Goal: Information Seeking & Learning: Find specific fact

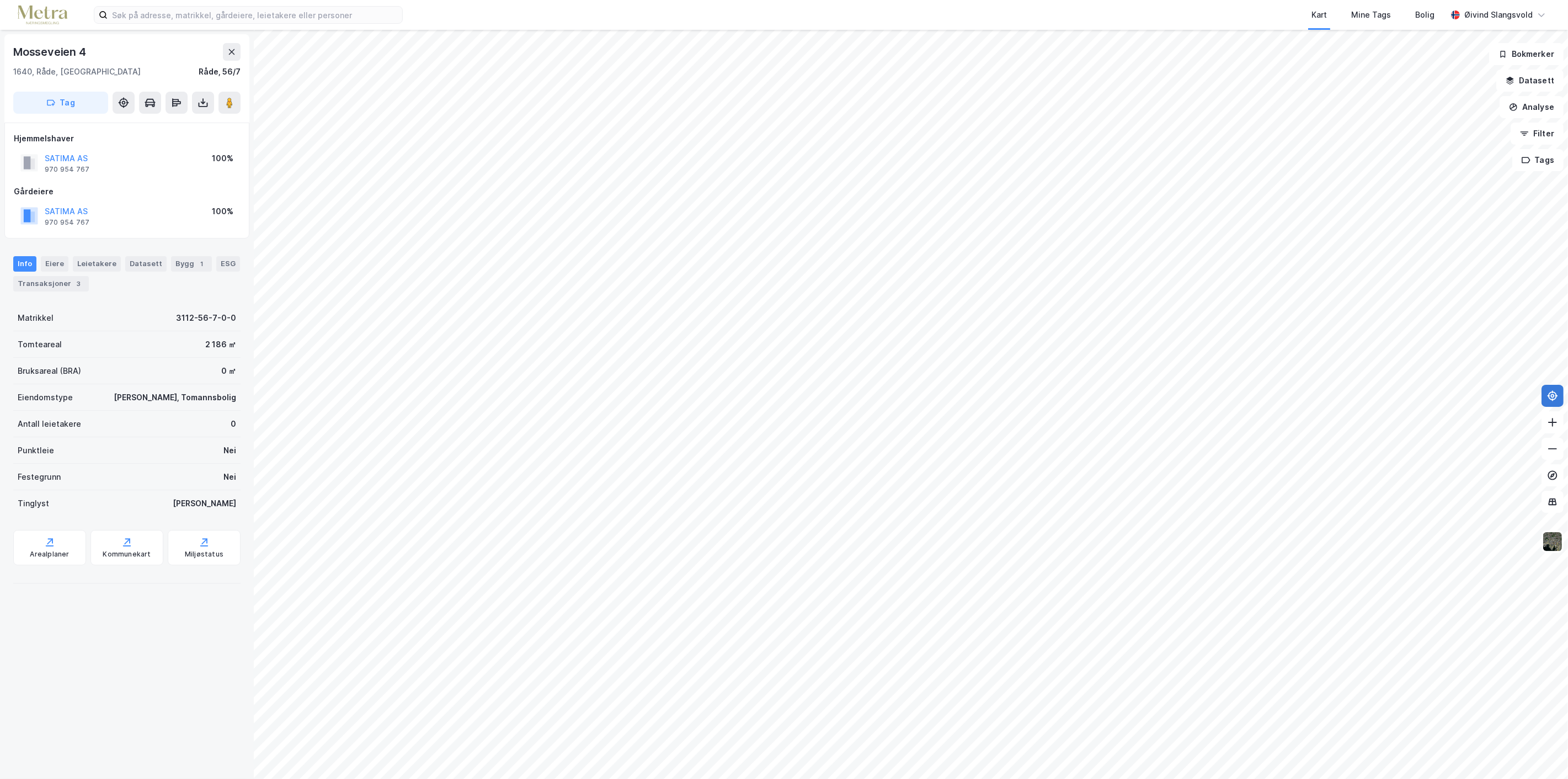
click at [1549, 393] on icon at bounding box center [1553, 396] width 11 height 11
click at [1549, 393] on icon at bounding box center [1552, 396] width 9 height 9
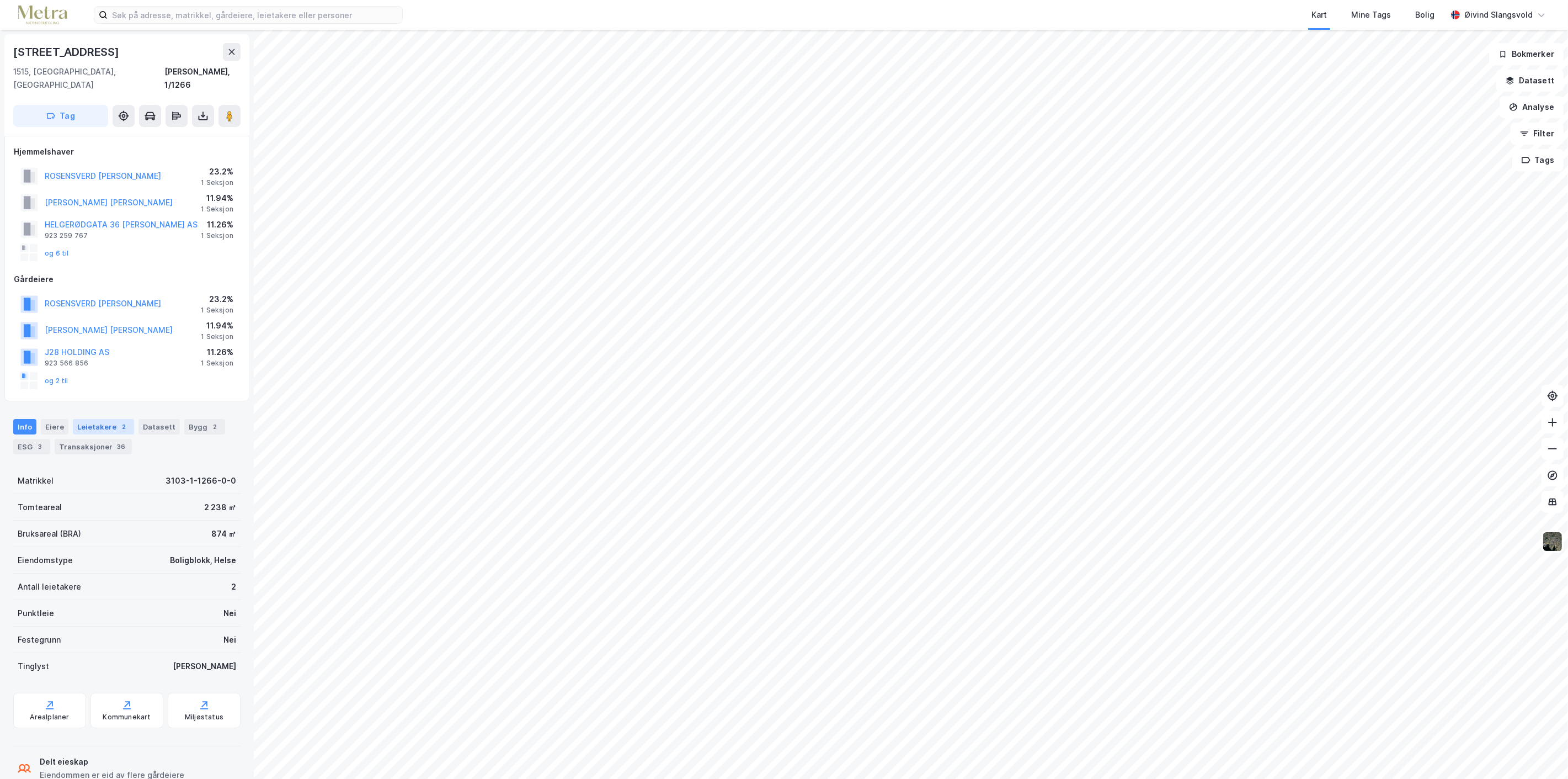
click at [97, 419] on div "Leietakere 2" at bounding box center [103, 426] width 61 height 15
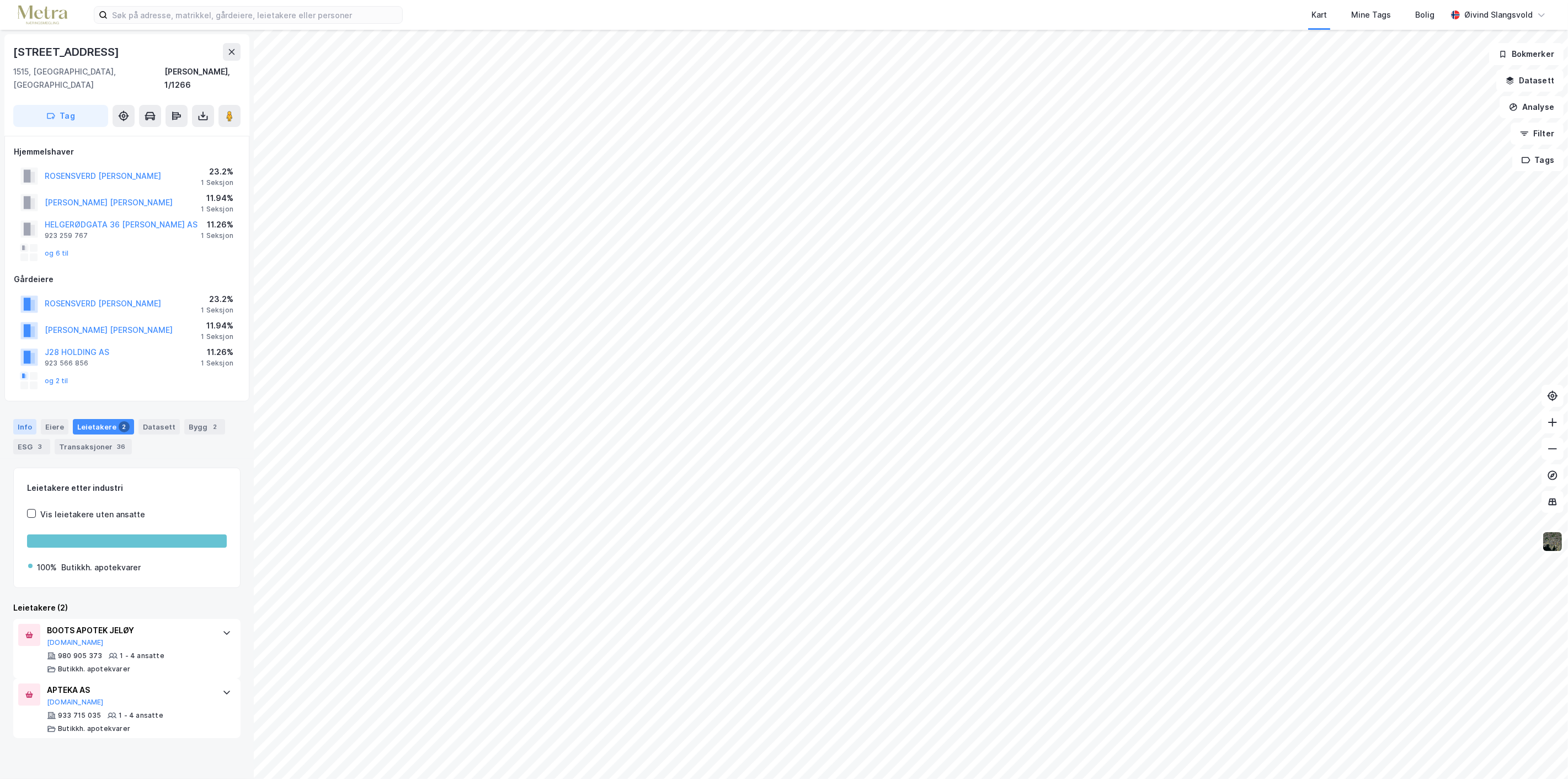
click at [20, 419] on div "Info" at bounding box center [25, 426] width 23 height 15
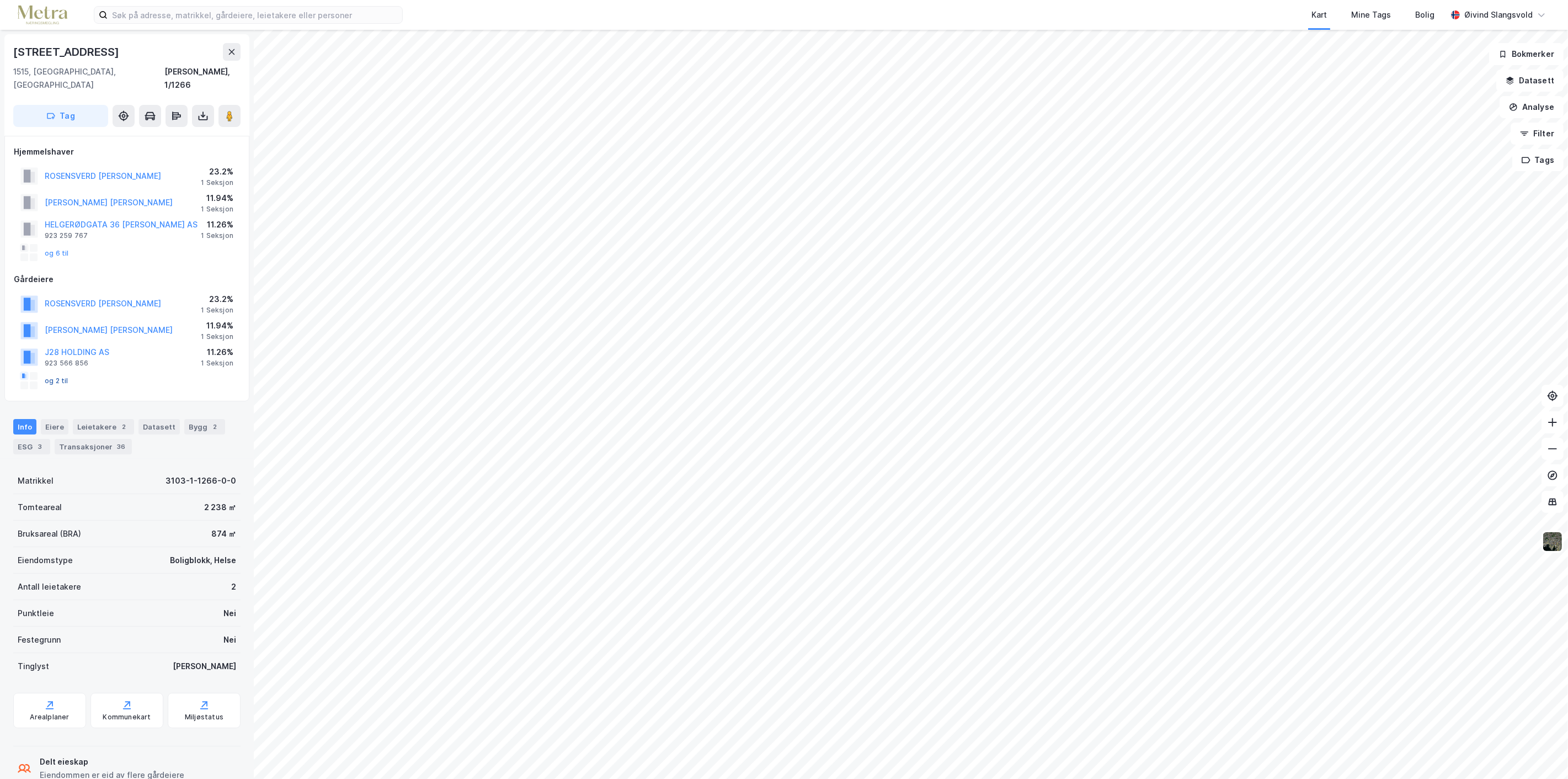
click at [0, 0] on button "og 2 til" at bounding box center [0, 0] width 0 height 0
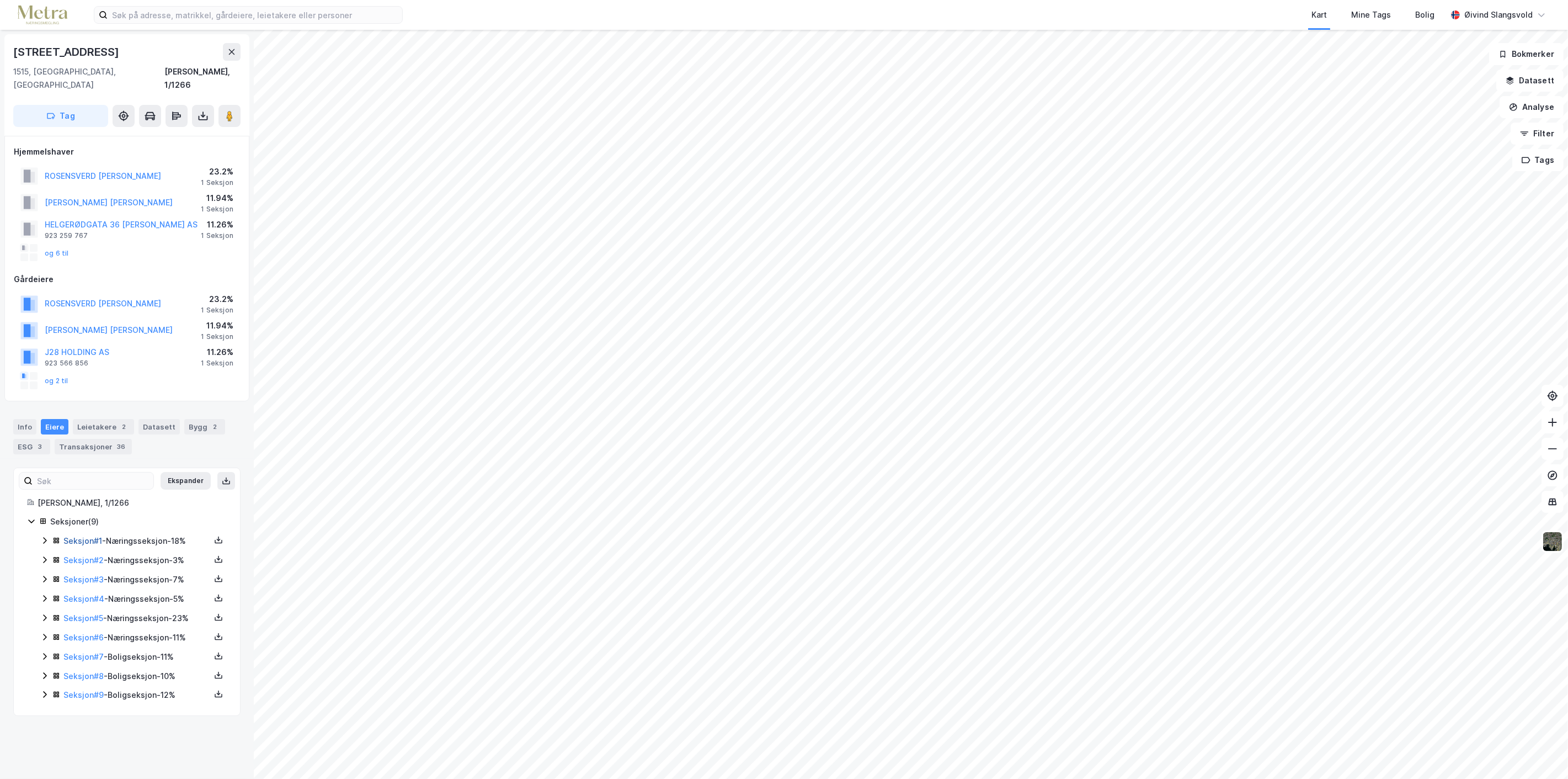
click at [84, 536] on link "Seksjon # 1" at bounding box center [82, 540] width 38 height 9
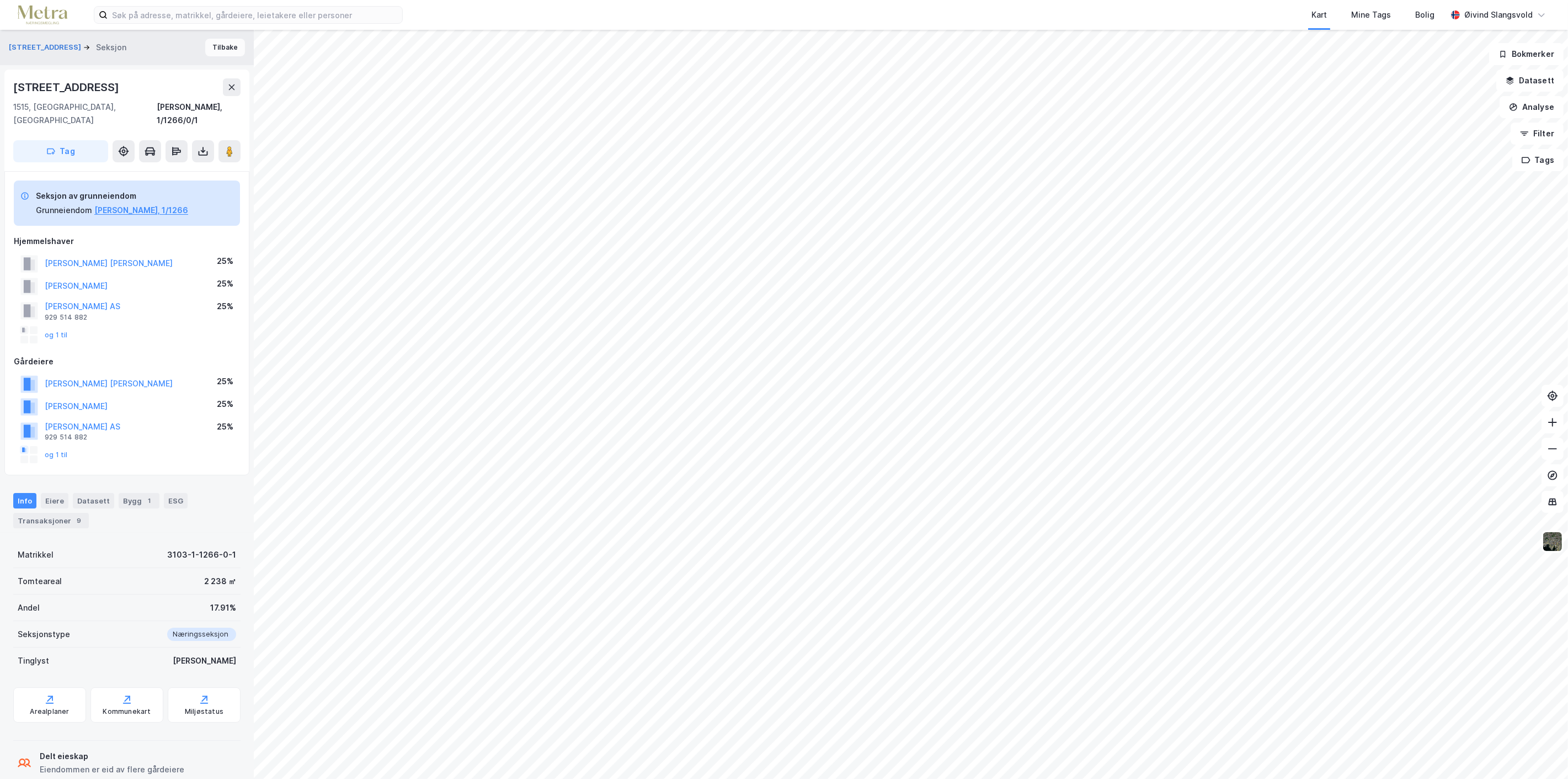
click at [219, 44] on button "Tilbake" at bounding box center [225, 47] width 40 height 18
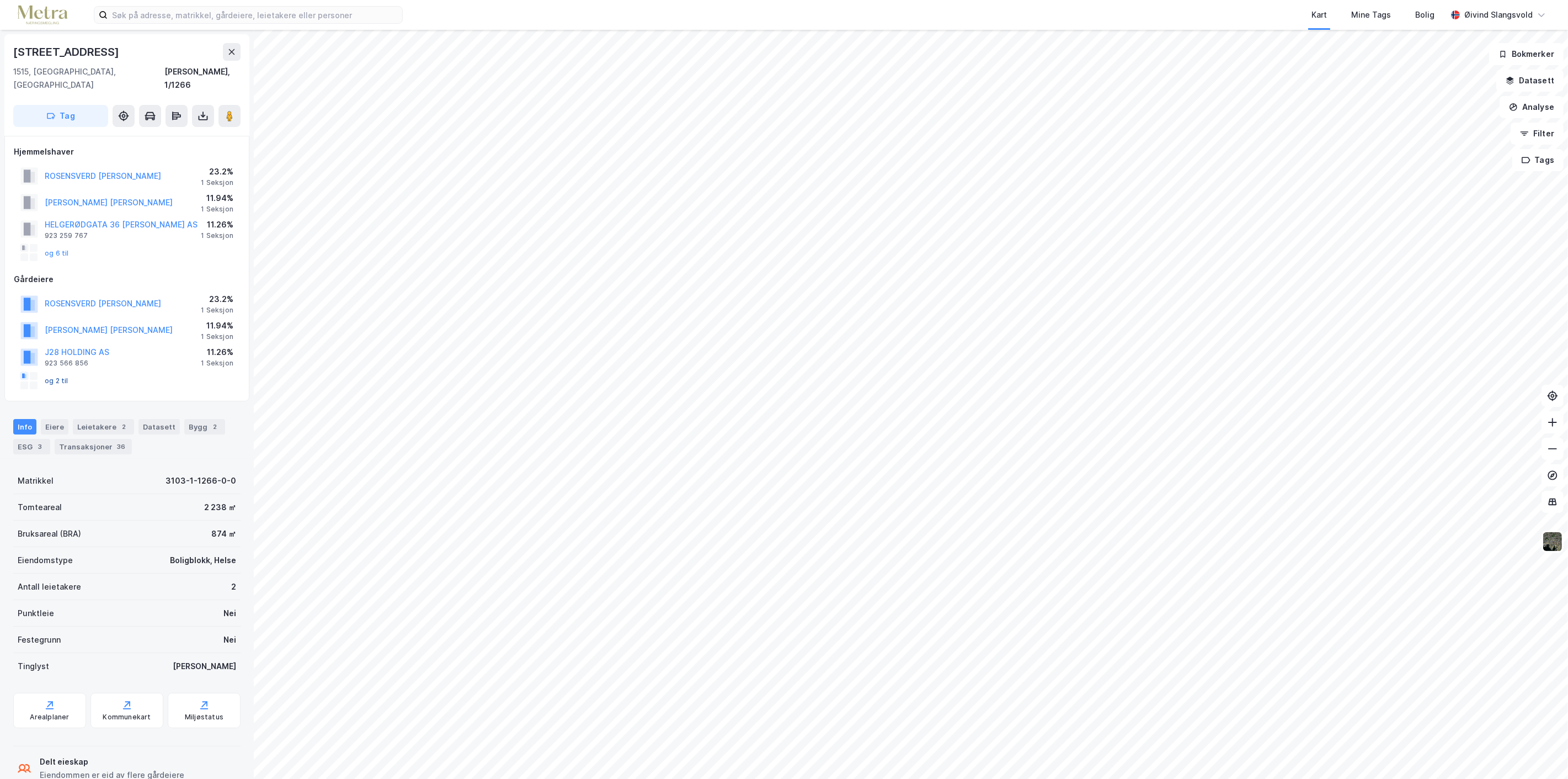
click at [0, 0] on button "og 2 til" at bounding box center [0, 0] width 0 height 0
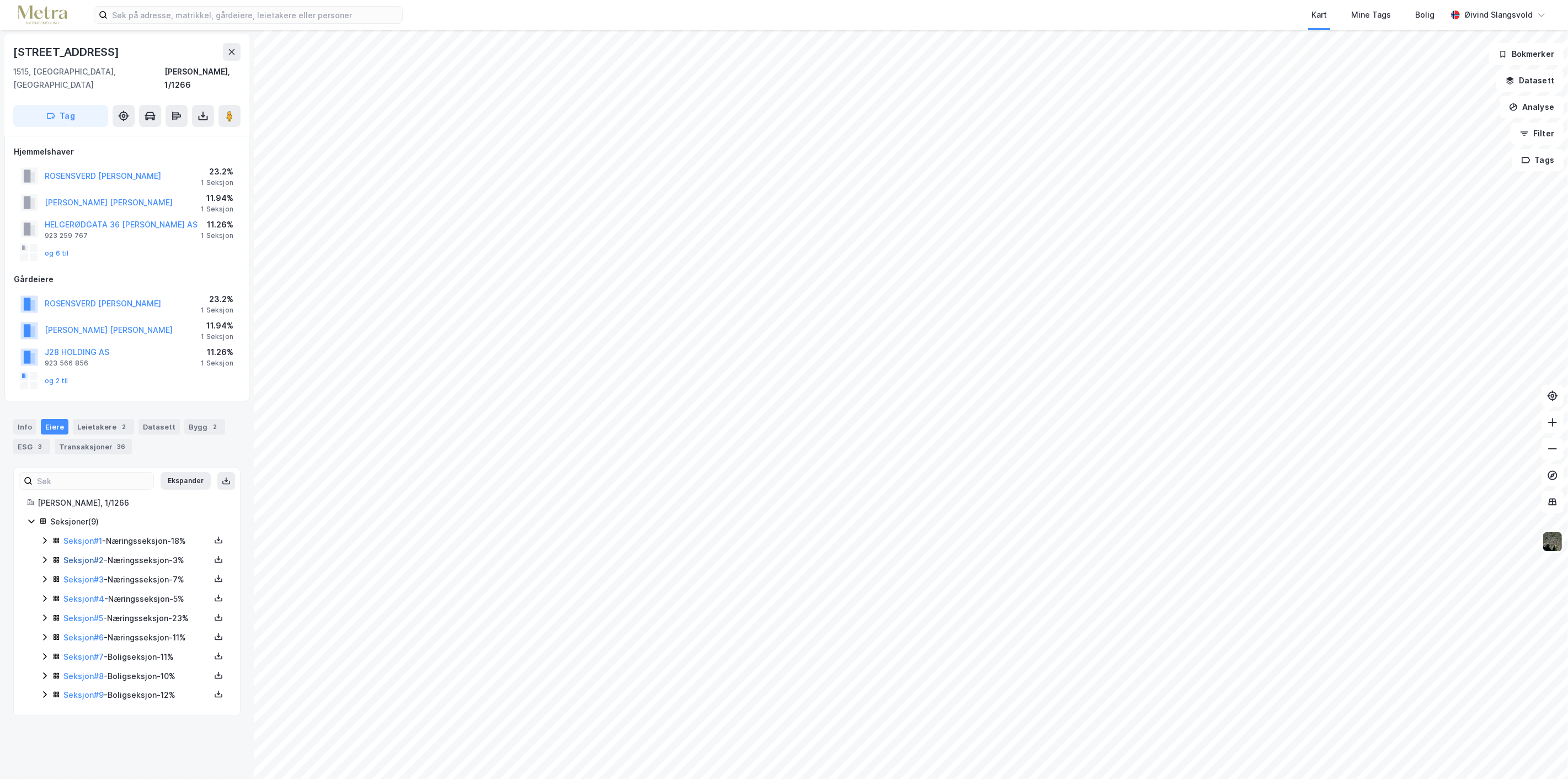
click at [75, 555] on link "Seksjon # 2" at bounding box center [83, 560] width 40 height 9
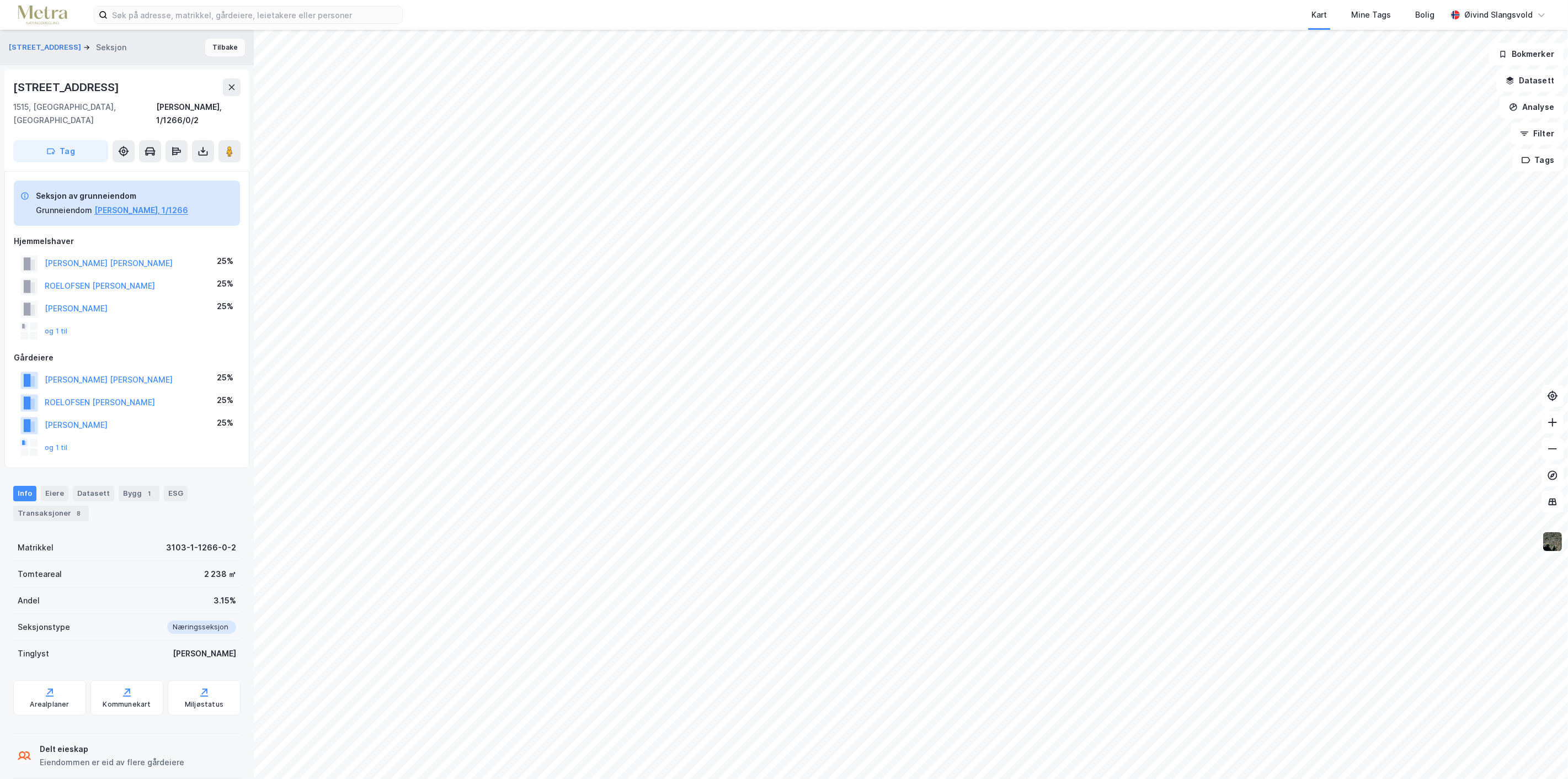
click at [217, 51] on button "Tilbake" at bounding box center [225, 47] width 40 height 18
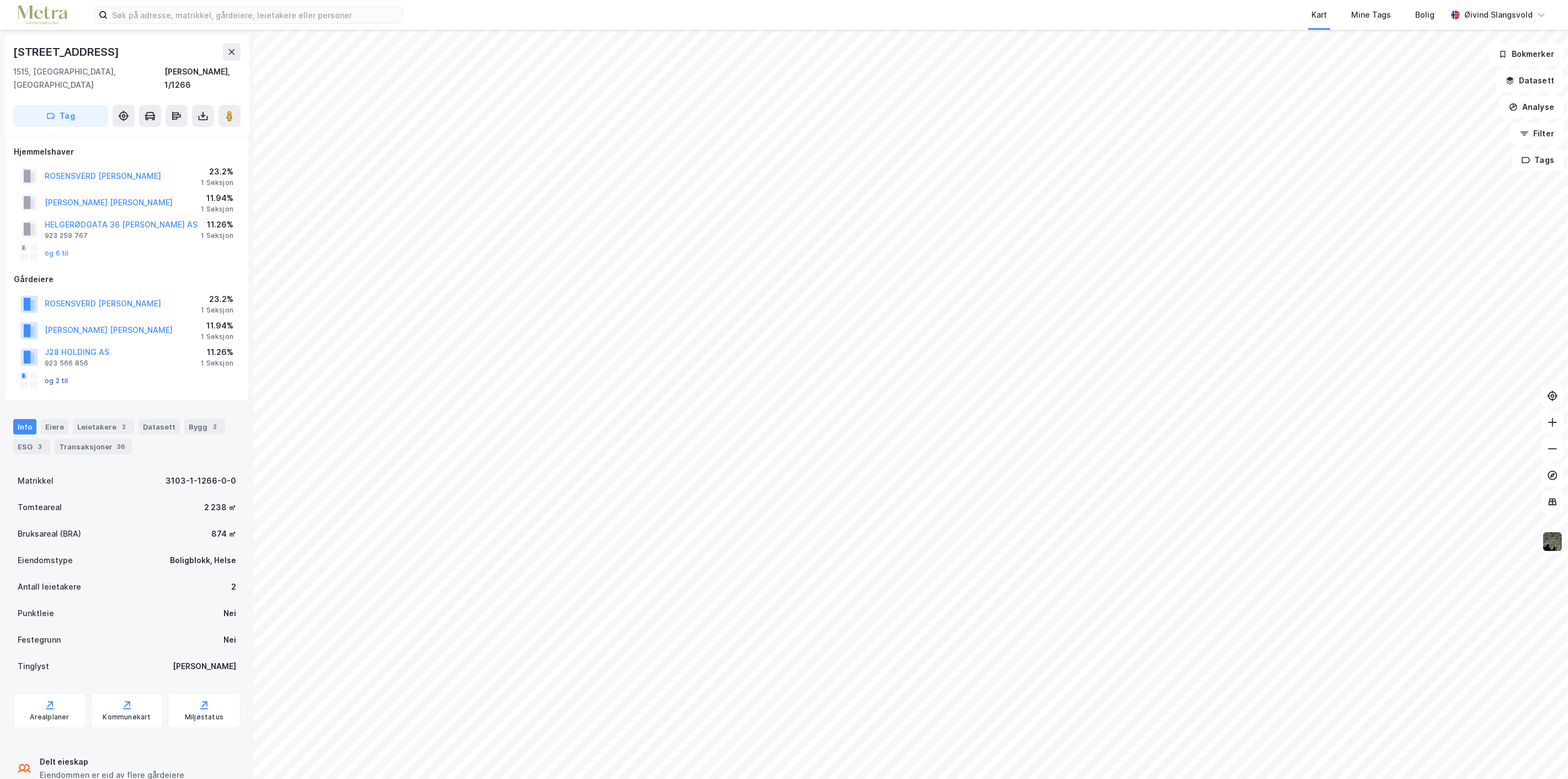
click at [0, 0] on button "og 2 til" at bounding box center [0, 0] width 0 height 0
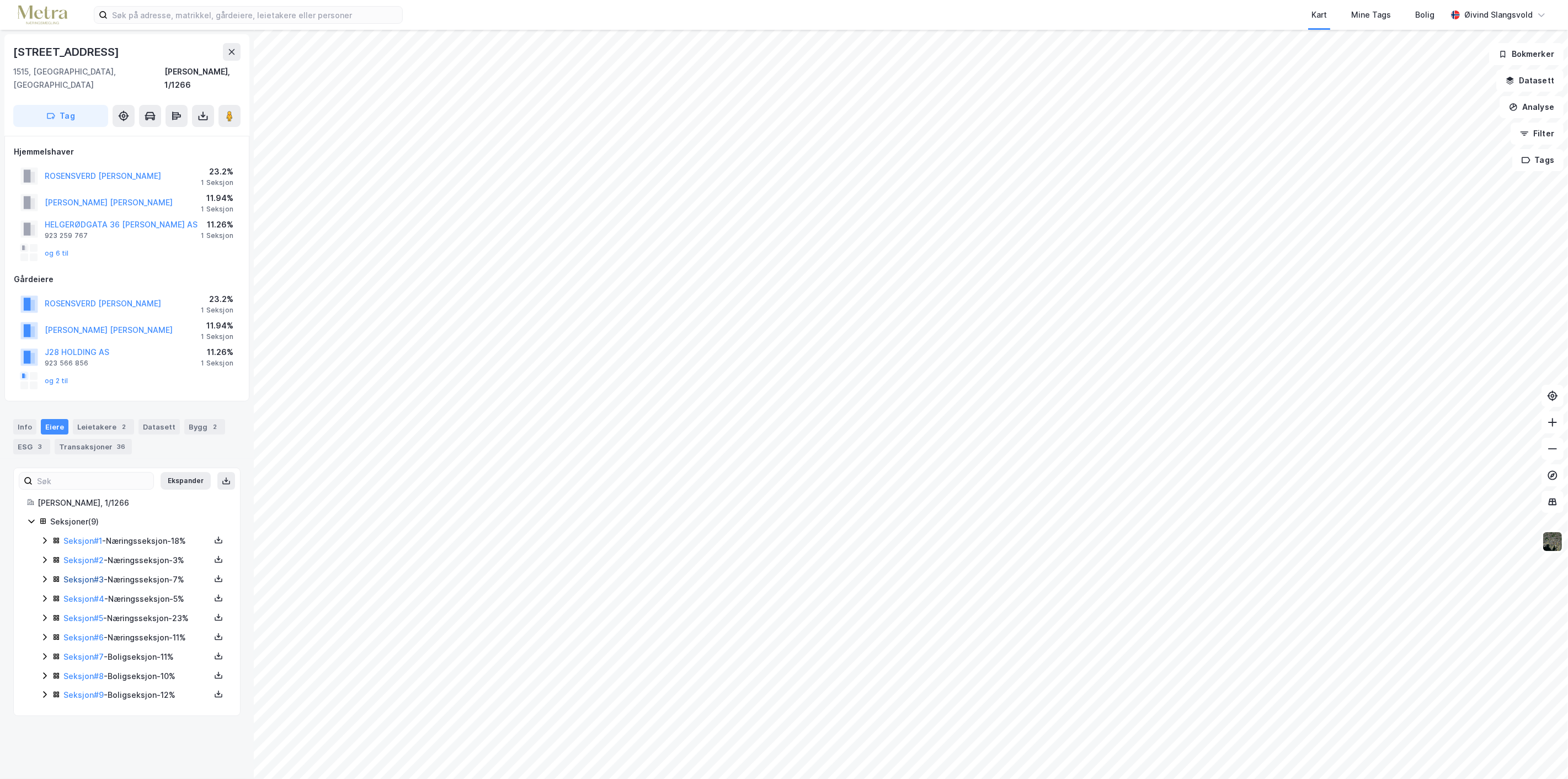
click at [83, 575] on link "Seksjon # 3" at bounding box center [83, 579] width 40 height 9
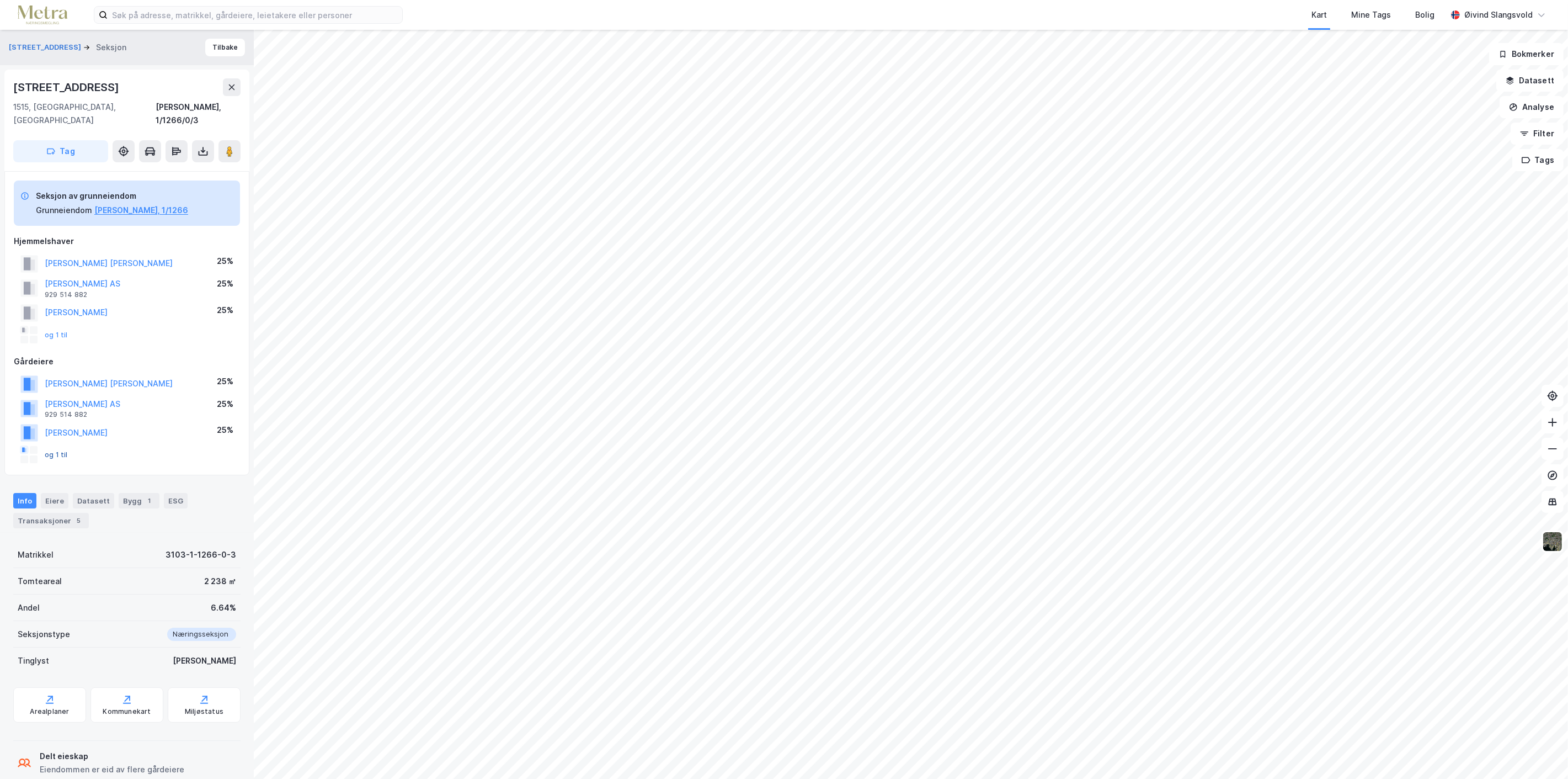
click at [0, 0] on button "og 1 til" at bounding box center [0, 0] width 0 height 0
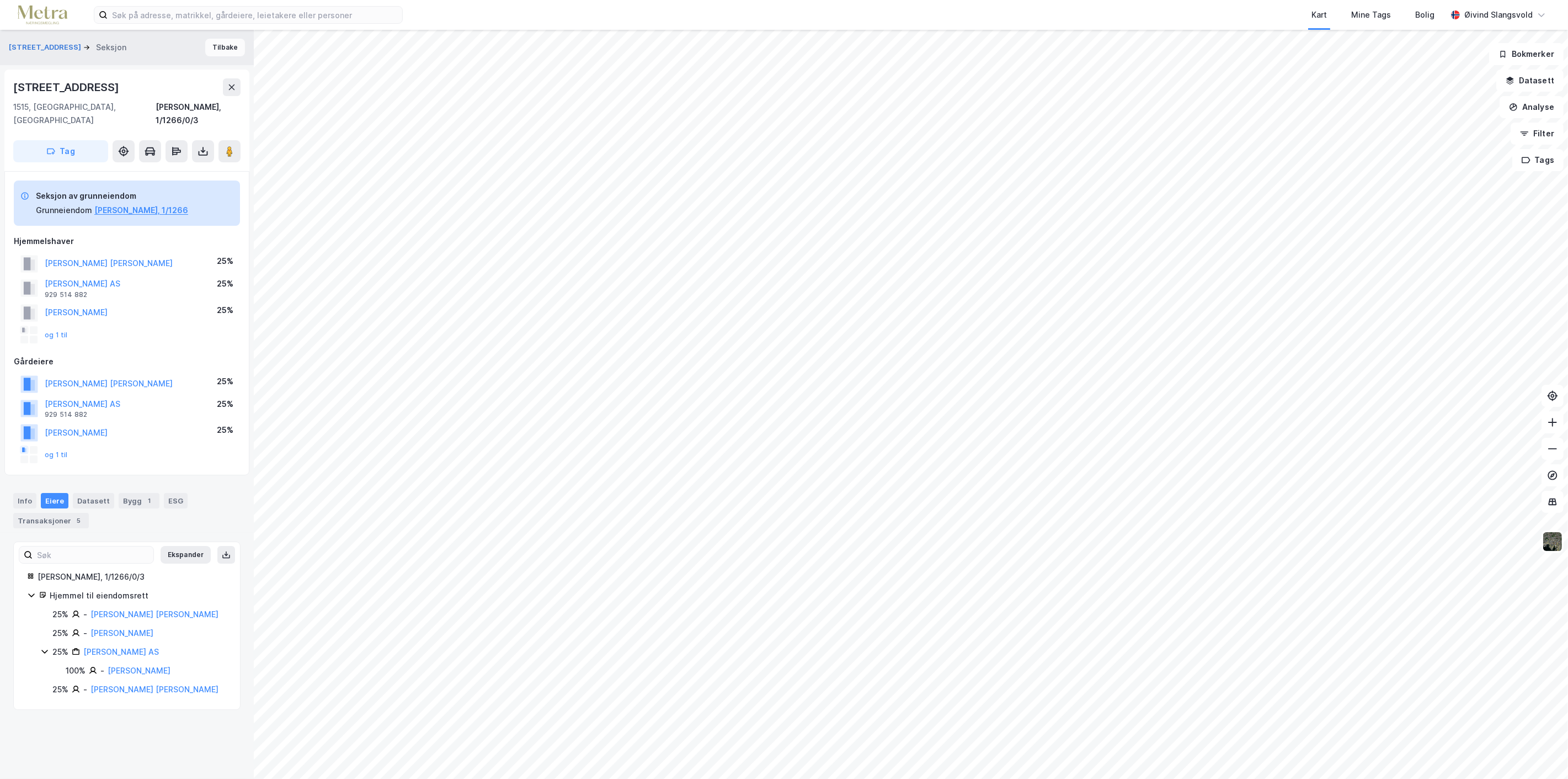
click at [225, 47] on button "Tilbake" at bounding box center [225, 47] width 40 height 18
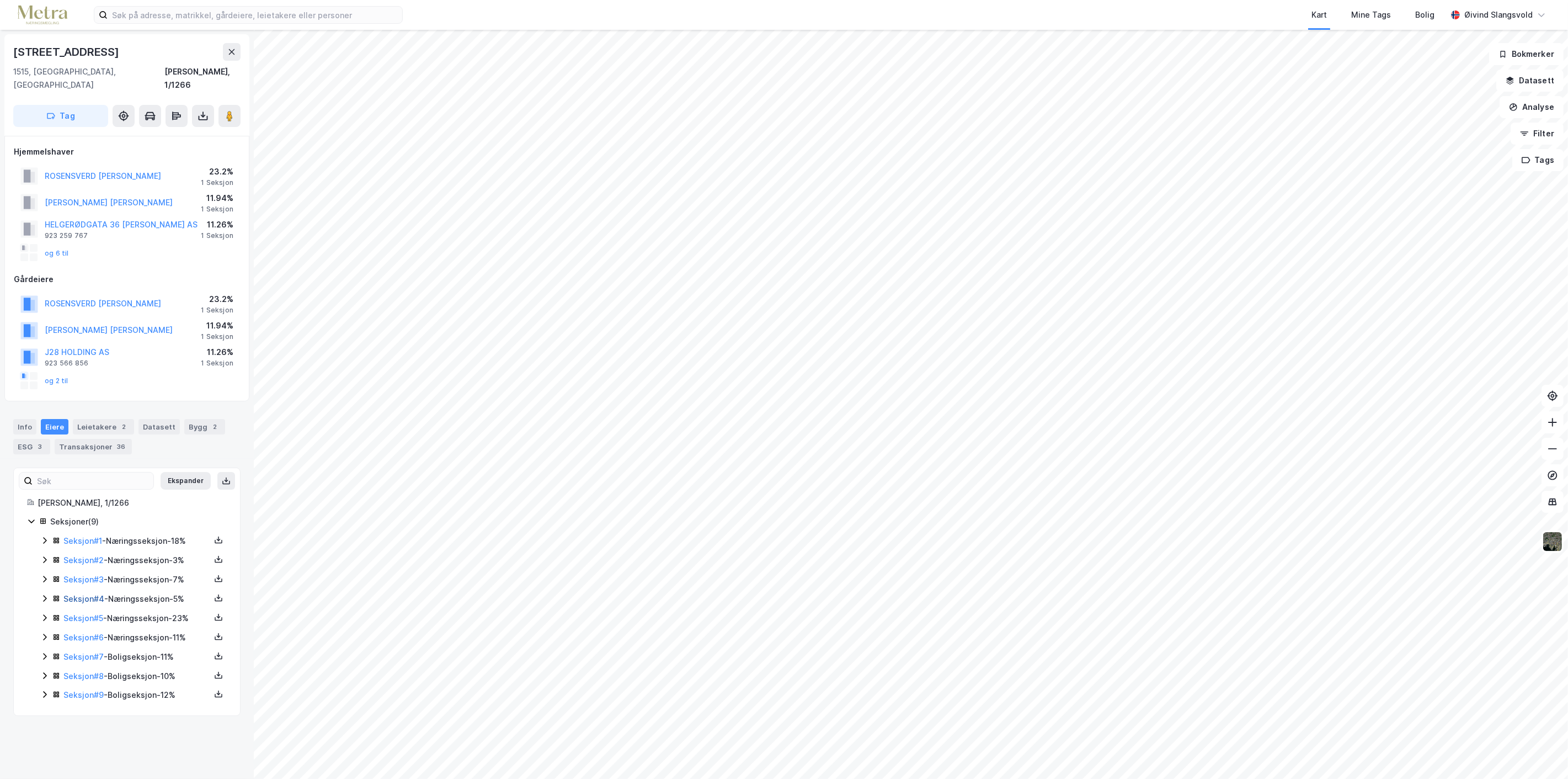
click at [81, 594] on link "Seksjon # 4" at bounding box center [83, 598] width 41 height 9
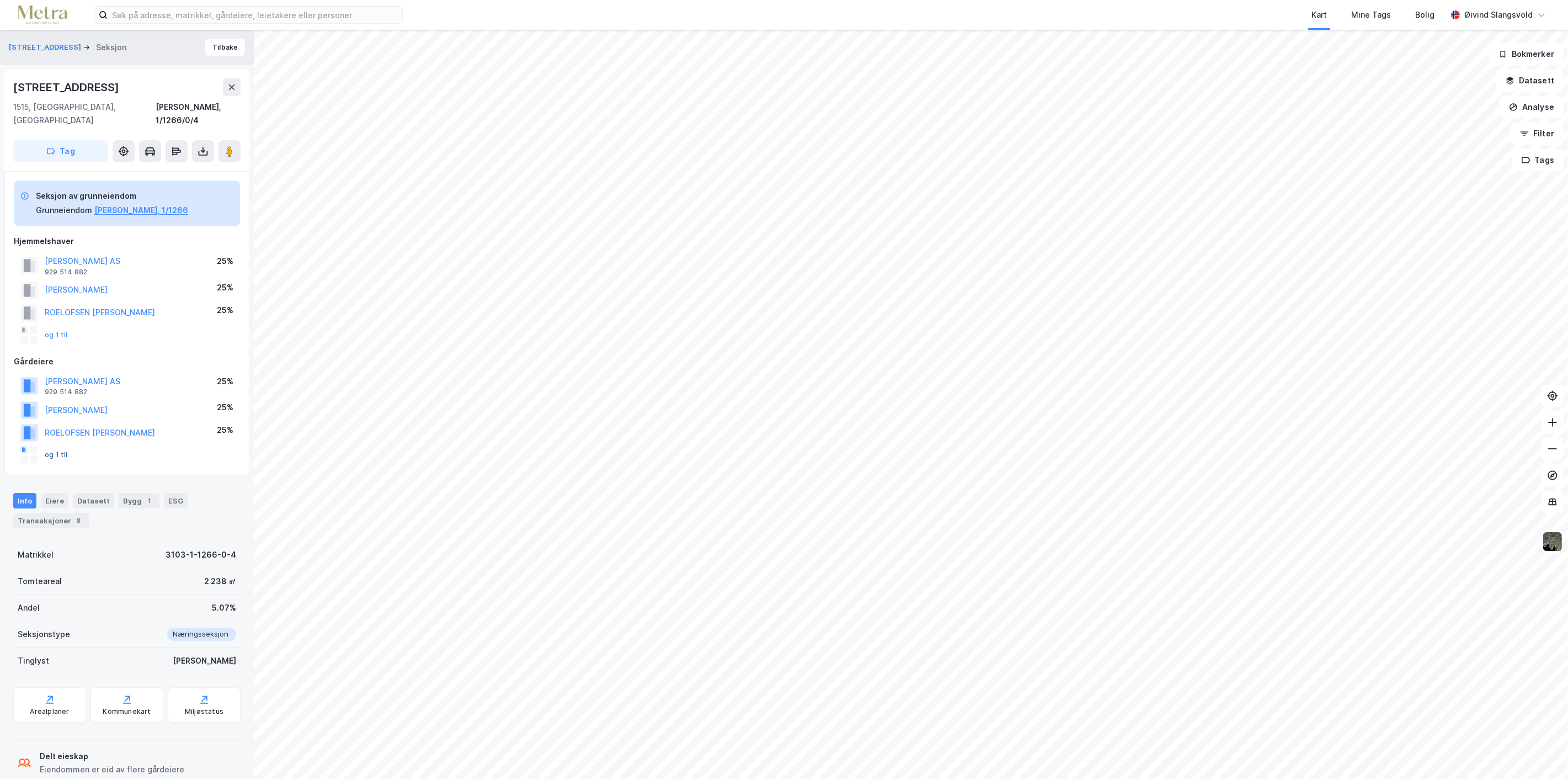
click at [0, 0] on button "og 1 til" at bounding box center [0, 0] width 0 height 0
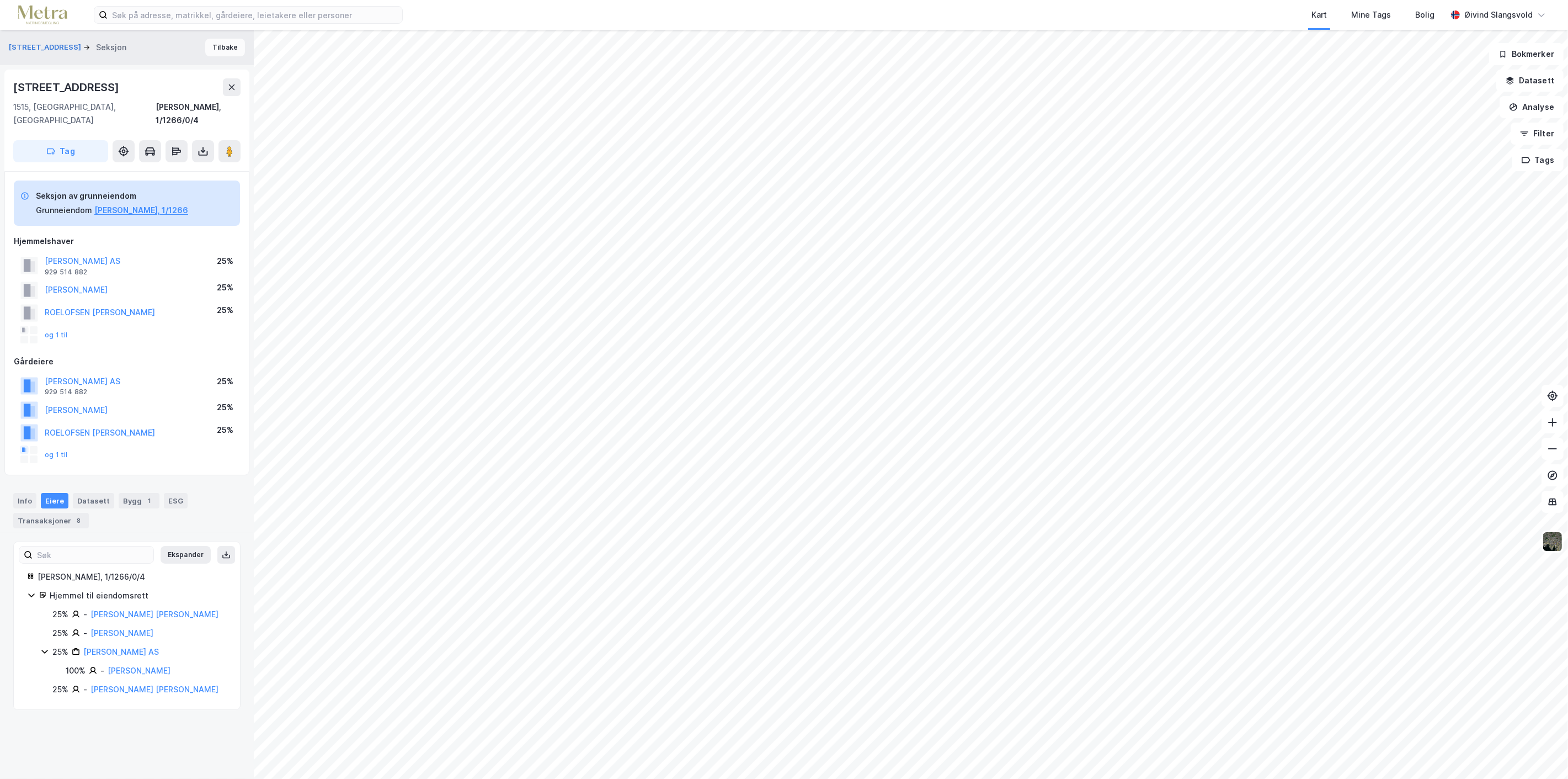
click at [221, 41] on button "Tilbake" at bounding box center [225, 47] width 40 height 18
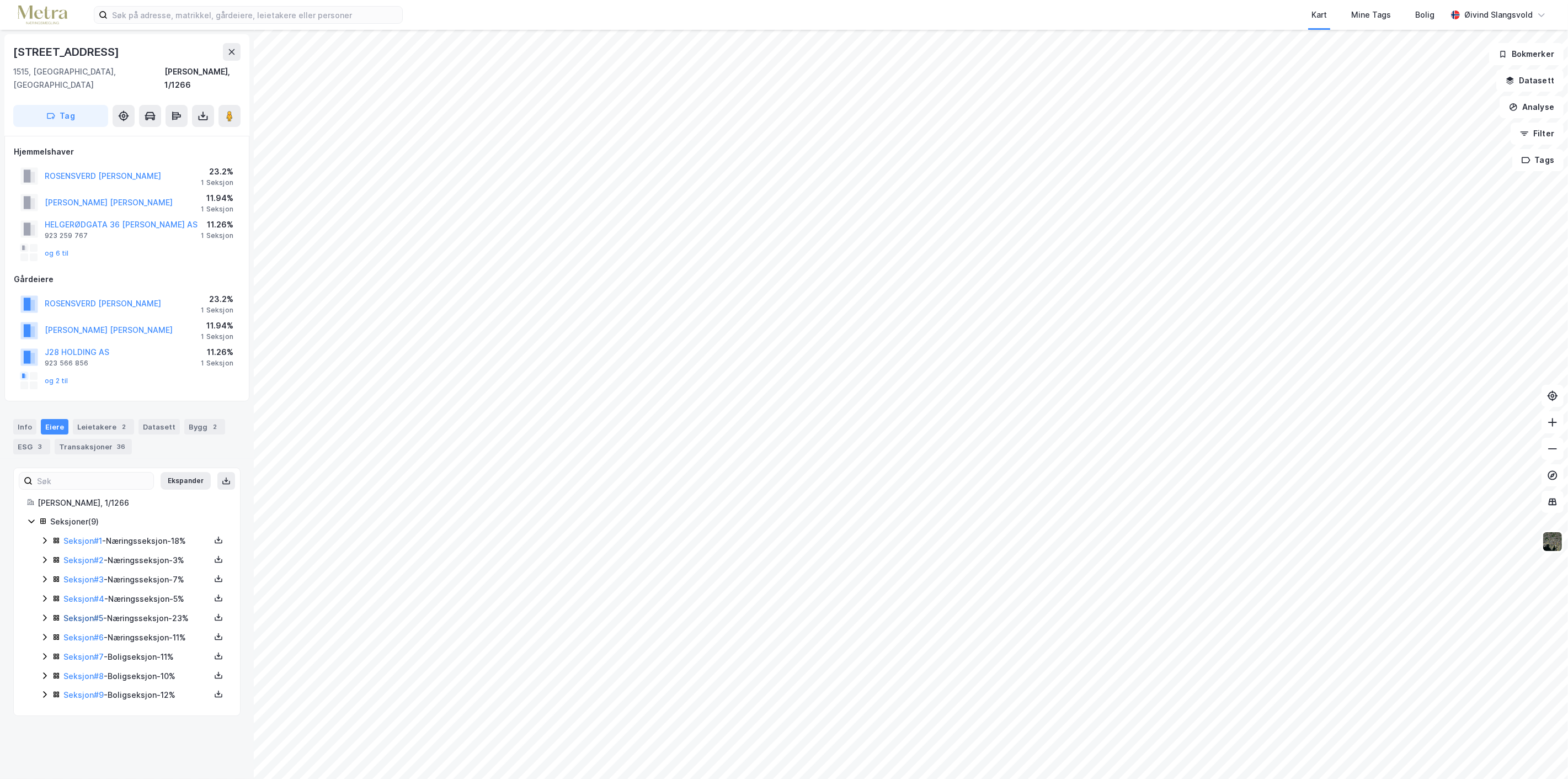
click at [79, 613] on link "Seksjon # 5" at bounding box center [83, 618] width 40 height 9
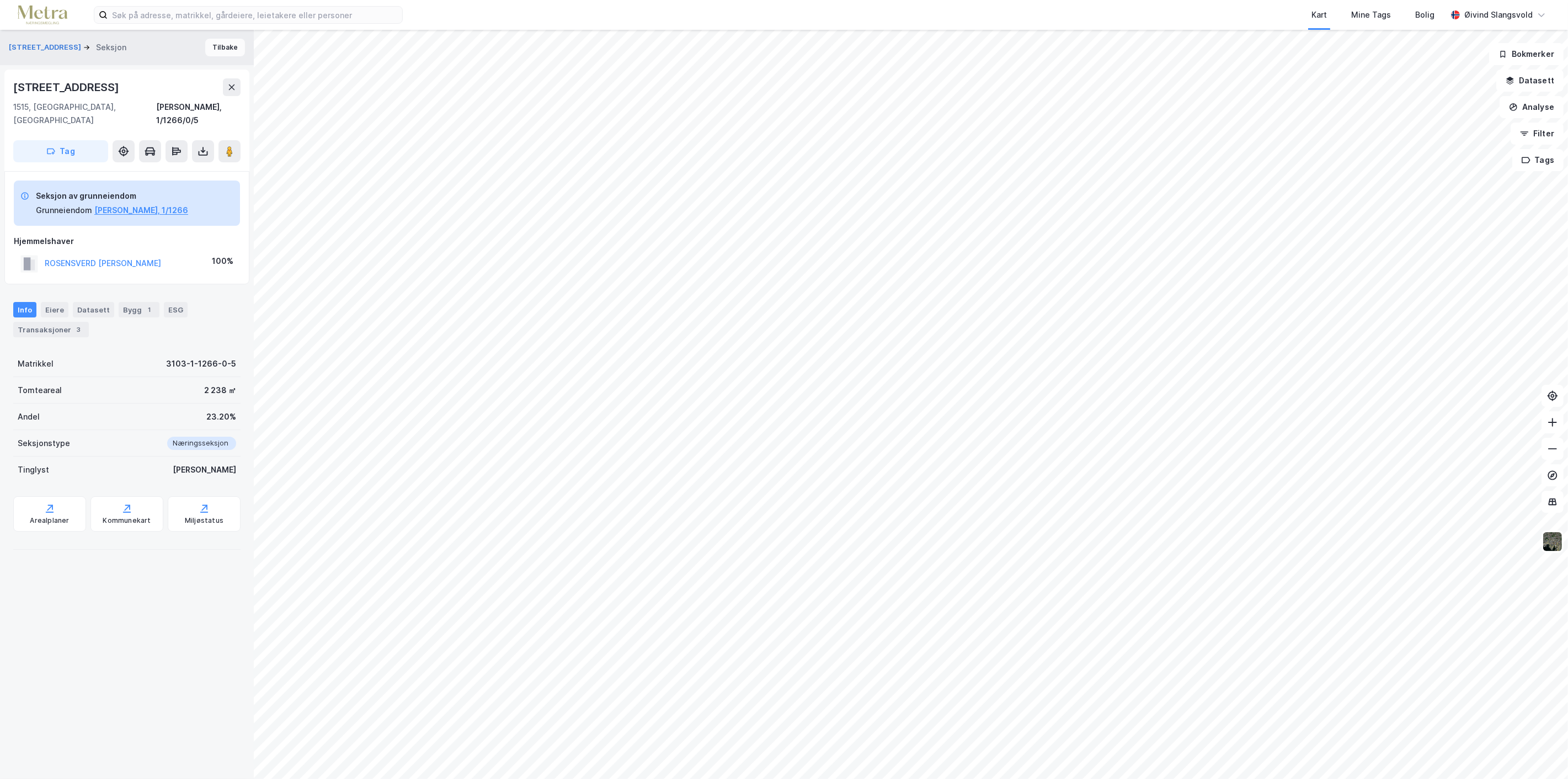
click at [214, 46] on button "Tilbake" at bounding box center [225, 47] width 40 height 18
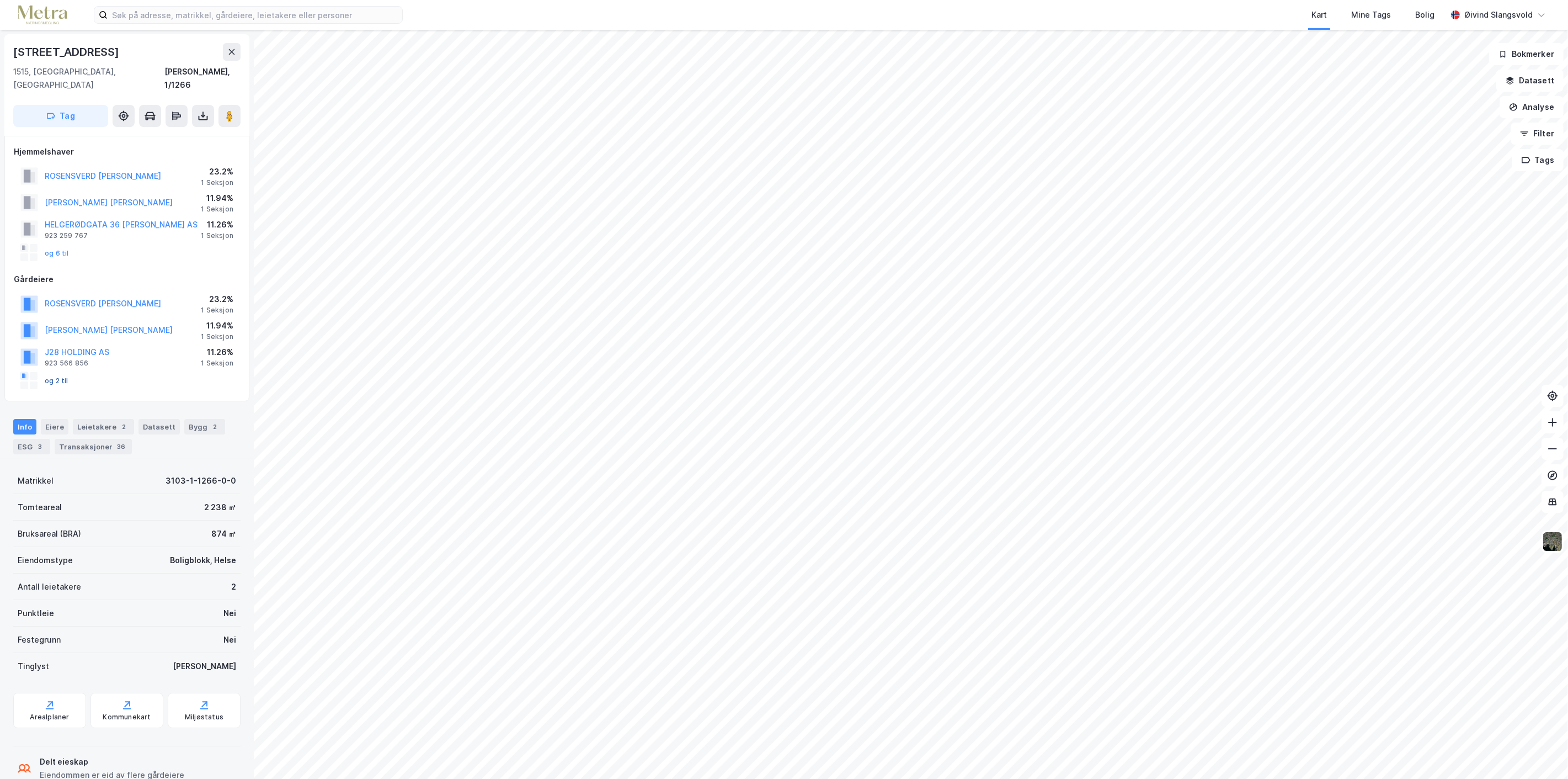
click at [0, 0] on button "og 2 til" at bounding box center [0, 0] width 0 height 0
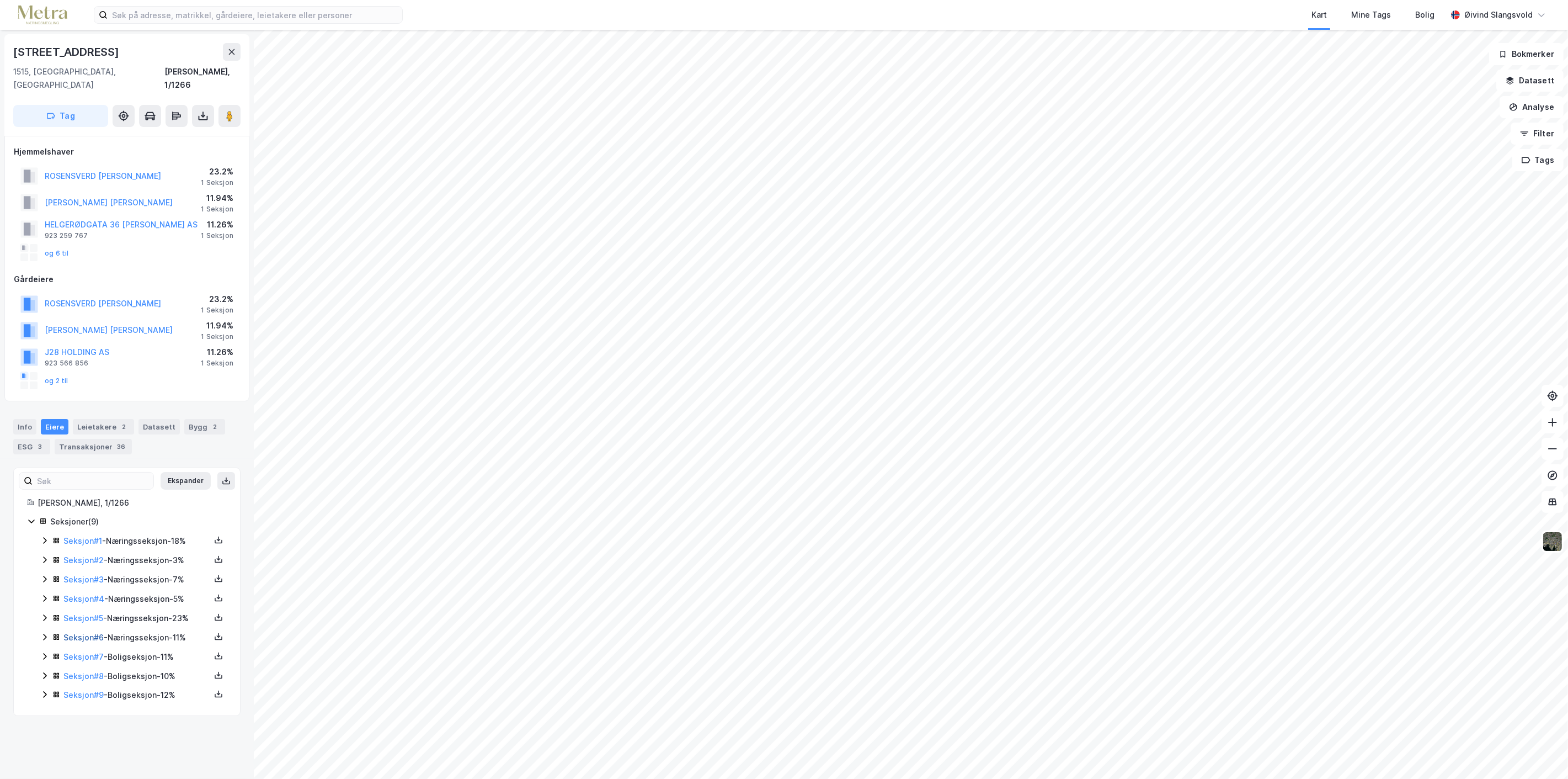
click at [74, 633] on link "Seksjon # 6" at bounding box center [83, 637] width 40 height 9
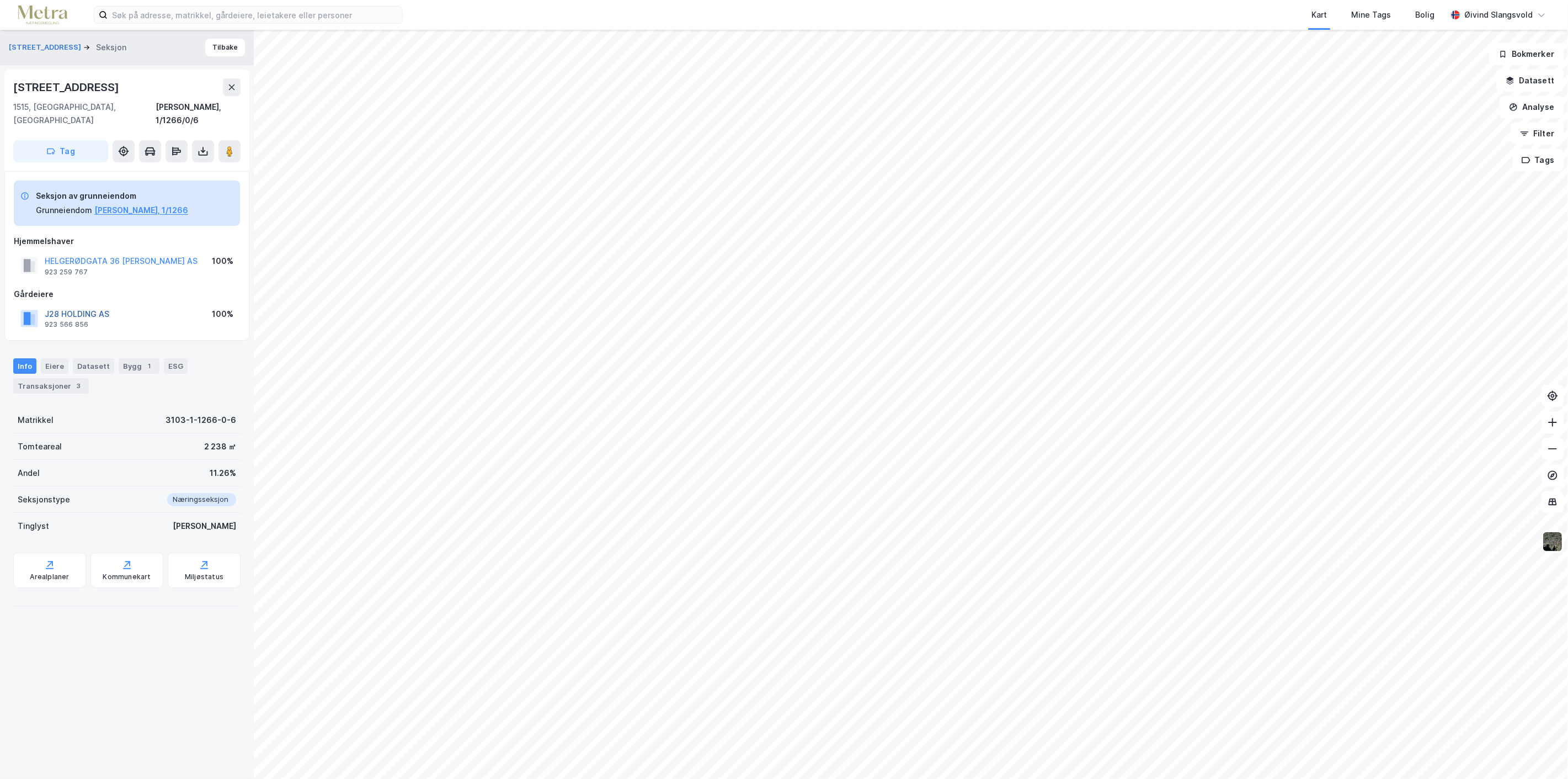
click at [0, 0] on button "J28 HOLDING AS" at bounding box center [0, 0] width 0 height 0
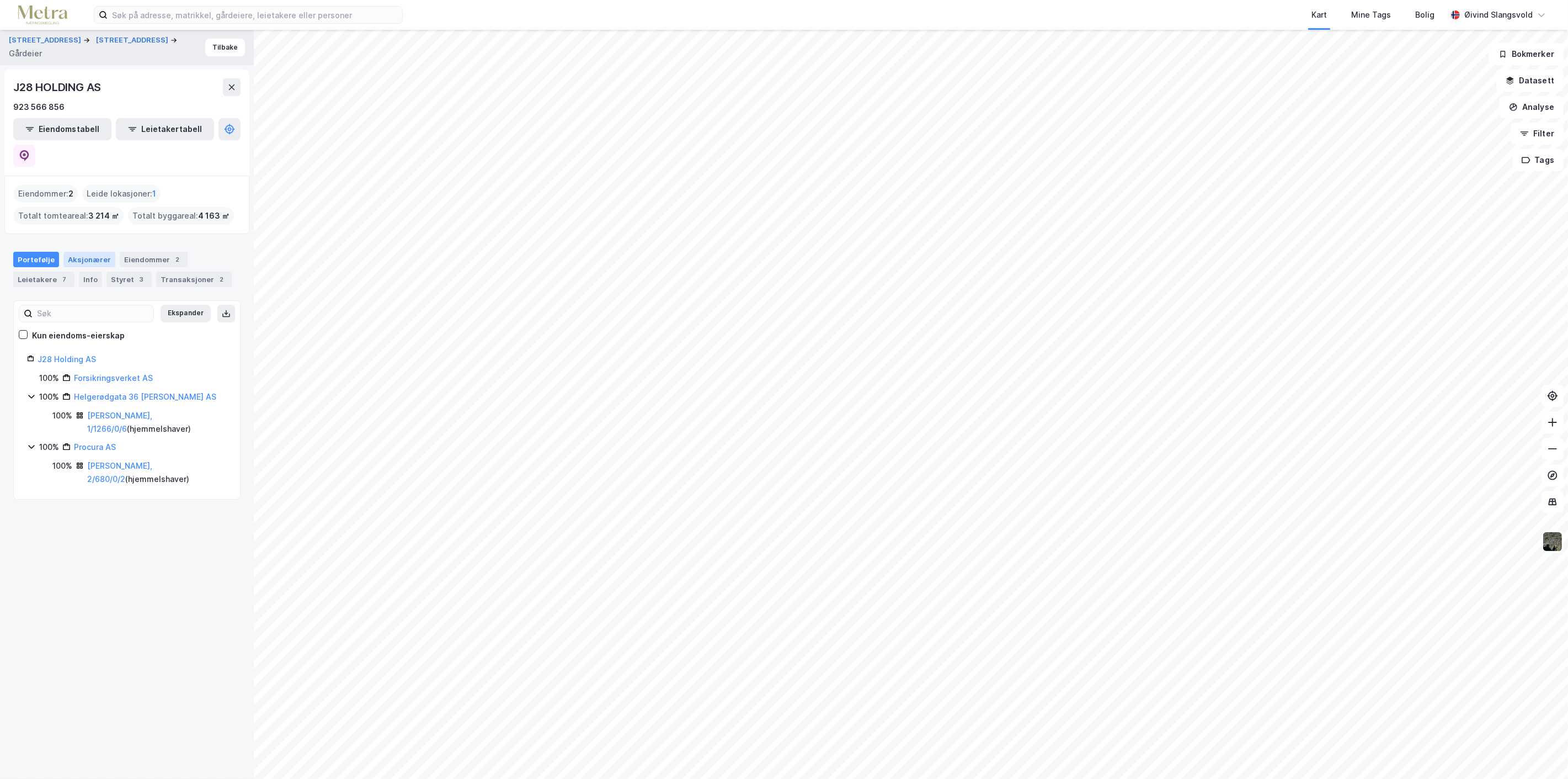
click at [83, 252] on div "Aksjonærer" at bounding box center [89, 259] width 52 height 15
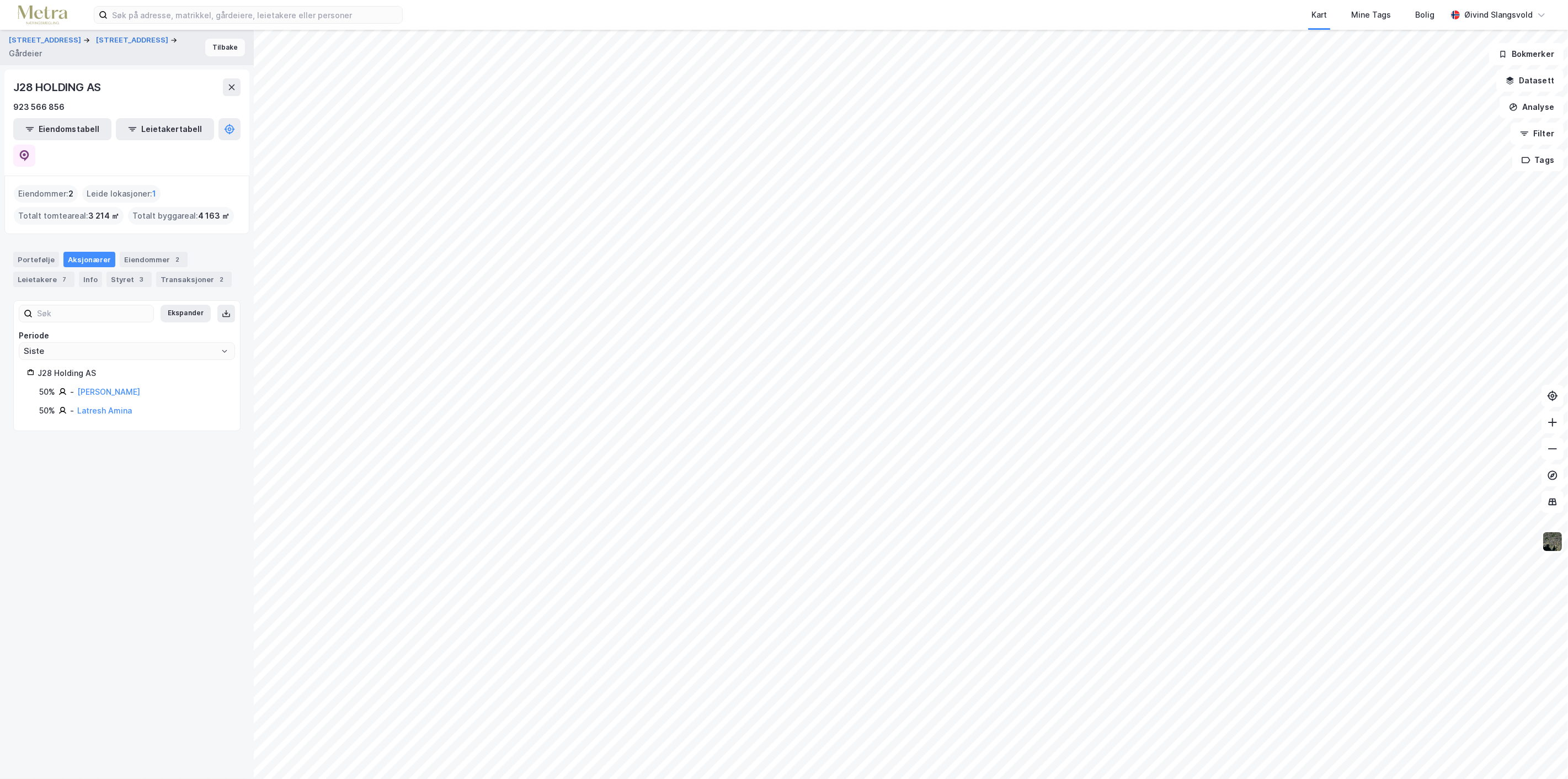
click at [219, 46] on button "Tilbake" at bounding box center [225, 47] width 40 height 18
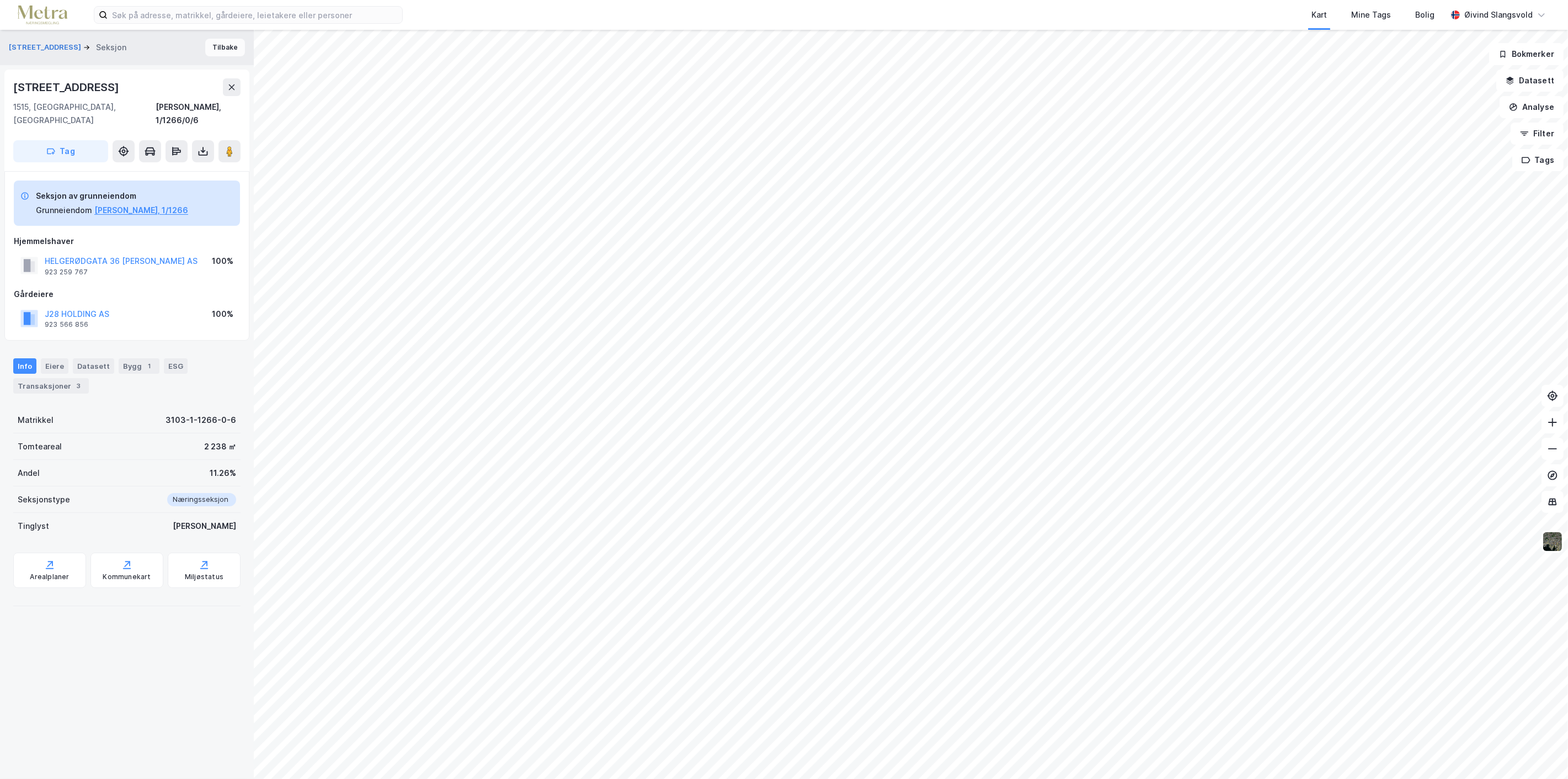
click at [220, 48] on button "Tilbake" at bounding box center [225, 47] width 40 height 18
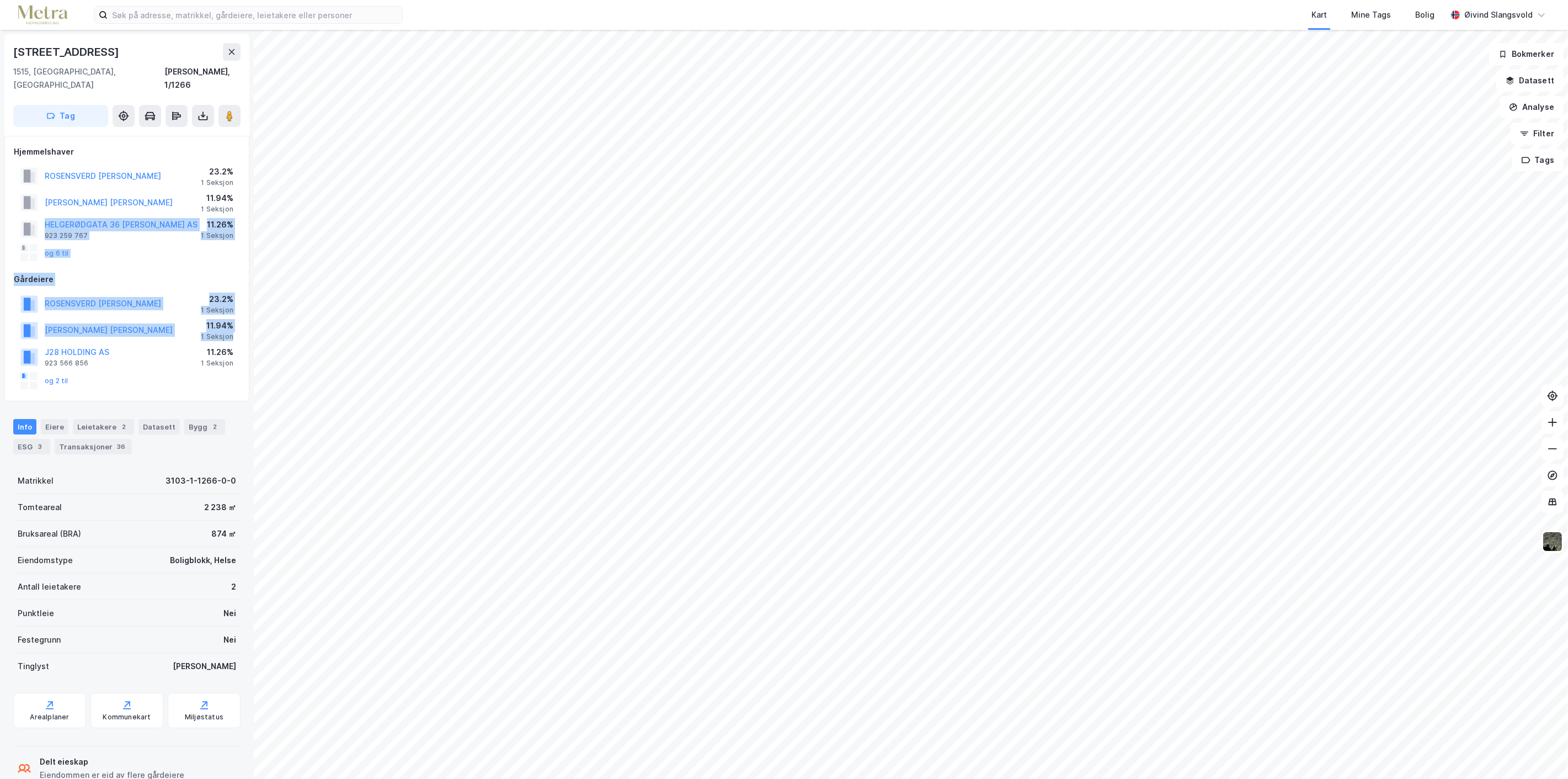
click at [8, 344] on div "Hjemmelshaver ROSENSVERD ELLINOR K 23.2% 1 Seksjon [PERSON_NAME] [PERSON_NAME] …" at bounding box center [127, 269] width 245 height 266
click at [133, 373] on div "og 2 til" at bounding box center [127, 381] width 226 height 22
click at [0, 0] on button "og 2 til" at bounding box center [0, 0] width 0 height 0
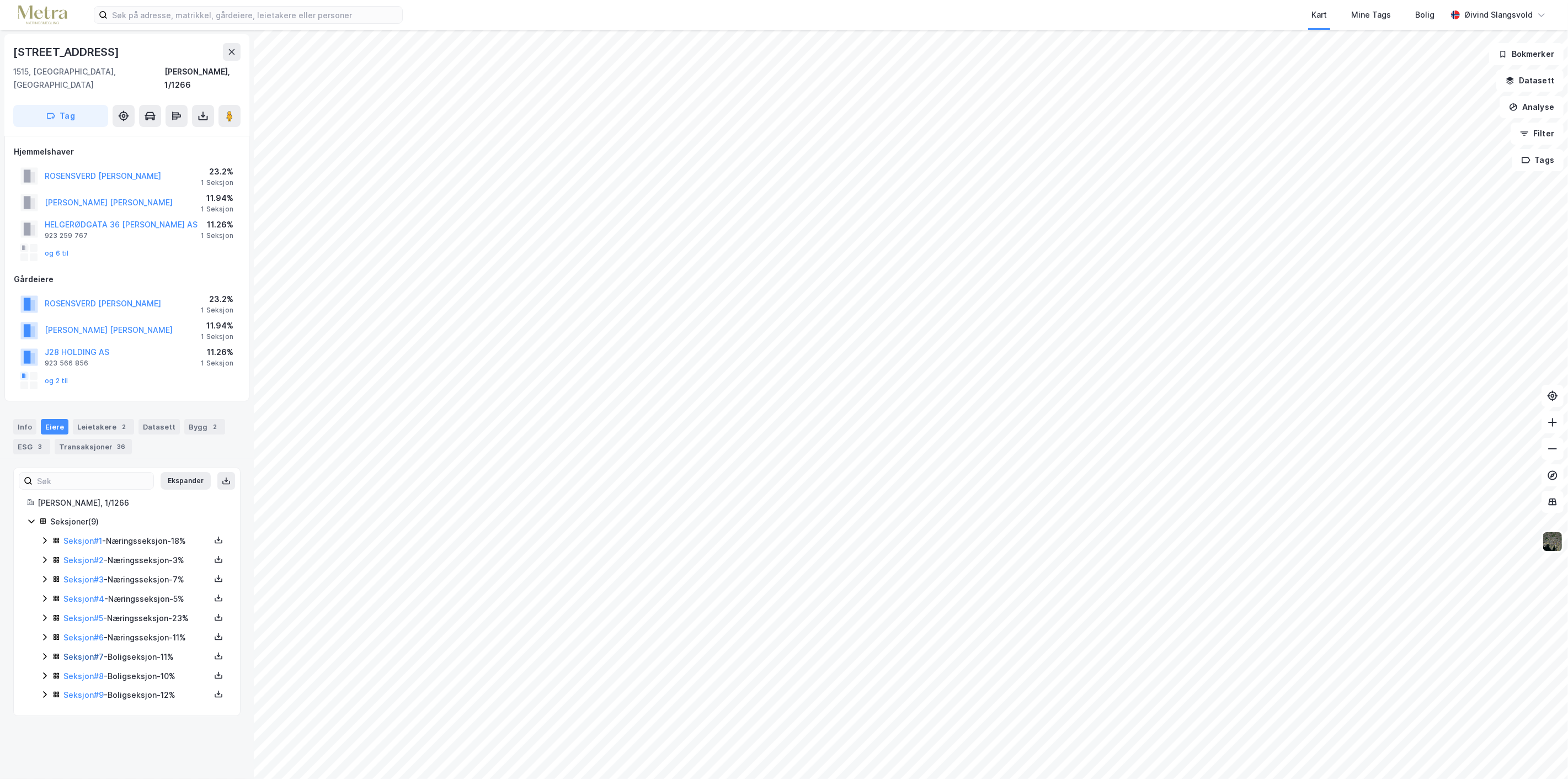
click at [83, 652] on link "Seksjon # 7" at bounding box center [83, 656] width 40 height 9
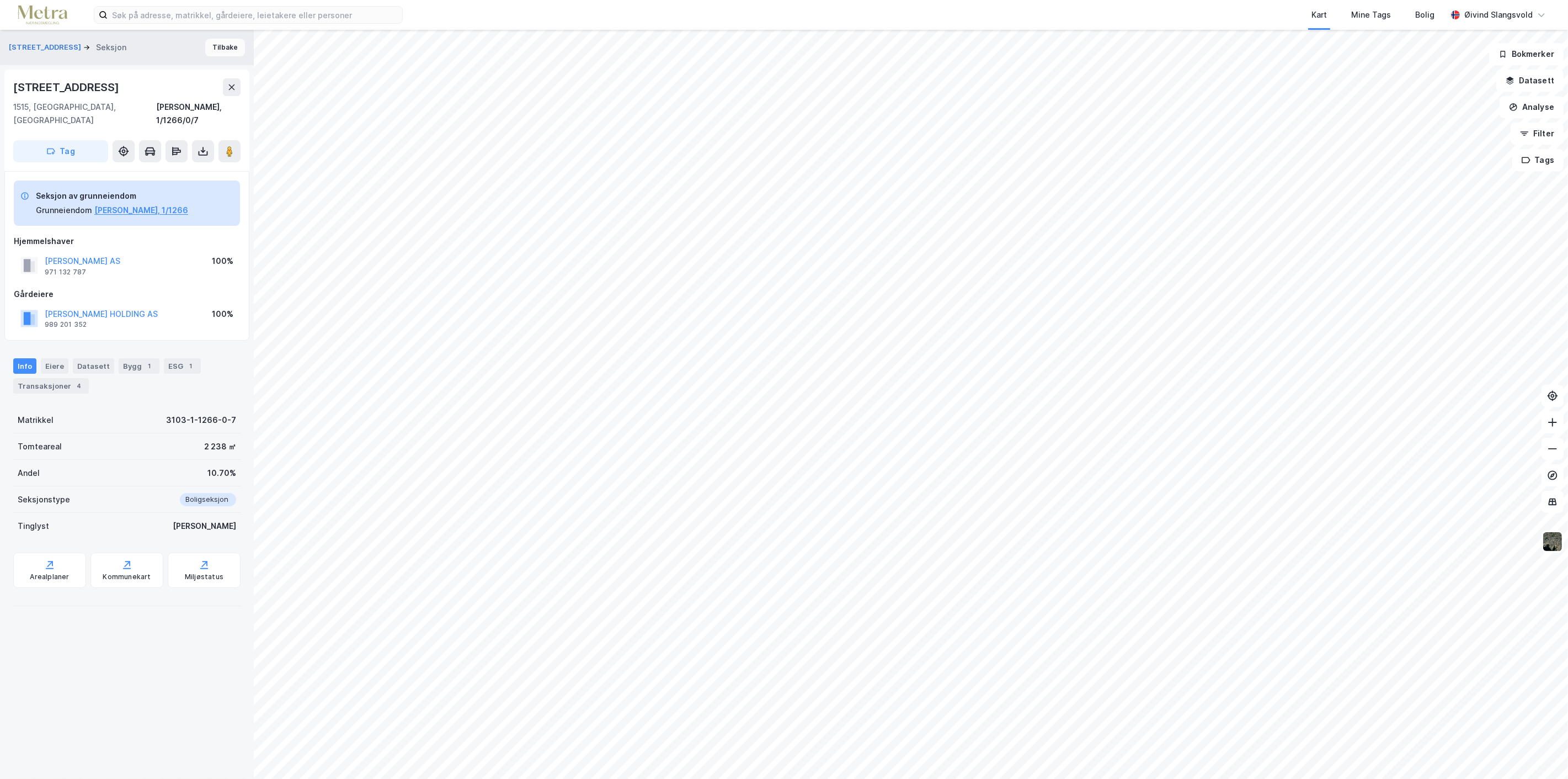
click at [219, 46] on button "Tilbake" at bounding box center [225, 47] width 40 height 18
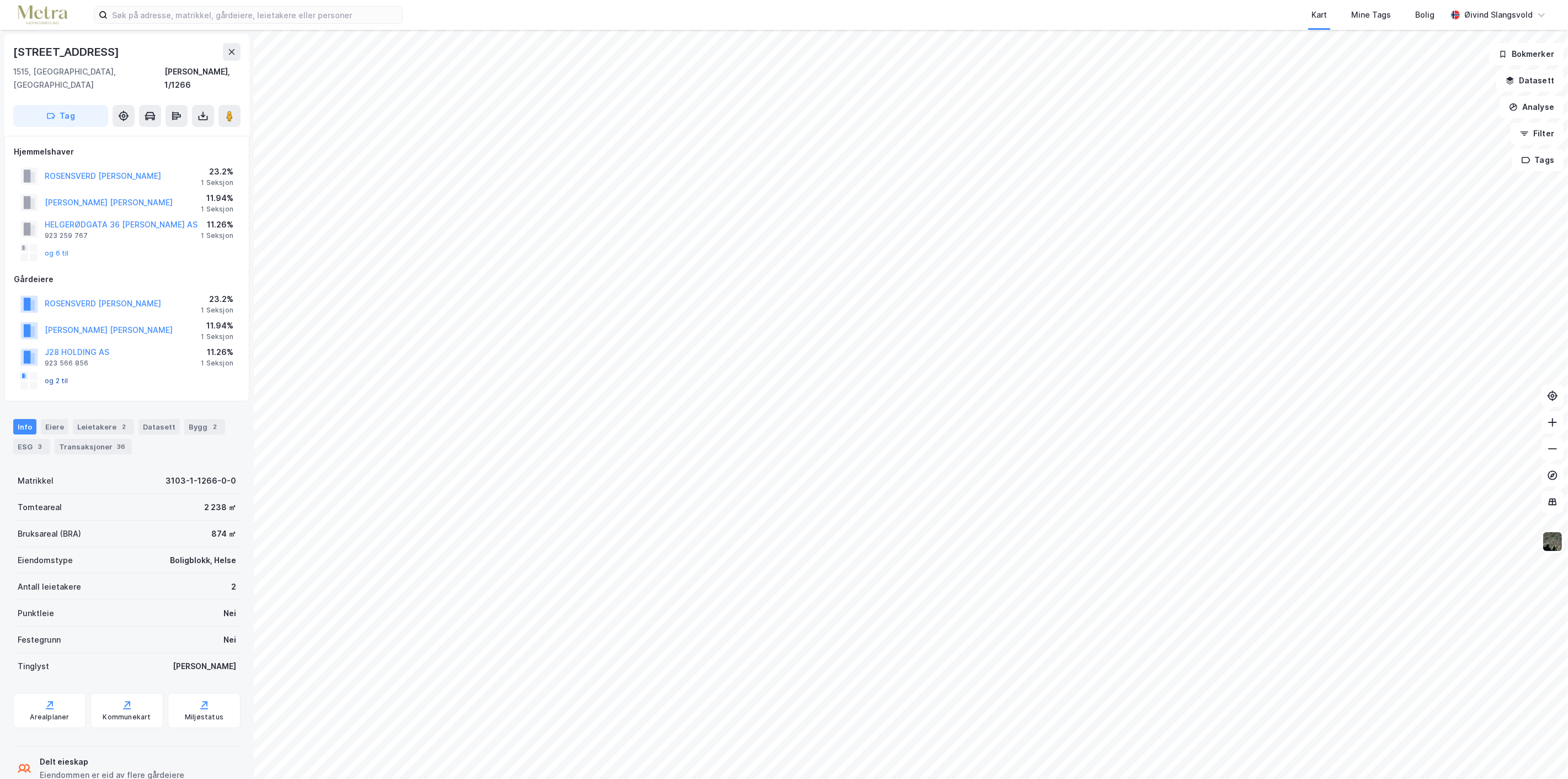
click at [0, 0] on button "og 2 til" at bounding box center [0, 0] width 0 height 0
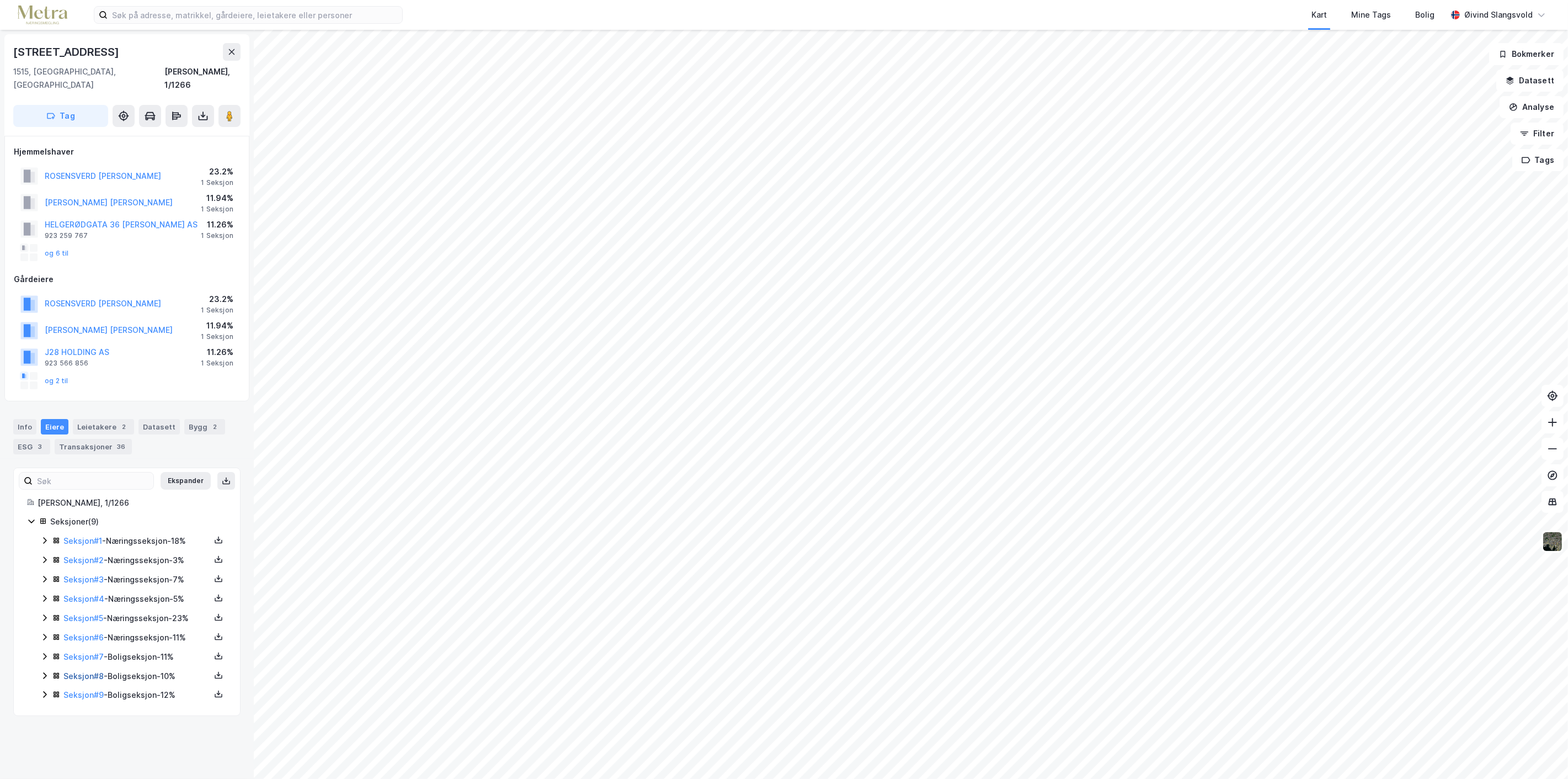
click at [78, 671] on link "Seksjon # 8" at bounding box center [83, 675] width 40 height 9
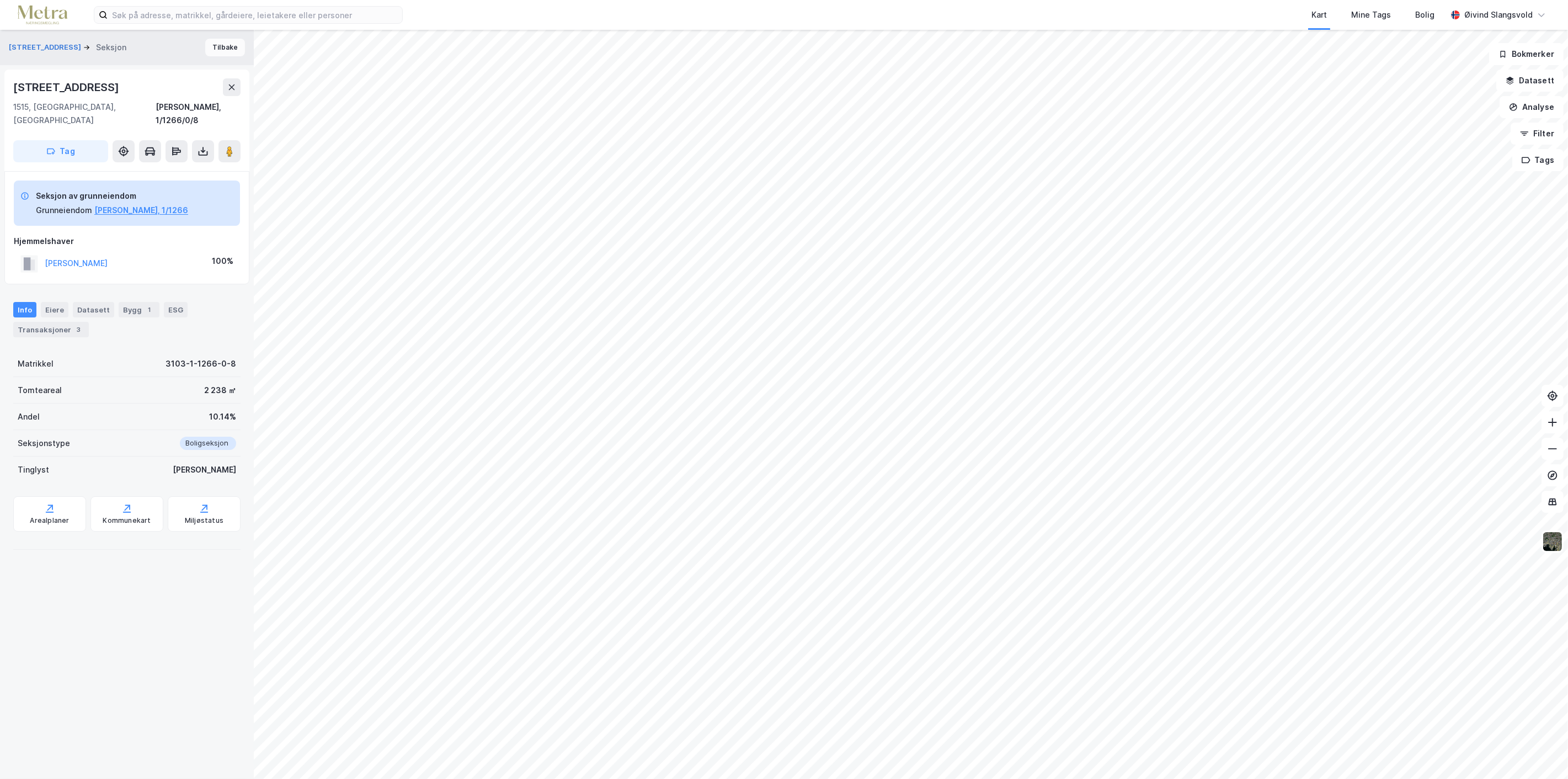
click at [223, 46] on button "Tilbake" at bounding box center [225, 47] width 40 height 18
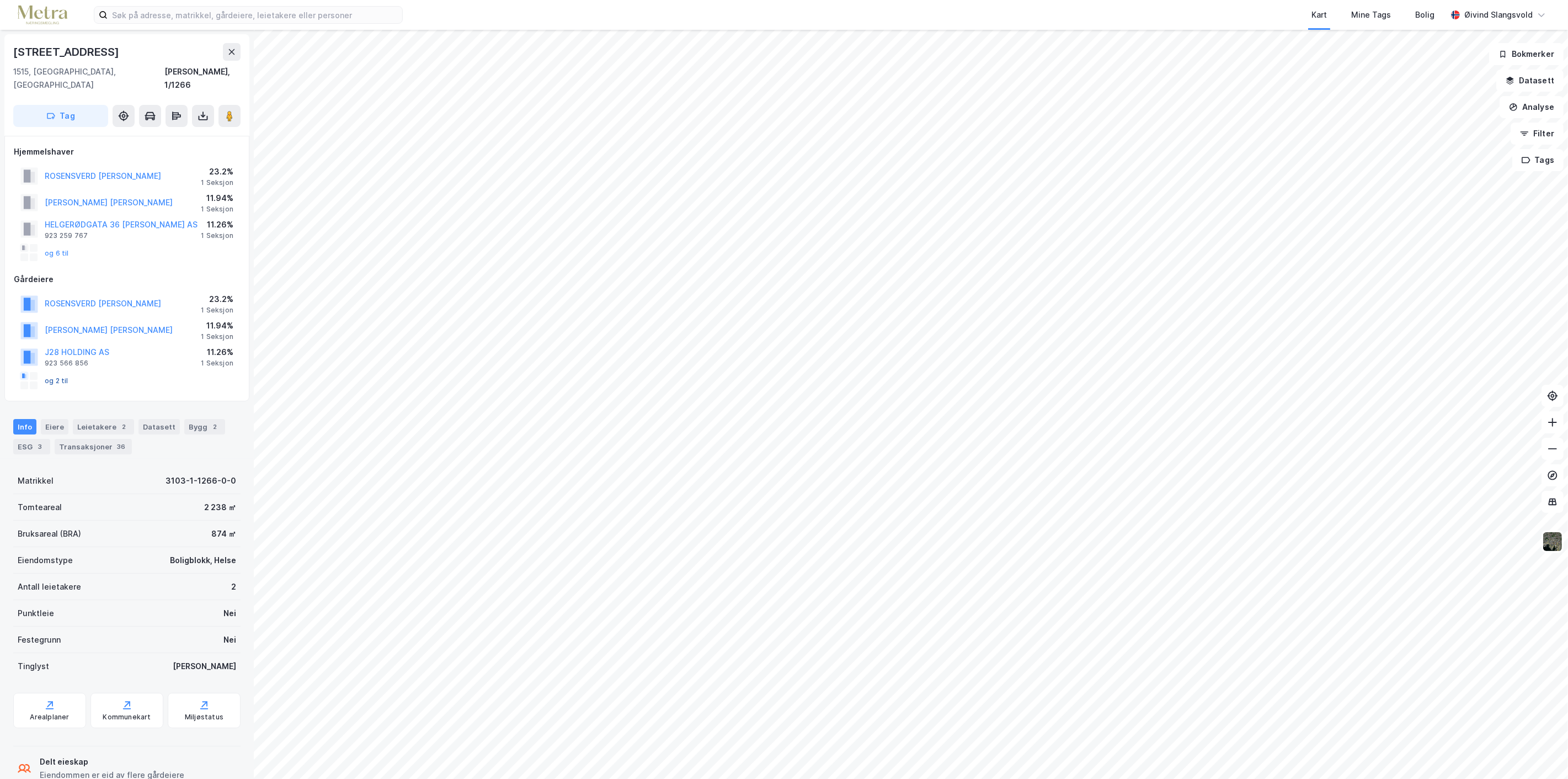
click at [0, 0] on button "og 2 til" at bounding box center [0, 0] width 0 height 0
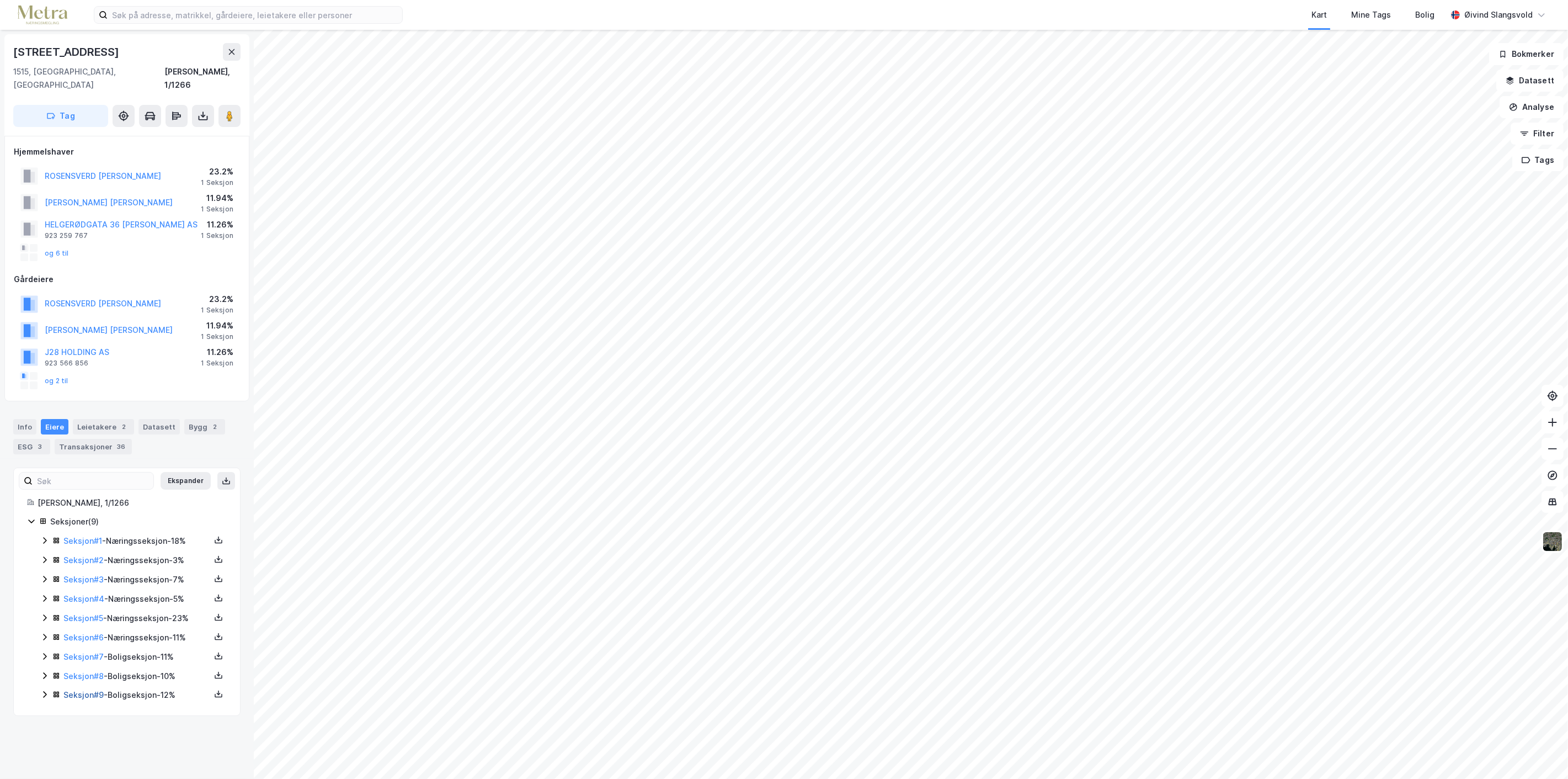
click at [74, 690] on link "Seksjon # 9" at bounding box center [83, 694] width 40 height 9
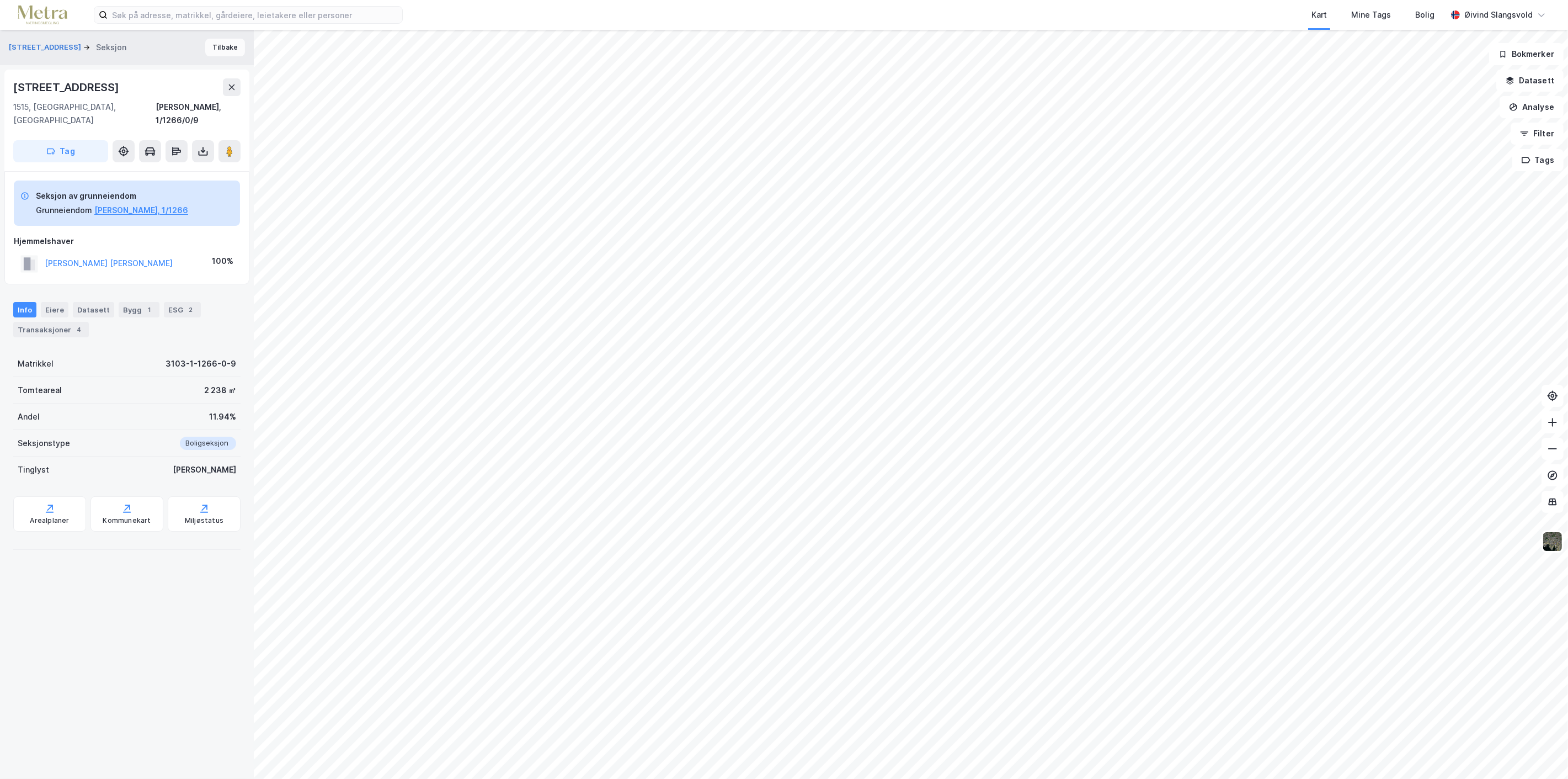
click at [215, 44] on button "Tilbake" at bounding box center [225, 47] width 40 height 18
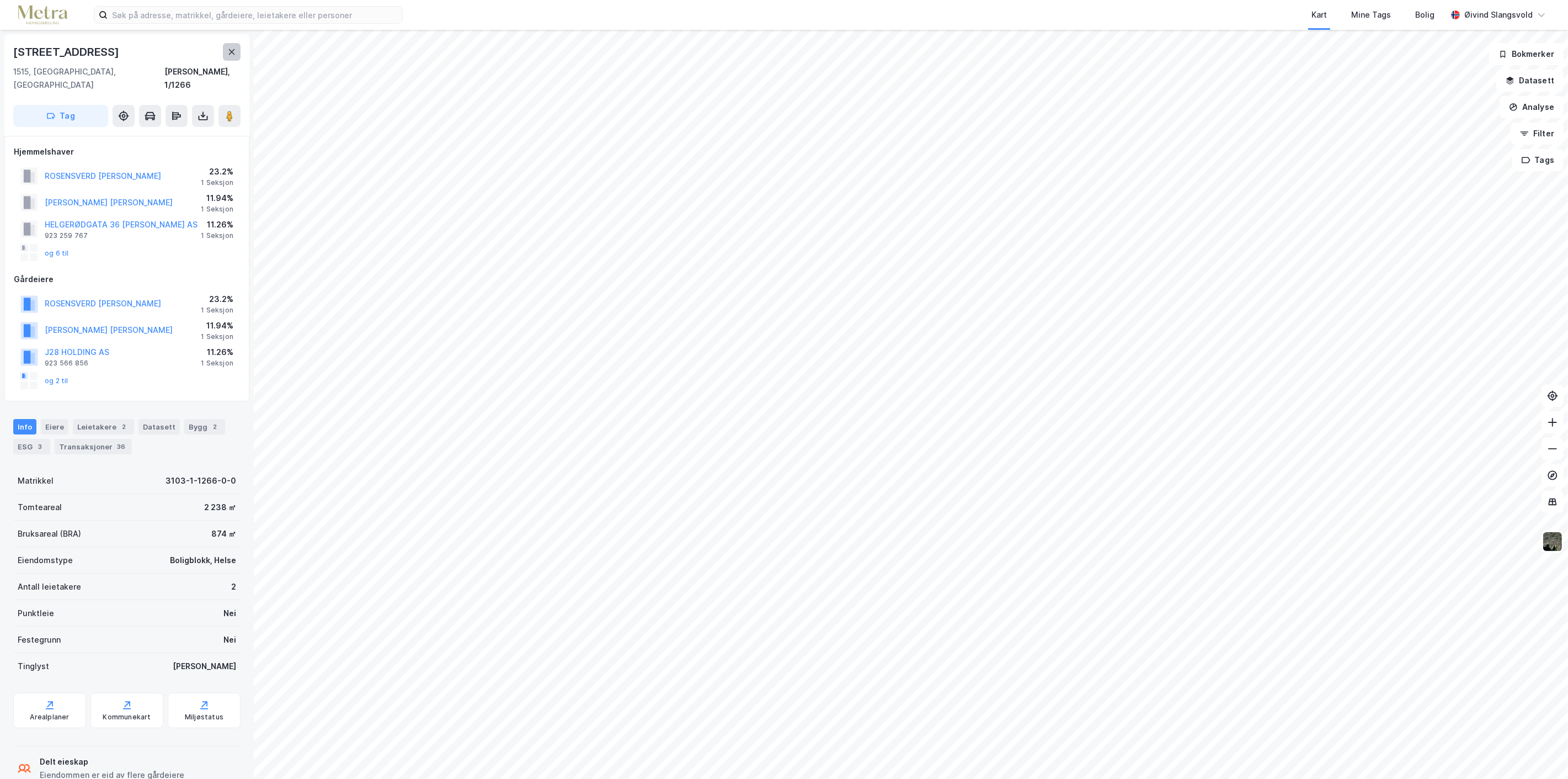
click at [233, 50] on icon at bounding box center [232, 52] width 6 height 5
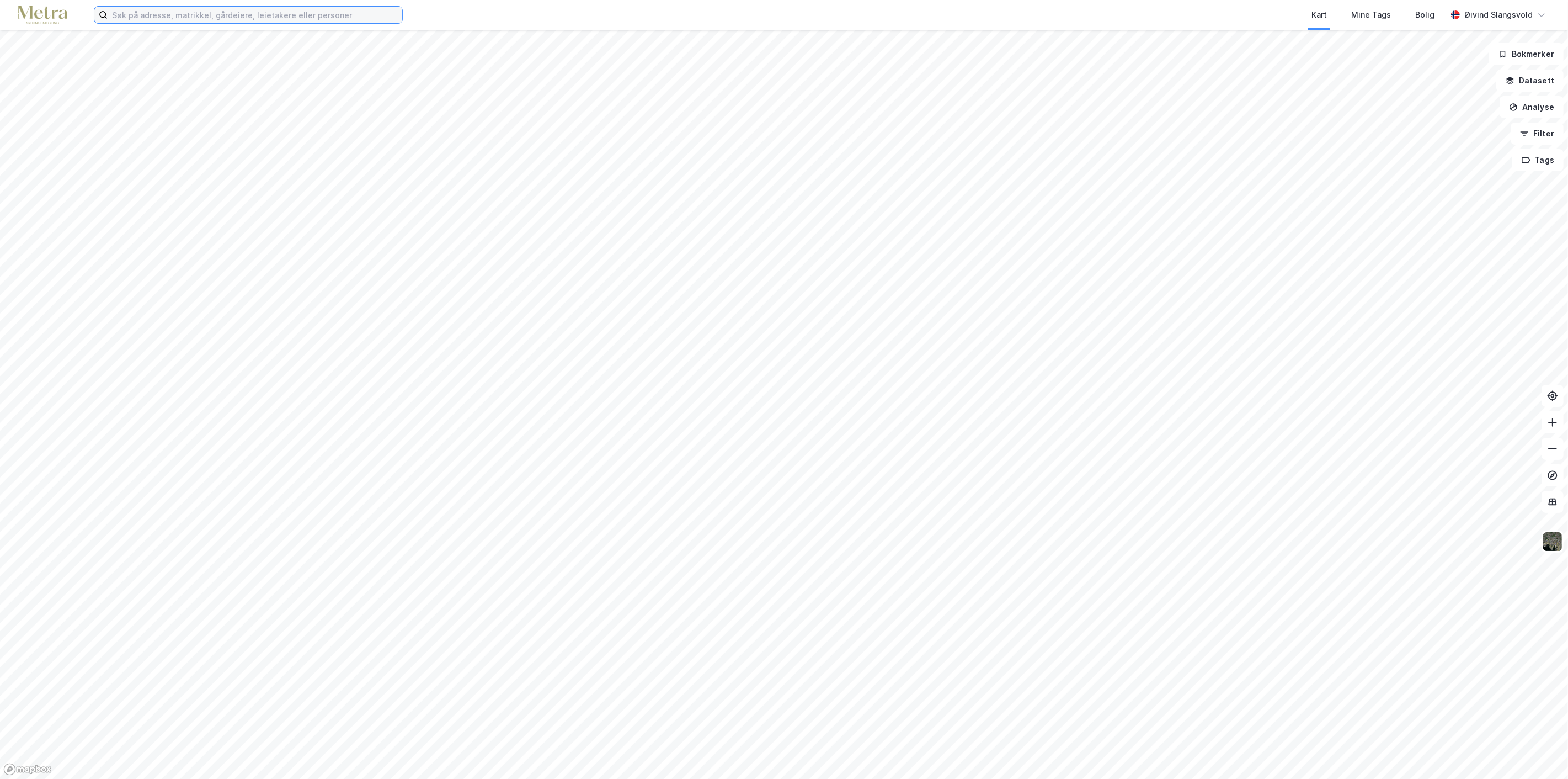
click at [240, 15] on input at bounding box center [255, 15] width 295 height 16
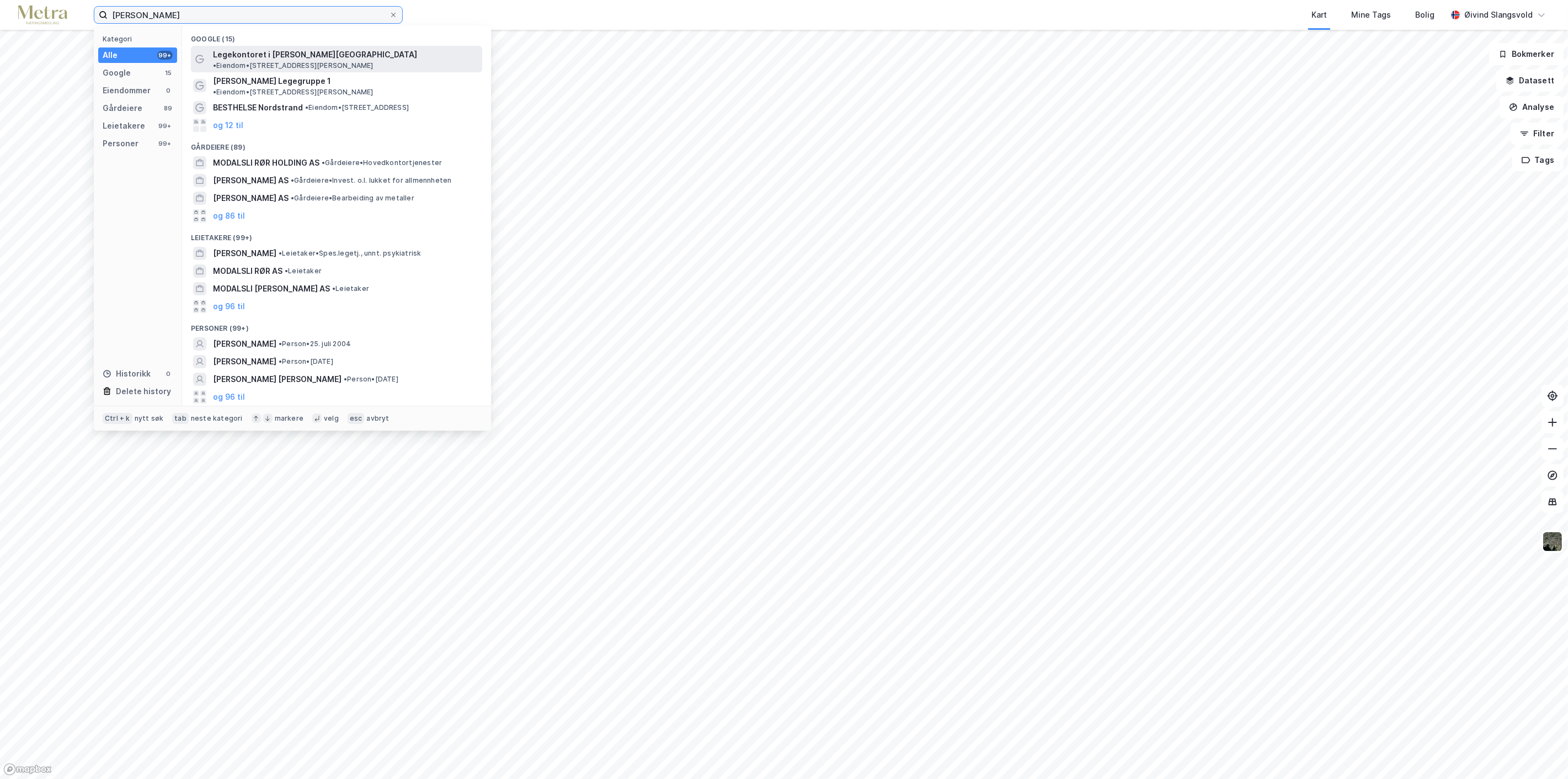
type input "[PERSON_NAME]"
click at [280, 52] on span "Legekontoret i [PERSON_NAME][GEOGRAPHIC_DATA]" at bounding box center [315, 55] width 204 height 13
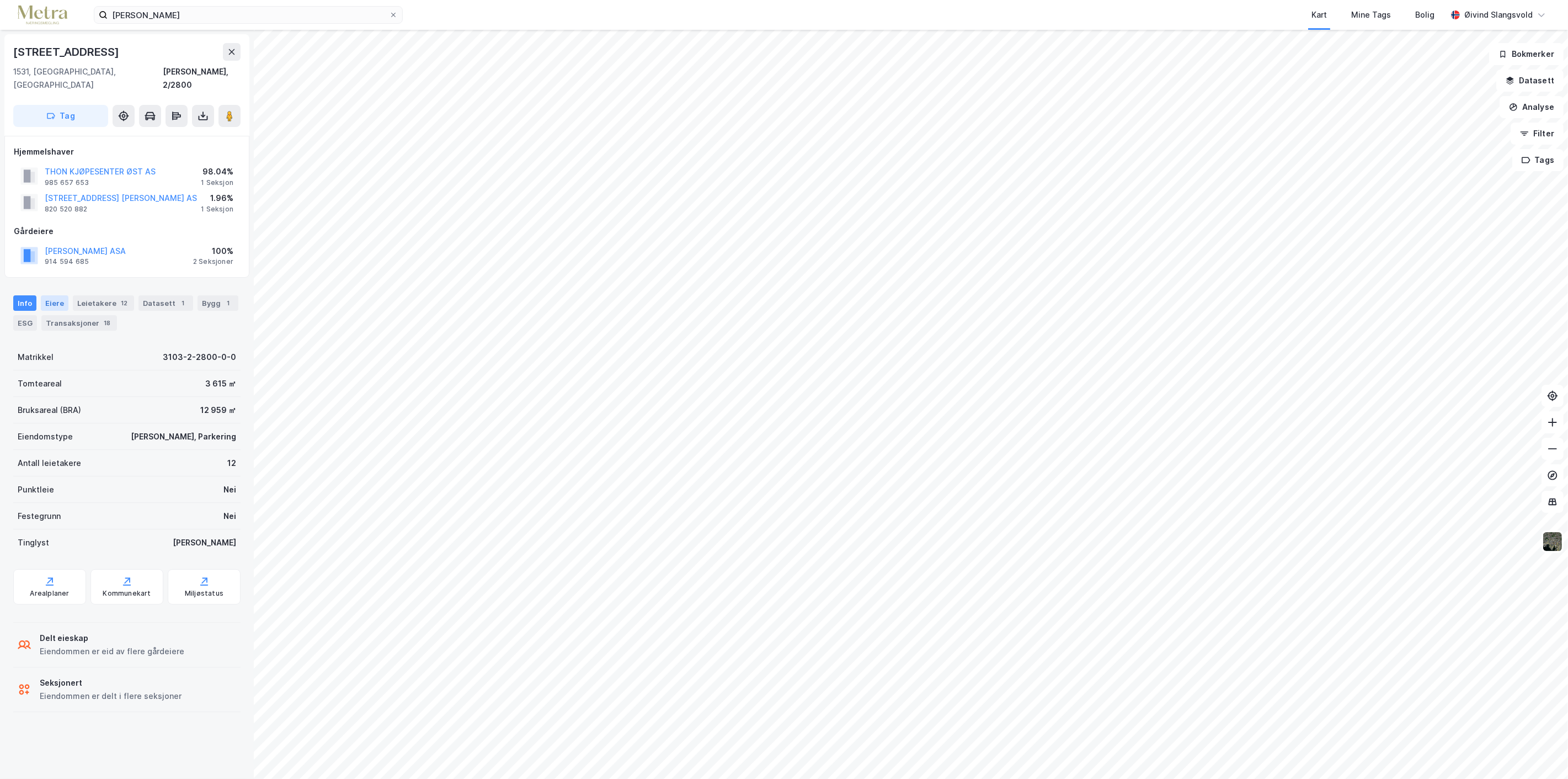
click at [47, 295] on div "Eiere" at bounding box center [54, 303] width 27 height 15
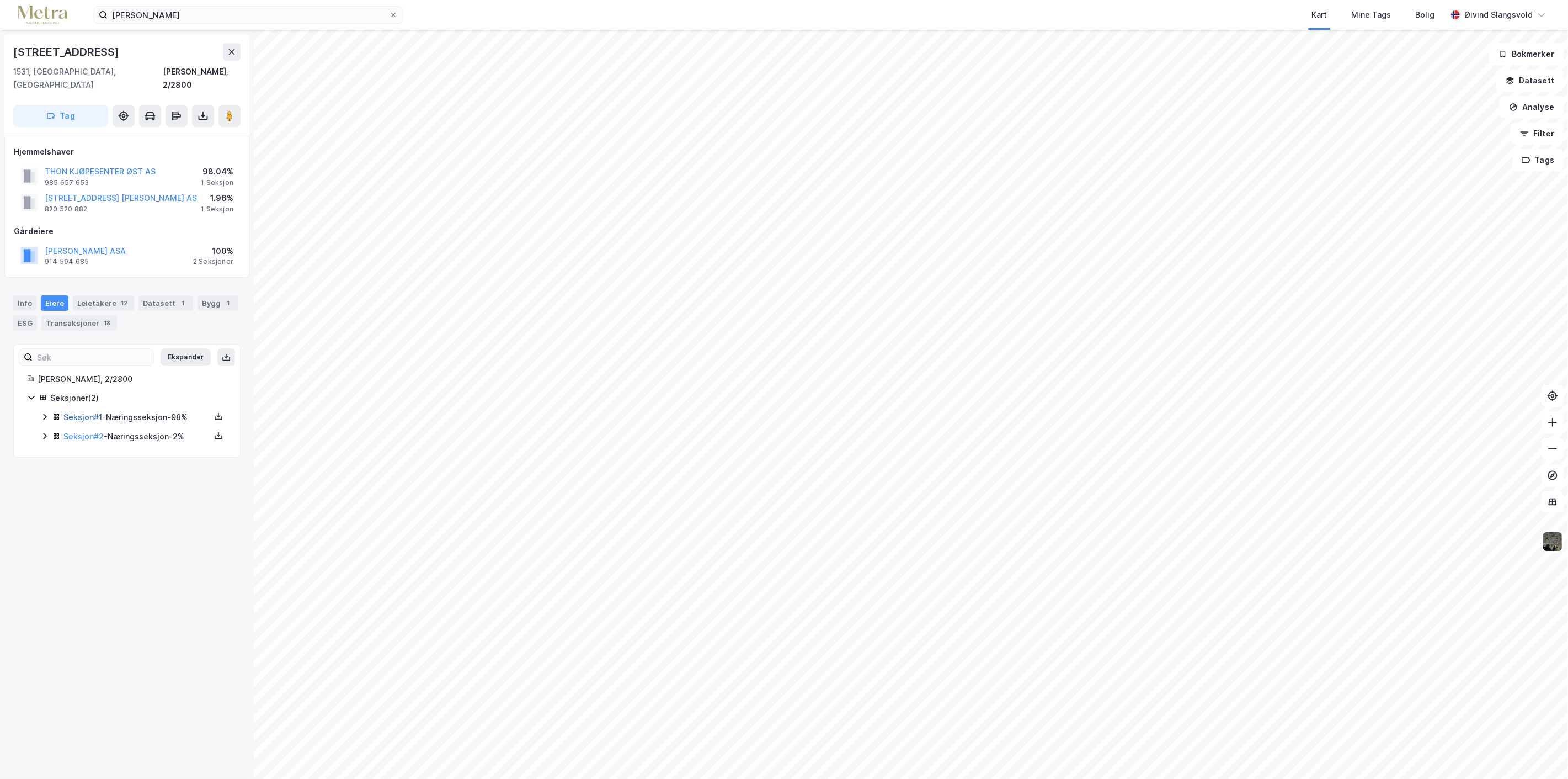
click at [79, 412] on link "Seksjon # 1" at bounding box center [82, 417] width 38 height 9
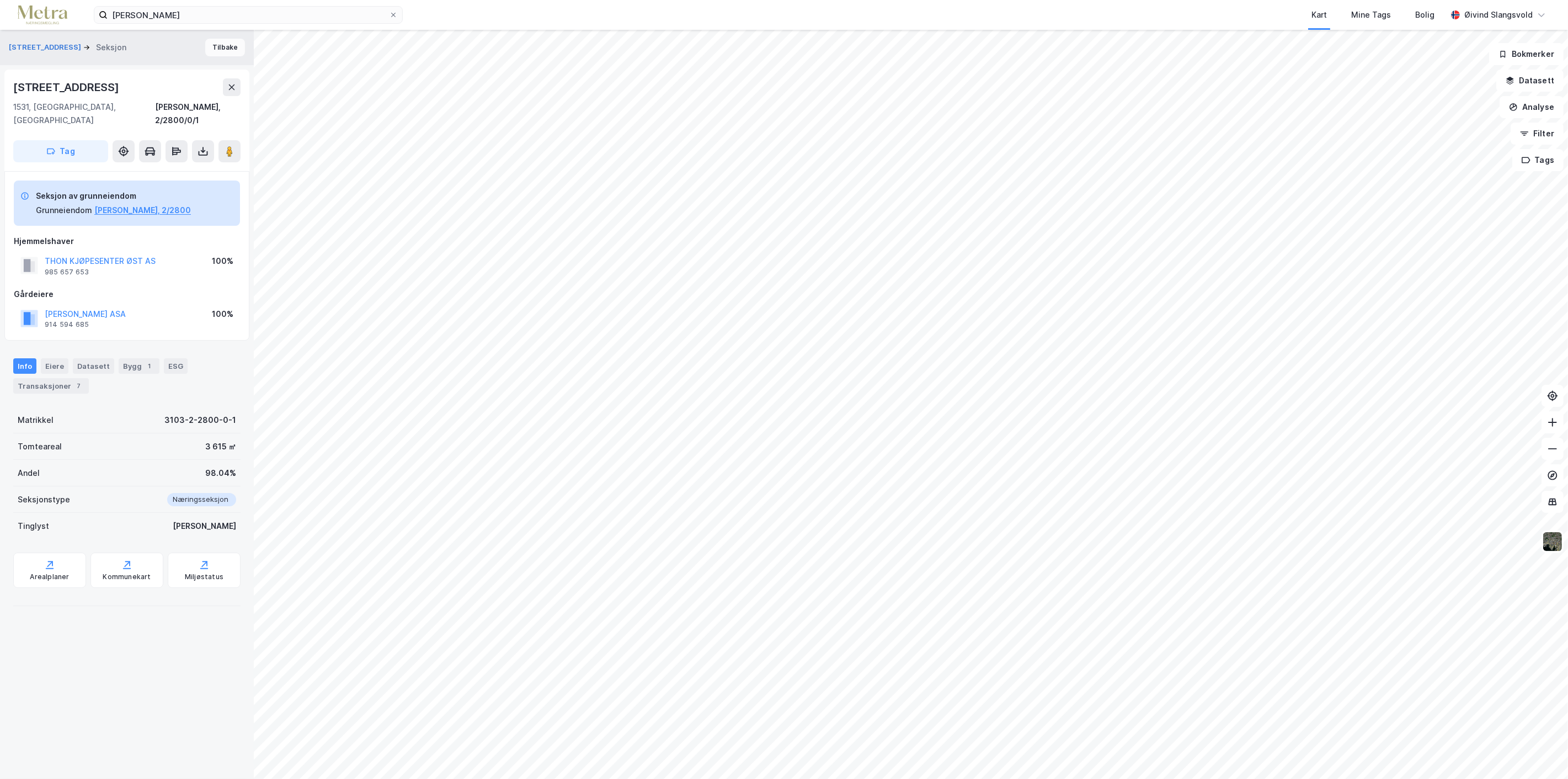
click at [211, 46] on button "Tilbake" at bounding box center [225, 47] width 40 height 18
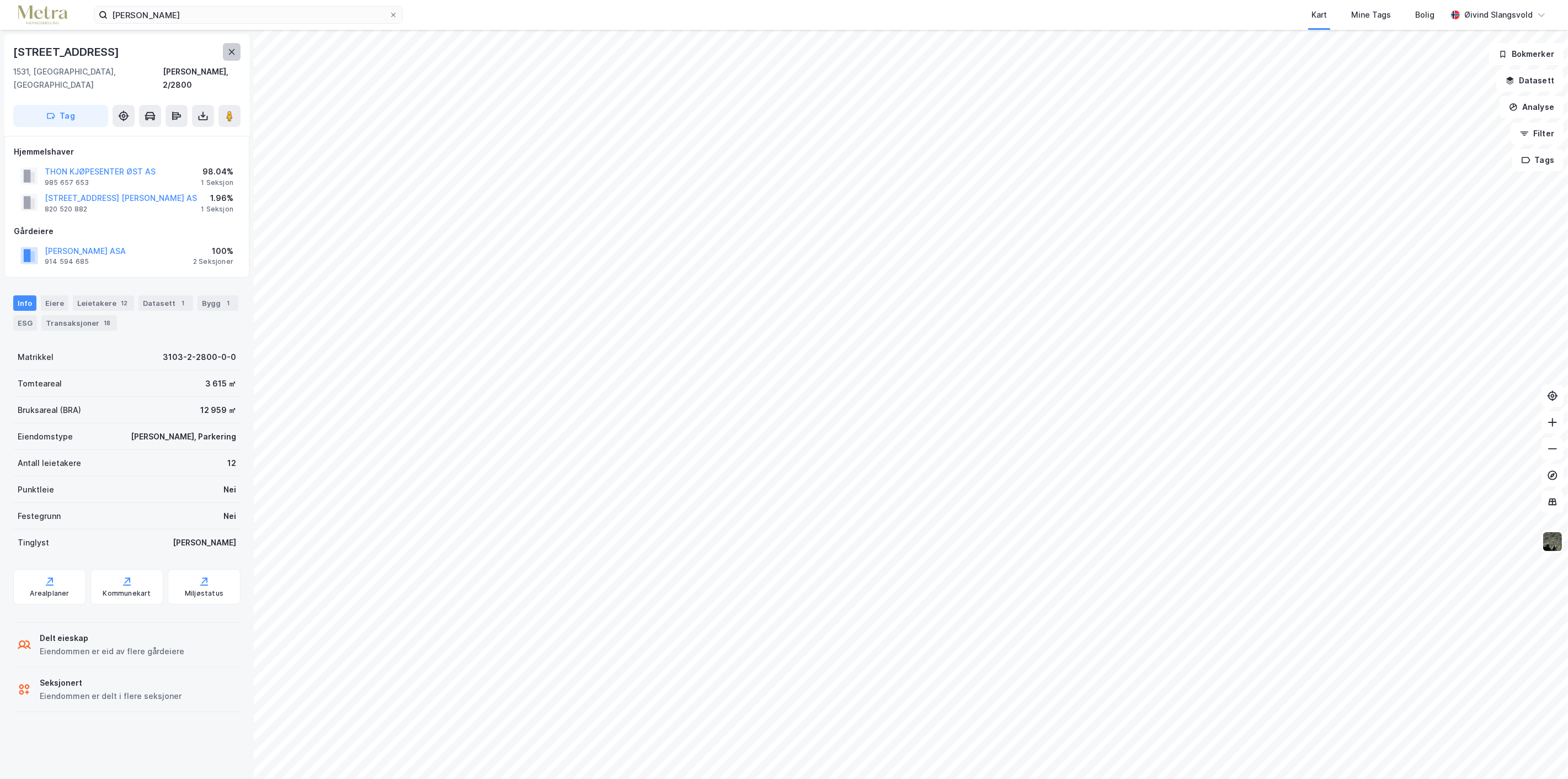
click at [233, 50] on icon at bounding box center [231, 52] width 9 height 9
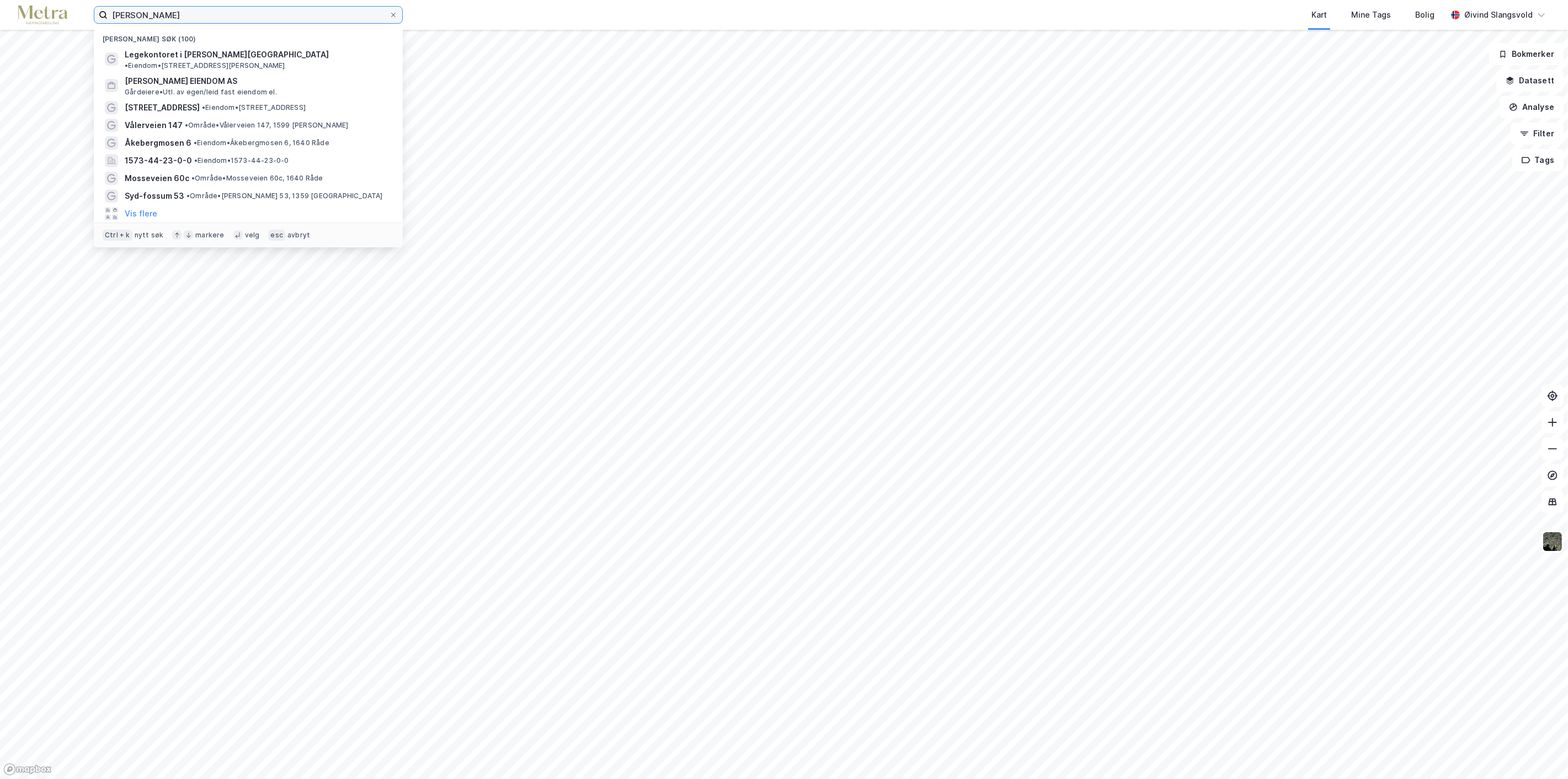
click at [254, 15] on input "[PERSON_NAME]" at bounding box center [248, 15] width 281 height 16
click at [144, 207] on button "Vis flere" at bounding box center [141, 214] width 32 height 13
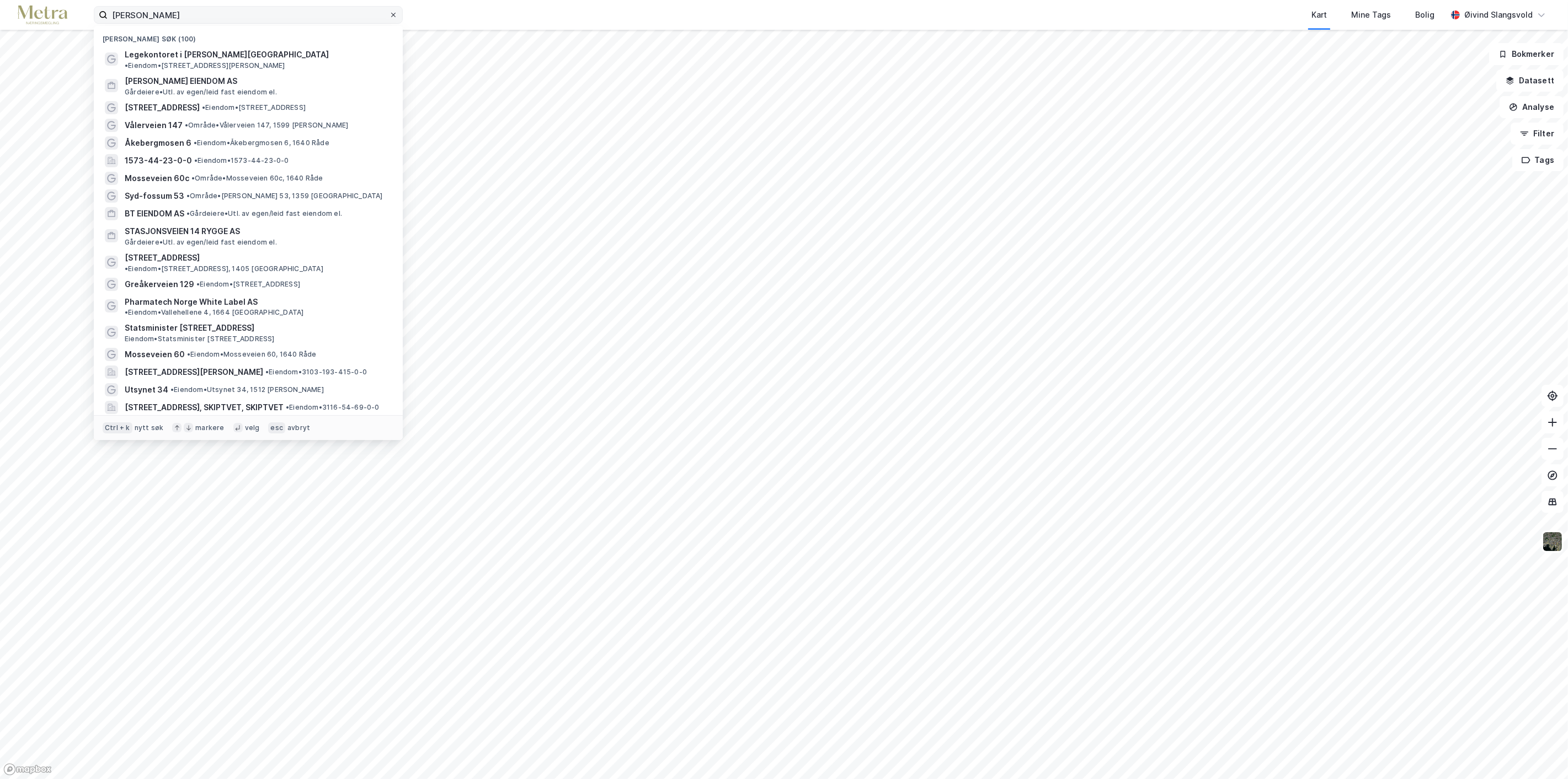
click at [393, 13] on icon at bounding box center [393, 15] width 7 height 7
click at [389, 13] on input "[PERSON_NAME]" at bounding box center [248, 15] width 281 height 16
click at [224, 15] on input at bounding box center [255, 15] width 295 height 16
paste input "[PERSON_NAME] [PERSON_NAME] [PERSON_NAME]"
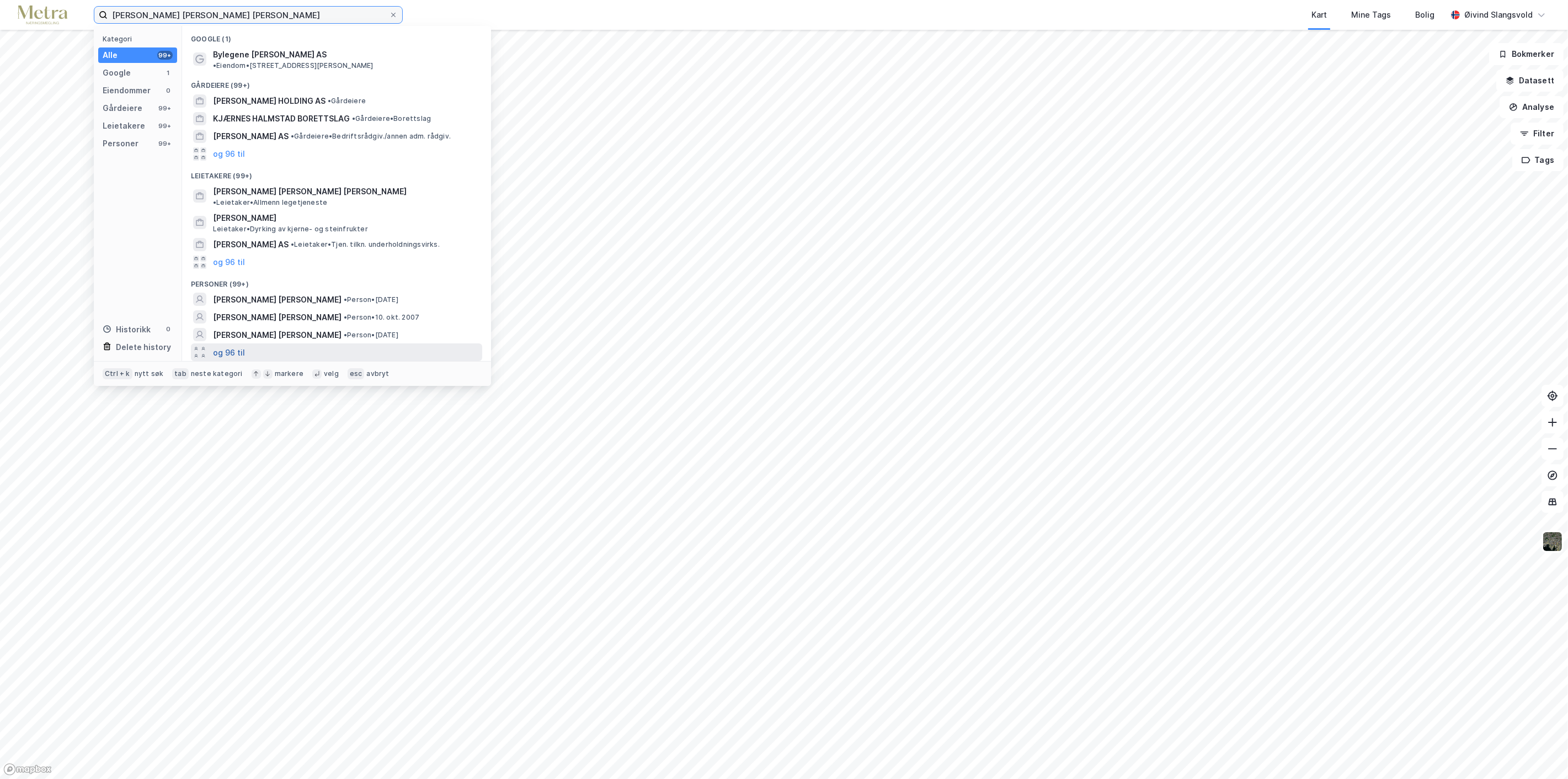
type input "[PERSON_NAME] [PERSON_NAME] [PERSON_NAME]"
click at [223, 345] on button "og 96 til" at bounding box center [229, 352] width 32 height 13
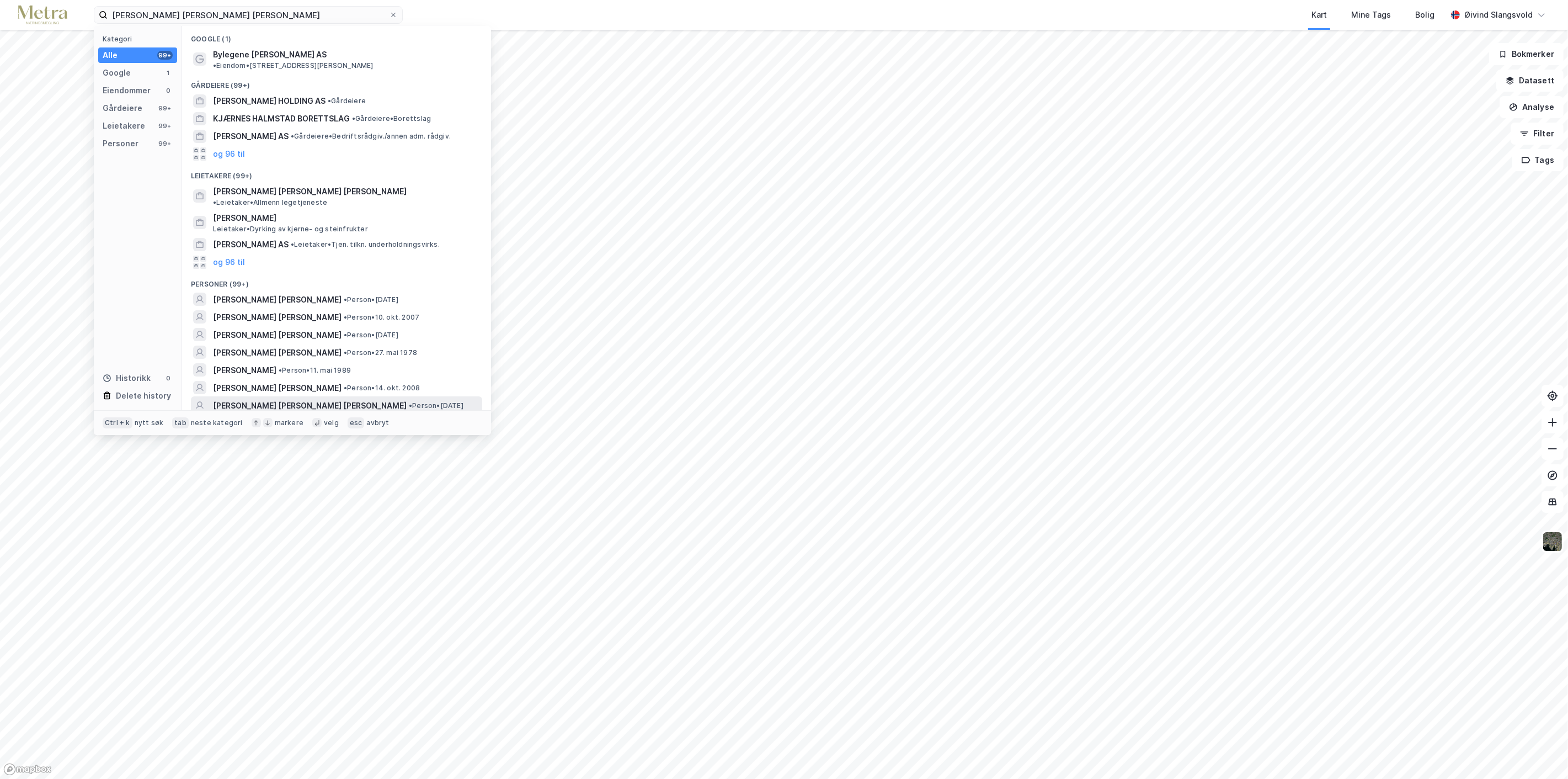
click at [304, 399] on span "[PERSON_NAME] [PERSON_NAME] [PERSON_NAME]" at bounding box center [310, 406] width 194 height 13
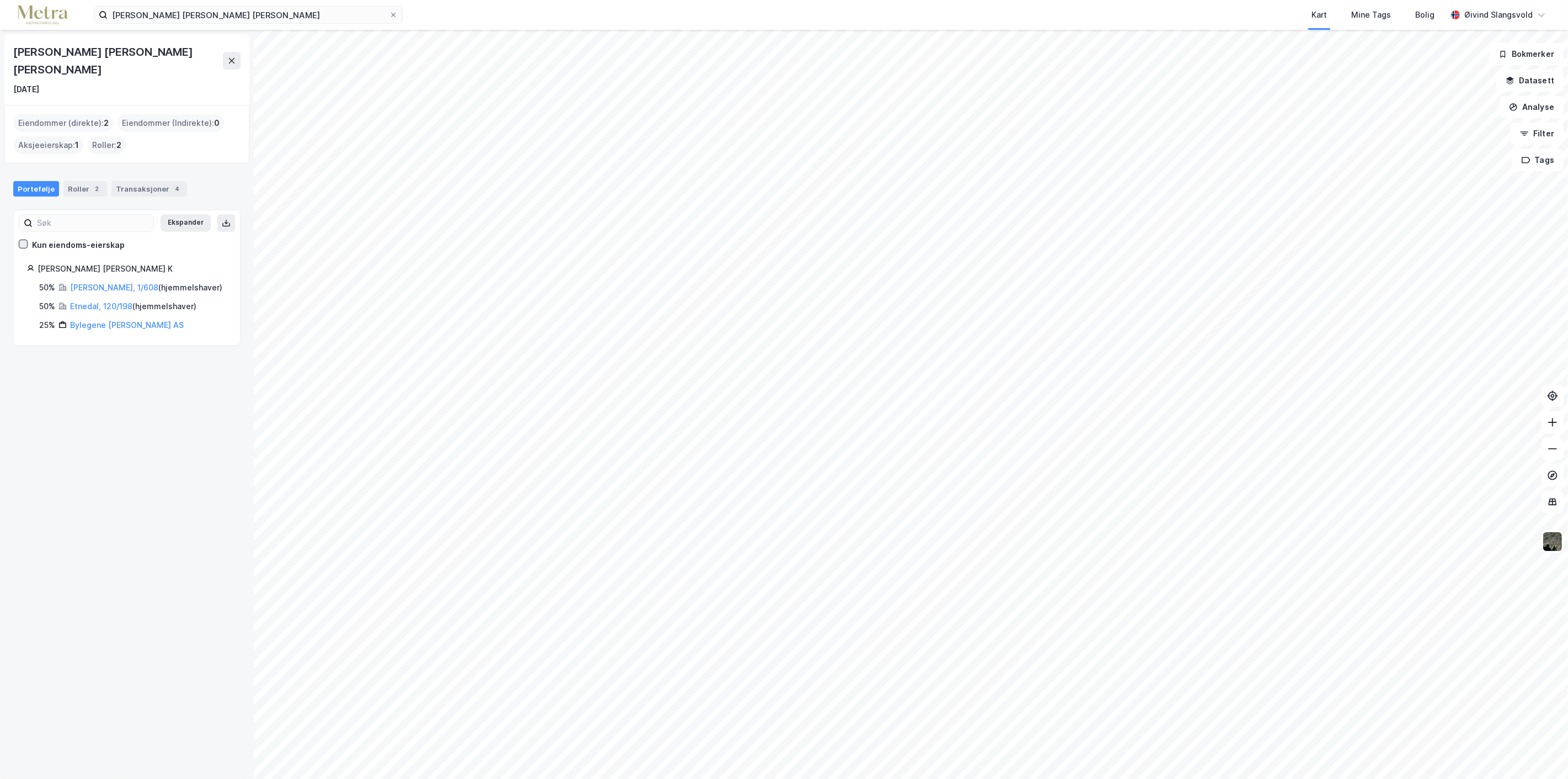
click at [23, 240] on icon at bounding box center [23, 244] width 8 height 8
click at [80, 283] on link "[PERSON_NAME], 1/608" at bounding box center [114, 287] width 88 height 9
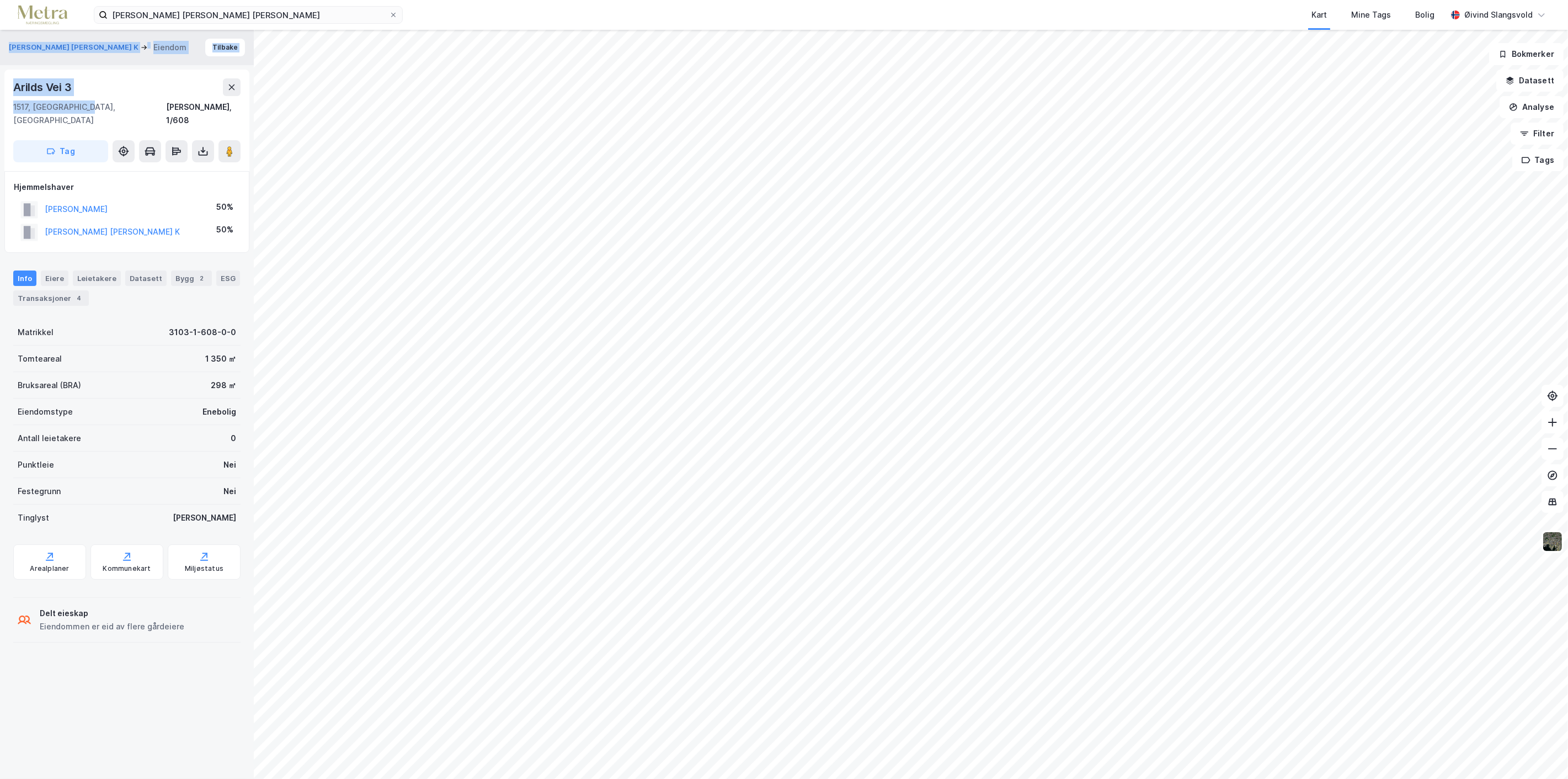
drag, startPoint x: 7, startPoint y: 48, endPoint x: 105, endPoint y: 103, distance: 112.4
click at [105, 103] on div "KRISTENSEN [PERSON_NAME] K Eiendom Tilbake Arilds Vei 3 1517, [GEOGRAPHIC_DATA]…" at bounding box center [127, 404] width 254 height 749
copy div "[PERSON_NAME] [PERSON_NAME] K [PERSON_NAME] 3 1517, [GEOGRAPHIC_DATA], [GEOGRAP…"
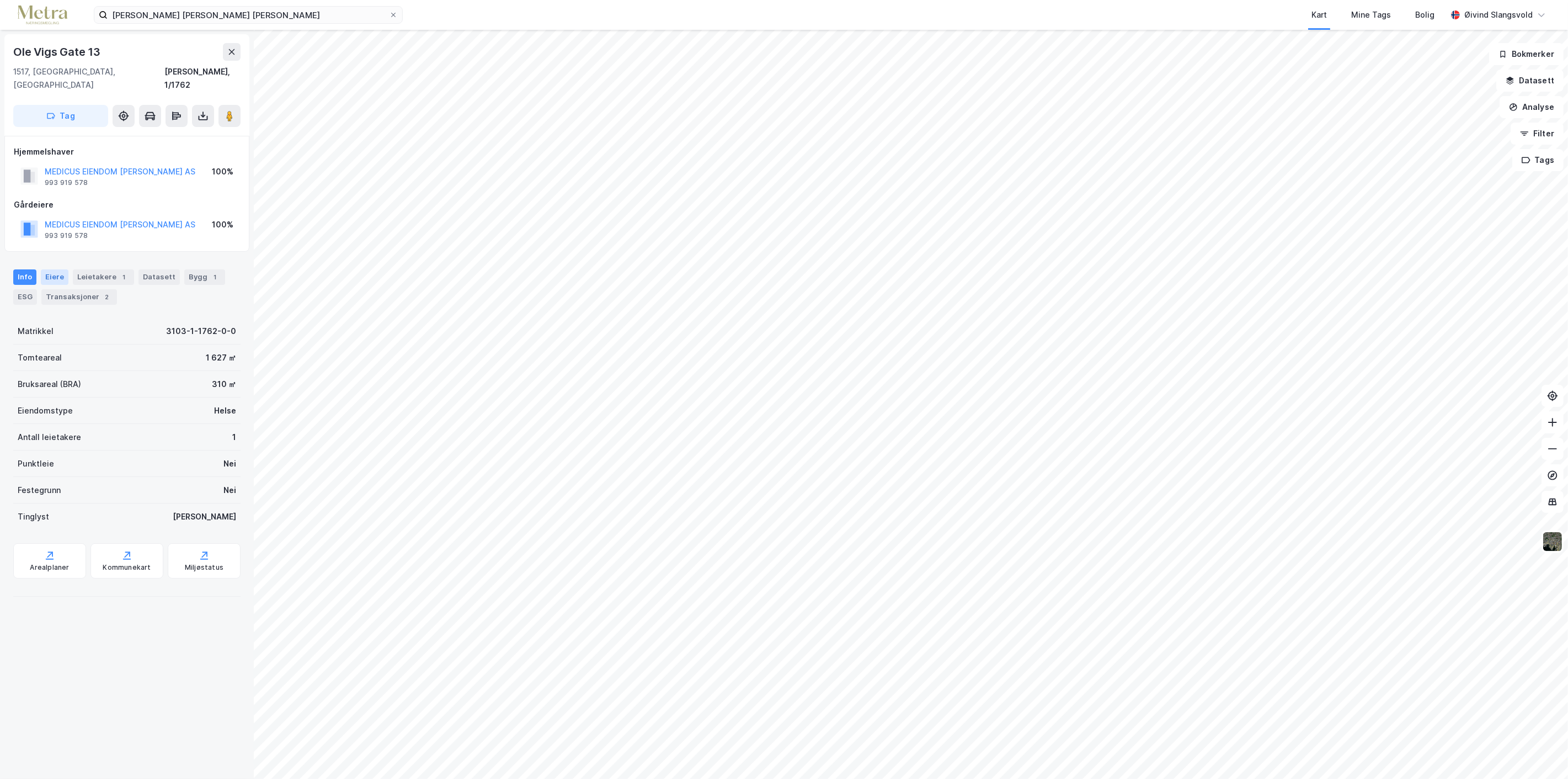
click at [52, 269] on div "Eiere" at bounding box center [54, 277] width 27 height 15
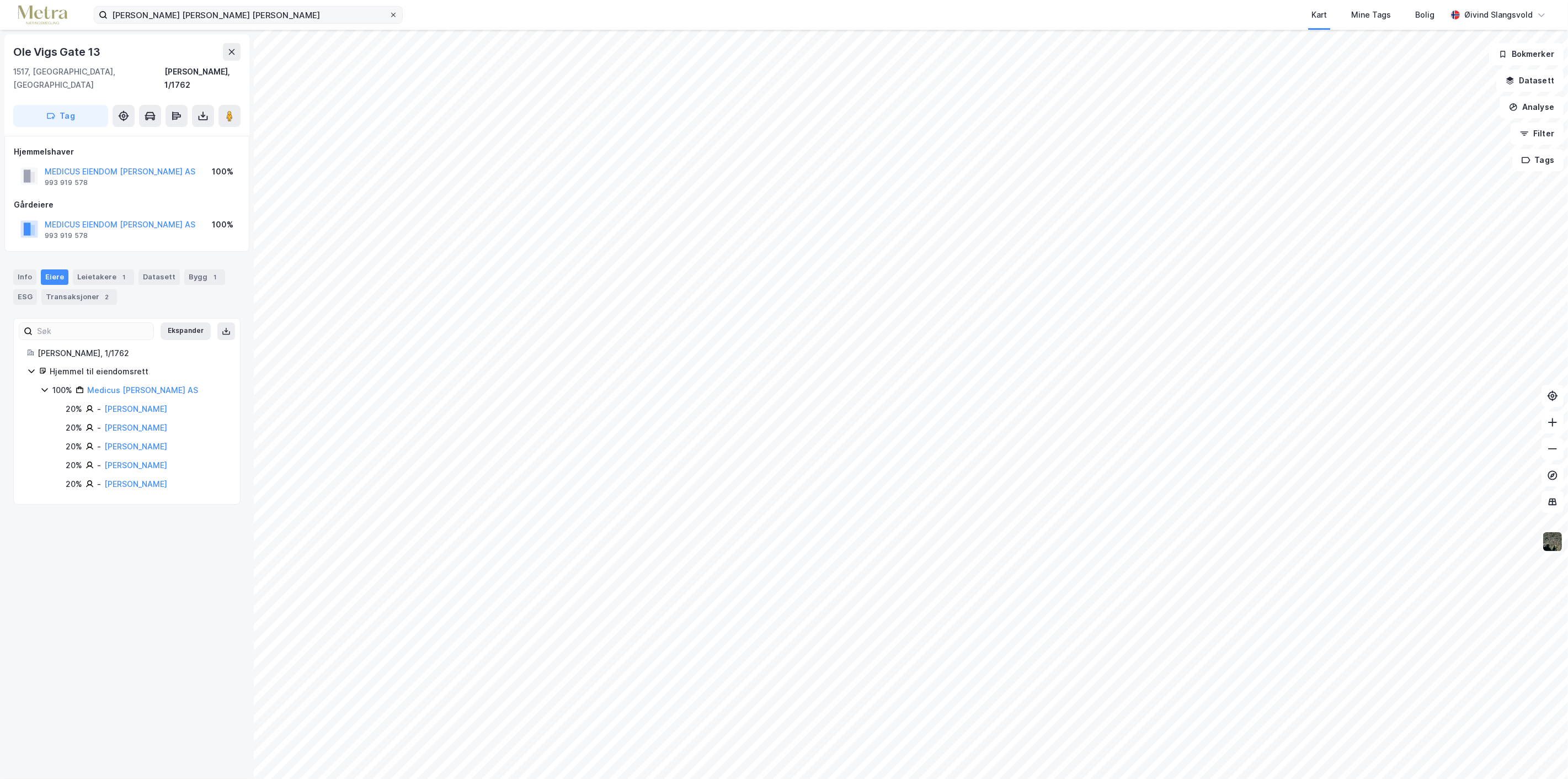
click at [392, 14] on icon at bounding box center [393, 15] width 7 height 7
click at [389, 14] on input "[PERSON_NAME] [PERSON_NAME] [PERSON_NAME]" at bounding box center [248, 15] width 281 height 16
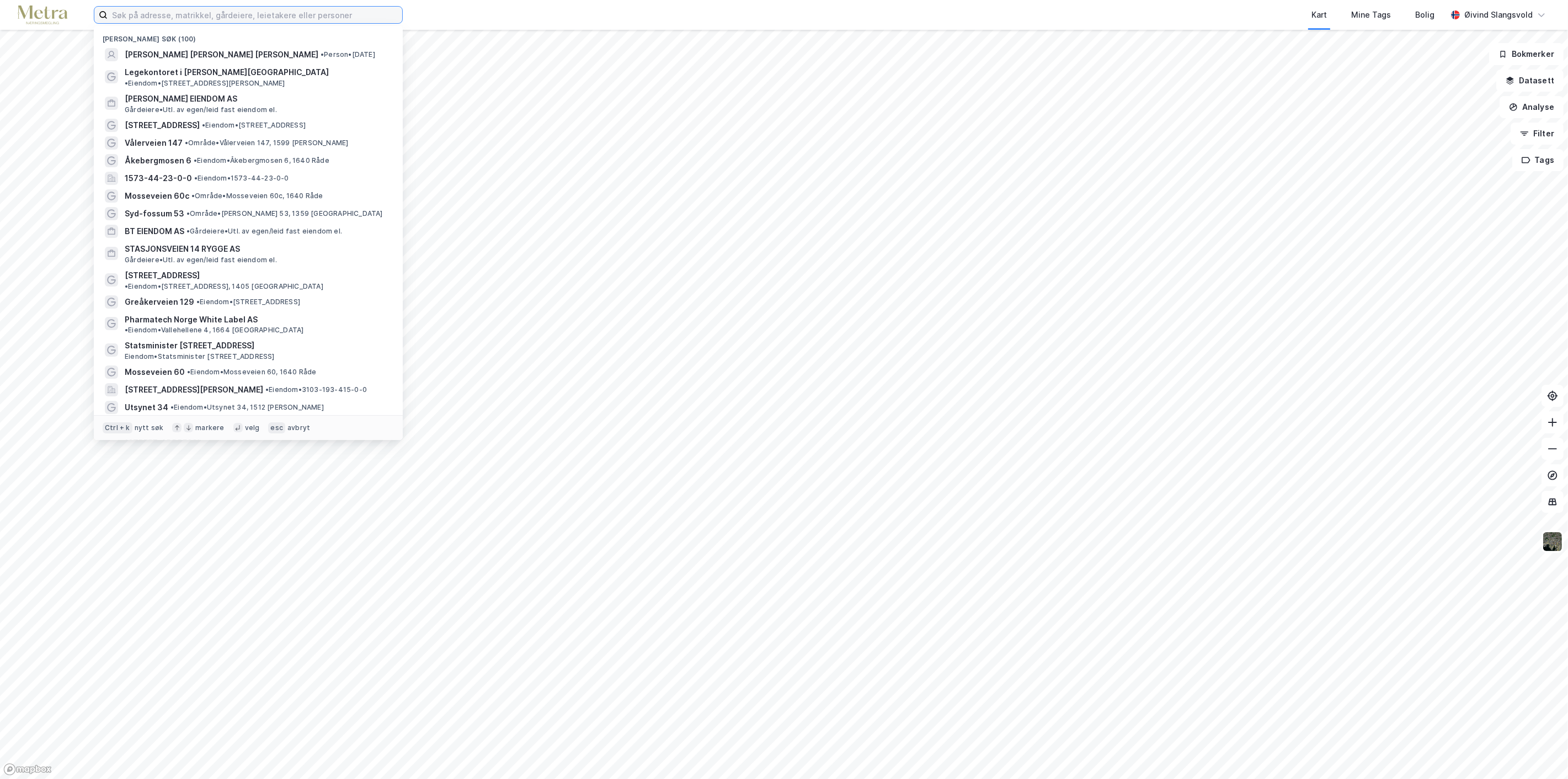
click at [222, 12] on input at bounding box center [255, 15] width 295 height 16
paste input "[PERSON_NAME] [PERSON_NAME]"
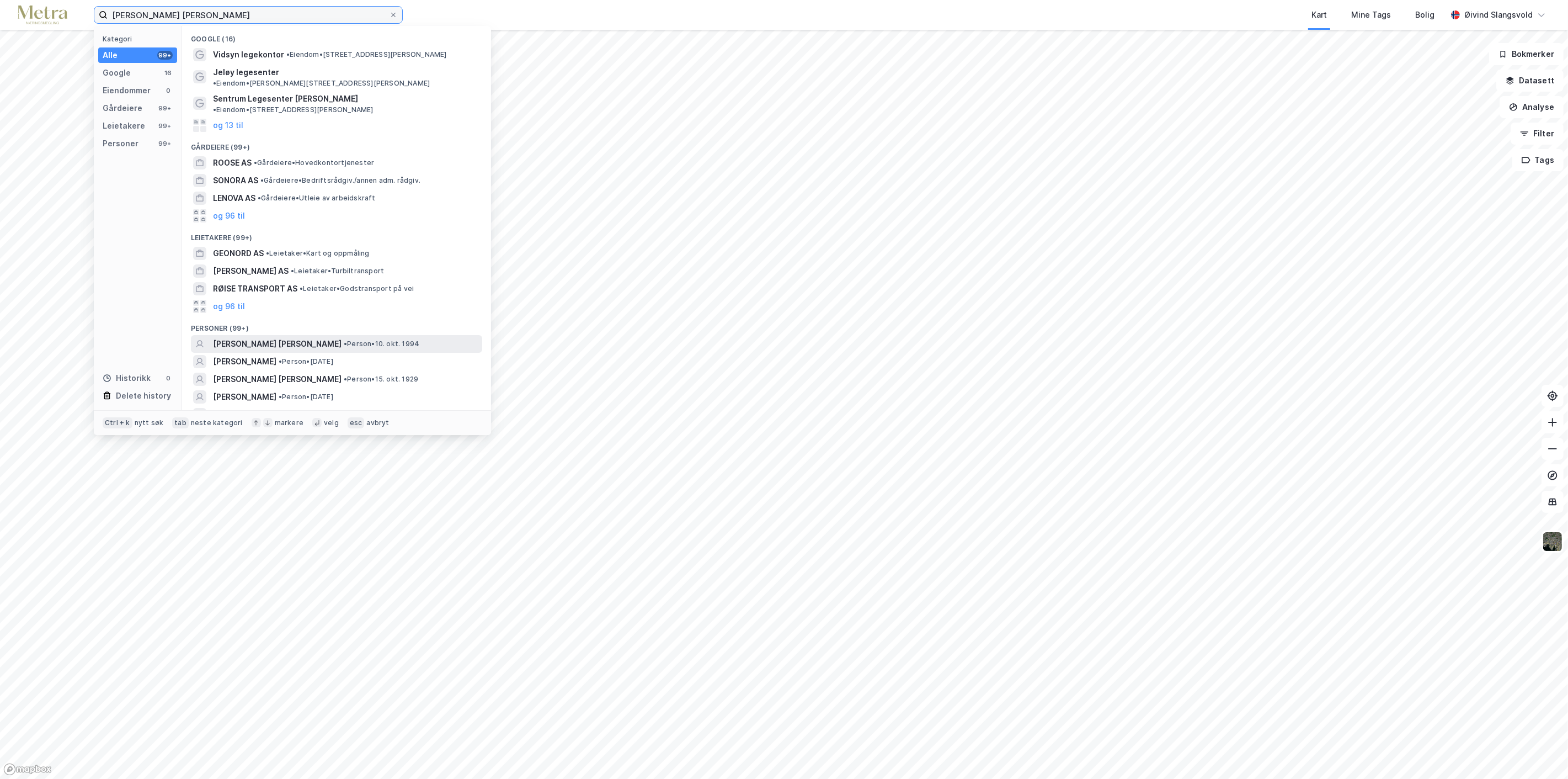
type input "[PERSON_NAME] [PERSON_NAME]"
click at [259, 337] on span "[PERSON_NAME] [PERSON_NAME]" at bounding box center [277, 344] width 128 height 13
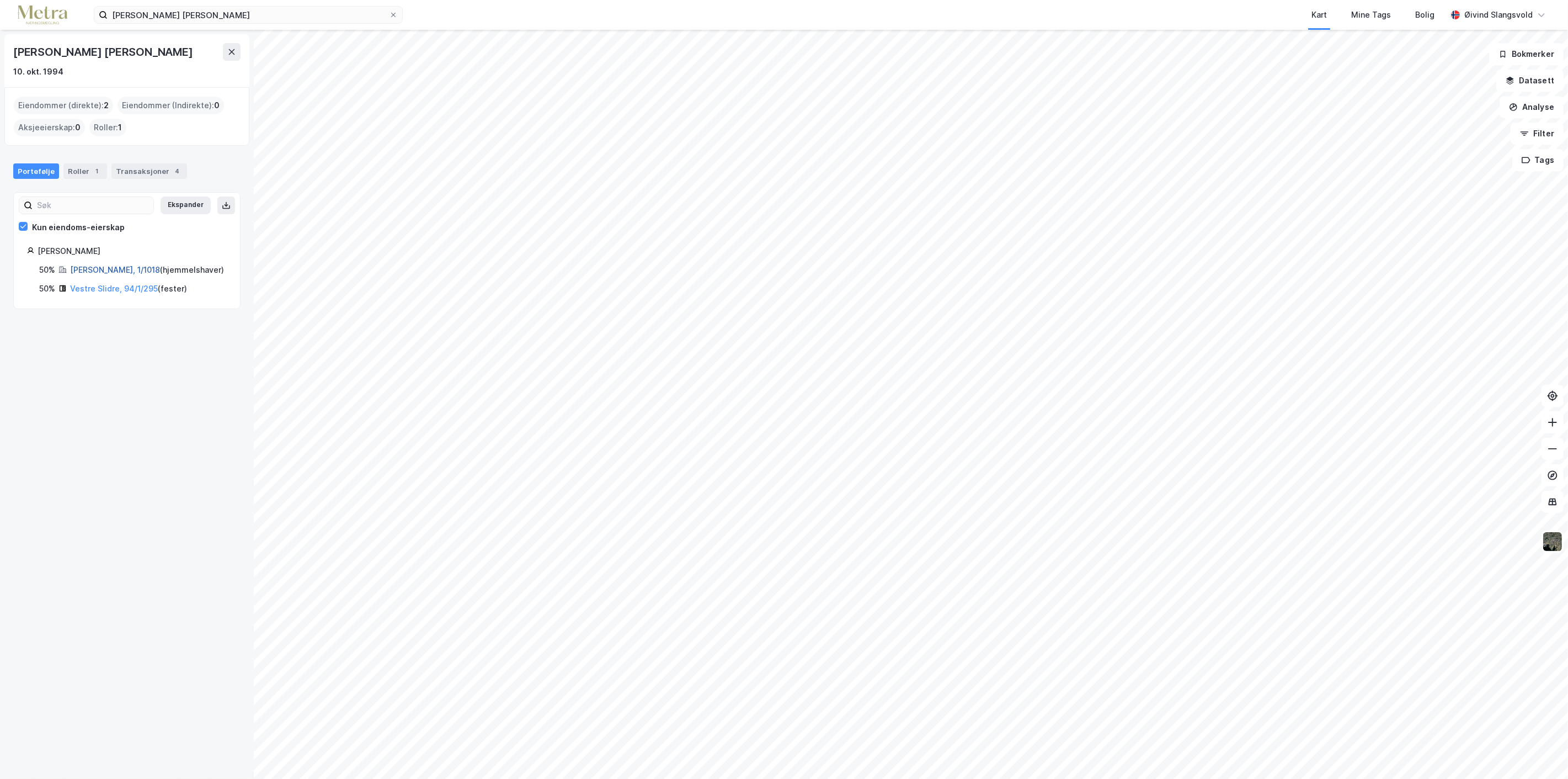
click at [108, 267] on link "[PERSON_NAME], 1/1018" at bounding box center [115, 269] width 90 height 9
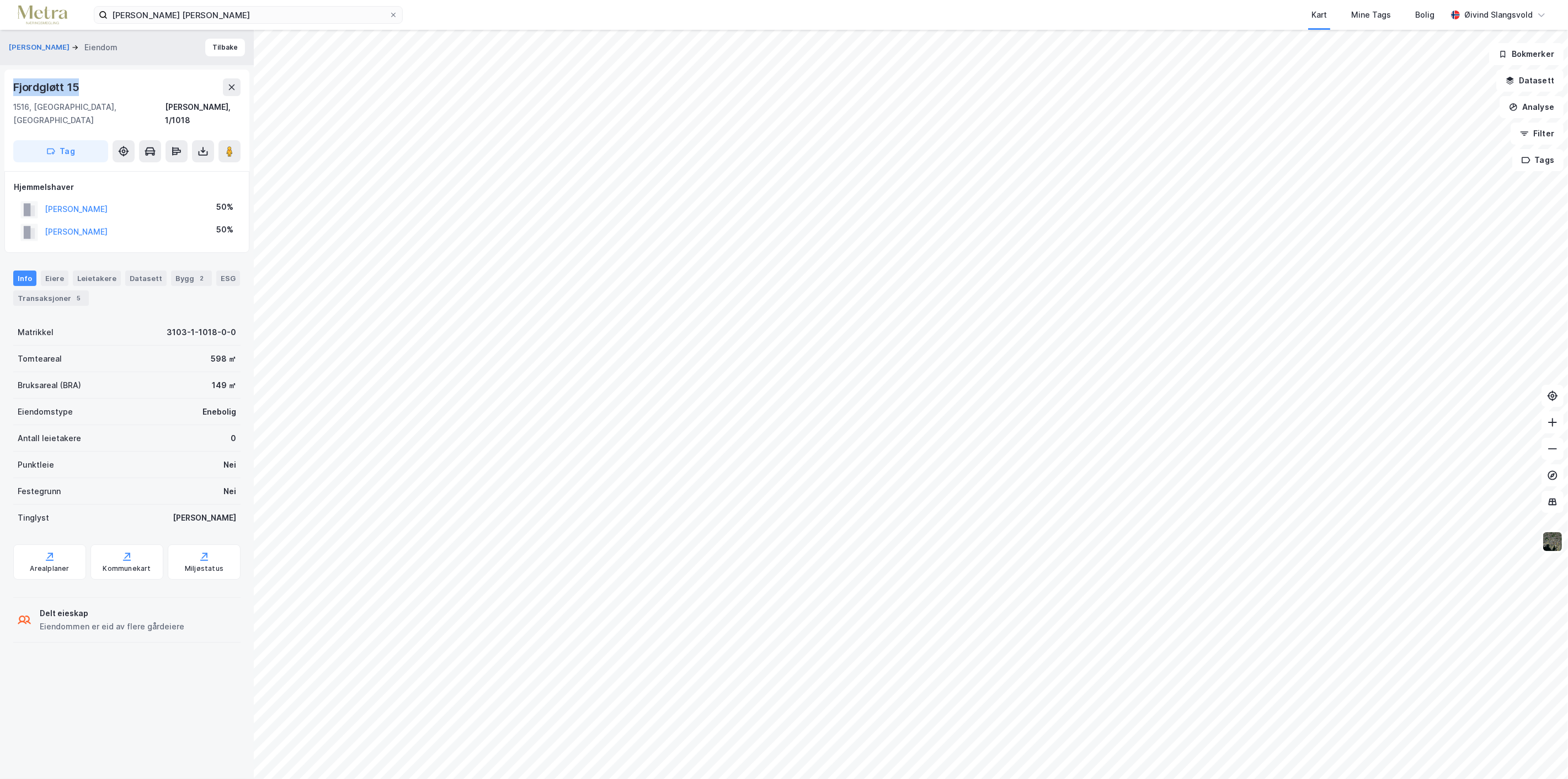
drag, startPoint x: 10, startPoint y: 85, endPoint x: 89, endPoint y: 91, distance: 79.2
click at [89, 91] on div "Fjordgløtt 15 1516, [GEOGRAPHIC_DATA], Østfold [PERSON_NAME], 1/1018 Tag" at bounding box center [127, 120] width 245 height 102
copy div "Fjordgløtt 15"
click at [394, 13] on icon at bounding box center [393, 15] width 7 height 7
click at [389, 13] on input "[PERSON_NAME] [PERSON_NAME]" at bounding box center [248, 15] width 281 height 16
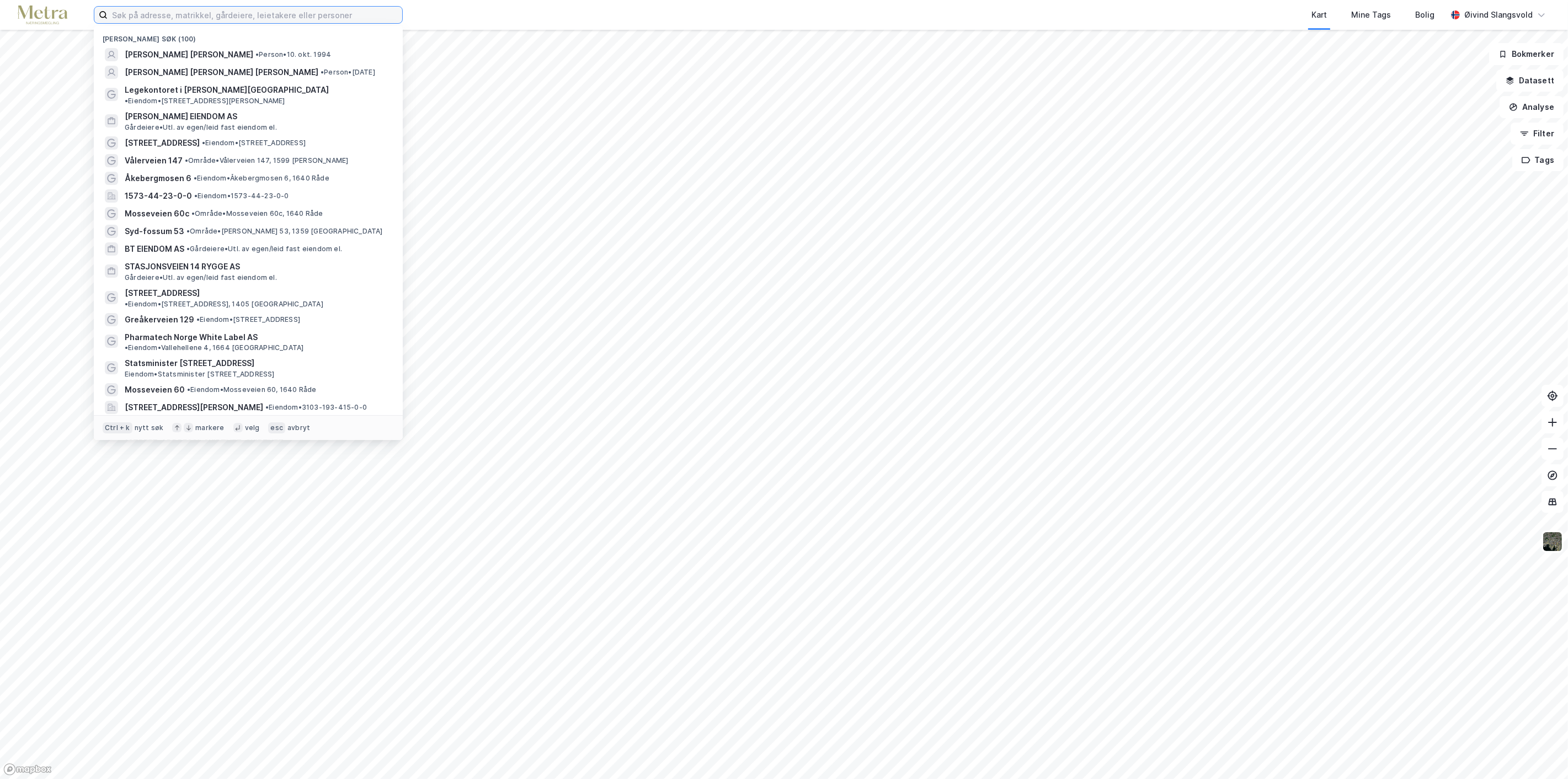
click at [268, 9] on input at bounding box center [255, 15] width 295 height 16
paste input "[PERSON_NAME]"
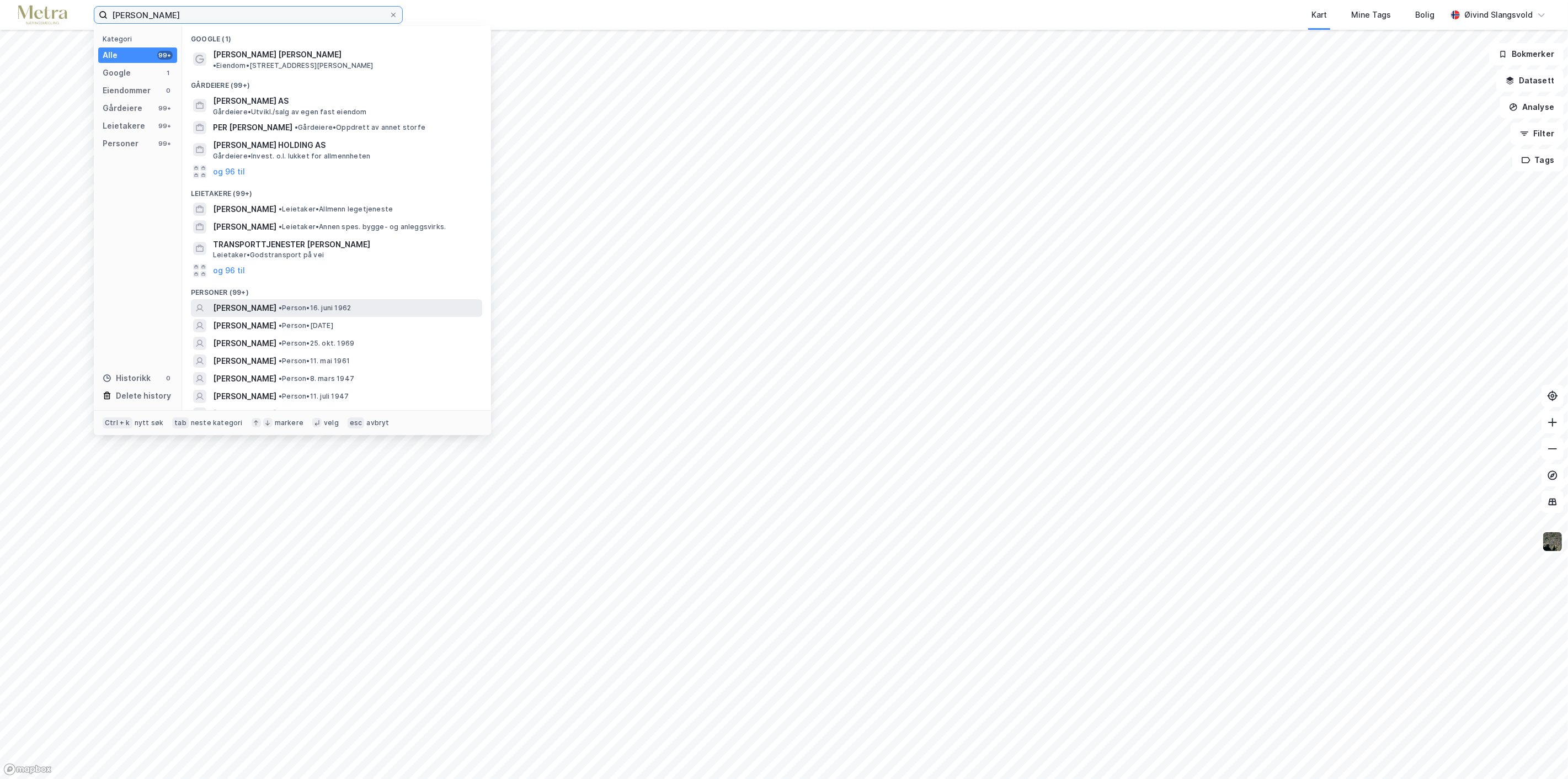
type input "[PERSON_NAME]"
click at [276, 301] on span "[PERSON_NAME]" at bounding box center [245, 308] width 63 height 13
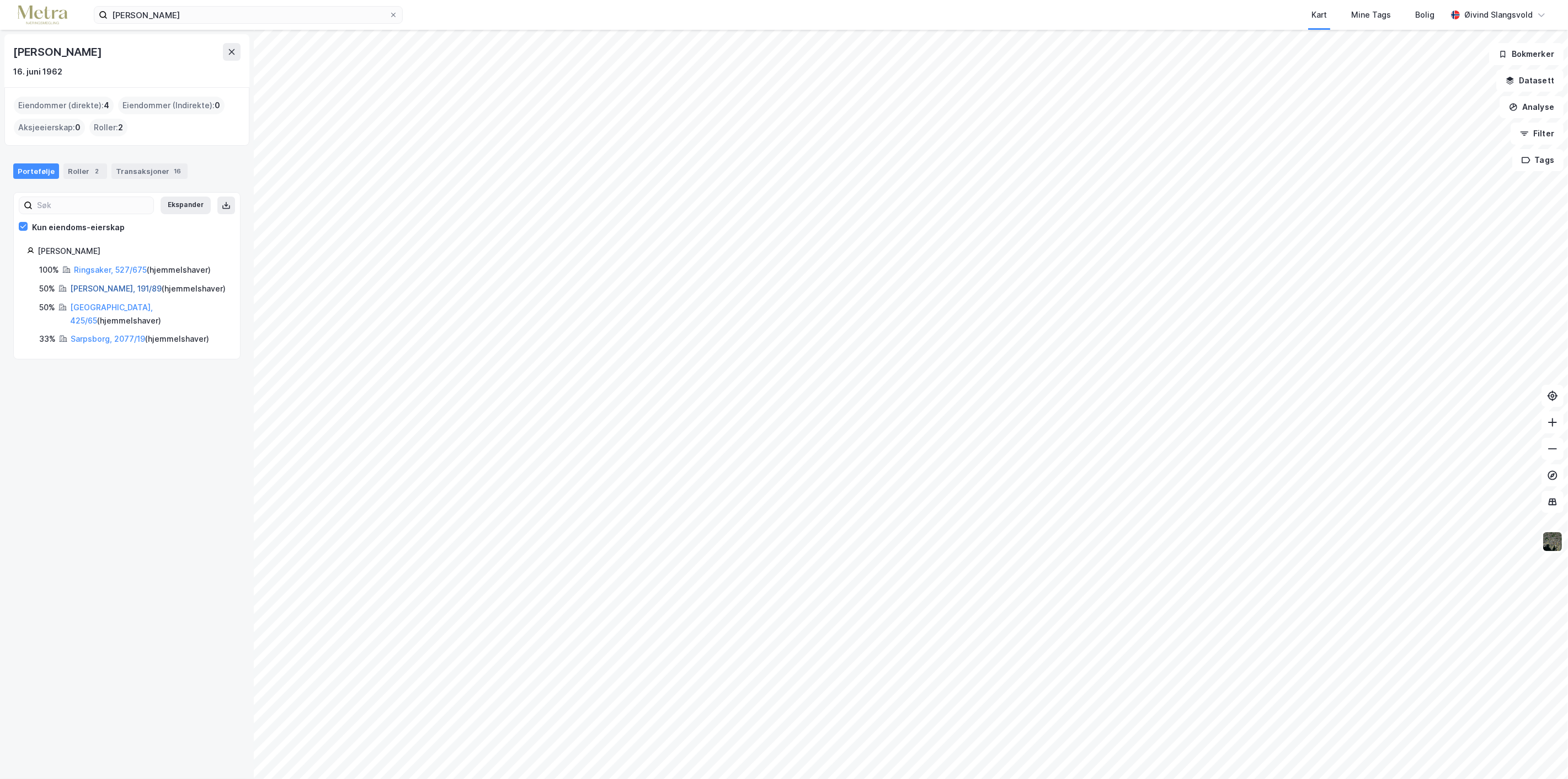
click at [94, 286] on link "[PERSON_NAME], 191/89" at bounding box center [116, 288] width 91 height 9
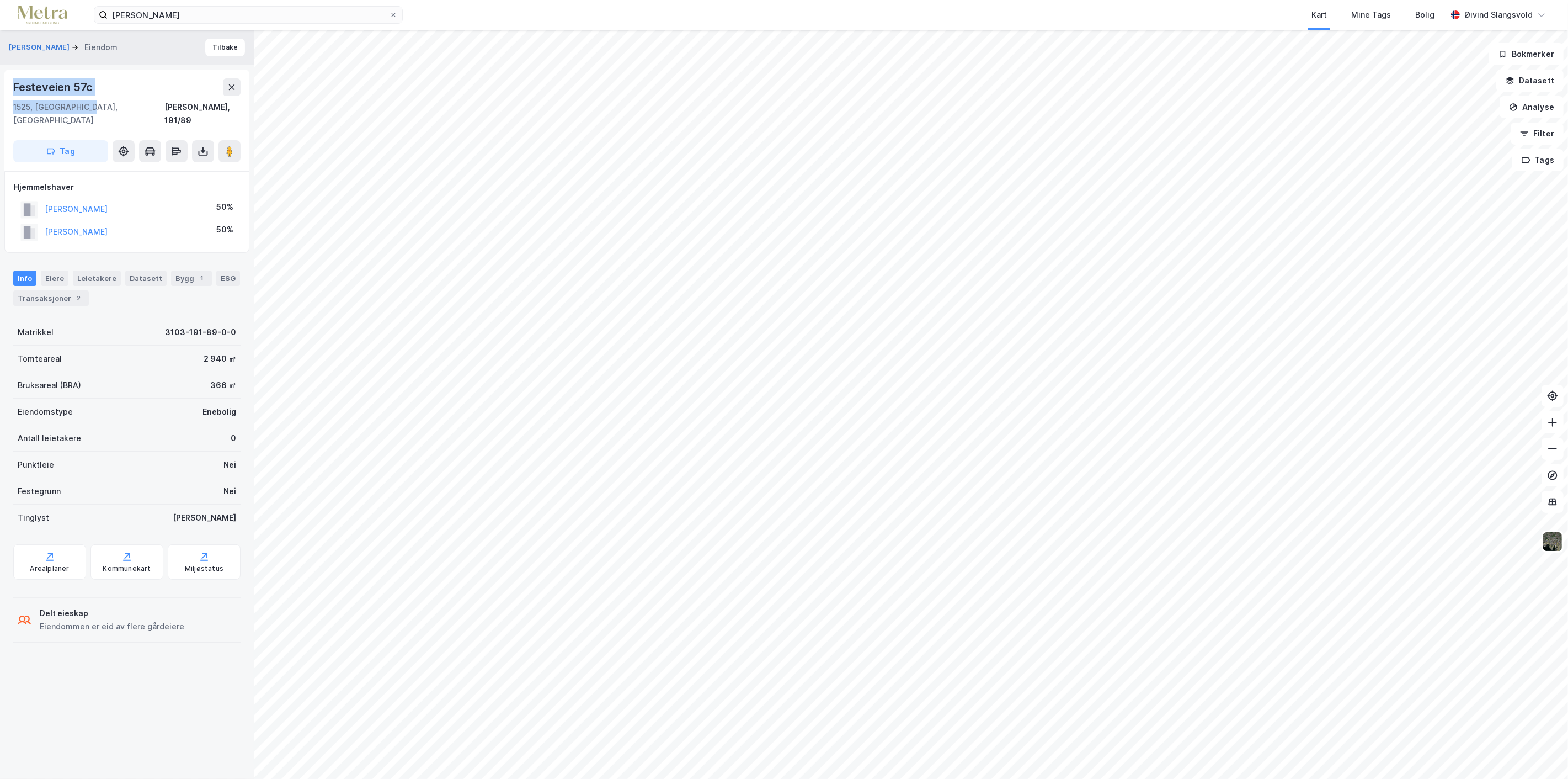
drag, startPoint x: 10, startPoint y: 85, endPoint x: 97, endPoint y: 102, distance: 88.6
click at [97, 102] on div "Festeveien 57c 1525, [GEOGRAPHIC_DATA], Østfold [PERSON_NAME], 191/89 Tag" at bounding box center [127, 120] width 245 height 102
copy div "Festeveien [STREET_ADDRESS]"
click at [393, 13] on icon at bounding box center [393, 15] width 7 height 7
click at [389, 13] on input "[PERSON_NAME]" at bounding box center [248, 15] width 281 height 16
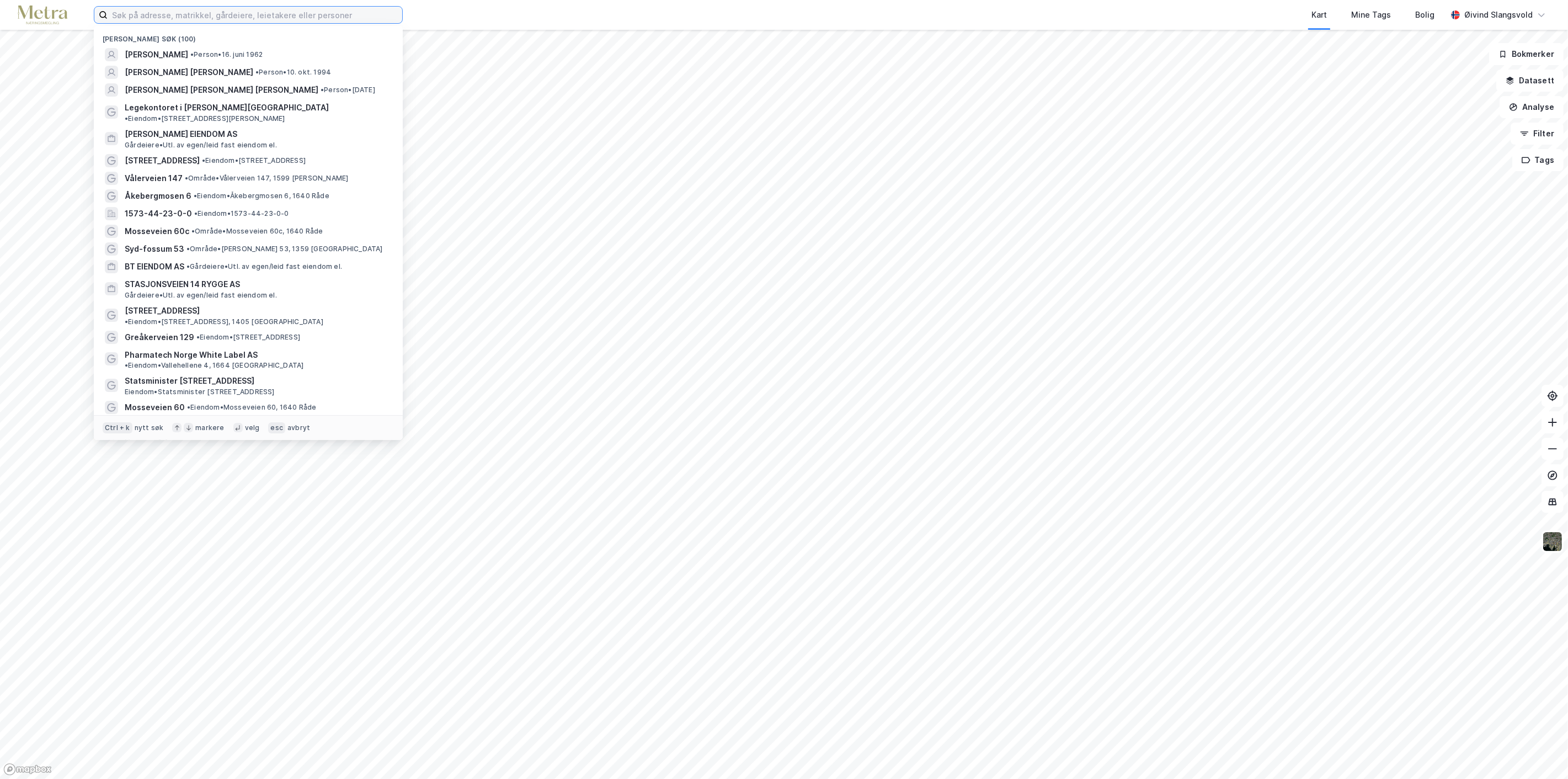
click at [291, 15] on input at bounding box center [255, 15] width 295 height 16
paste input "[PERSON_NAME]"
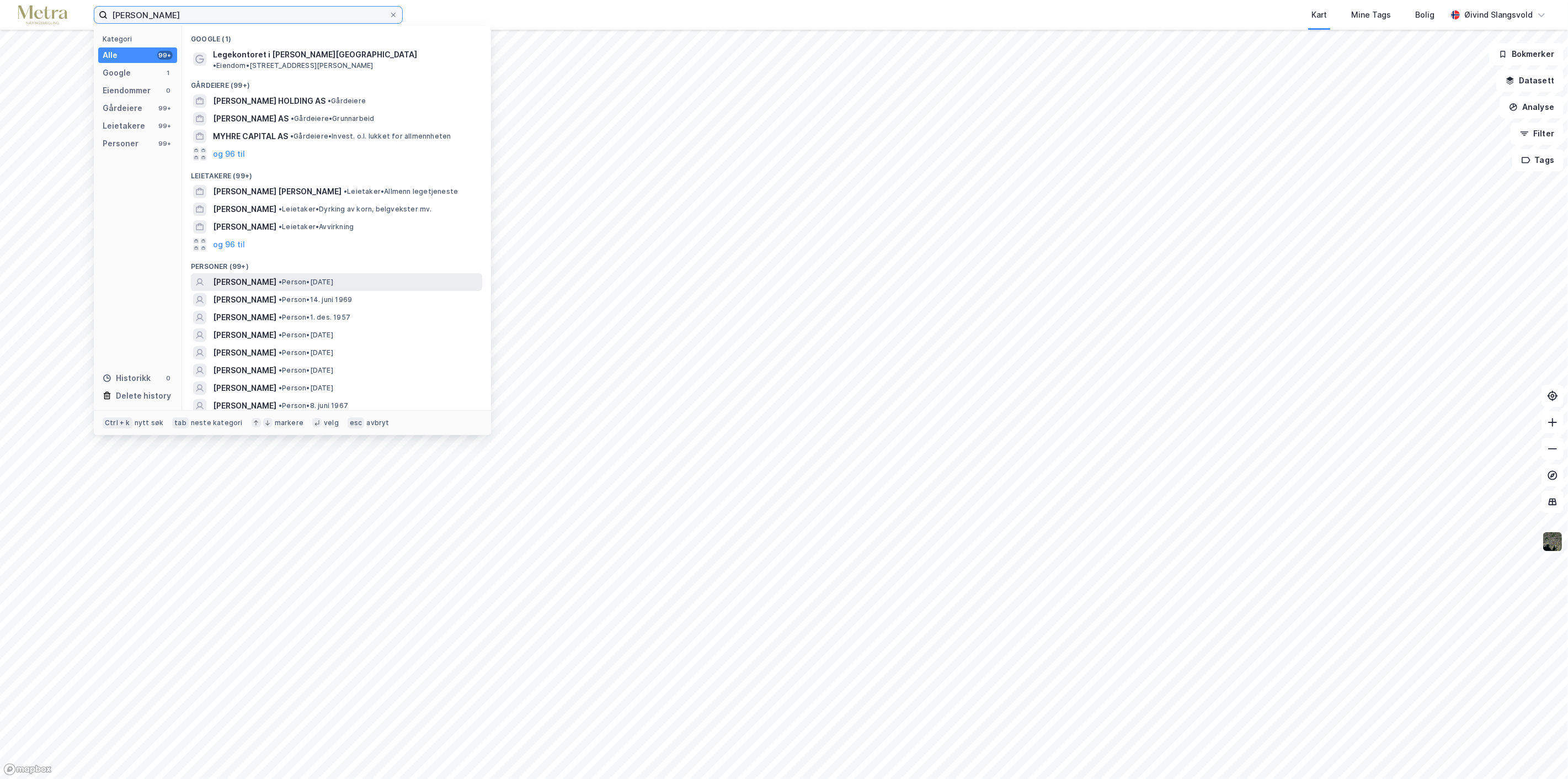
type input "[PERSON_NAME]"
click at [276, 275] on span "[PERSON_NAME]" at bounding box center [245, 282] width 63 height 13
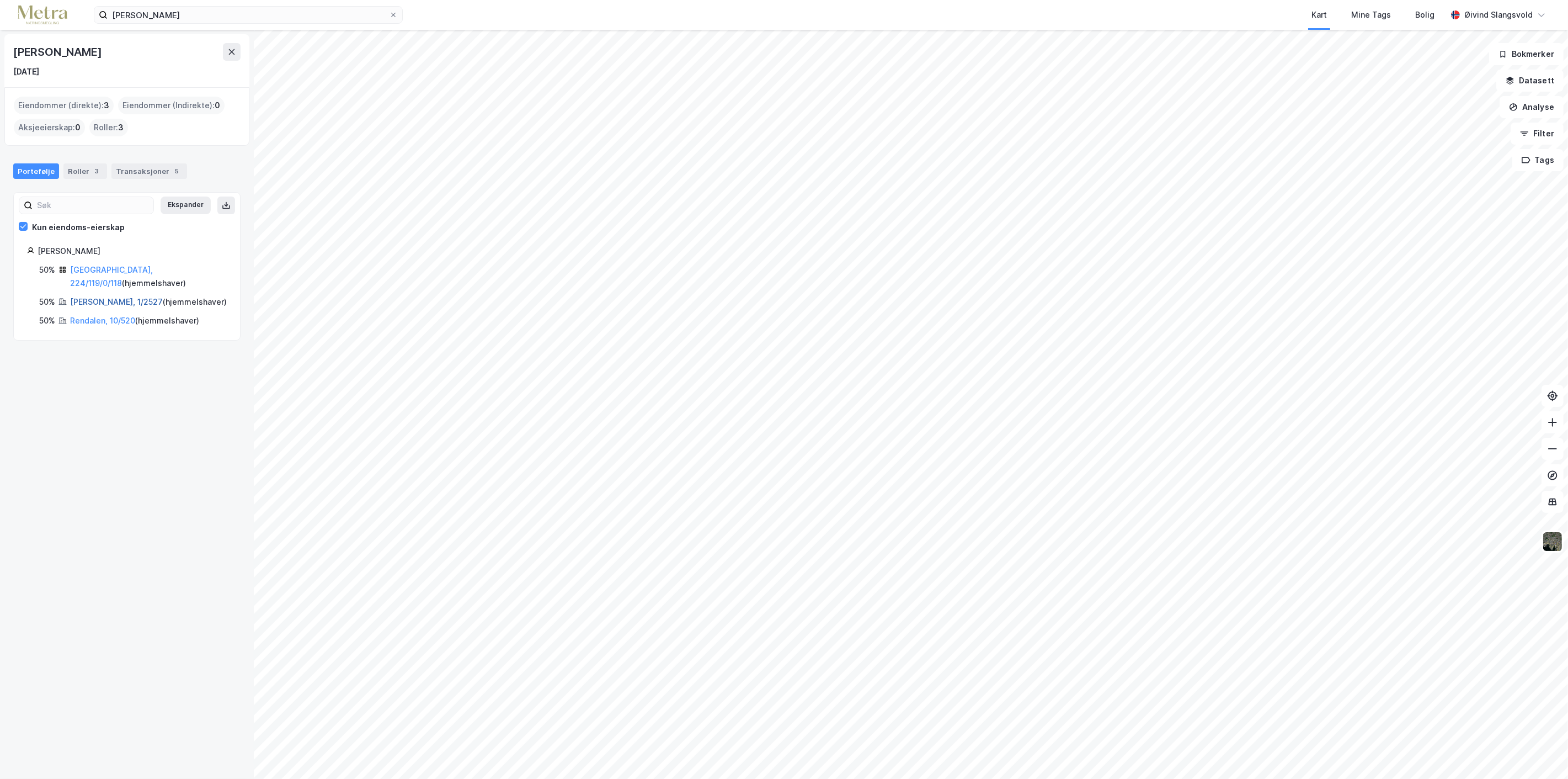
click at [85, 297] on link "[PERSON_NAME], 1/2527" at bounding box center [116, 301] width 93 height 9
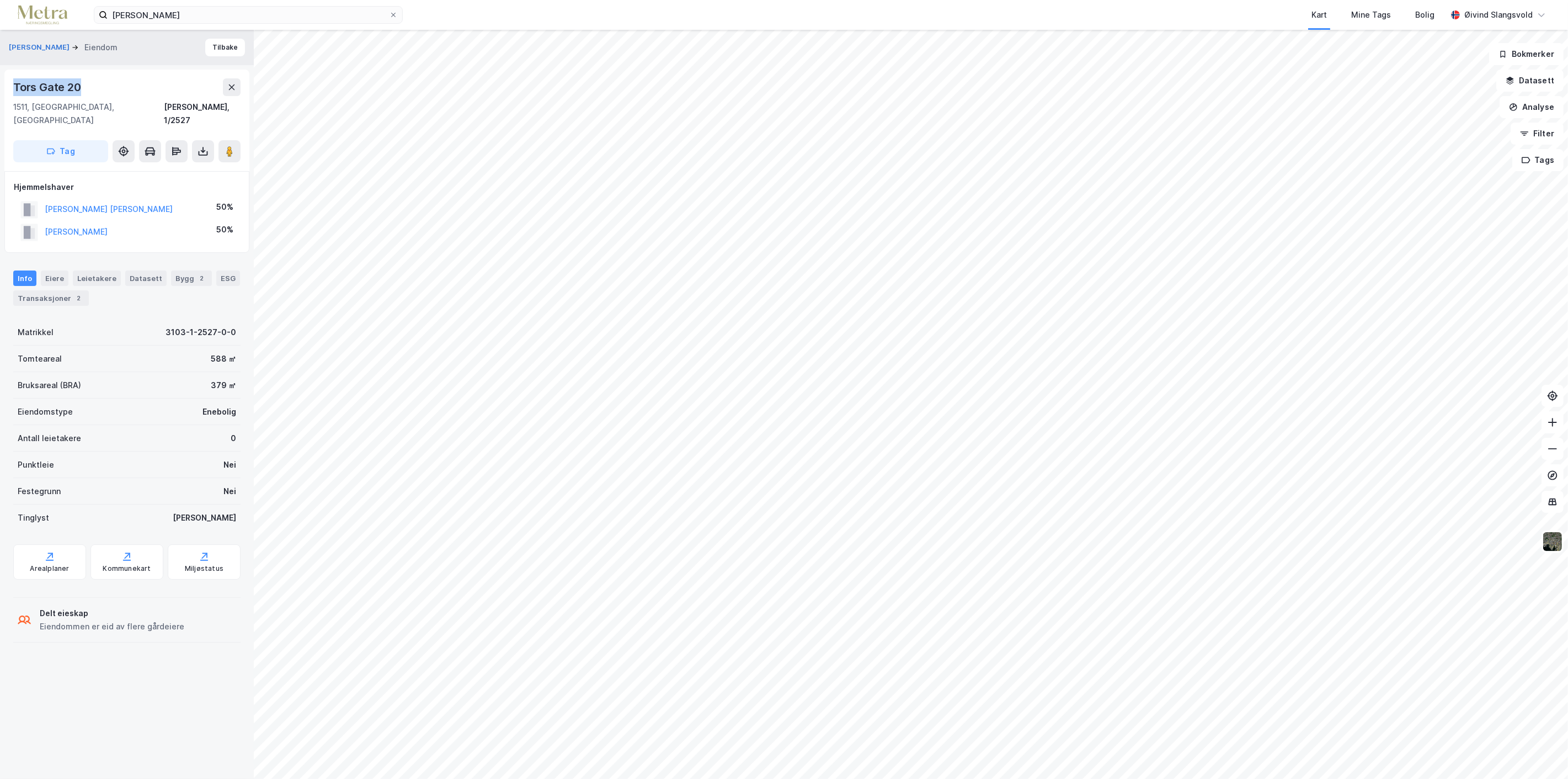
drag, startPoint x: 10, startPoint y: 80, endPoint x: 100, endPoint y: 91, distance: 90.7
click at [100, 91] on div "[STREET_ADDRESS][PERSON_NAME]" at bounding box center [127, 120] width 245 height 102
copy div "Tors Gate 20"
click at [394, 13] on icon at bounding box center [393, 15] width 7 height 7
click at [389, 13] on input "[PERSON_NAME]" at bounding box center [248, 15] width 281 height 16
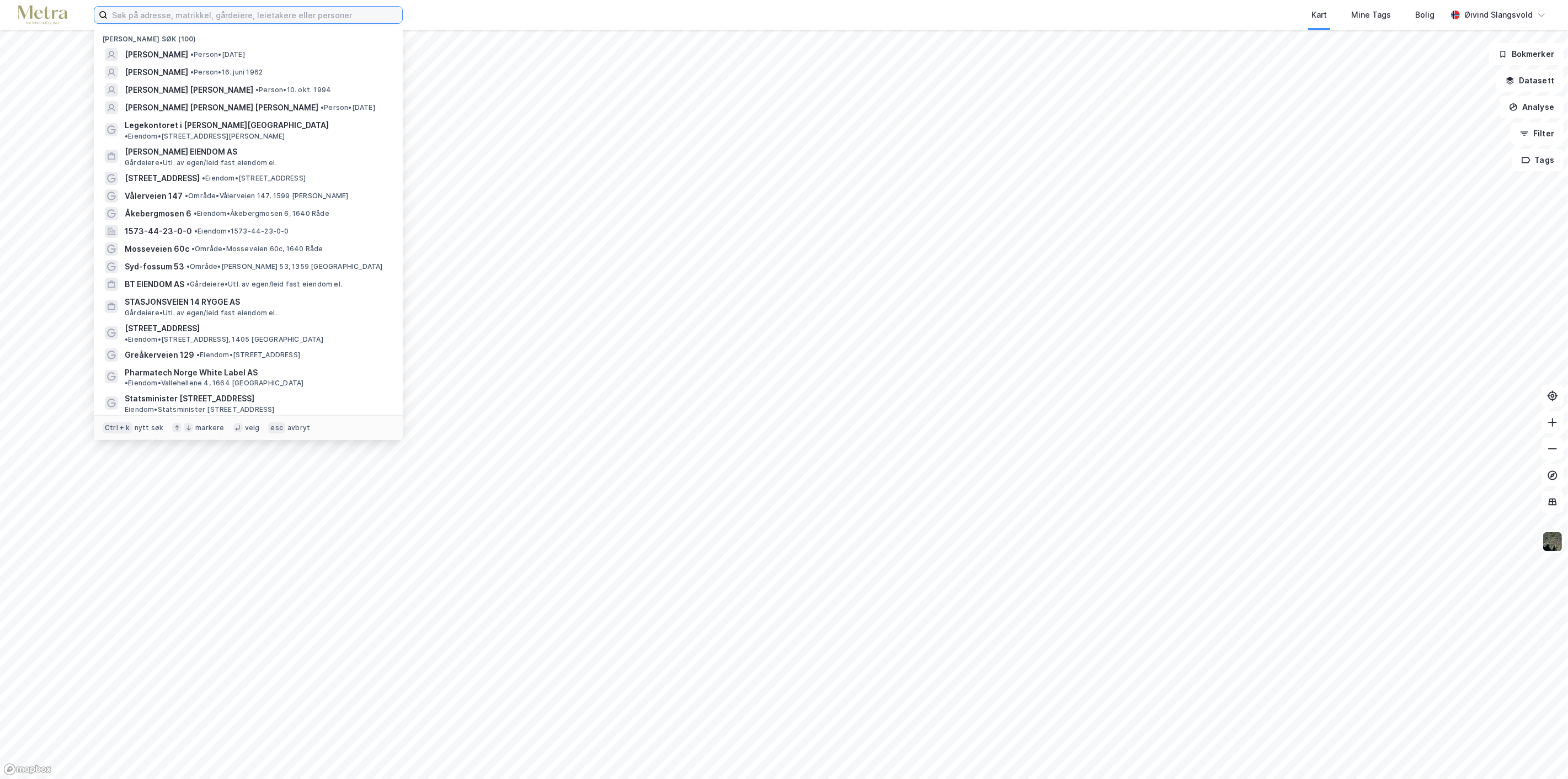
click at [329, 15] on input at bounding box center [255, 15] width 295 height 16
paste input "[PERSON_NAME]"
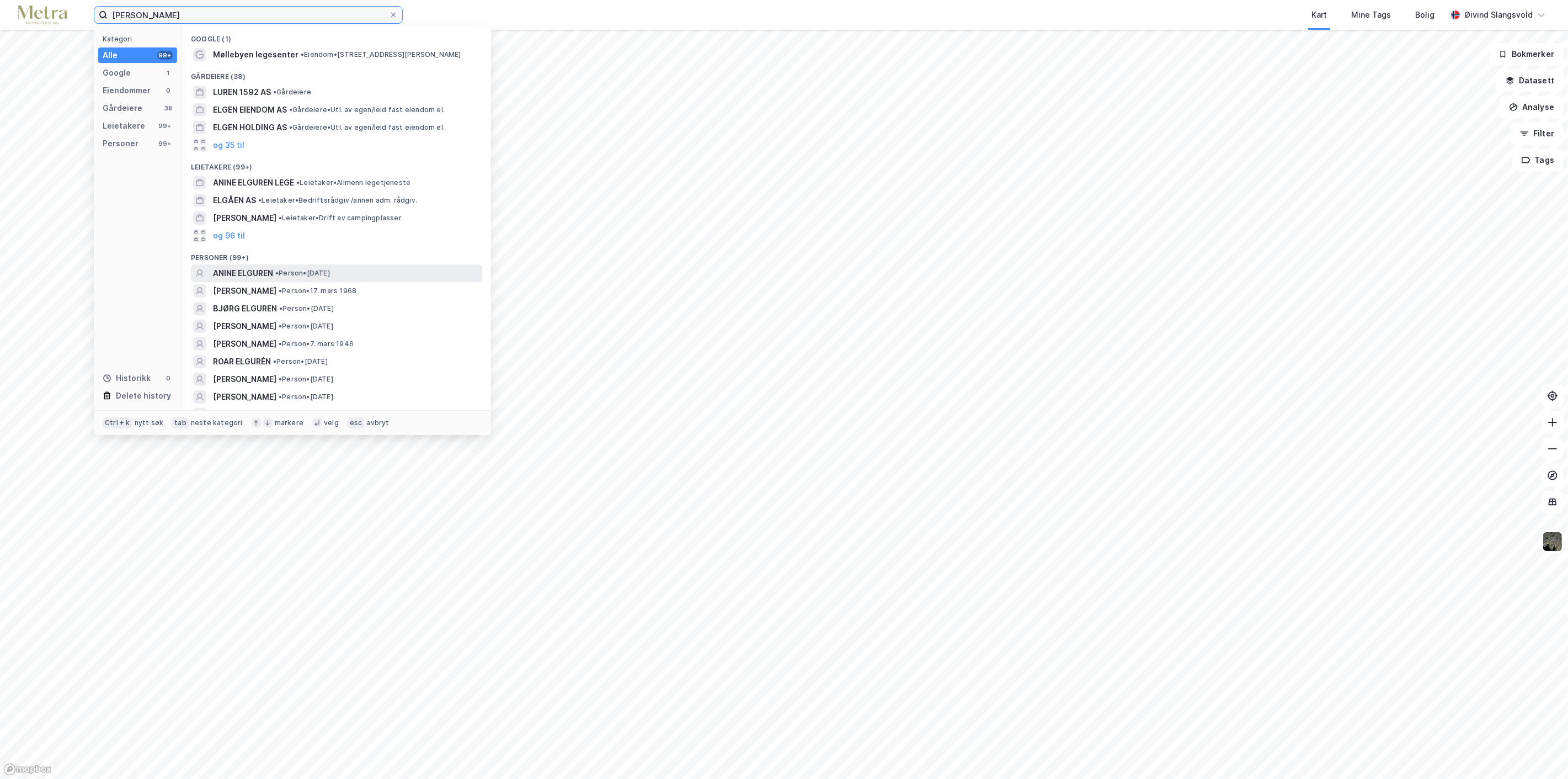
type input "[PERSON_NAME]"
click at [256, 269] on span "ANINE ELGUREN" at bounding box center [243, 273] width 60 height 13
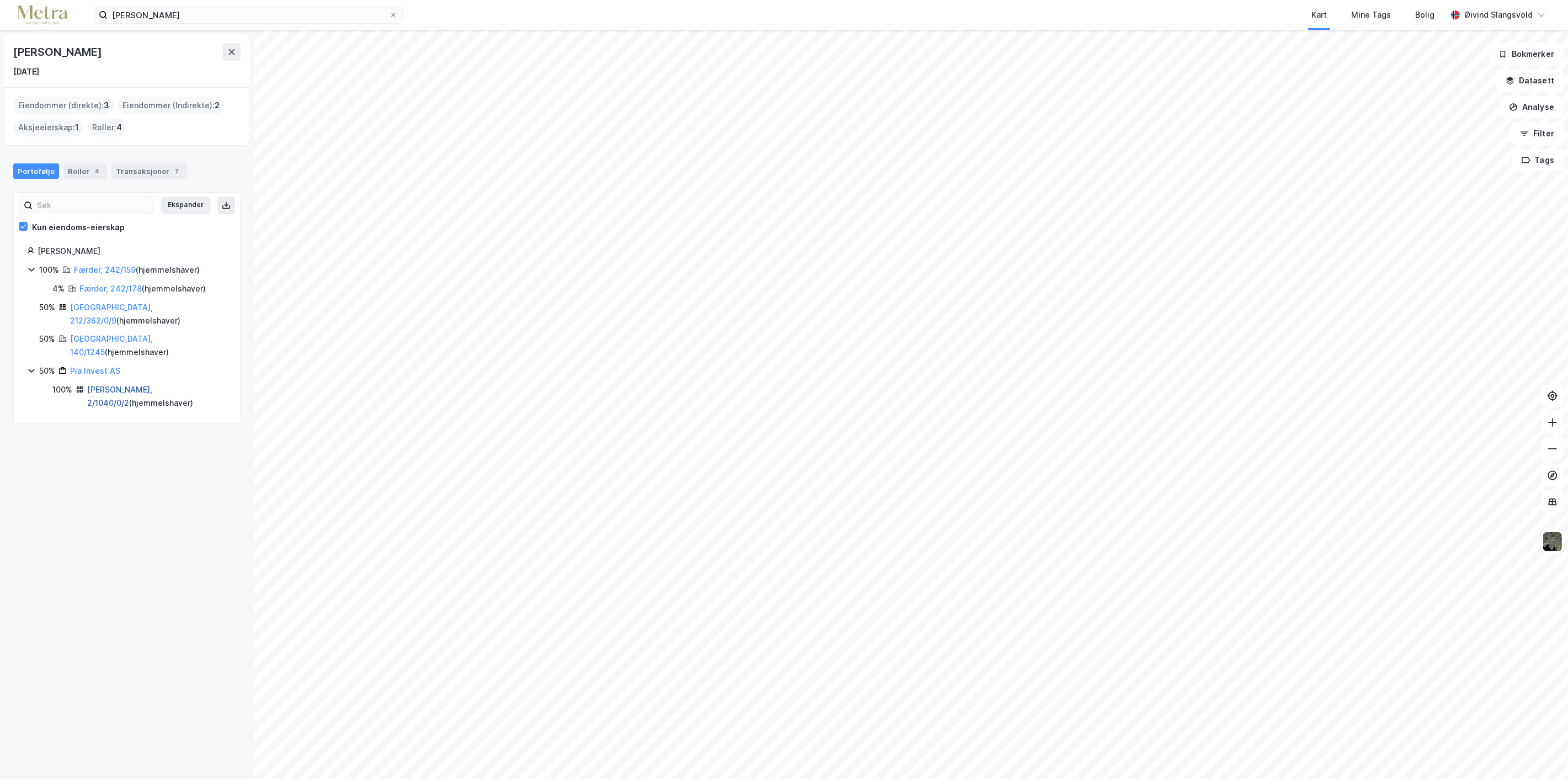
click at [130, 385] on link "[PERSON_NAME], 2/1040/0/2" at bounding box center [119, 396] width 65 height 23
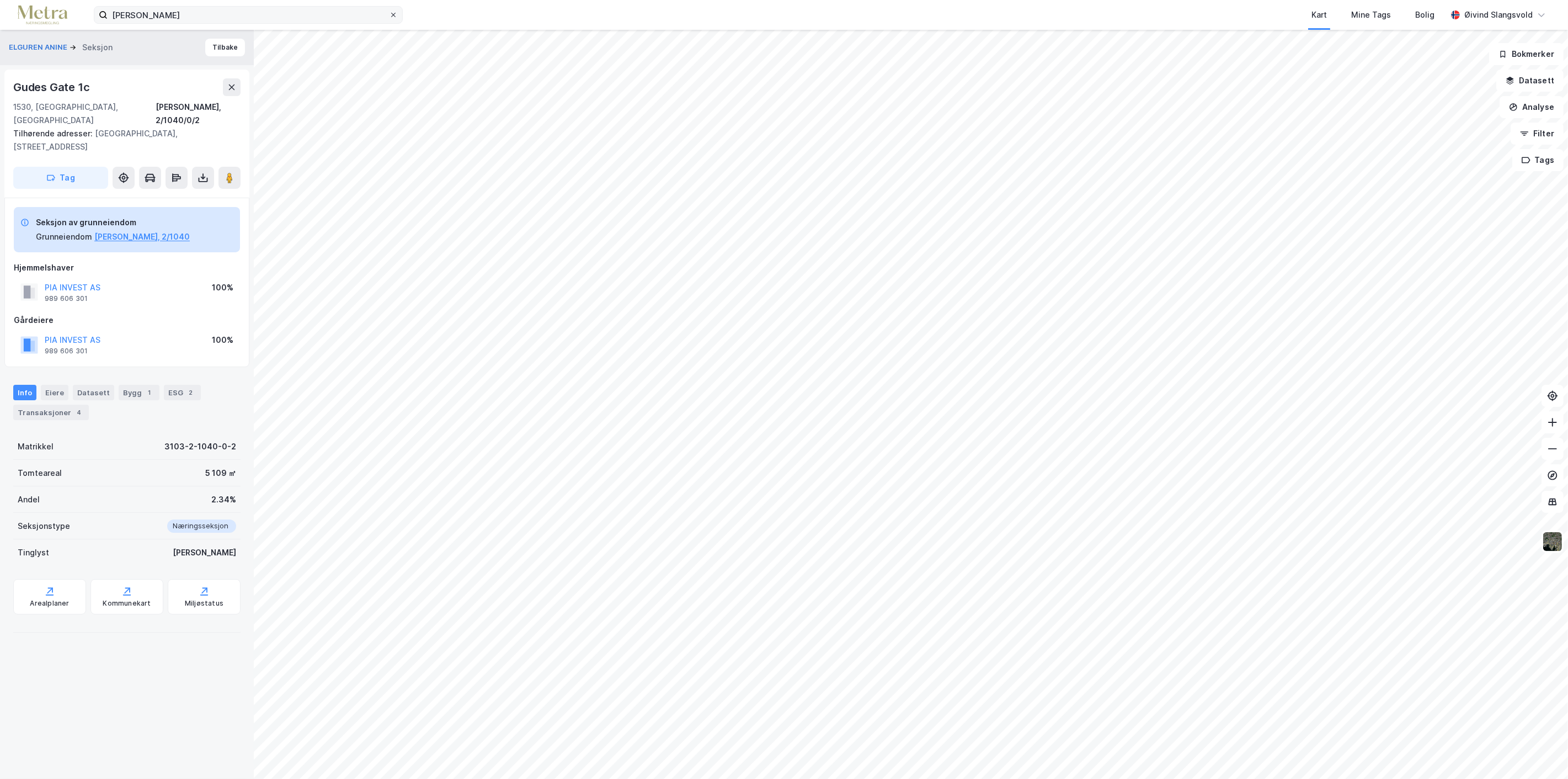
click at [395, 12] on icon at bounding box center [393, 15] width 7 height 7
click at [389, 12] on input "[PERSON_NAME]" at bounding box center [248, 15] width 281 height 16
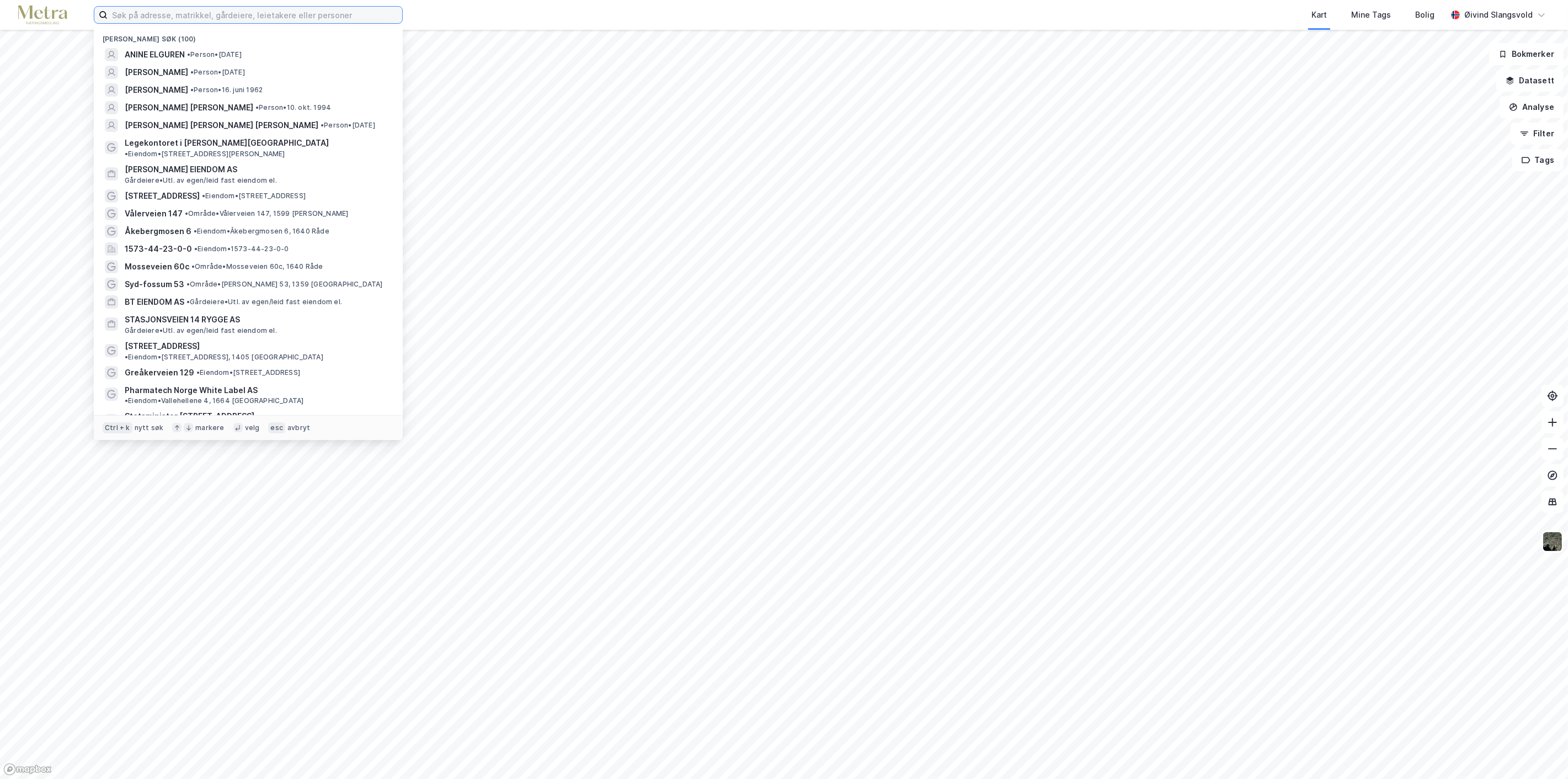
click at [254, 9] on input at bounding box center [255, 15] width 295 height 16
paste input "[PERSON_NAME]"
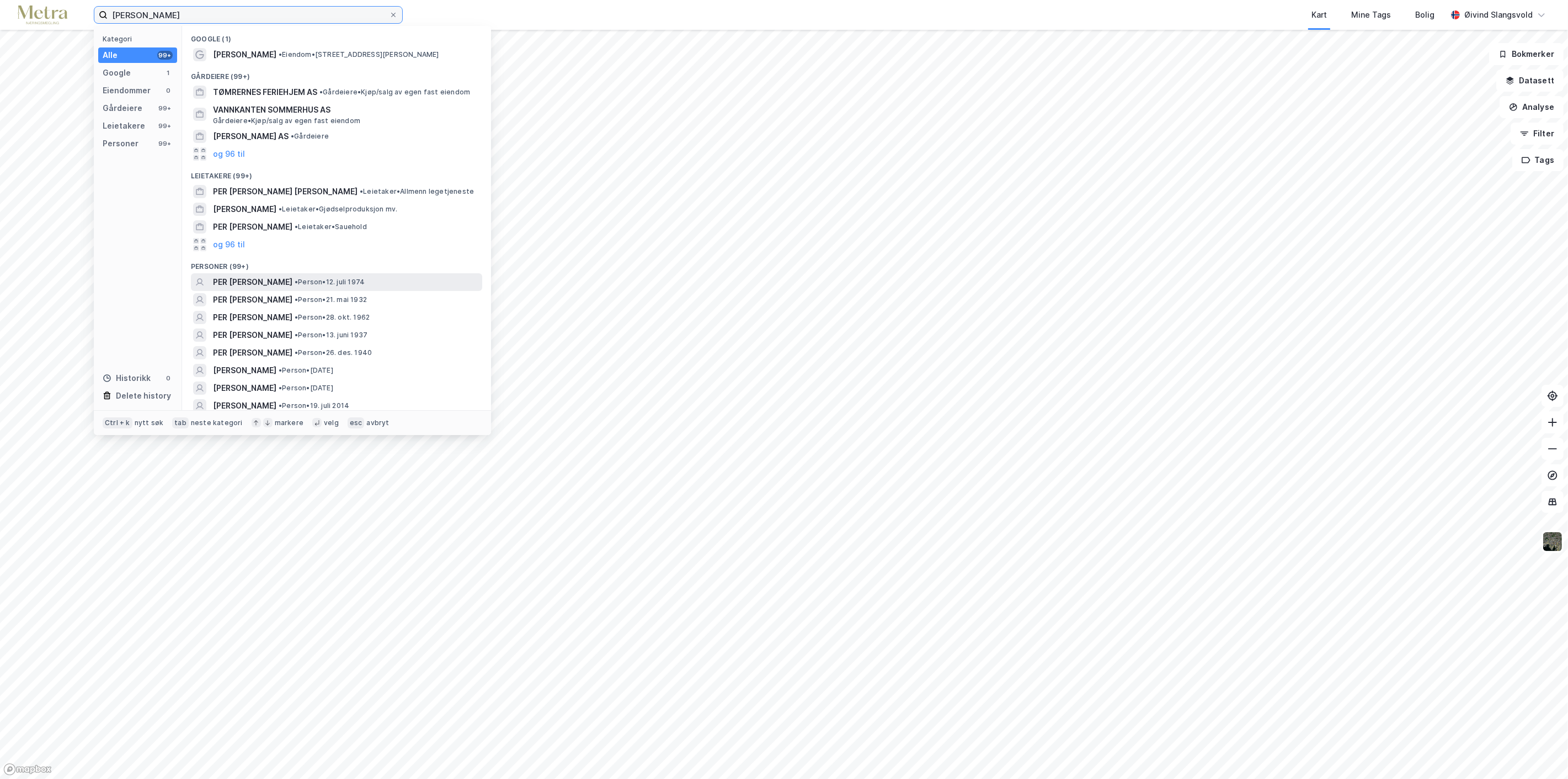
type input "[PERSON_NAME]"
click at [287, 279] on span "PER [PERSON_NAME]" at bounding box center [253, 282] width 80 height 13
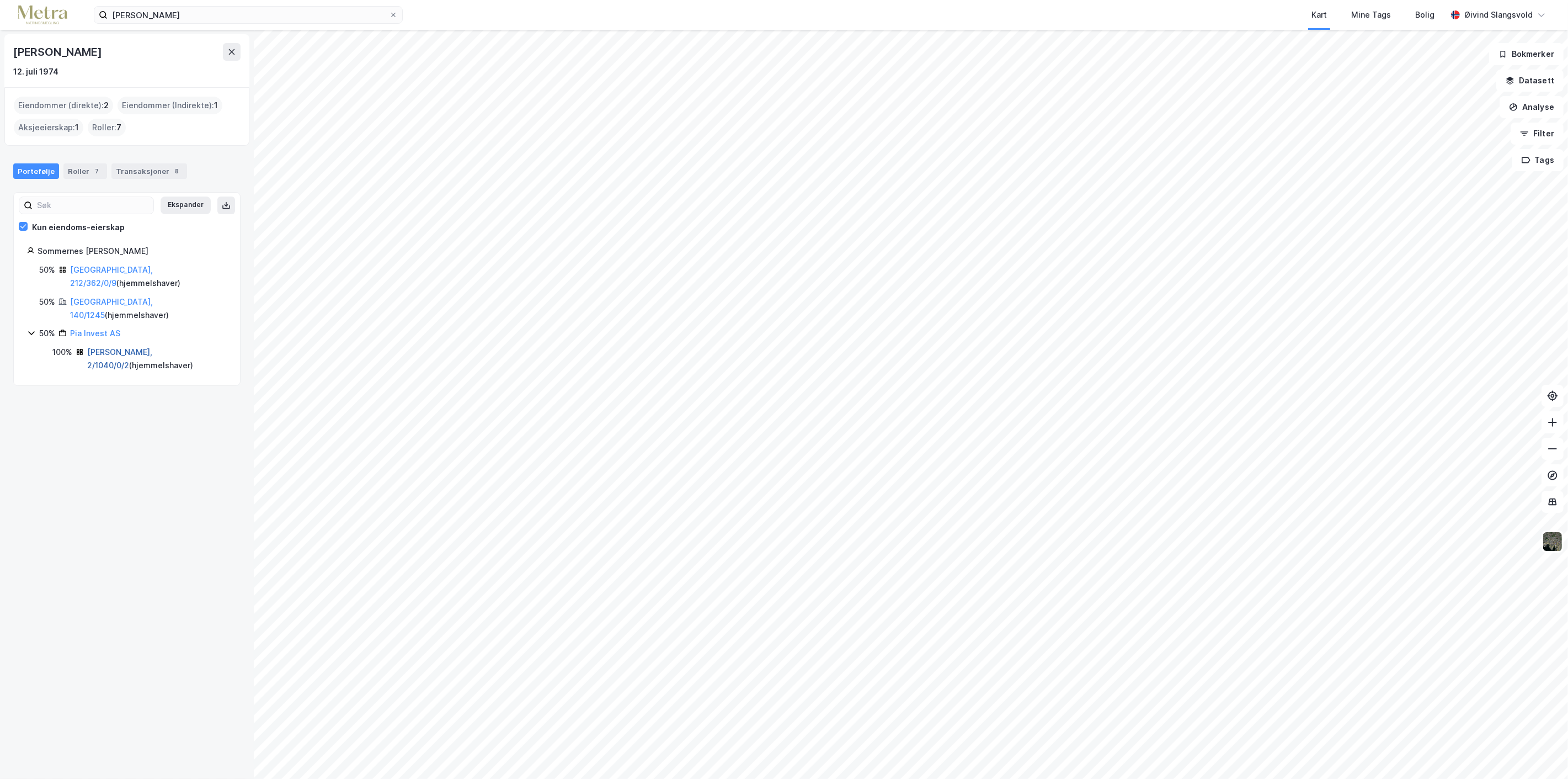
click at [138, 347] on link "[PERSON_NAME], 2/1040/0/2" at bounding box center [119, 358] width 65 height 23
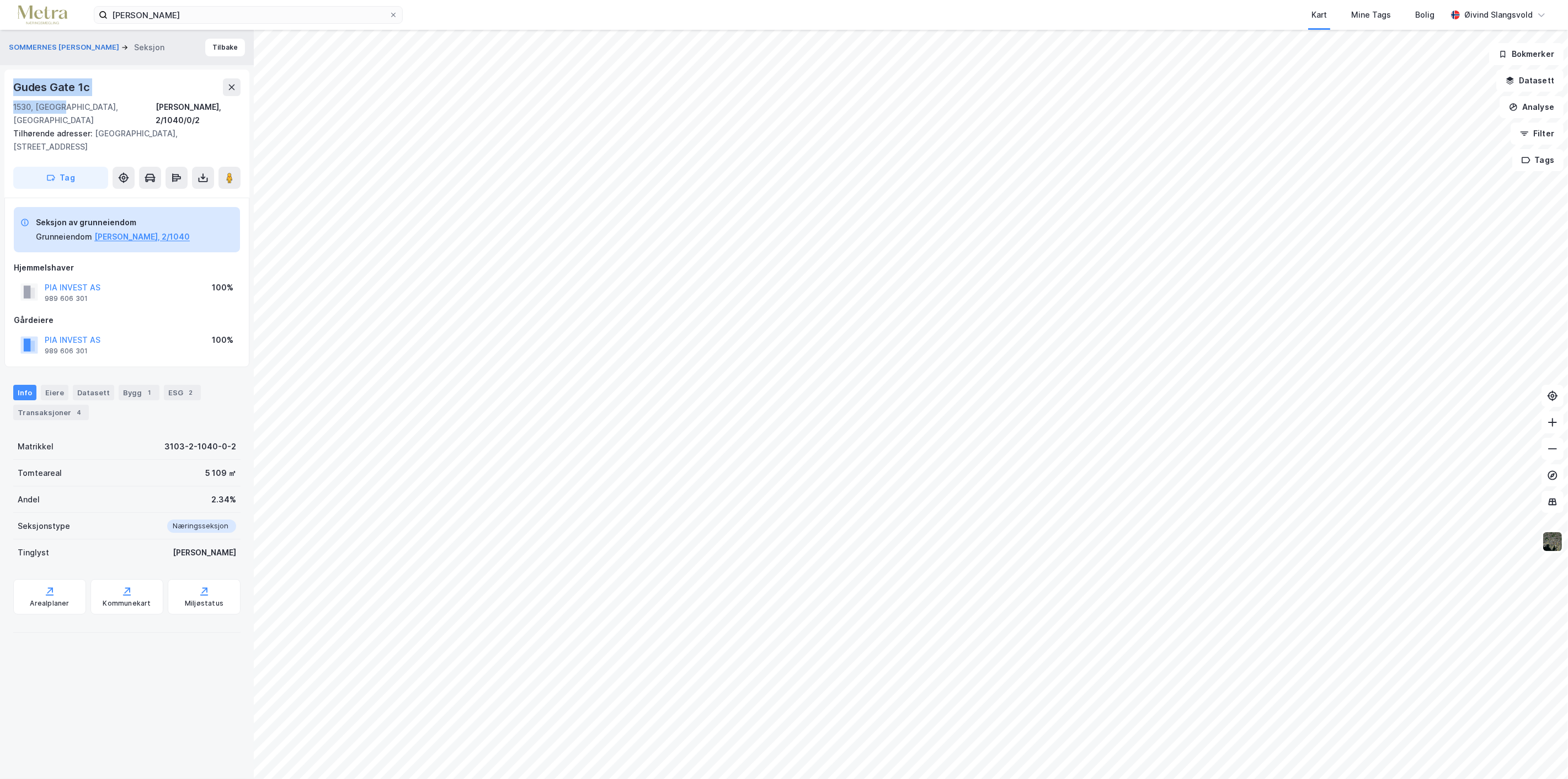
drag, startPoint x: 7, startPoint y: 89, endPoint x: 58, endPoint y: 109, distance: 54.8
click at [58, 109] on div "Gudes Gate 1c 1530, [GEOGRAPHIC_DATA], Østfold [PERSON_NAME], 2/1040/0/2 Tilhør…" at bounding box center [127, 133] width 245 height 128
copy div "Gudes Gate 1c 1530, [GEOGRAPHIC_DATA]"
click at [393, 12] on icon at bounding box center [393, 15] width 7 height 7
click at [389, 12] on input "[PERSON_NAME]" at bounding box center [248, 15] width 281 height 16
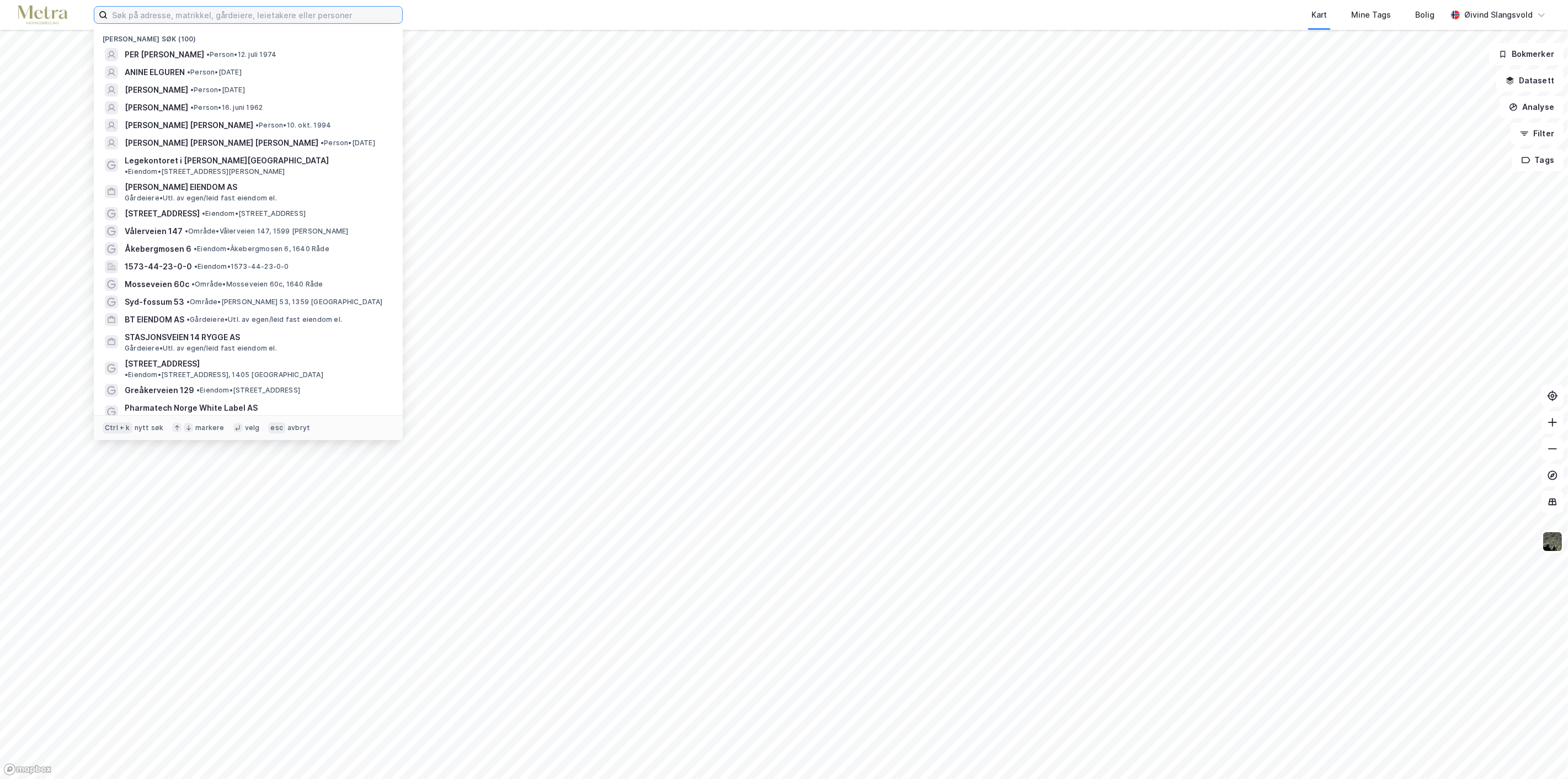
click at [306, 13] on input at bounding box center [255, 15] width 295 height 16
paste input "[PERSON_NAME]"
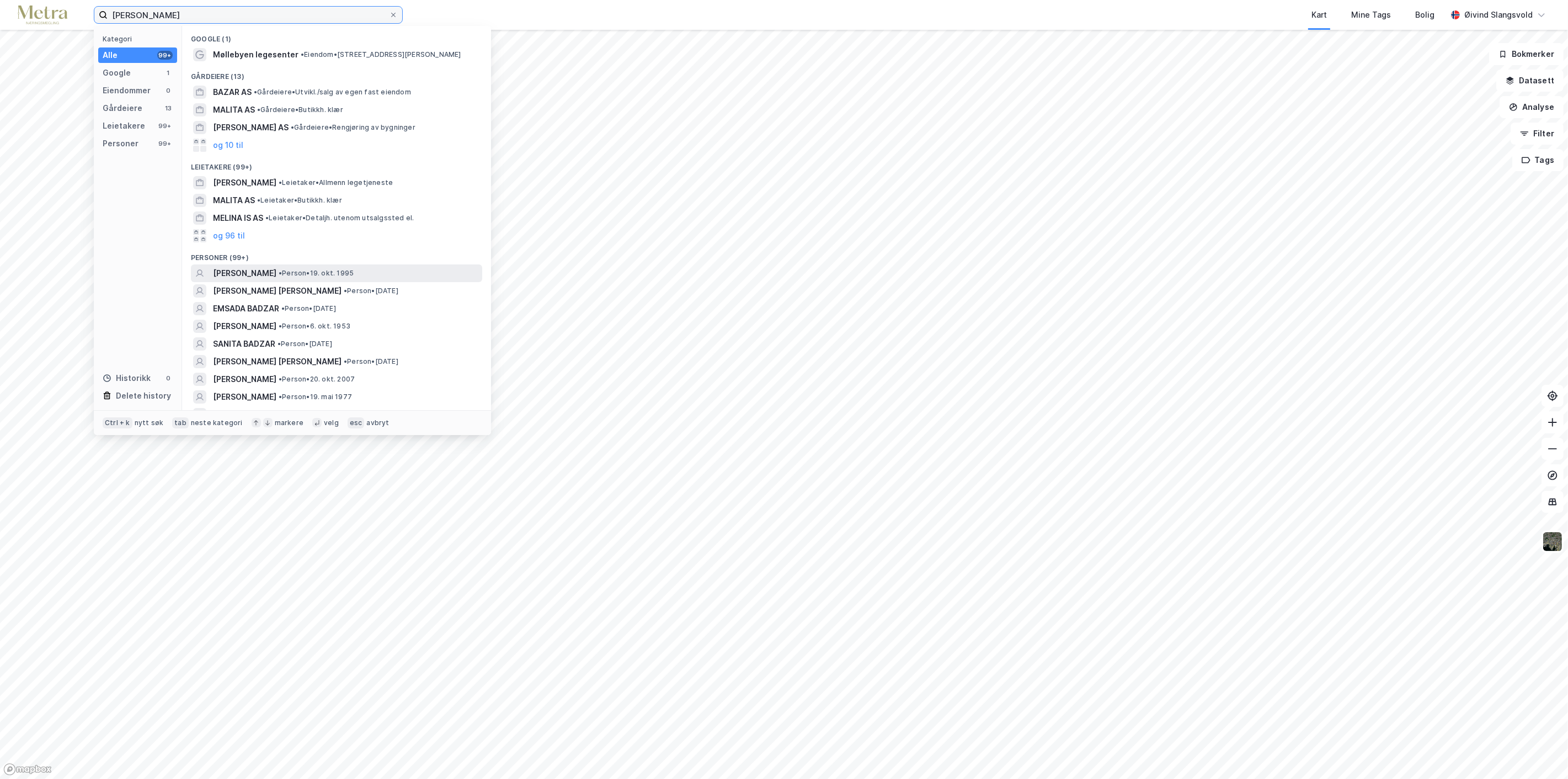
type input "[PERSON_NAME]"
click at [264, 270] on span "[PERSON_NAME]" at bounding box center [245, 273] width 63 height 13
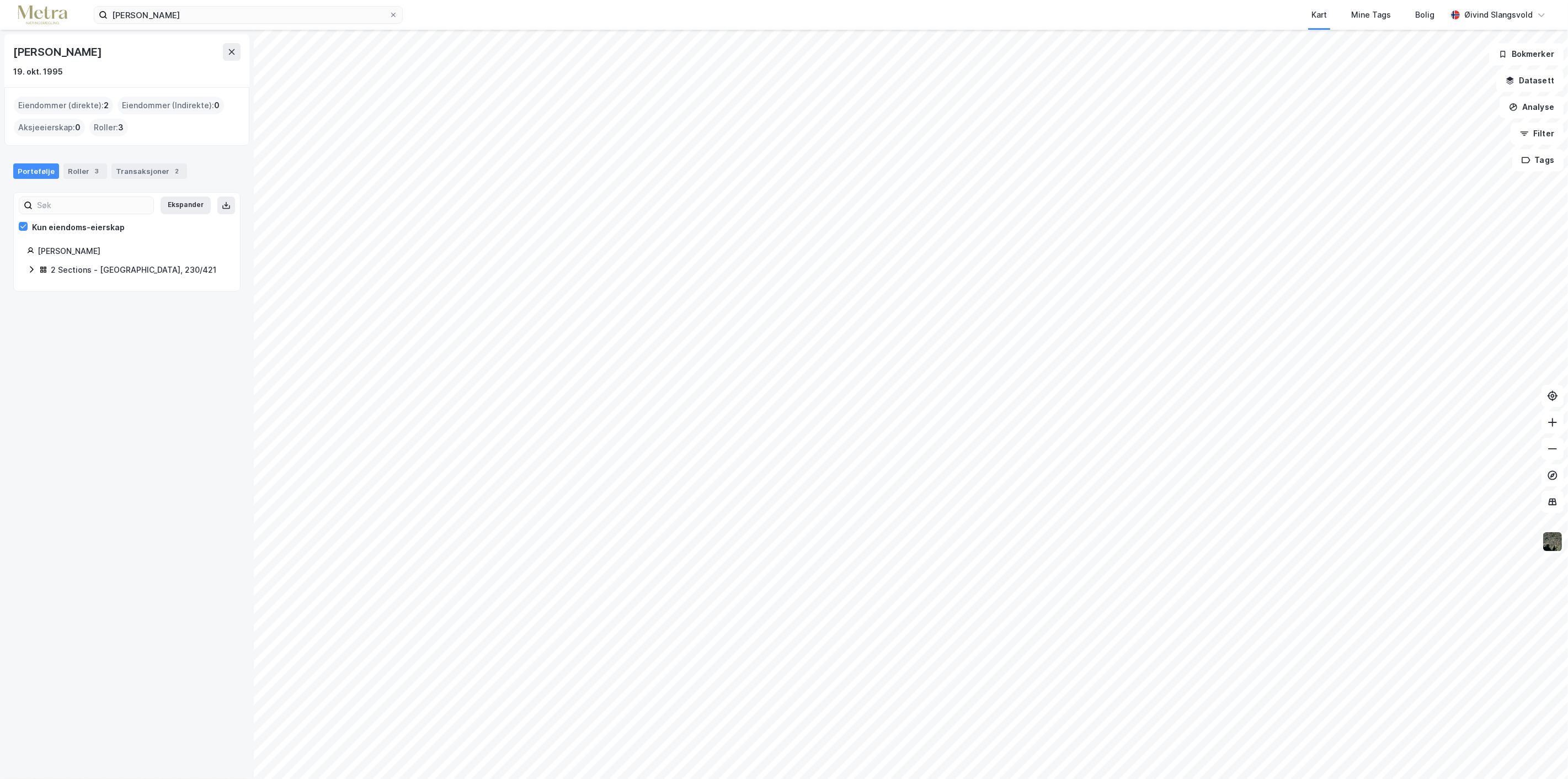
click at [100, 267] on div "2 Sections - [GEOGRAPHIC_DATA], 230/421" at bounding box center [133, 270] width 166 height 13
click at [393, 13] on icon at bounding box center [393, 15] width 7 height 7
click at [389, 13] on input "[PERSON_NAME]" at bounding box center [248, 15] width 281 height 16
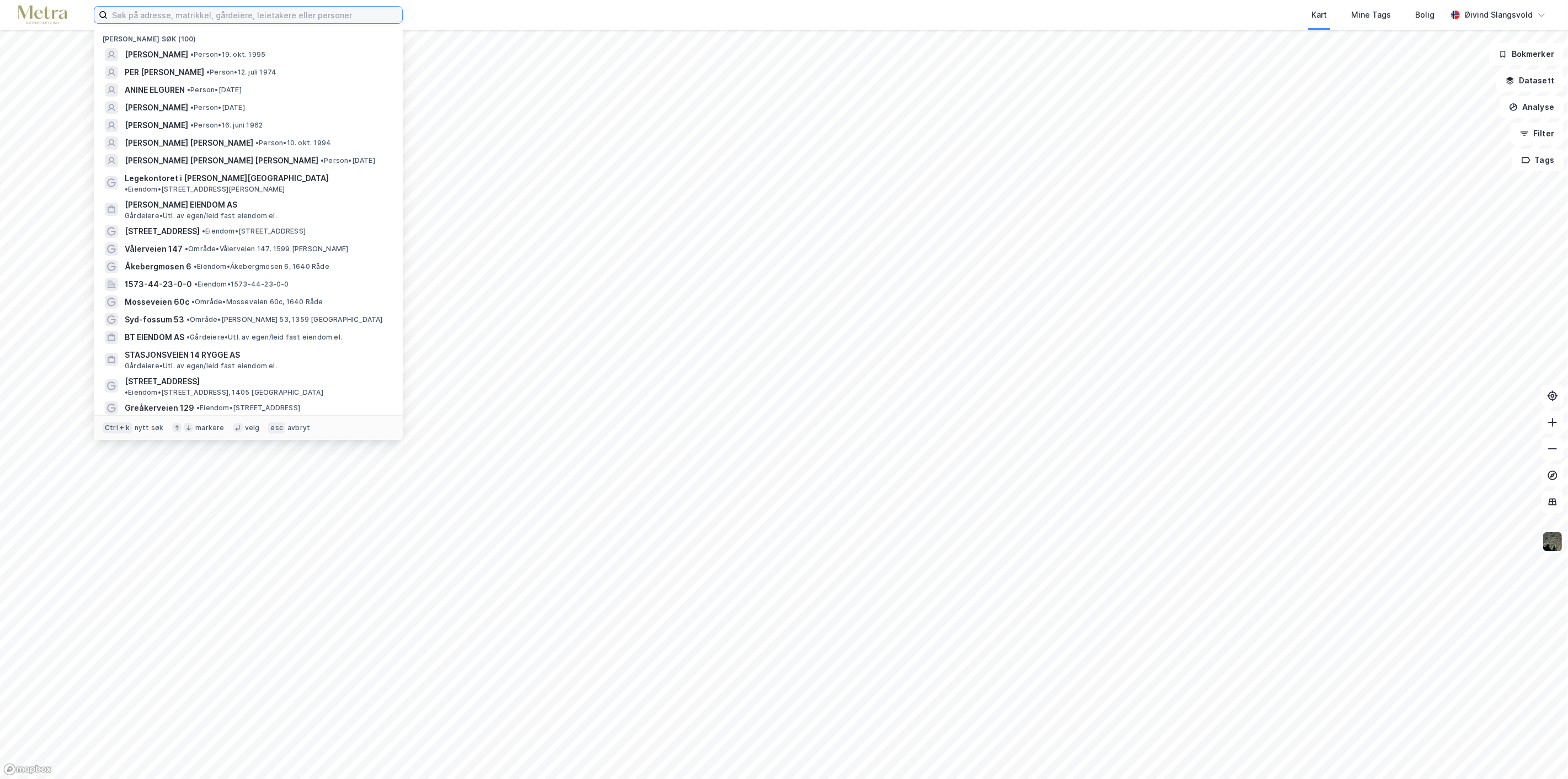
click at [313, 10] on input at bounding box center [255, 15] width 295 height 16
paste input "[PERSON_NAME]"
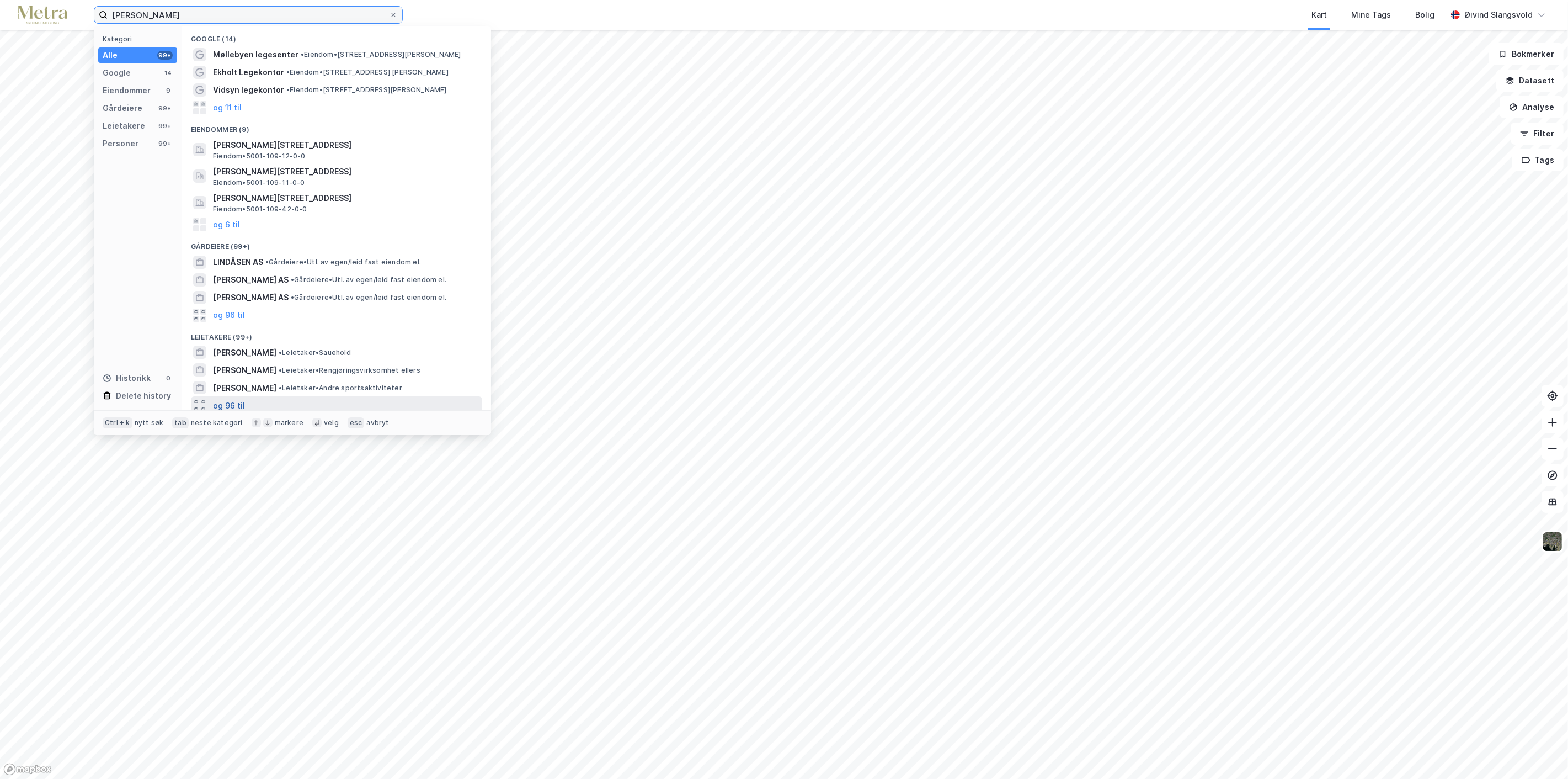
type input "[PERSON_NAME]"
click at [238, 407] on button "og 96 til" at bounding box center [229, 405] width 32 height 13
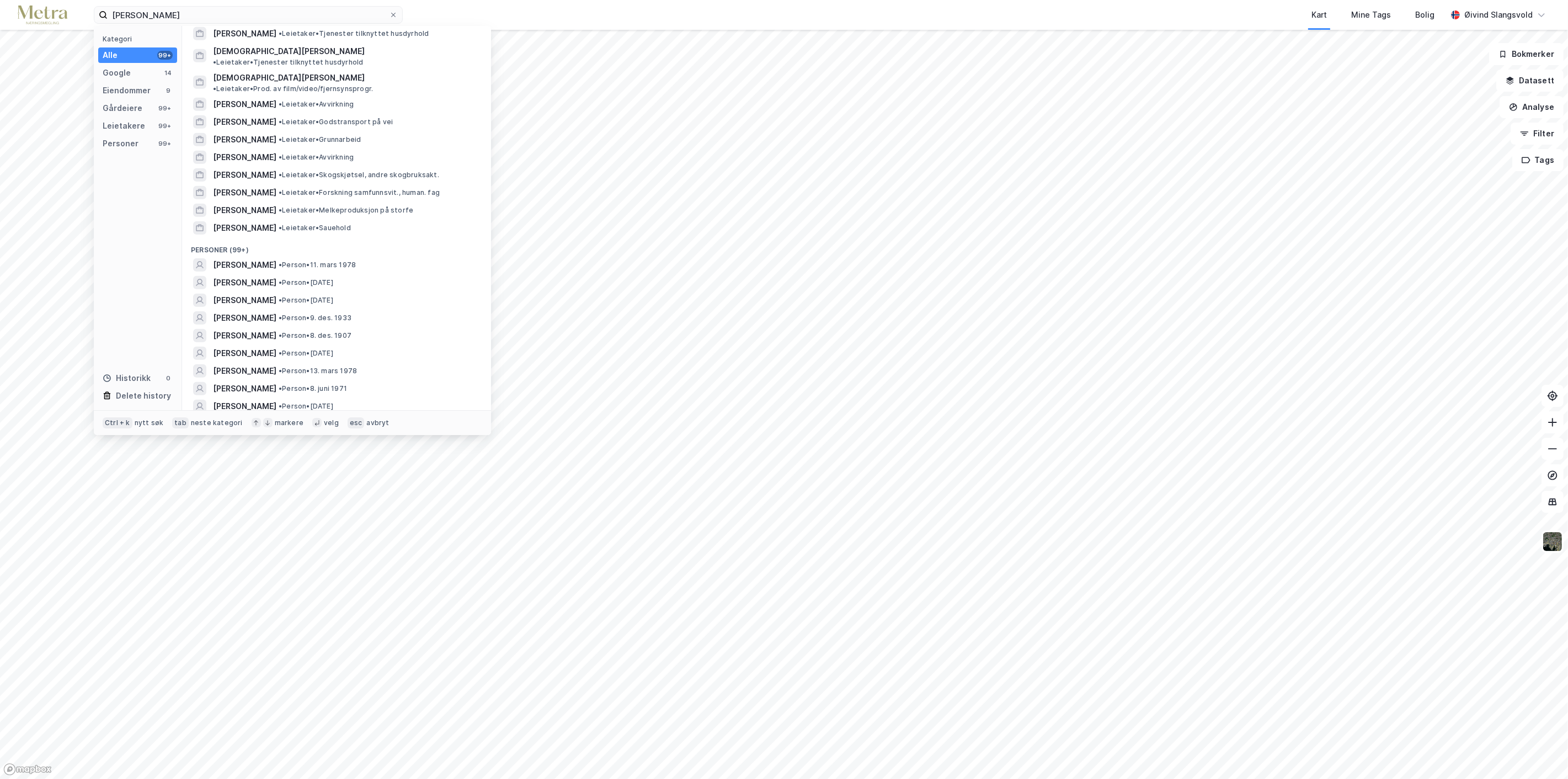
scroll to position [2146, 0]
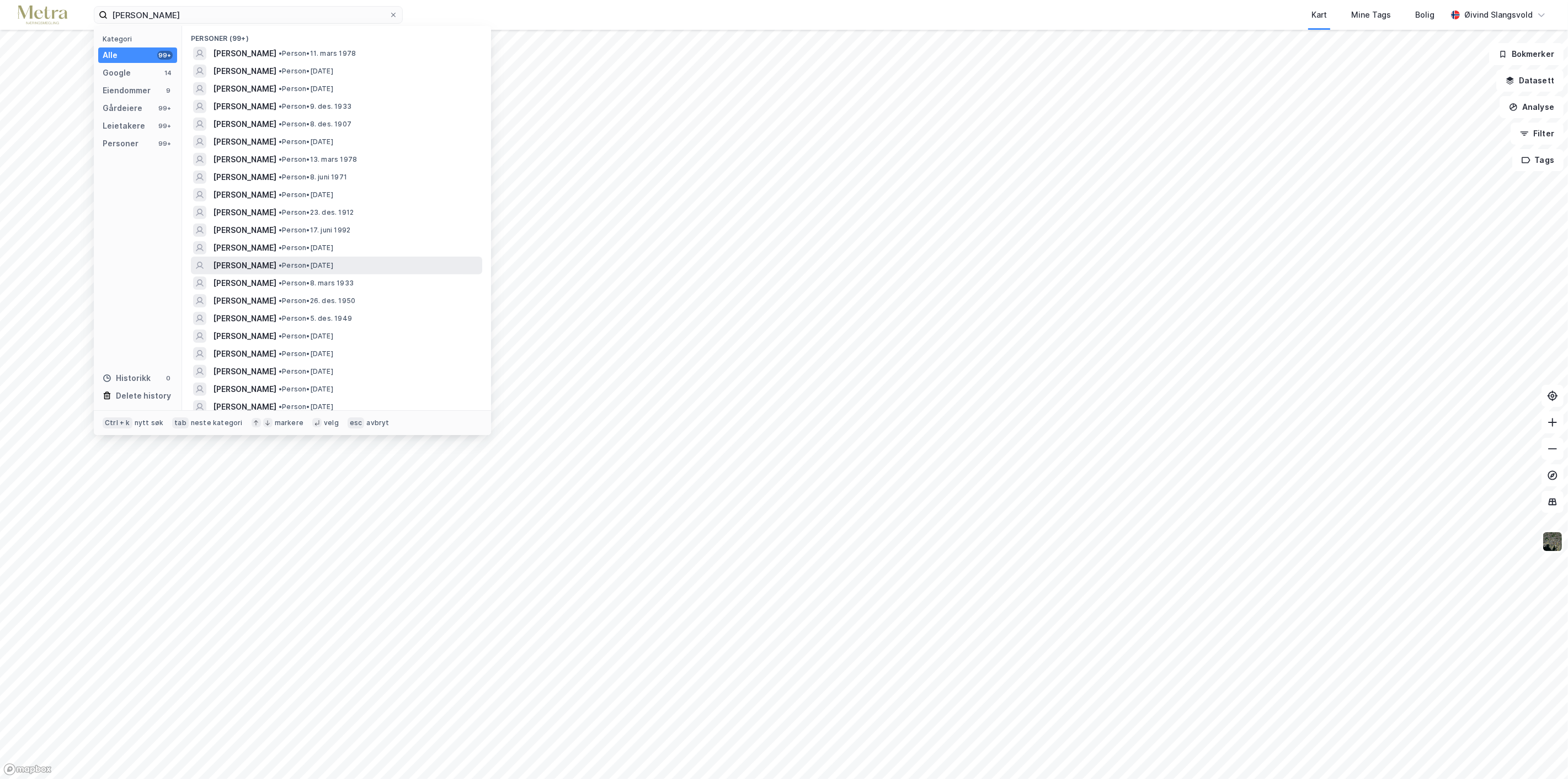
click at [276, 259] on span "[PERSON_NAME]" at bounding box center [245, 266] width 63 height 13
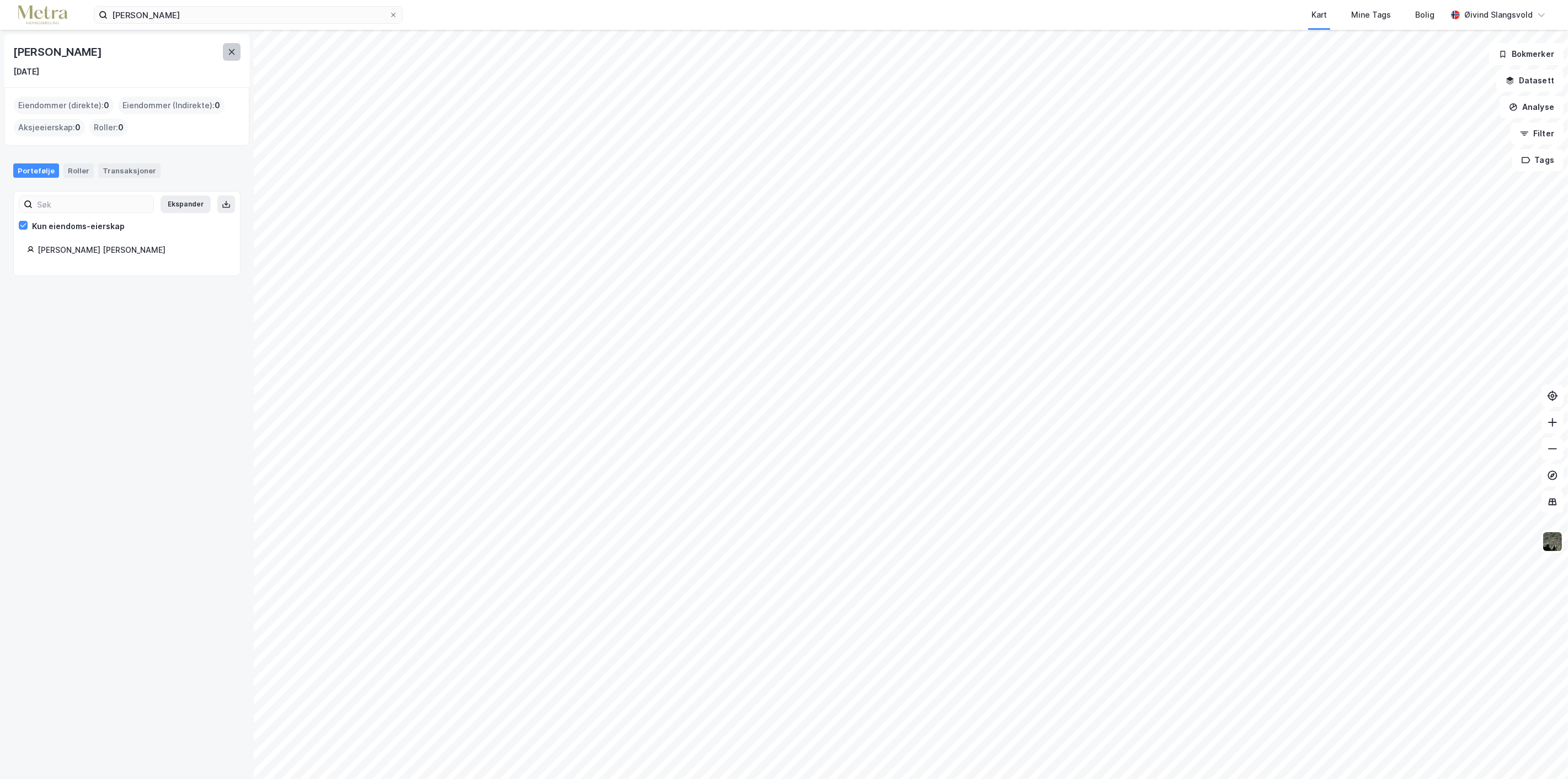
click at [231, 51] on icon at bounding box center [232, 52] width 6 height 5
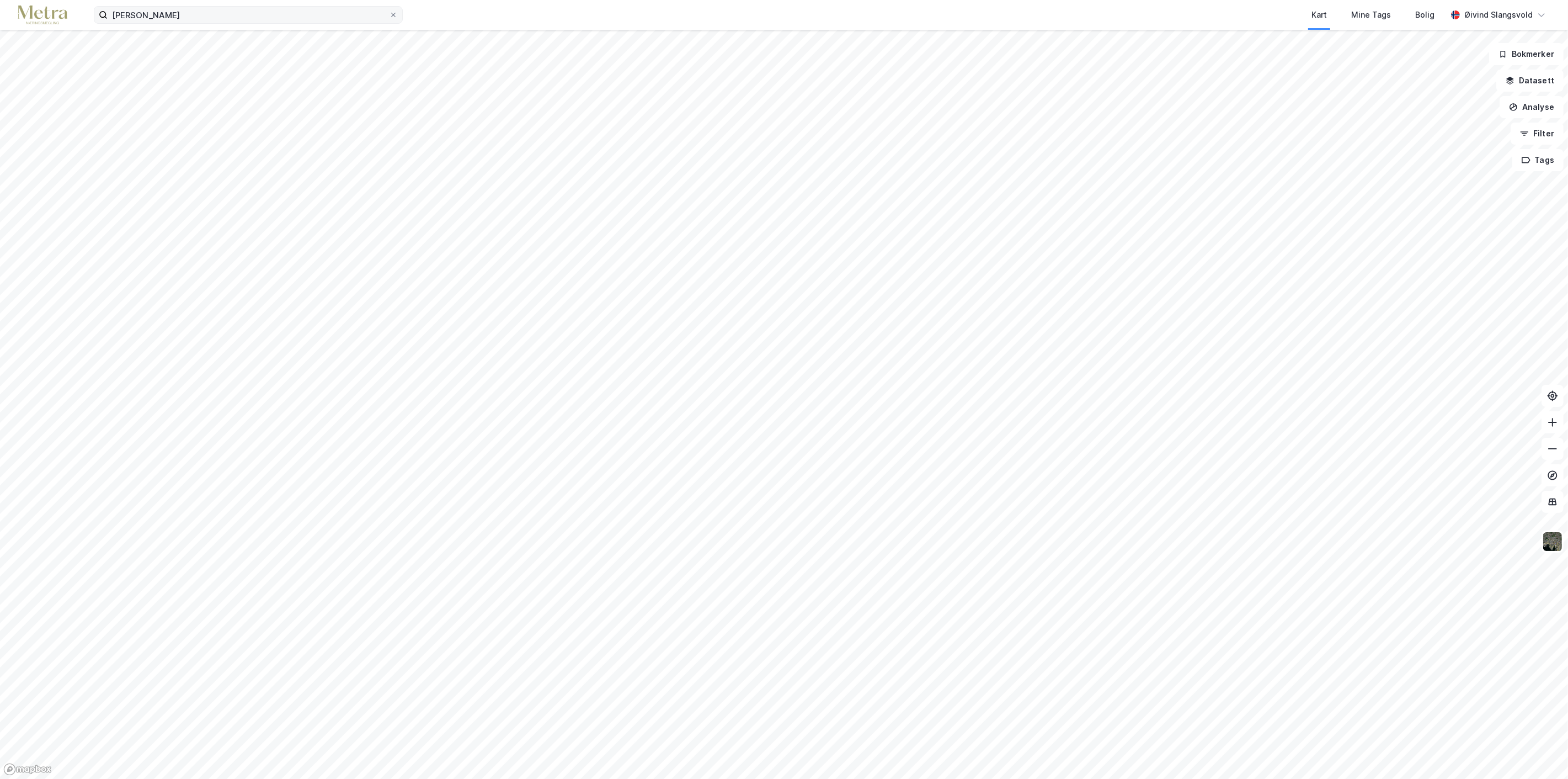
click at [394, 13] on icon at bounding box center [393, 15] width 7 height 7
click at [389, 13] on input "[PERSON_NAME]" at bounding box center [248, 15] width 281 height 16
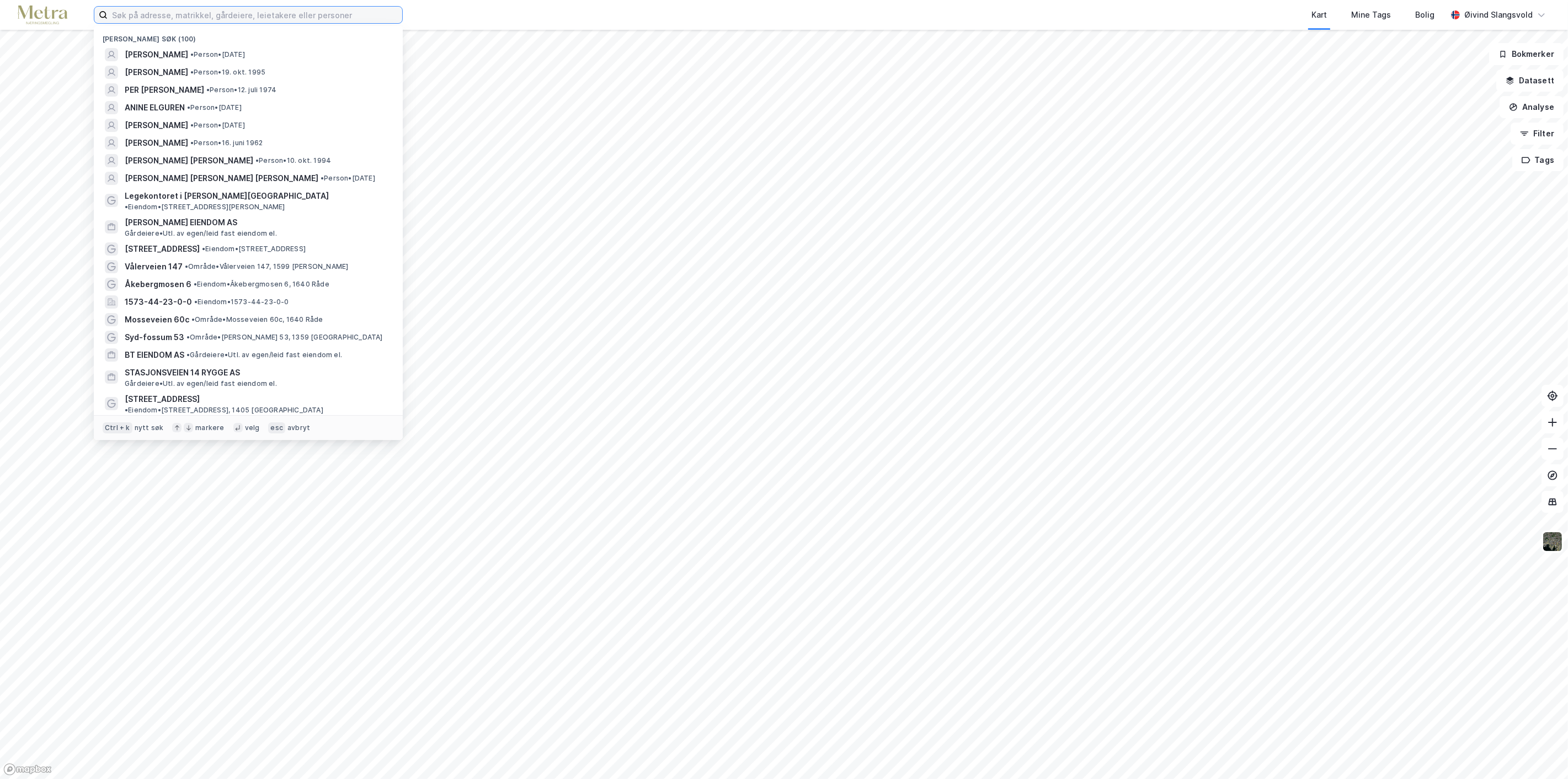
paste input "[PERSON_NAME]"
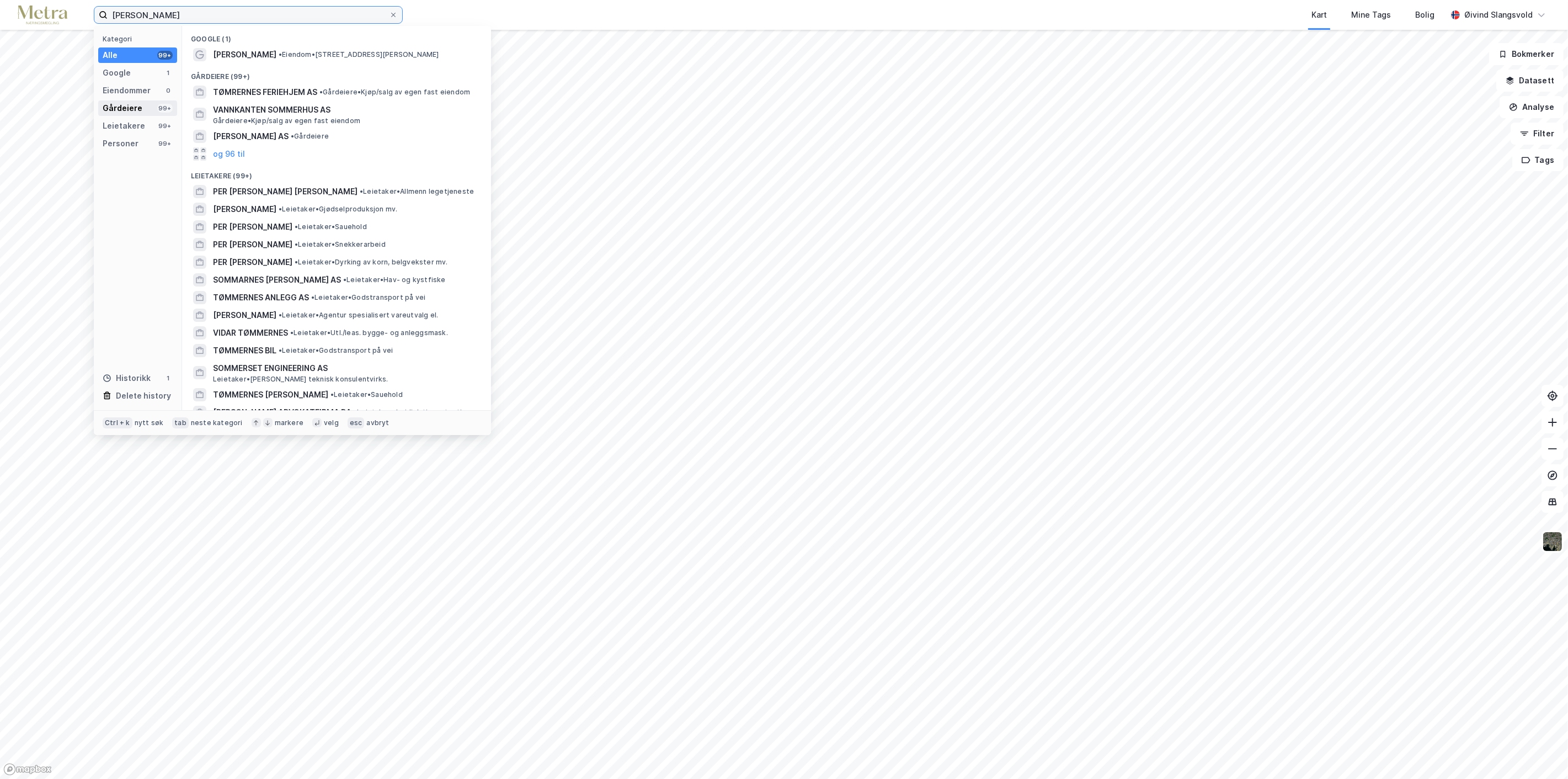
type input "[PERSON_NAME]"
click at [128, 107] on div "Gårdeiere" at bounding box center [122, 108] width 40 height 13
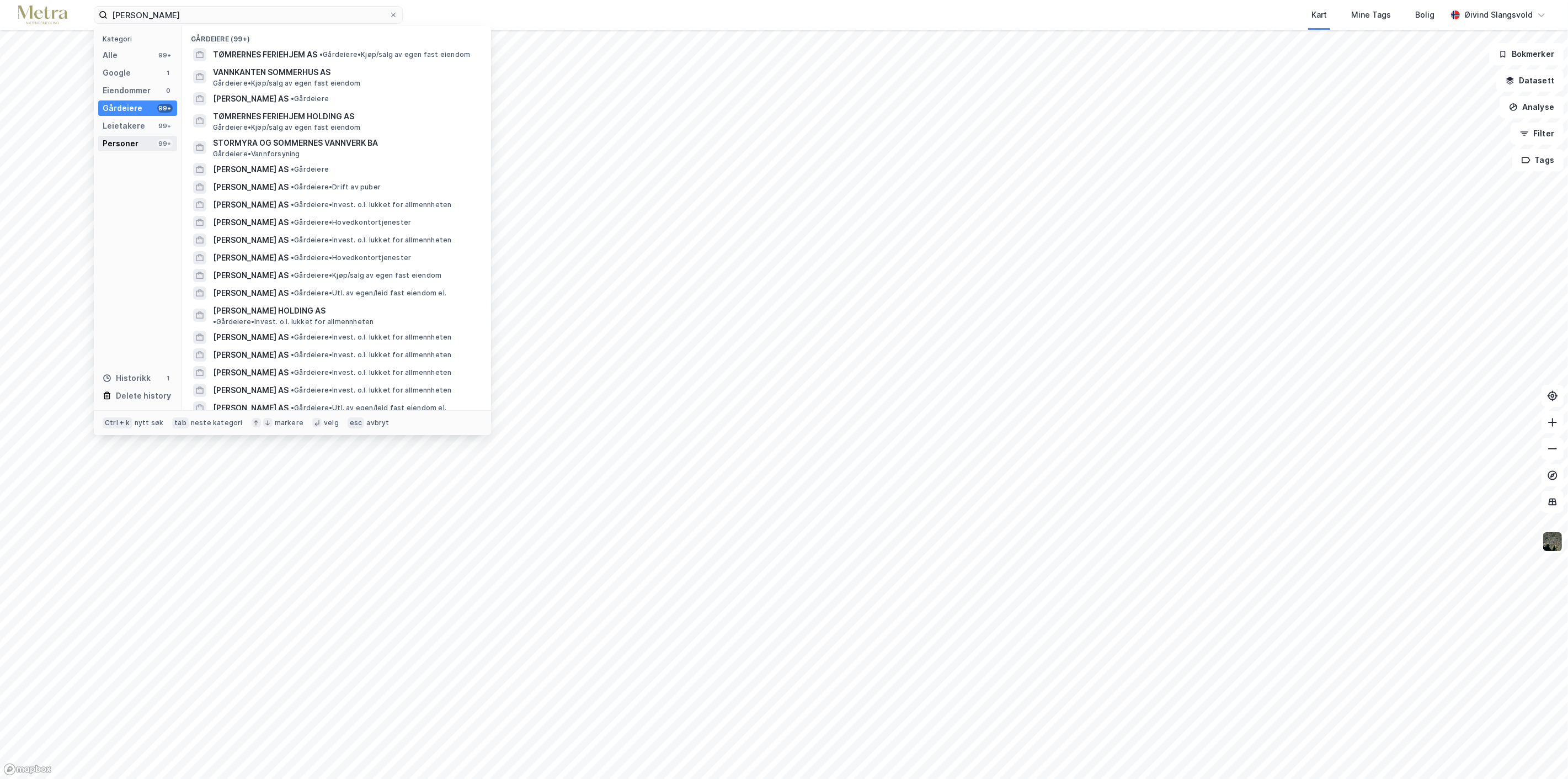
click at [134, 142] on div "Personer" at bounding box center [121, 144] width 36 height 13
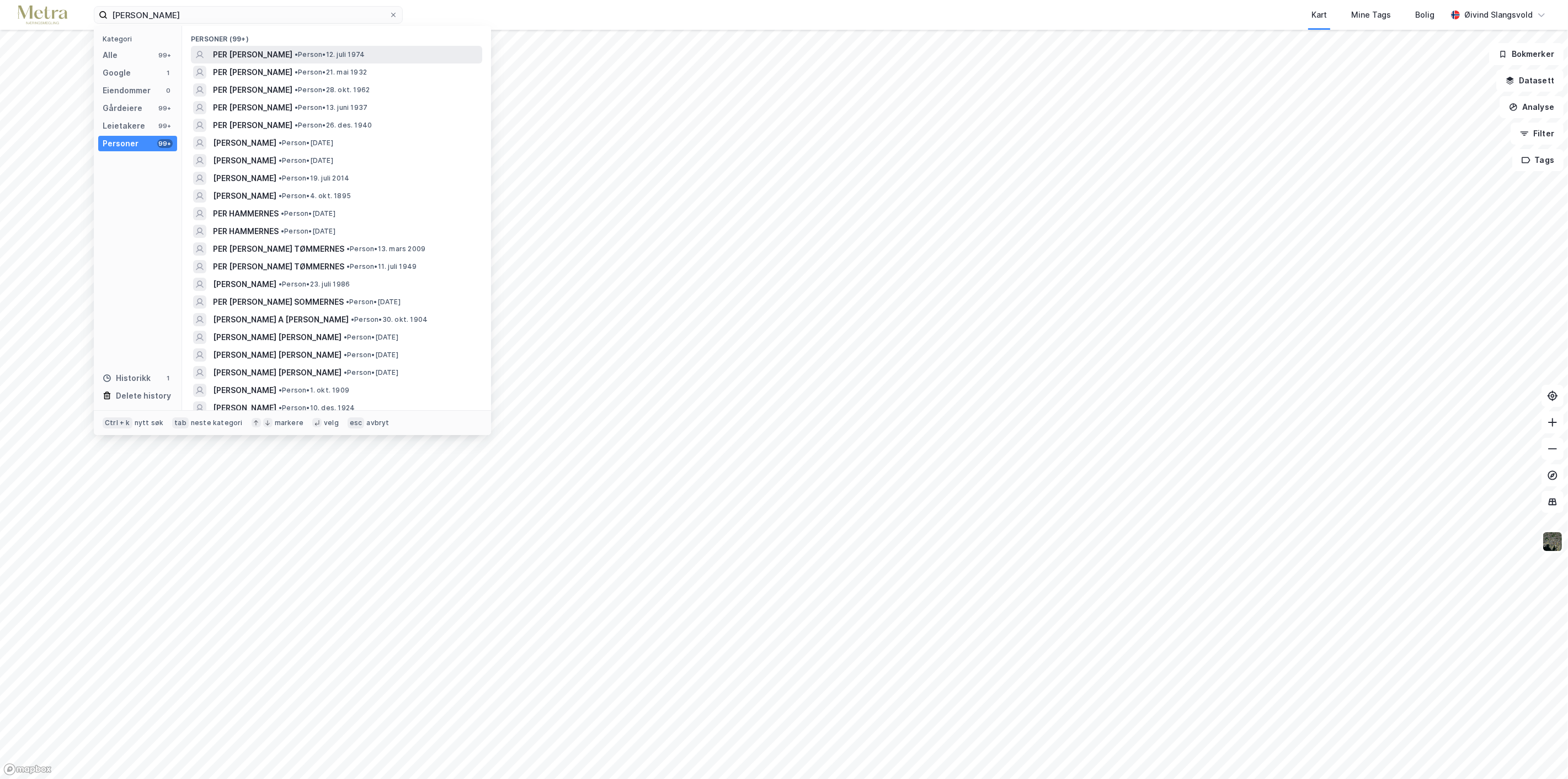
click at [292, 51] on span "PER [PERSON_NAME]" at bounding box center [253, 55] width 80 height 13
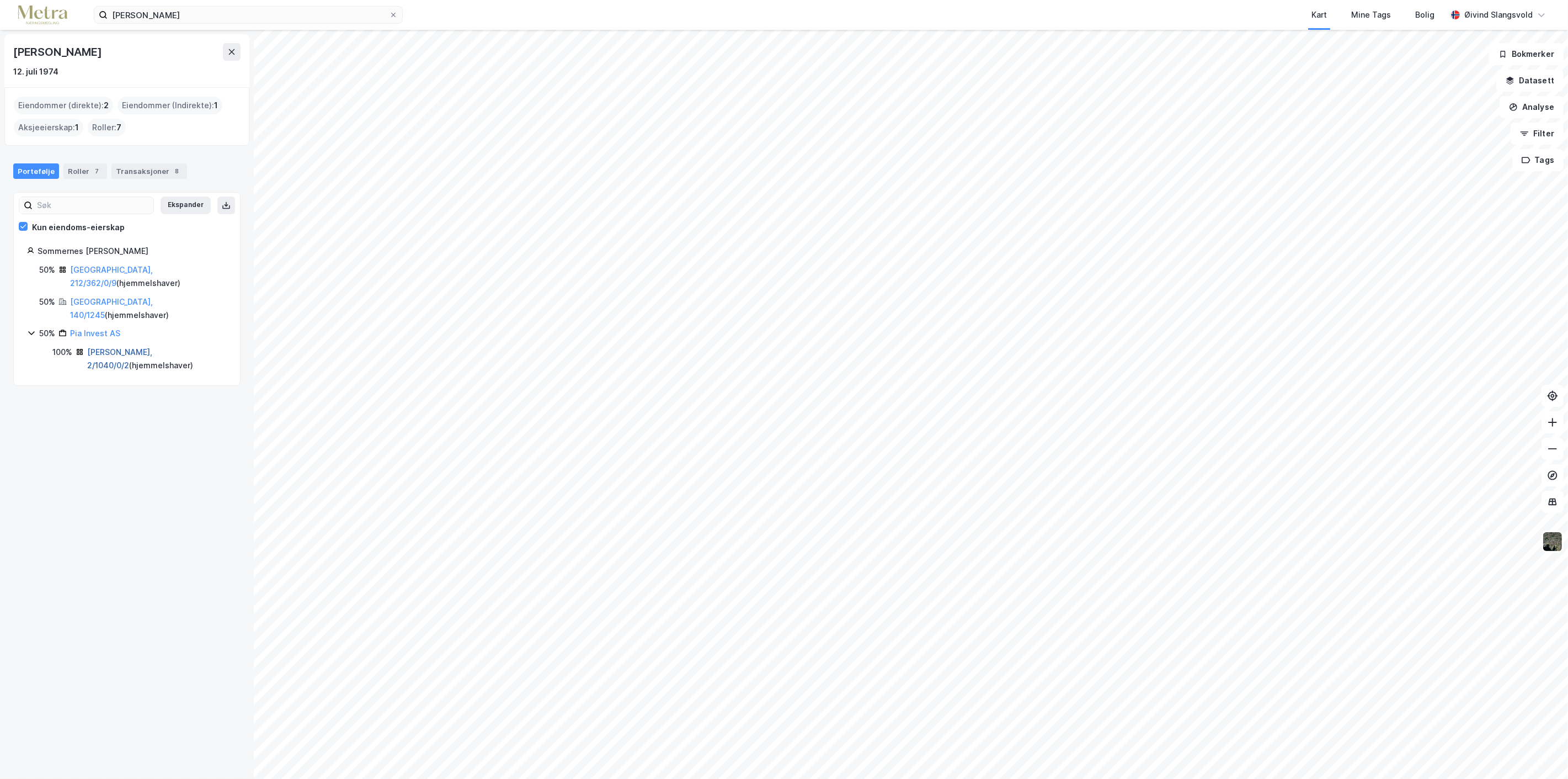
click at [128, 347] on link "[PERSON_NAME], 2/1040/0/2" at bounding box center [119, 358] width 65 height 23
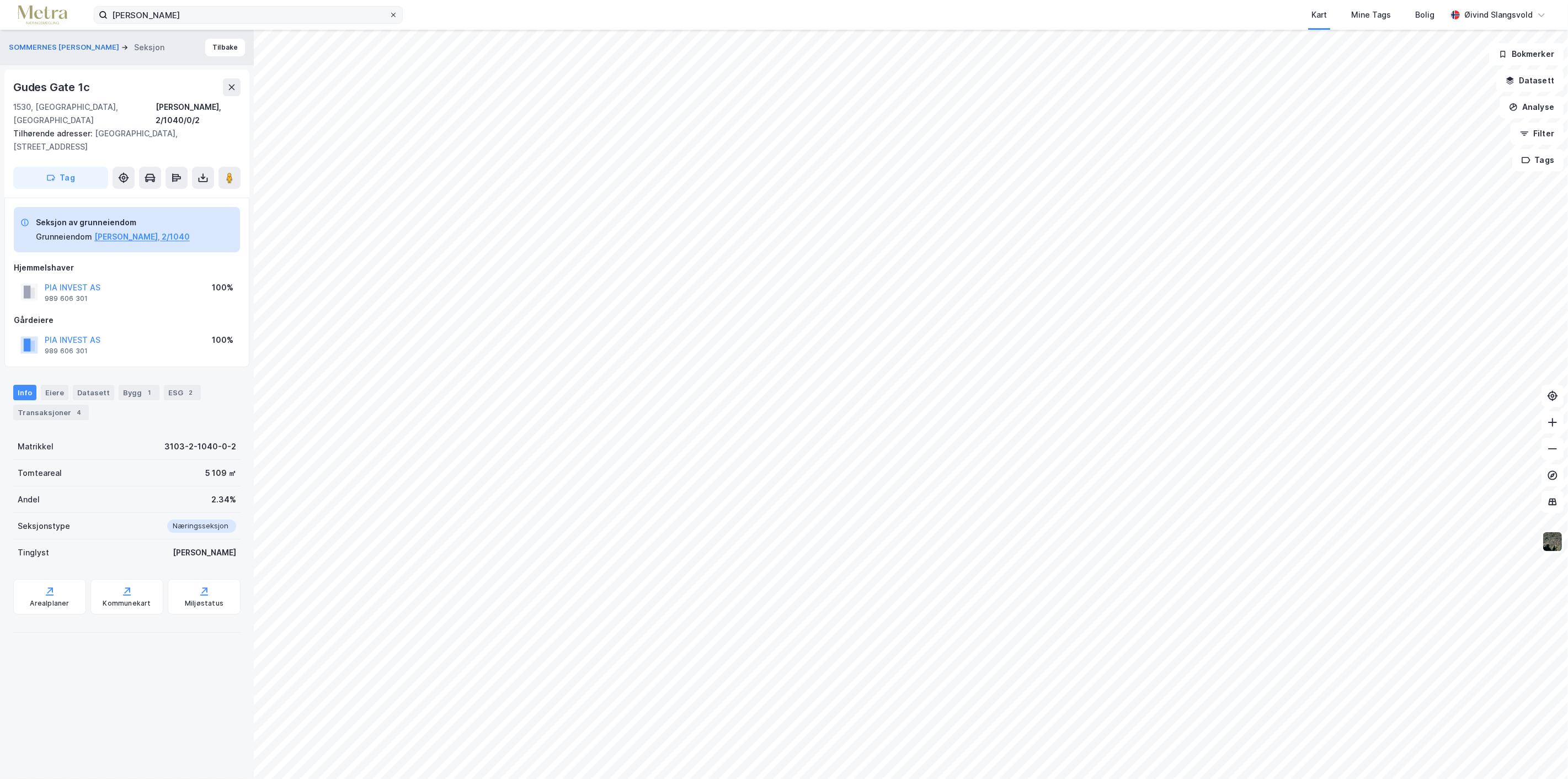
click at [394, 12] on icon at bounding box center [393, 15] width 7 height 7
click at [389, 12] on input "[PERSON_NAME]" at bounding box center [248, 15] width 281 height 16
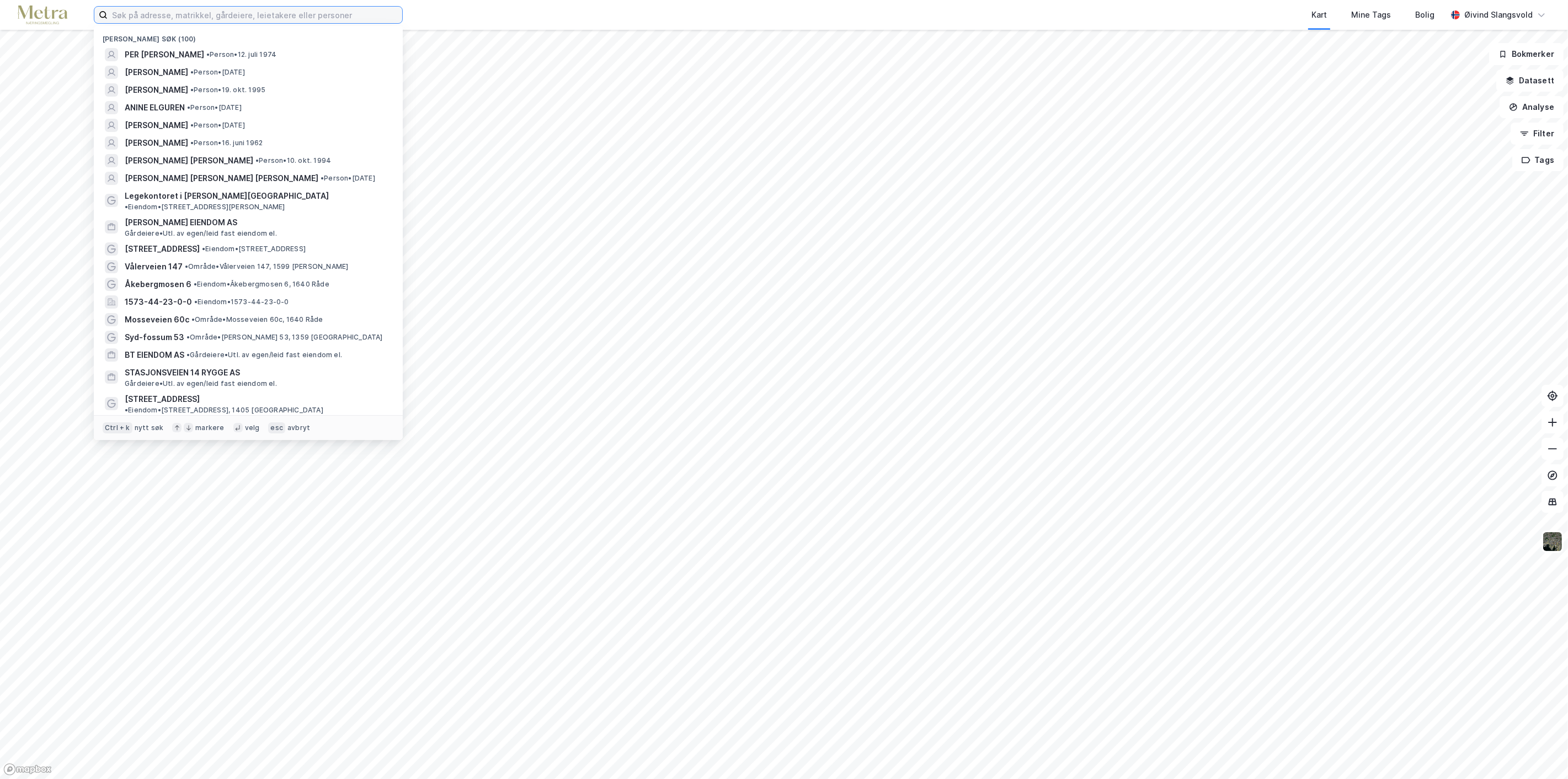
click at [363, 15] on input at bounding box center [255, 15] width 295 height 16
paste input "[PERSON_NAME]"
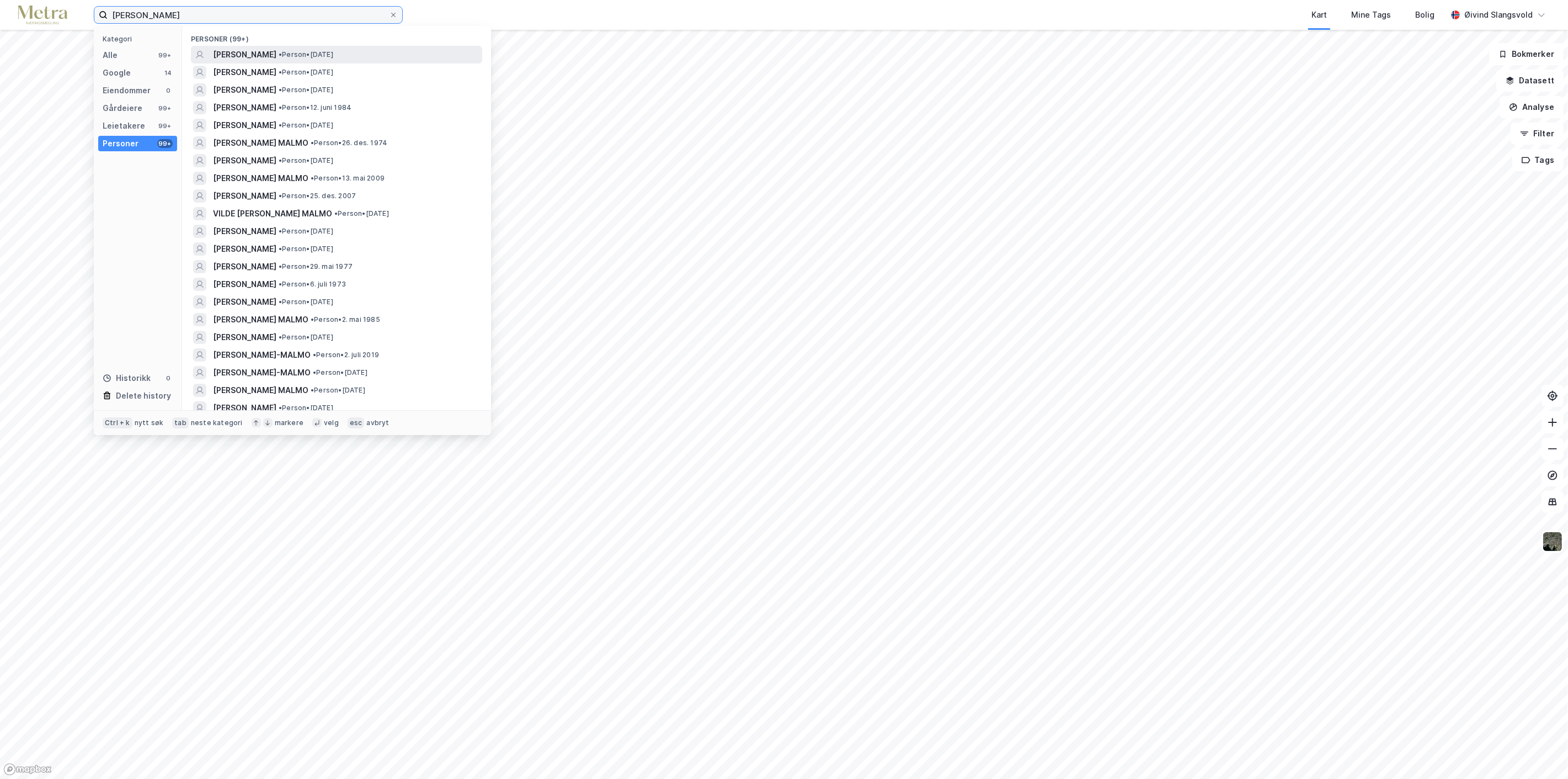
type input "[PERSON_NAME]"
click at [274, 51] on span "[PERSON_NAME]" at bounding box center [245, 55] width 63 height 13
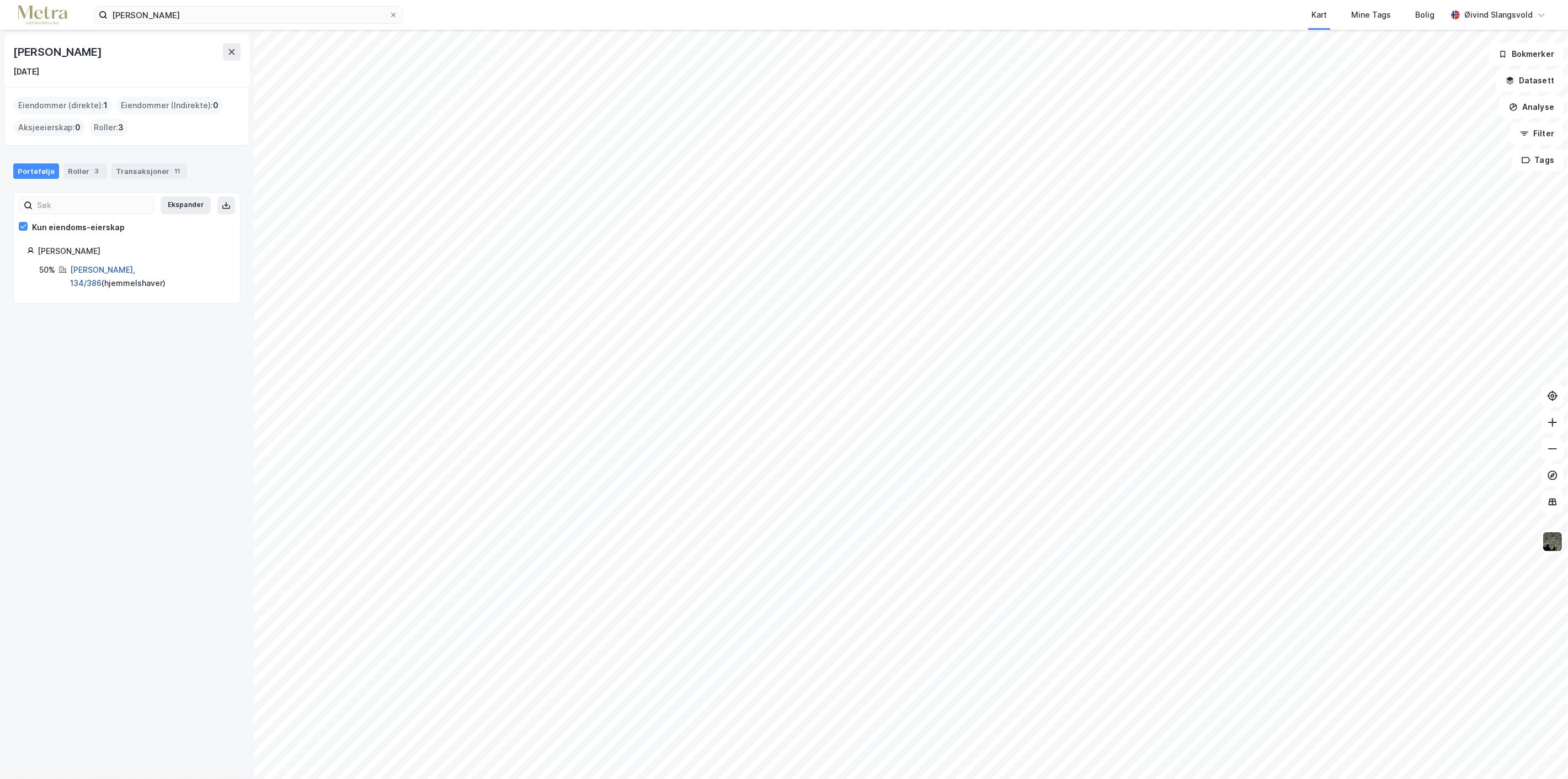
click at [116, 266] on link "[PERSON_NAME], 134/386" at bounding box center [102, 276] width 65 height 23
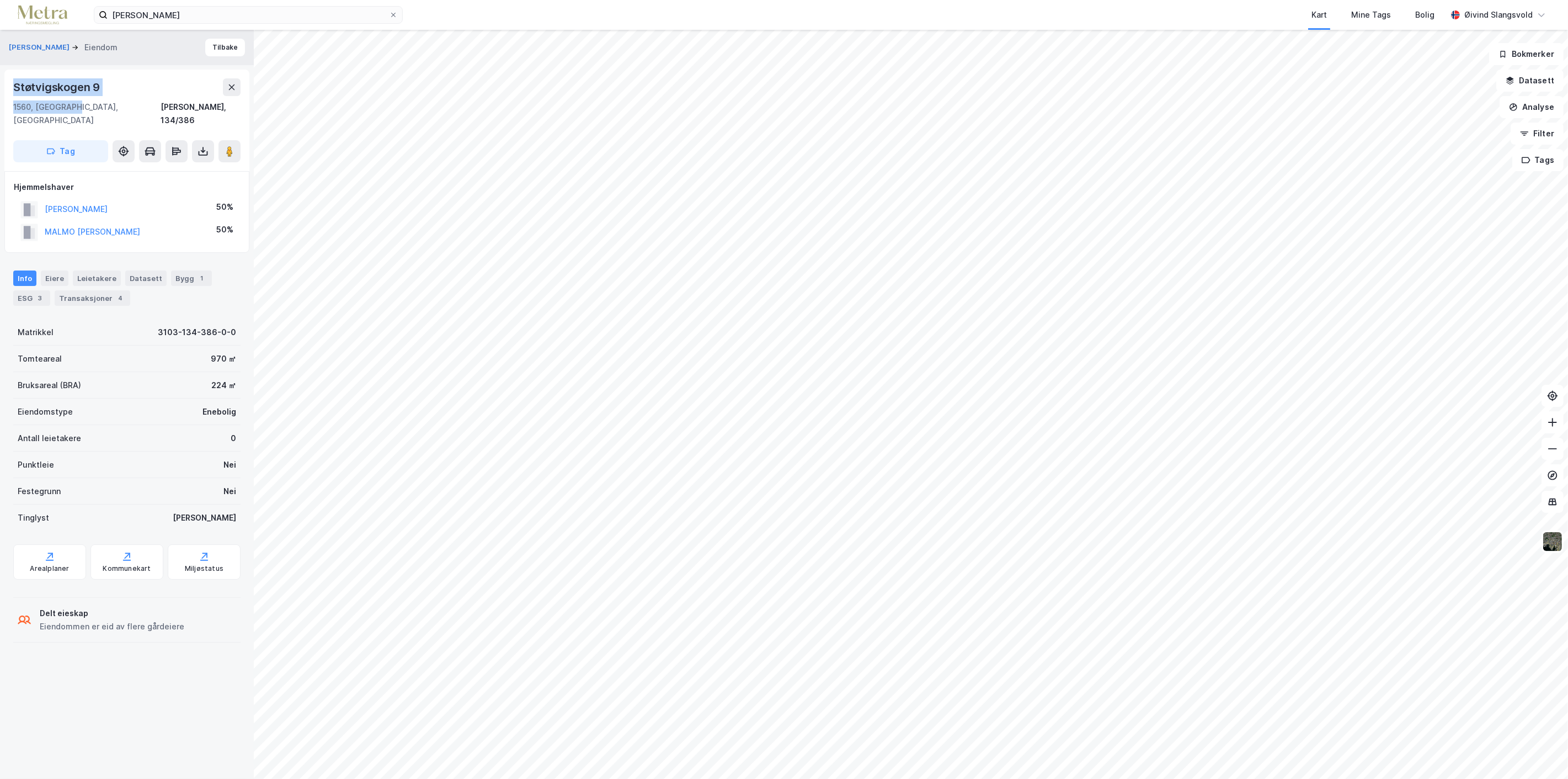
drag, startPoint x: 12, startPoint y: 84, endPoint x: 67, endPoint y: 111, distance: 61.3
click at [67, 111] on div "Støtvigskogen 9 1560, [GEOGRAPHIC_DATA], [GEOGRAPHIC_DATA][PERSON_NAME], 134/38…" at bounding box center [127, 120] width 245 height 102
copy div "[STREET_ADDRESS]"
click at [393, 12] on icon at bounding box center [393, 15] width 7 height 7
click at [389, 12] on input "[PERSON_NAME]" at bounding box center [248, 15] width 281 height 16
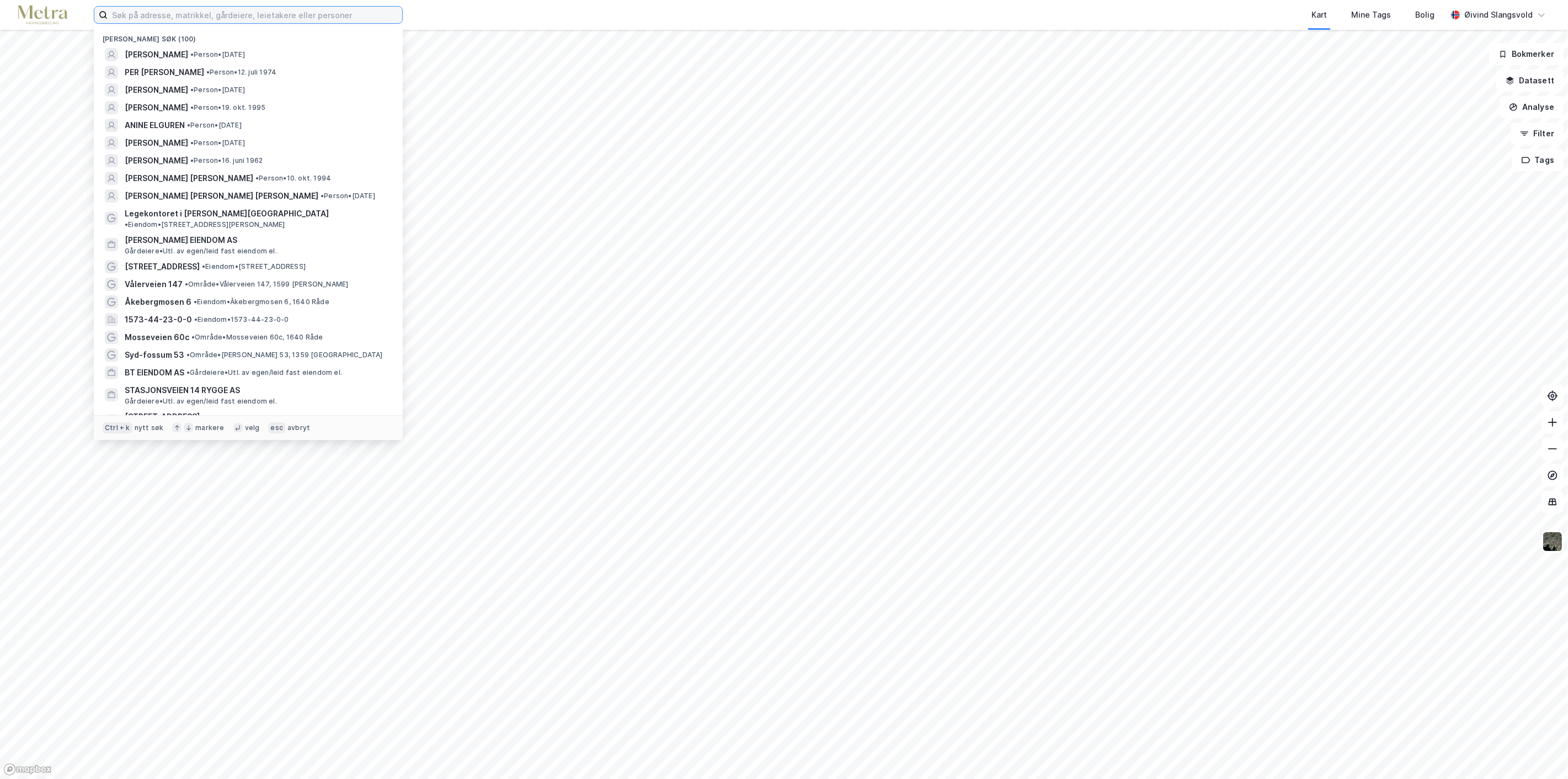
click at [280, 15] on input at bounding box center [255, 15] width 295 height 16
paste input "[PERSON_NAME] [PERSON_NAME]"
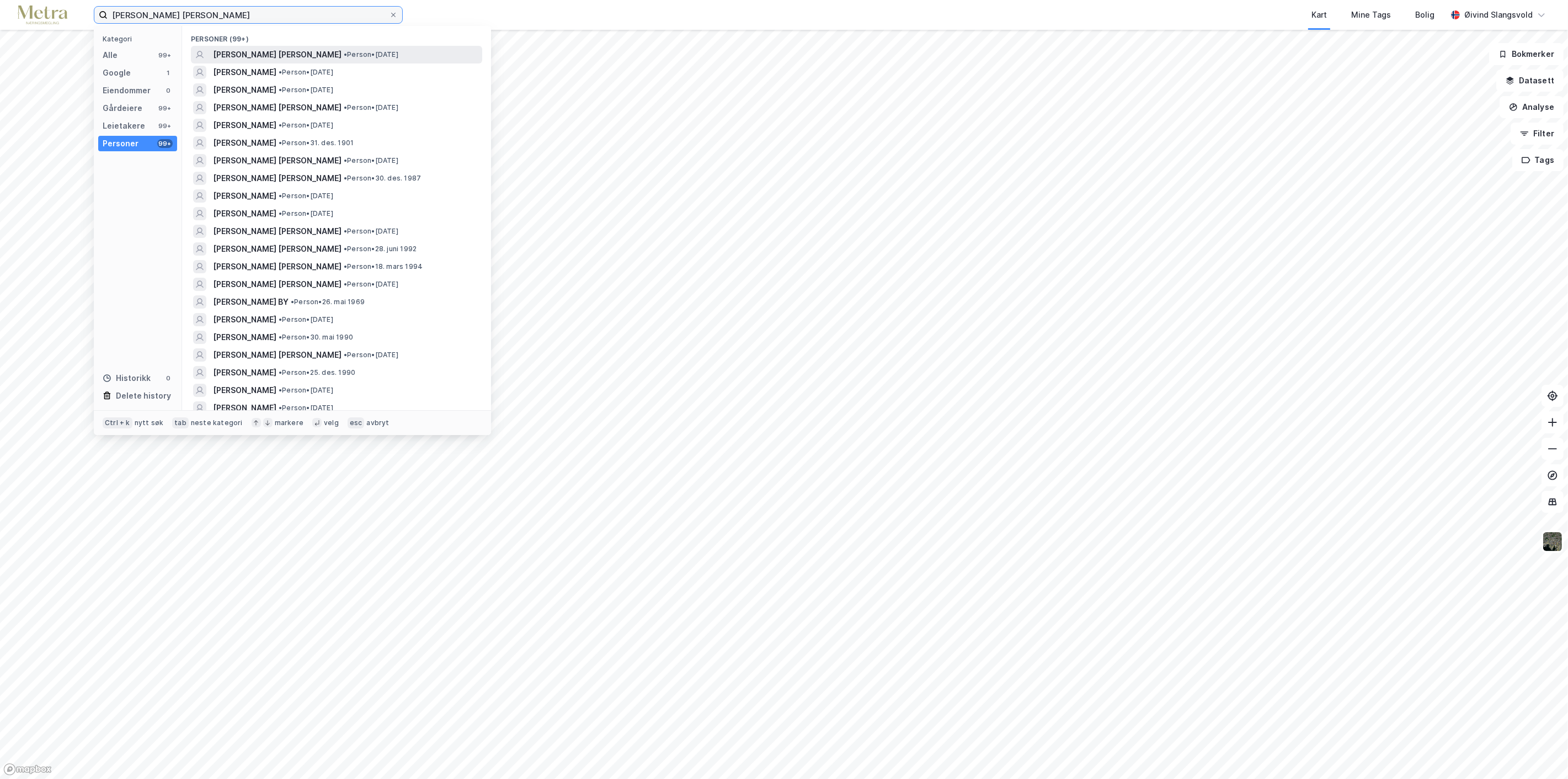
type input "[PERSON_NAME] [PERSON_NAME]"
click at [268, 51] on span "[PERSON_NAME] [PERSON_NAME]" at bounding box center [277, 55] width 128 height 13
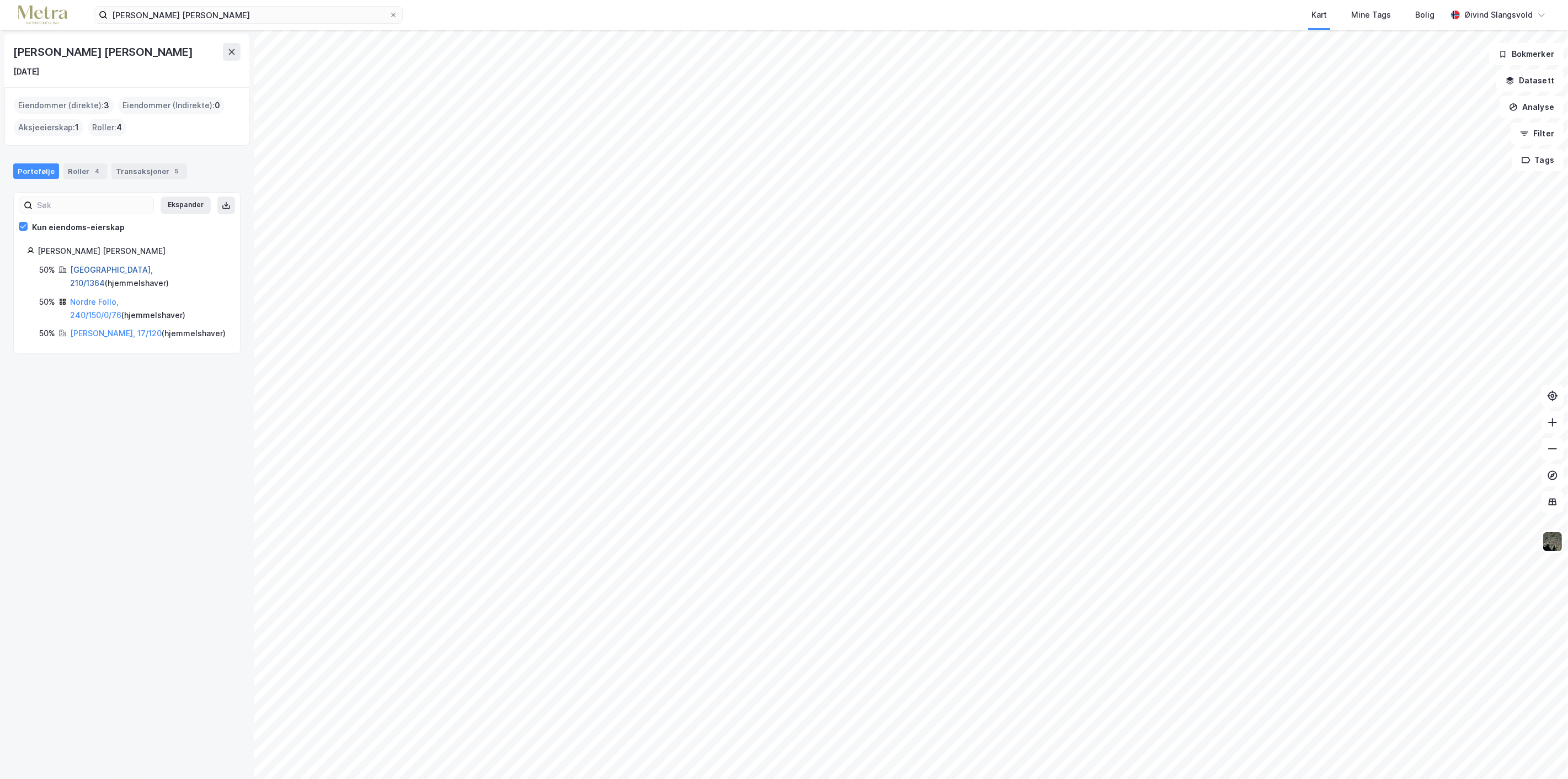
click at [133, 266] on link "[GEOGRAPHIC_DATA], 210/1364" at bounding box center [111, 276] width 83 height 23
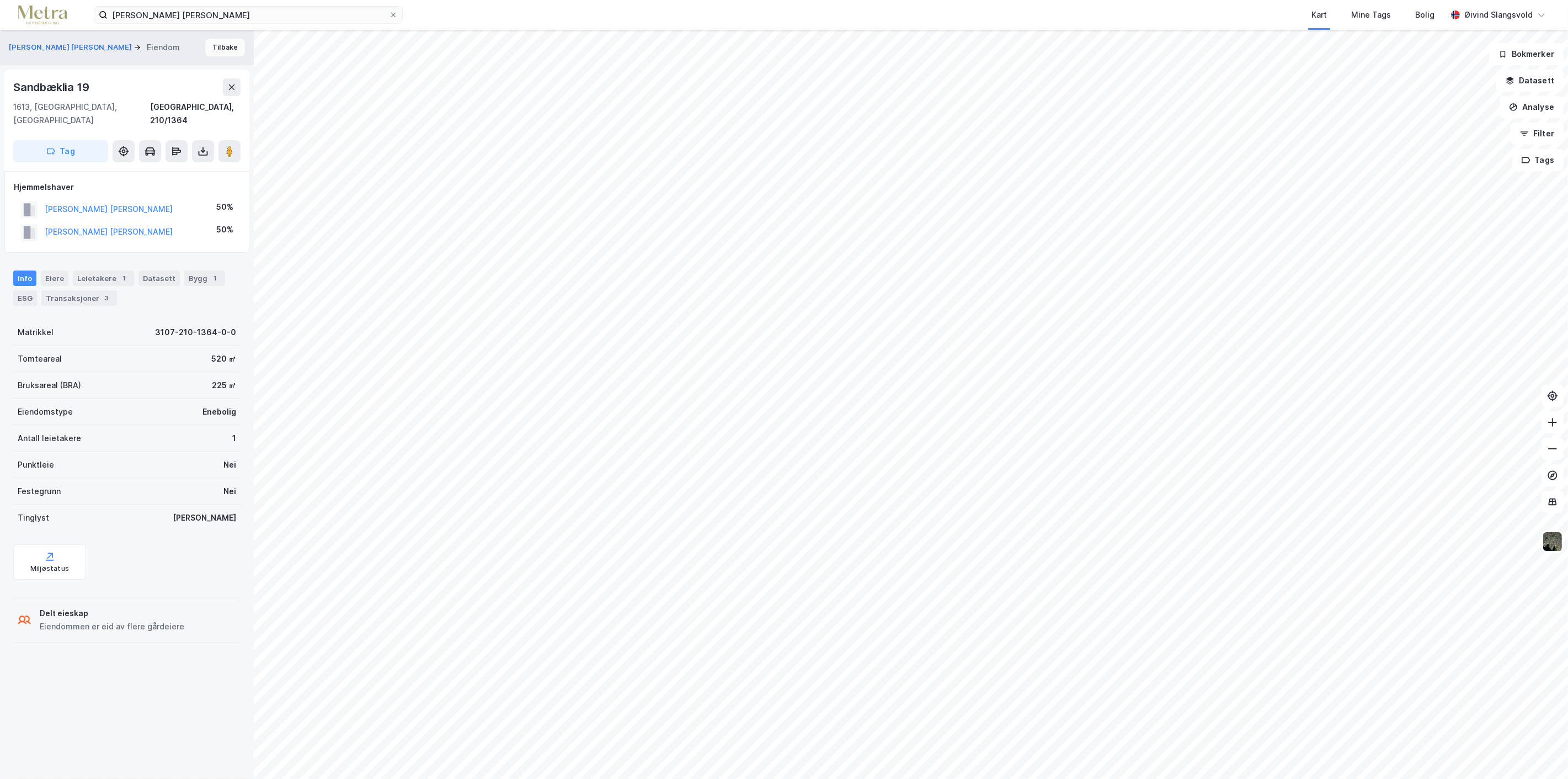
click at [219, 43] on button "Tilbake" at bounding box center [225, 47] width 40 height 18
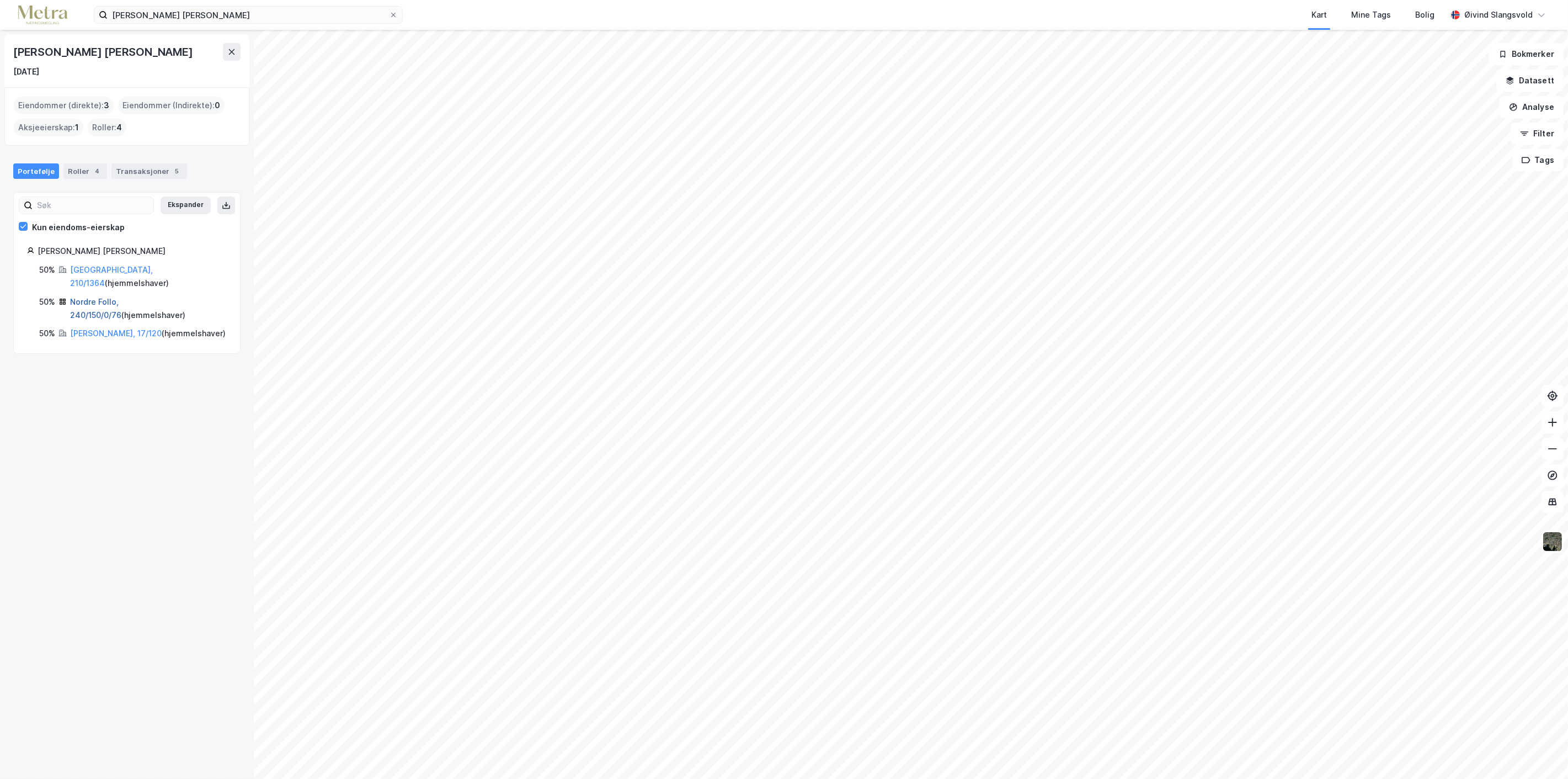
click at [105, 297] on link "Nordre Follo, 240/150/0/76" at bounding box center [96, 308] width 51 height 23
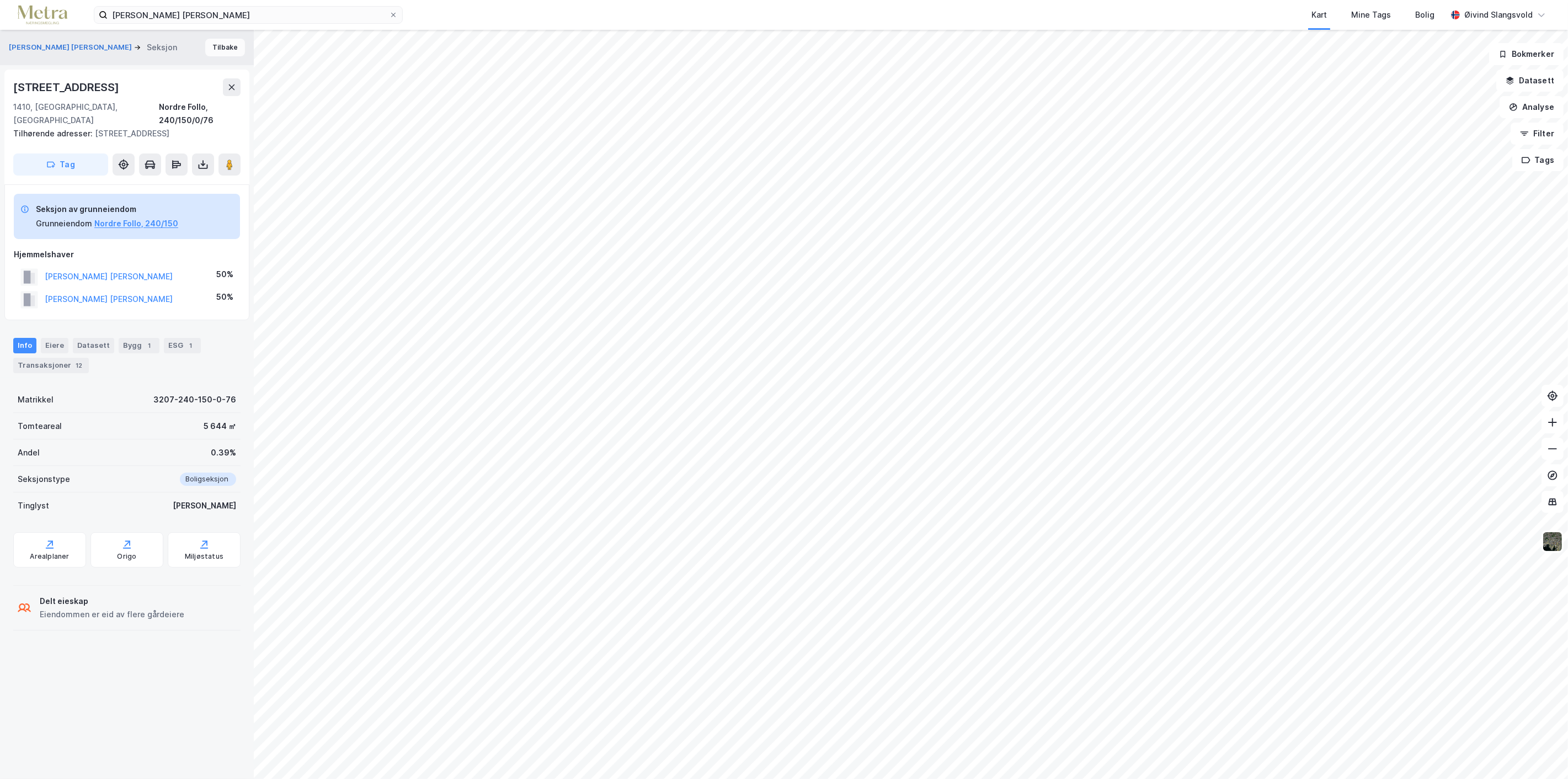
click at [214, 50] on button "Tilbake" at bounding box center [225, 47] width 40 height 18
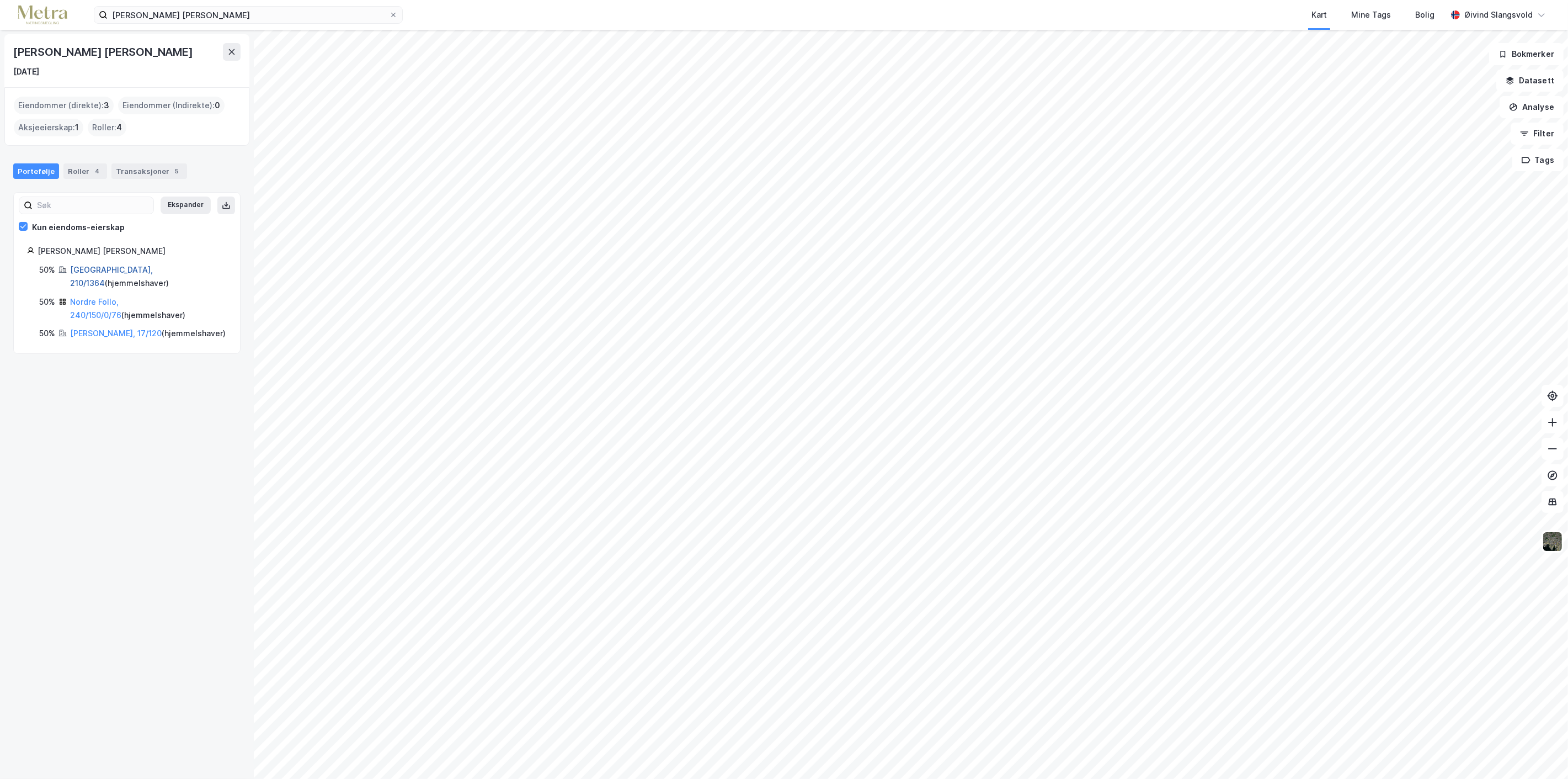
click at [97, 269] on link "[GEOGRAPHIC_DATA], 210/1364" at bounding box center [111, 276] width 83 height 23
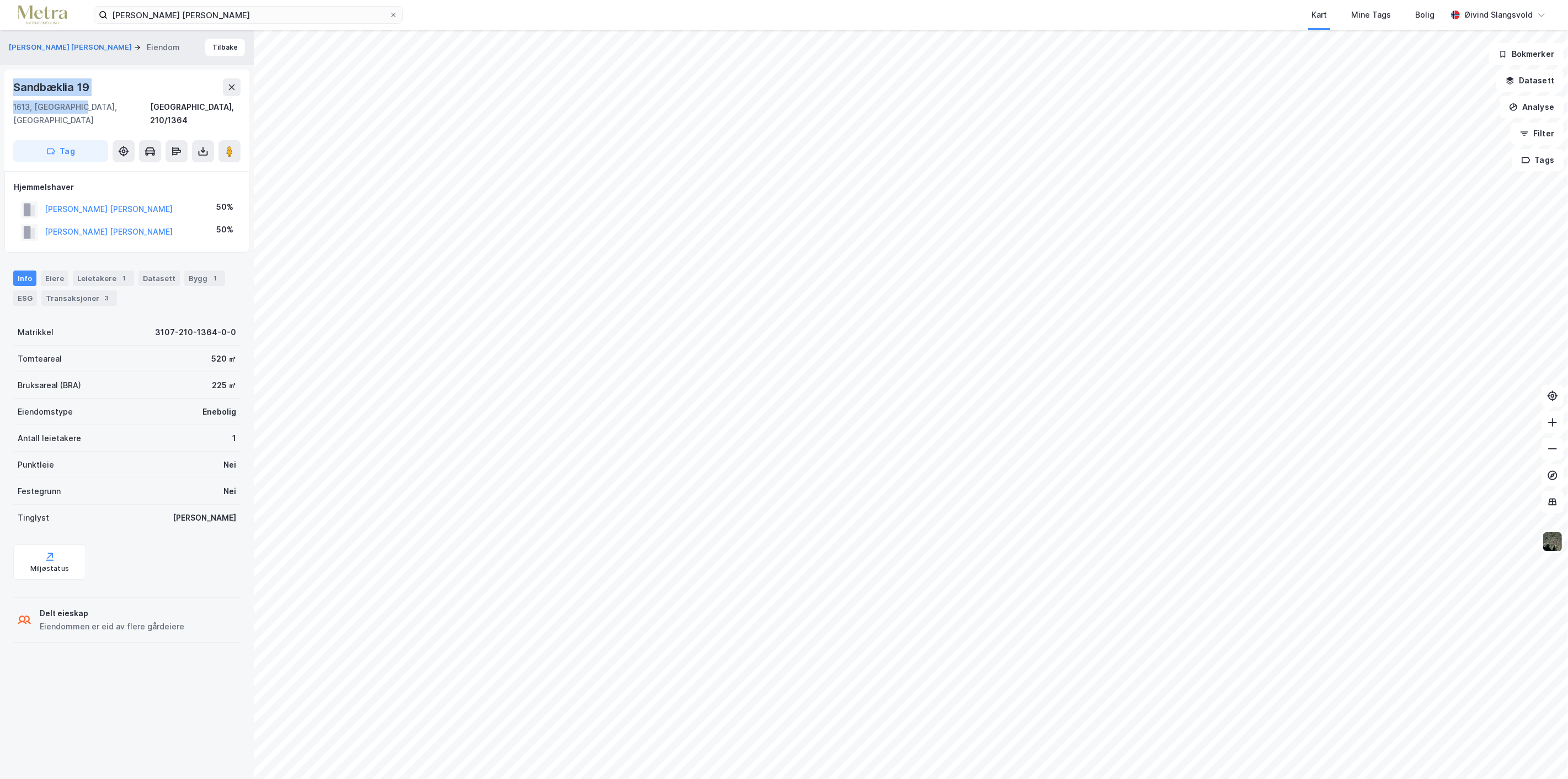
drag, startPoint x: 12, startPoint y: 83, endPoint x: 75, endPoint y: 113, distance: 69.8
click at [75, 113] on div "Sandbæklia 19 1613, [GEOGRAPHIC_DATA], Østfold Fredrikstad, 210/1364 Tag" at bounding box center [127, 120] width 245 height 102
copy div "Sandbæklia 19 1613, [GEOGRAPHIC_DATA]"
click at [390, 13] on icon at bounding box center [393, 15] width 7 height 7
click at [389, 13] on input "[PERSON_NAME] [PERSON_NAME]" at bounding box center [248, 15] width 281 height 16
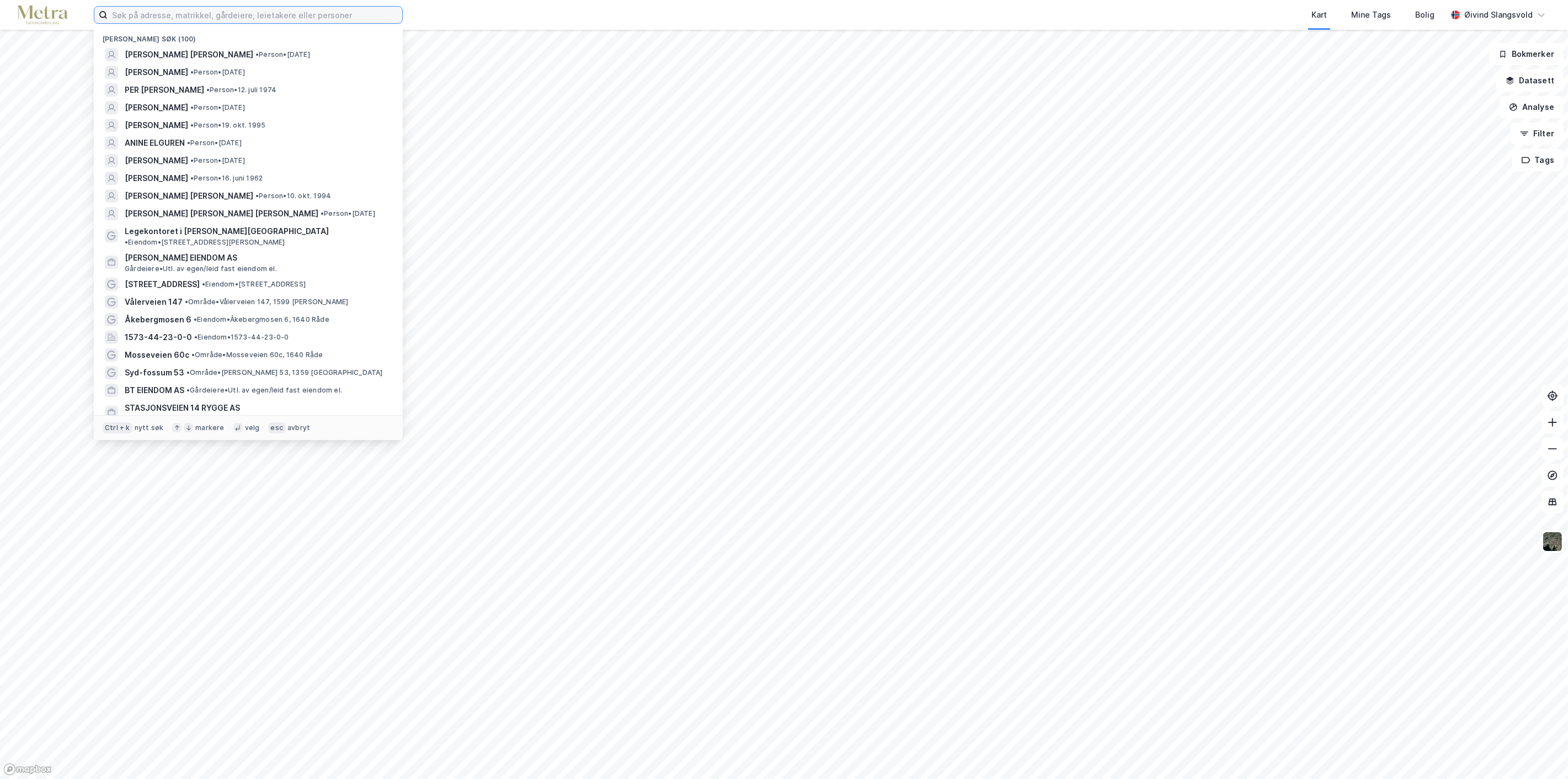
click at [245, 18] on input at bounding box center [255, 15] width 295 height 16
paste input "[PERSON_NAME] [PERSON_NAME]"
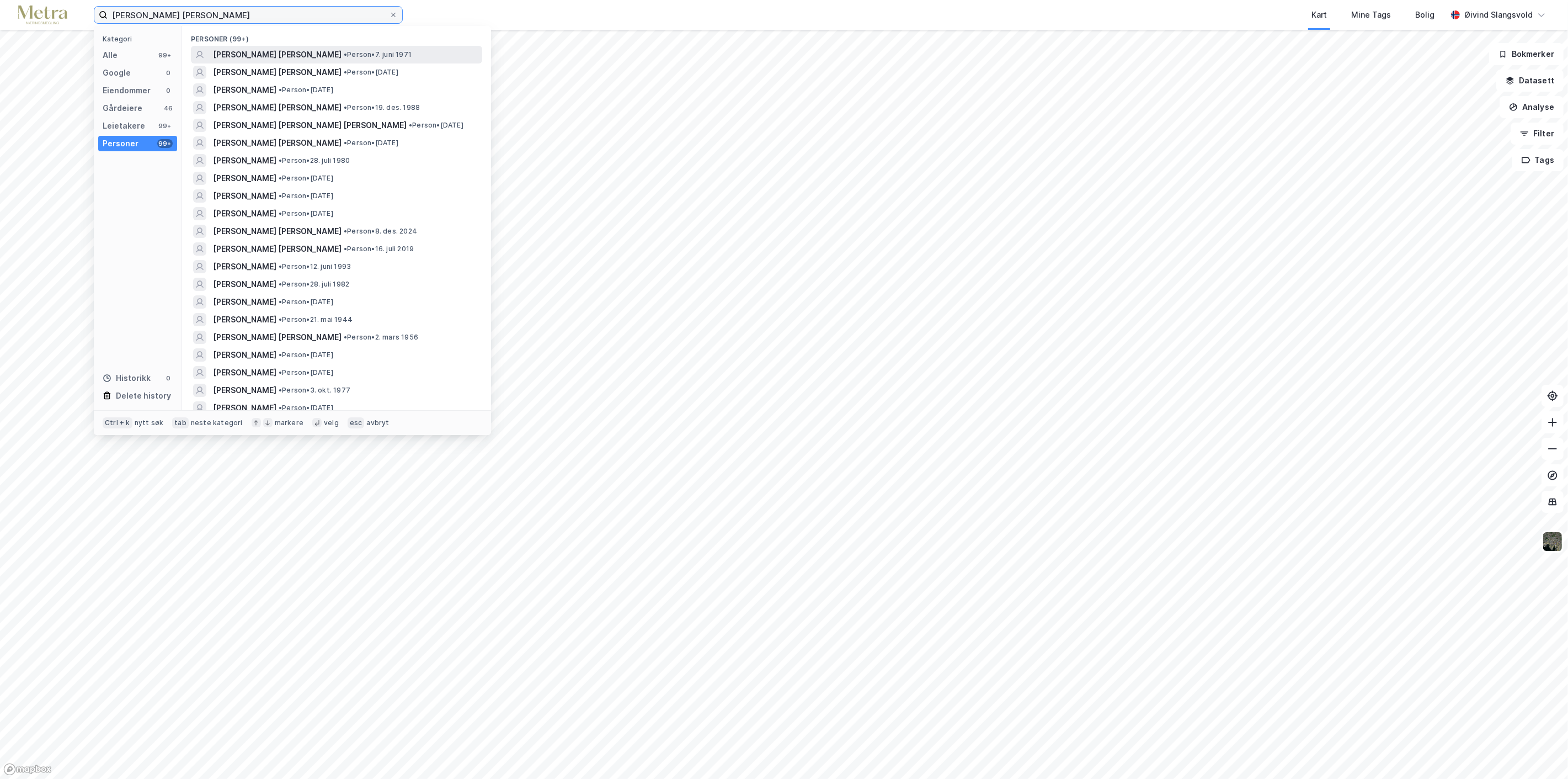
type input "[PERSON_NAME] [PERSON_NAME]"
click at [280, 51] on span "[PERSON_NAME] [PERSON_NAME]" at bounding box center [277, 55] width 128 height 13
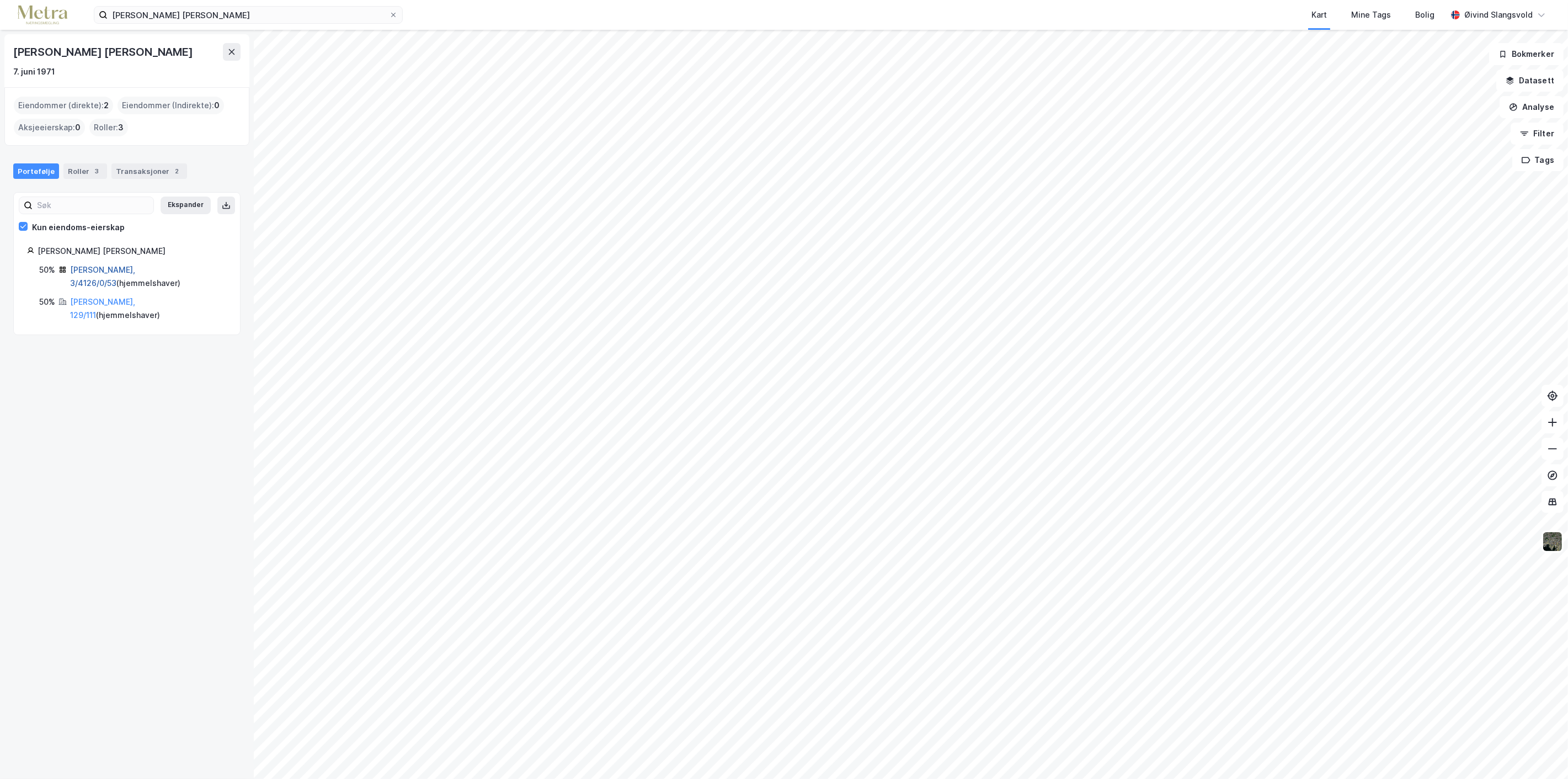
click at [110, 267] on link "[PERSON_NAME], 3/4126/0/53" at bounding box center [102, 276] width 65 height 23
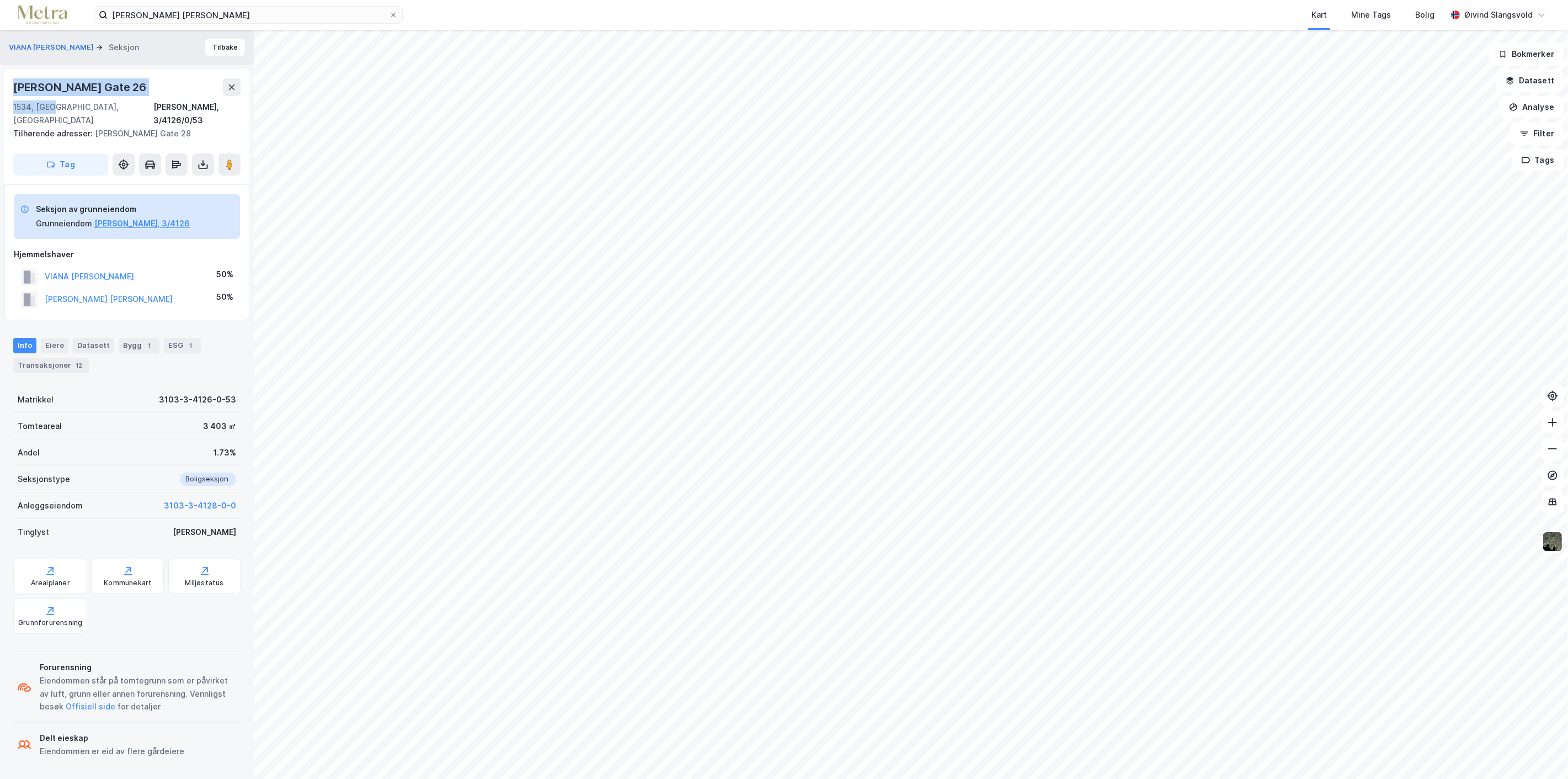
drag, startPoint x: 12, startPoint y: 85, endPoint x: 56, endPoint y: 107, distance: 49.2
click at [56, 107] on div "Bernt [STREET_ADDRESS][PERSON_NAME]/0/53 Tilhørende adresser: [PERSON_NAME][STR…" at bounding box center [127, 127] width 245 height 115
copy div "Bernt [STREET_ADDRESS]"
click at [393, 13] on icon at bounding box center [393, 15] width 7 height 7
click at [389, 13] on input "[PERSON_NAME] [PERSON_NAME]" at bounding box center [248, 15] width 281 height 16
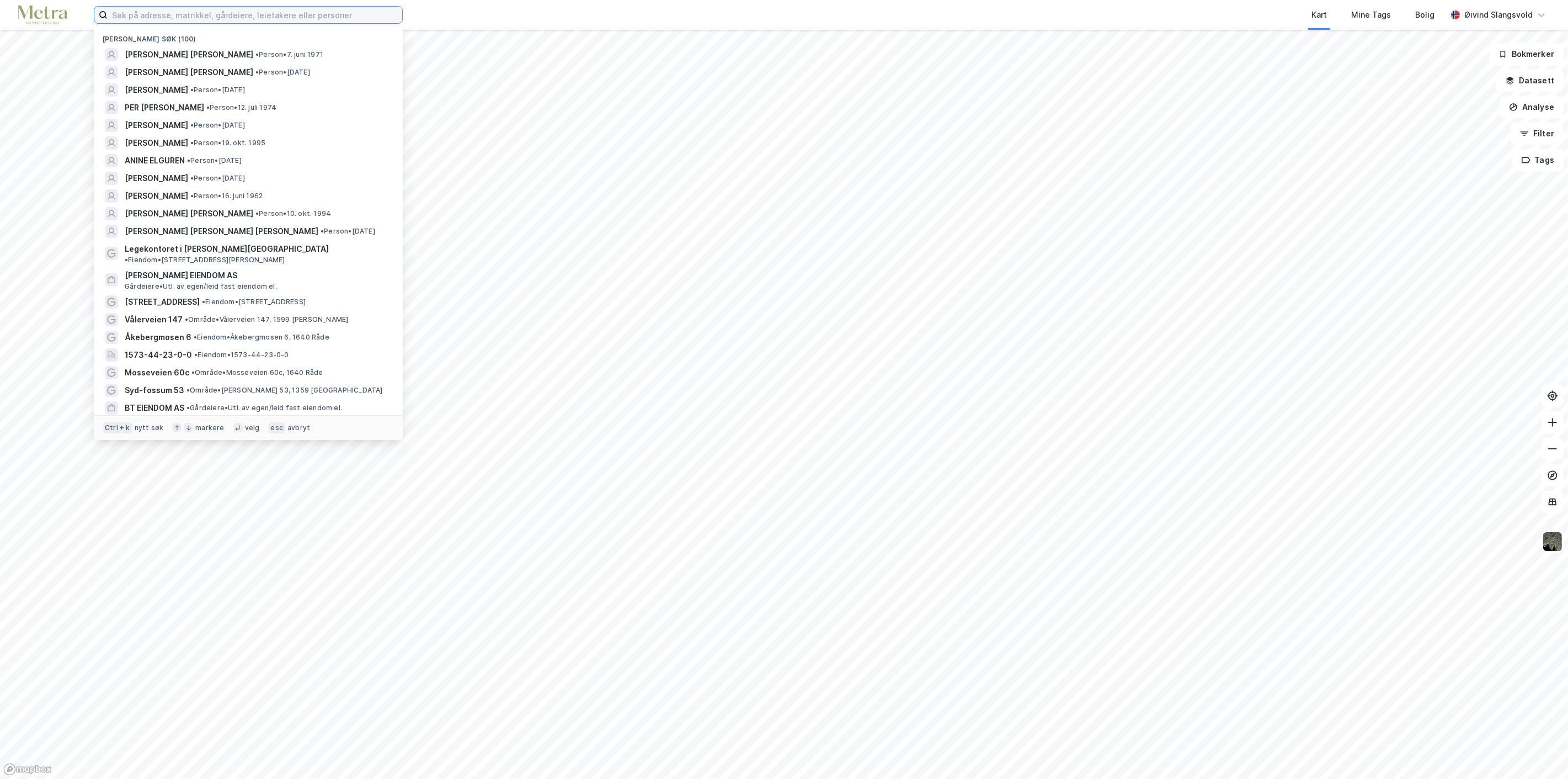
click at [260, 12] on input at bounding box center [255, 15] width 295 height 16
paste input "[PERSON_NAME]"
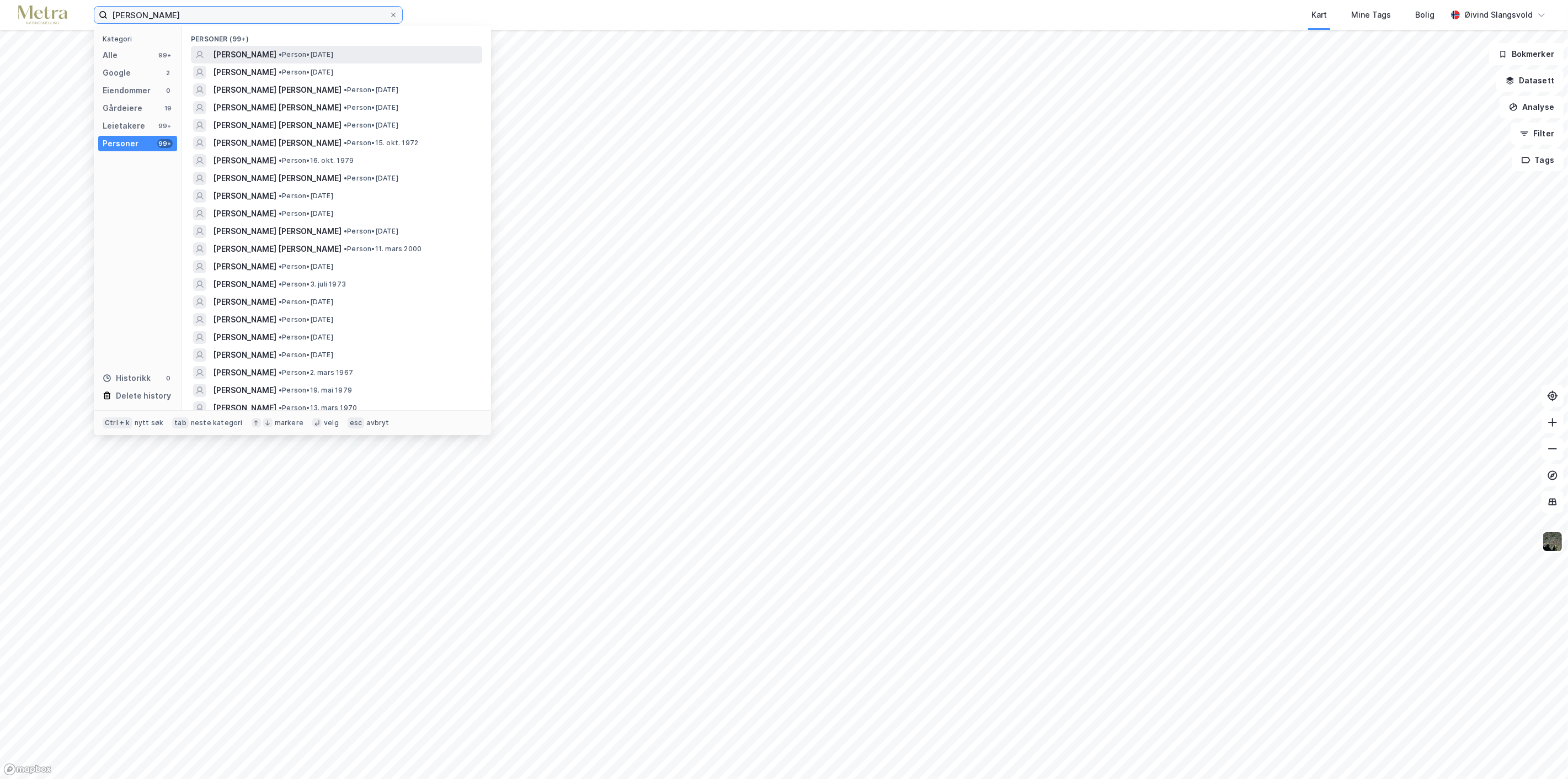
type input "[PERSON_NAME]"
click at [261, 52] on span "[PERSON_NAME]" at bounding box center [245, 55] width 63 height 13
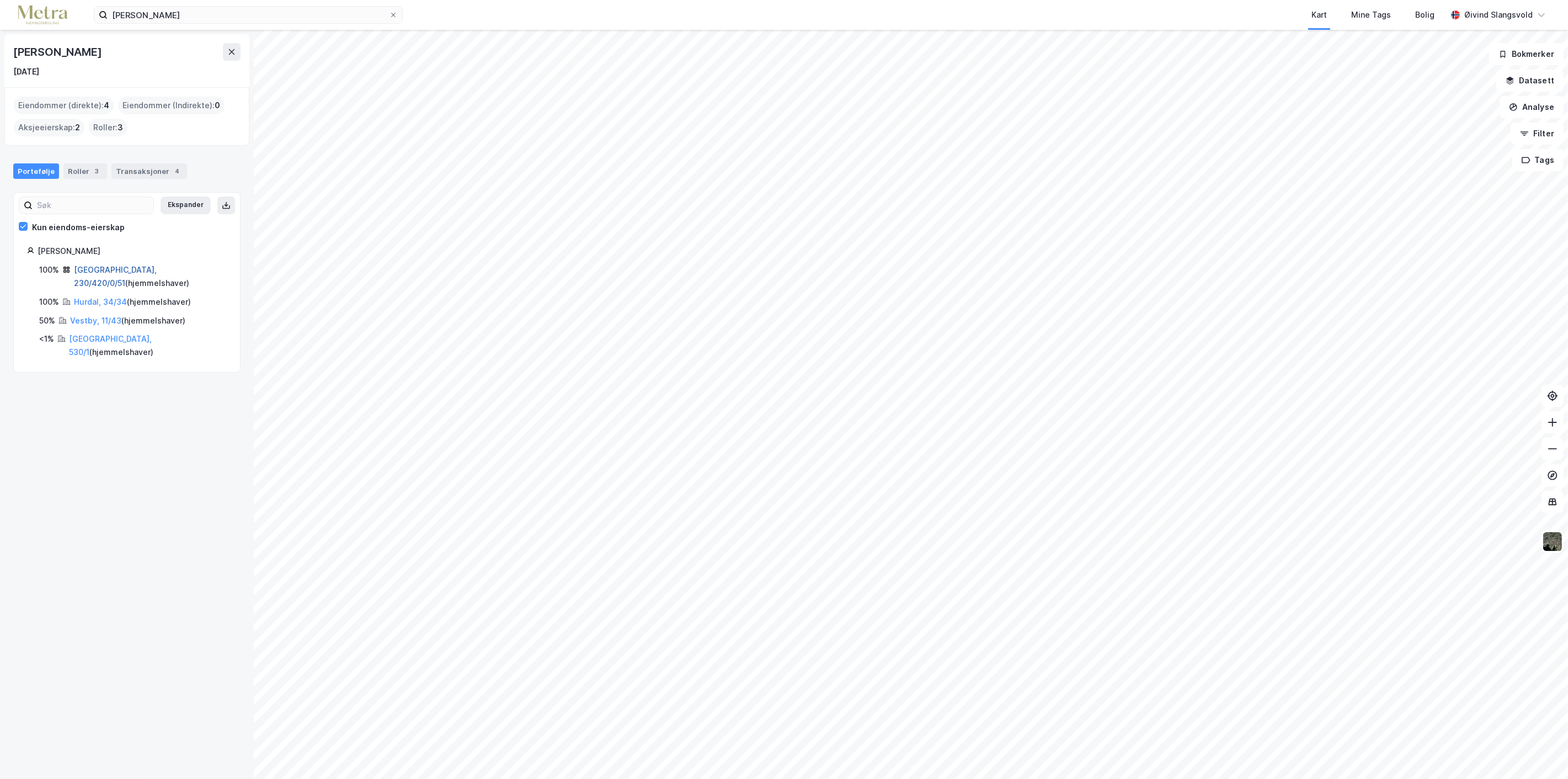
click at [125, 268] on link "[GEOGRAPHIC_DATA], 230/420/0/51" at bounding box center [115, 276] width 83 height 23
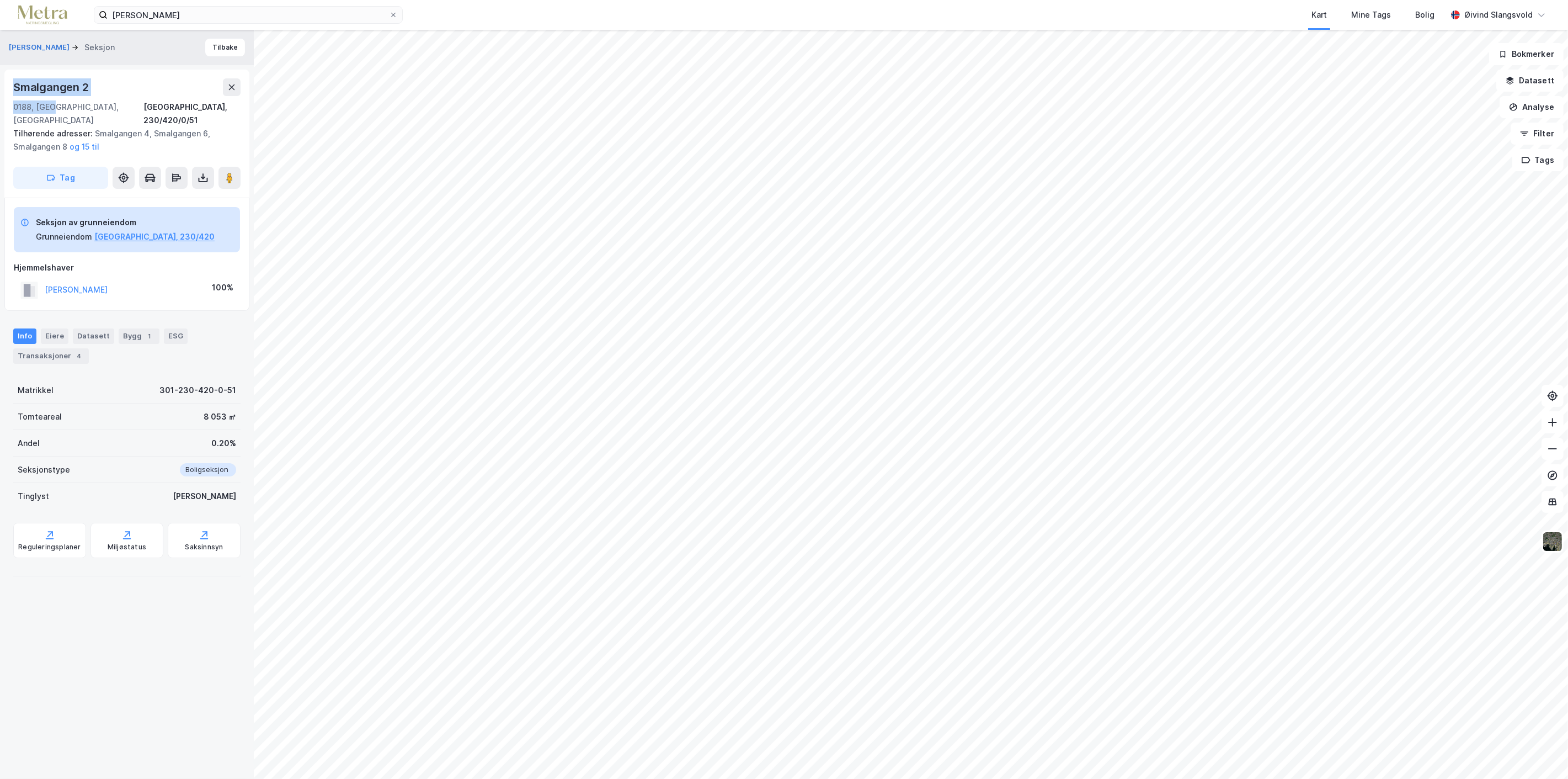
drag, startPoint x: 12, startPoint y: 83, endPoint x: 51, endPoint y: 105, distance: 44.8
click at [51, 105] on div "[STREET_ADDRESS], 230/420/0/51 Tilhørende adresser: [STREET_ADDRESS], Smalgange…" at bounding box center [127, 133] width 245 height 128
copy div "[STREET_ADDRESS]"
click at [393, 13] on icon at bounding box center [393, 15] width 7 height 7
click at [389, 13] on input "[PERSON_NAME]" at bounding box center [248, 15] width 281 height 16
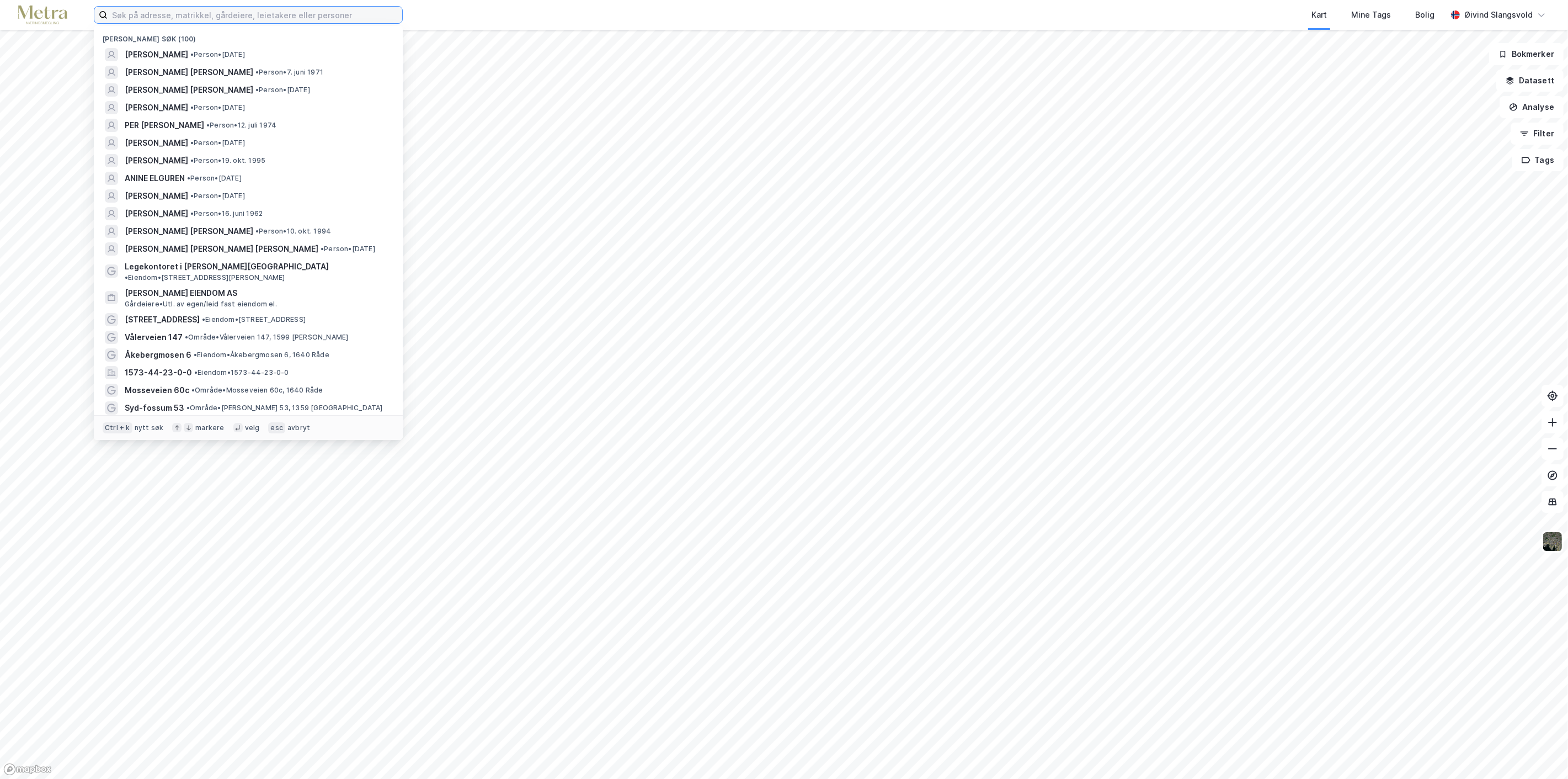
click at [306, 13] on input at bounding box center [255, 15] width 295 height 16
paste input "[PERSON_NAME]"
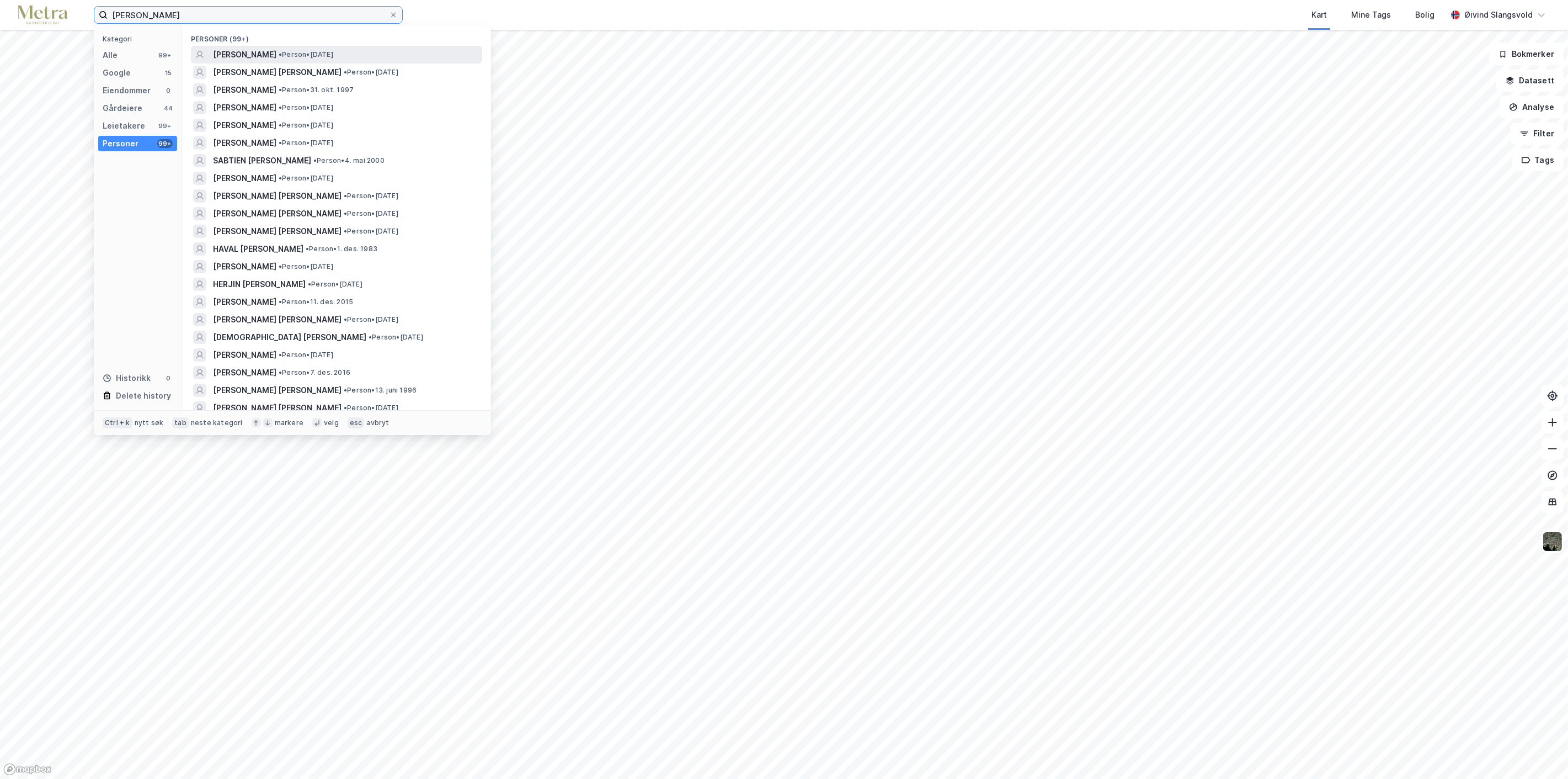
type input "[PERSON_NAME]"
click at [261, 50] on span "[PERSON_NAME]" at bounding box center [245, 55] width 63 height 13
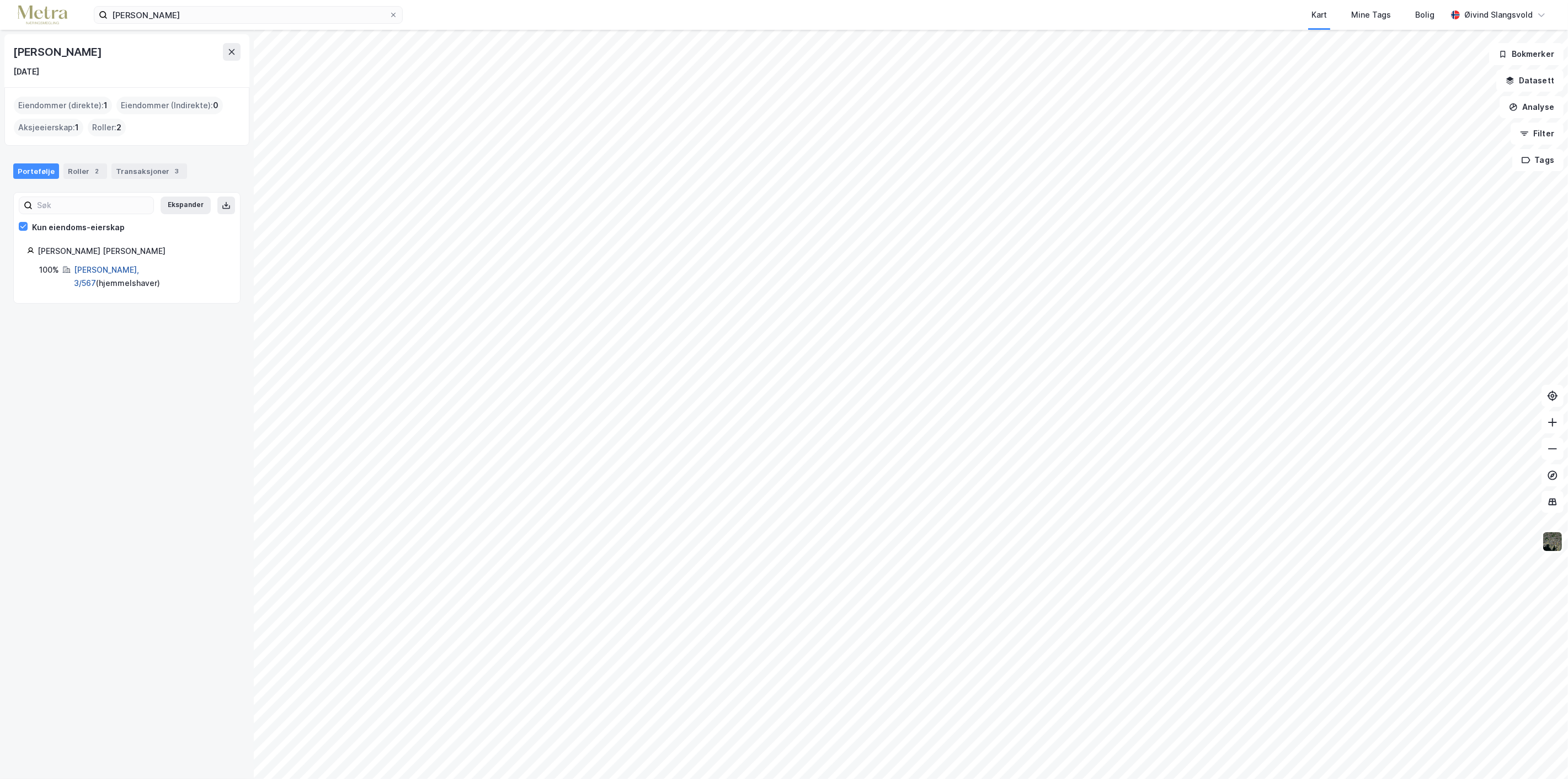
click at [109, 269] on link "[PERSON_NAME], 3/567" at bounding box center [106, 276] width 65 height 23
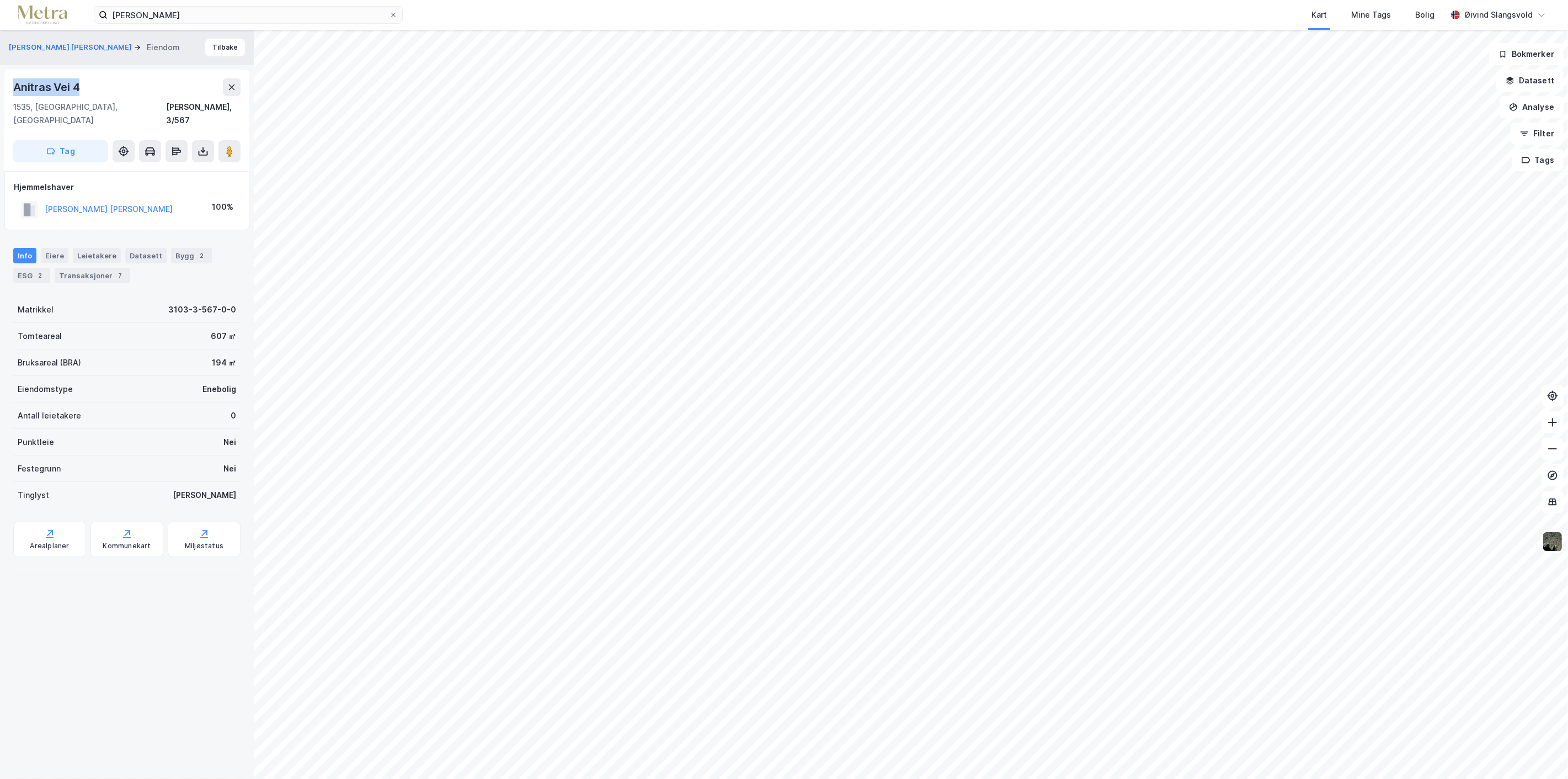
drag, startPoint x: 12, startPoint y: 79, endPoint x: 82, endPoint y: 91, distance: 71.0
click at [82, 91] on div "[STREET_ADDRESS][PERSON_NAME] Tag" at bounding box center [127, 120] width 245 height 102
copy div "Anitras Vei 4"
click at [394, 13] on icon at bounding box center [393, 15] width 7 height 7
click at [389, 13] on input "[PERSON_NAME]" at bounding box center [248, 15] width 281 height 16
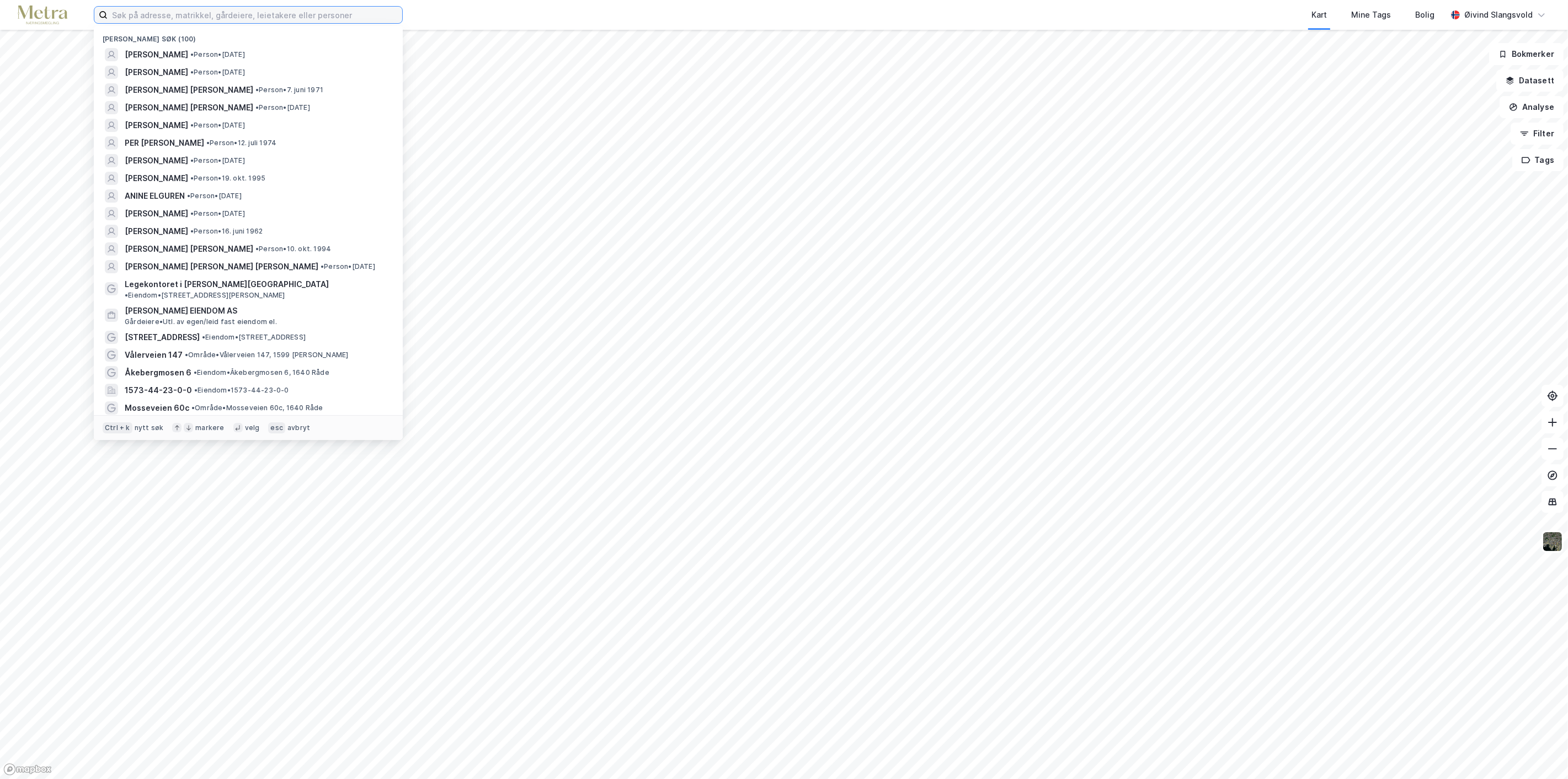
click at [328, 16] on input at bounding box center [255, 15] width 295 height 16
paste input "[PERSON_NAME] [PERSON_NAME] Seidelin"
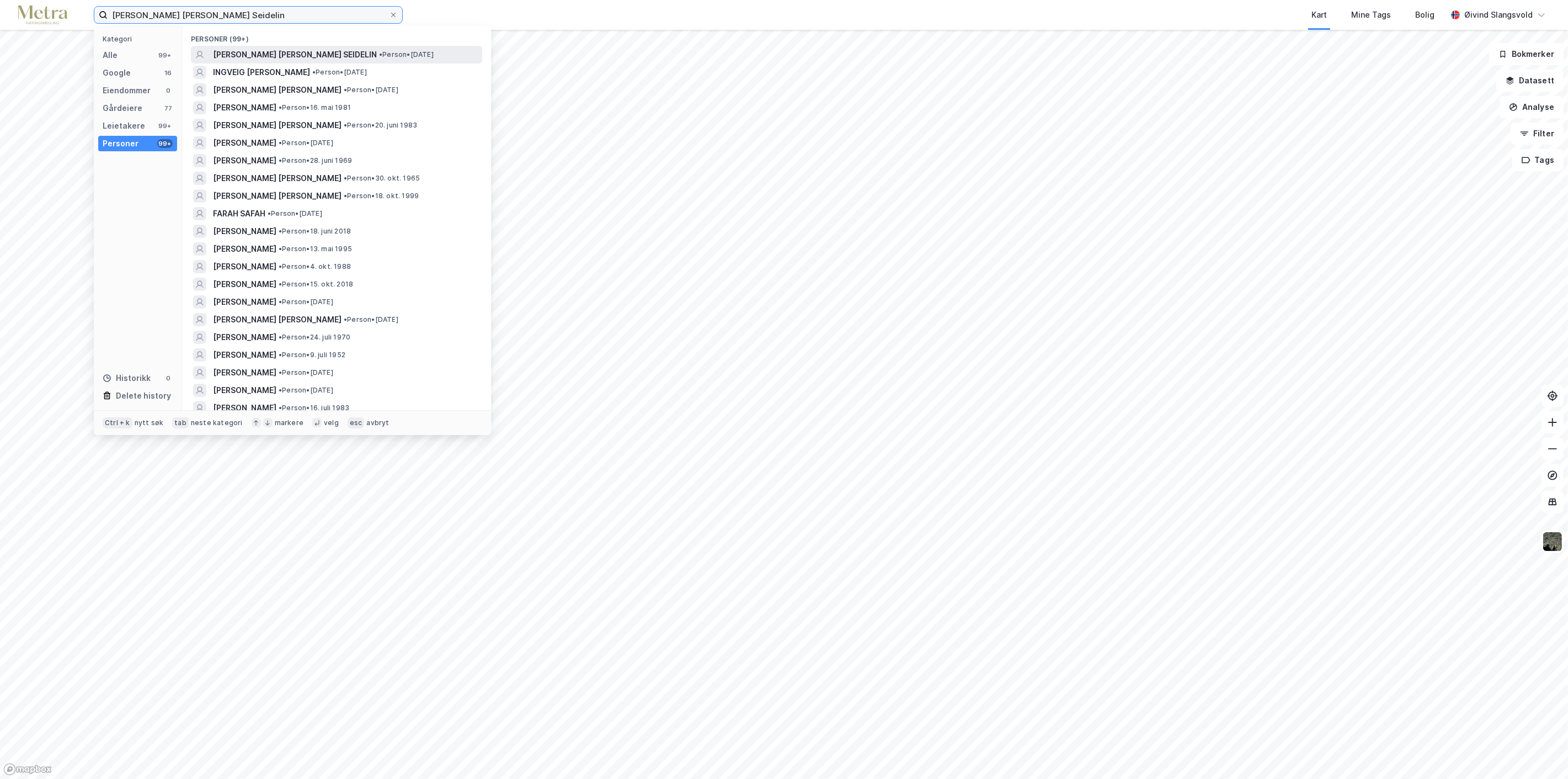
type input "[PERSON_NAME] [PERSON_NAME] Seidelin"
click at [315, 51] on span "[PERSON_NAME] [PERSON_NAME] SEIDELIN" at bounding box center [295, 55] width 164 height 13
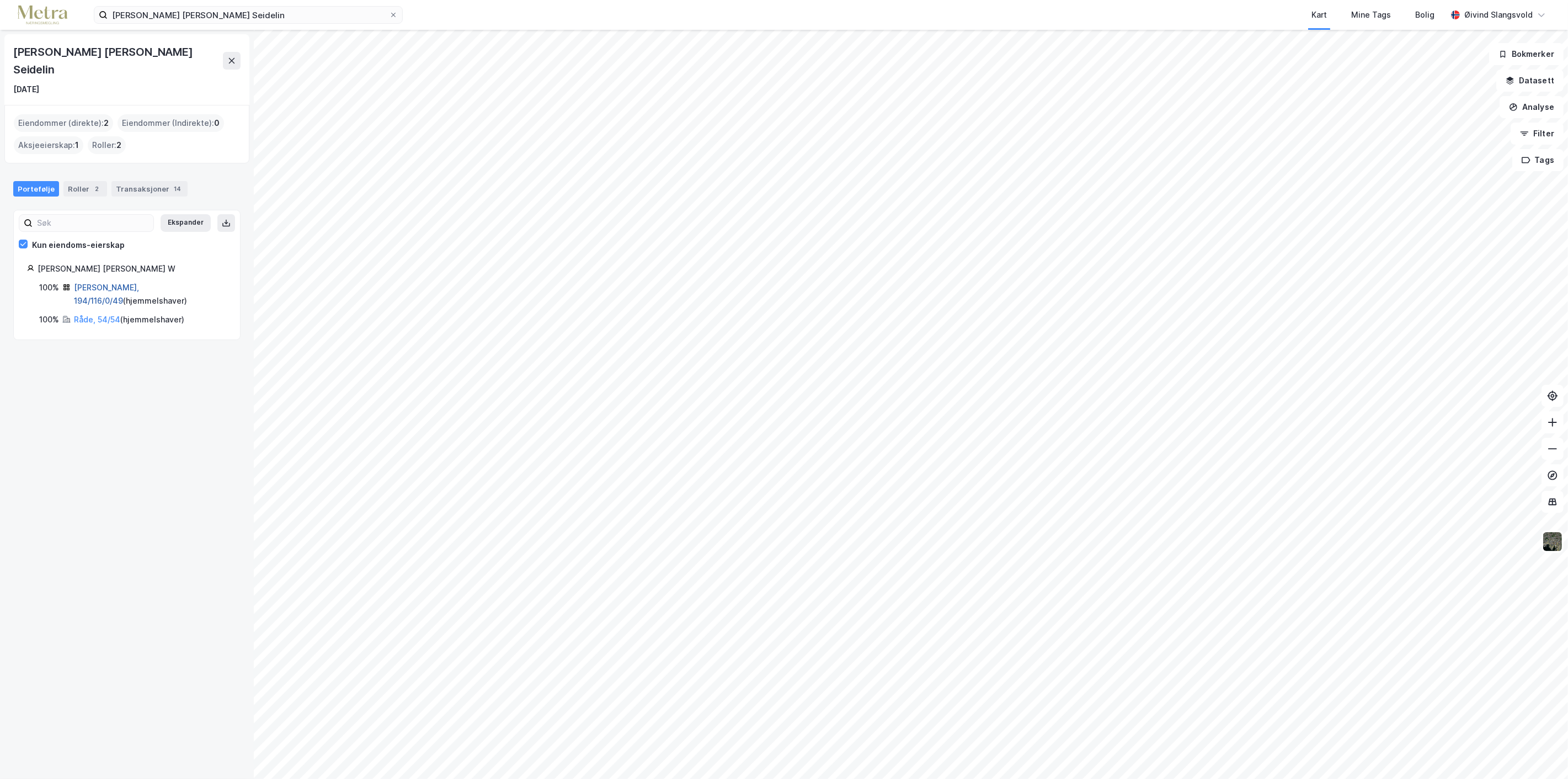
click at [121, 283] on link "[PERSON_NAME], 194/116/0/49" at bounding box center [106, 294] width 65 height 23
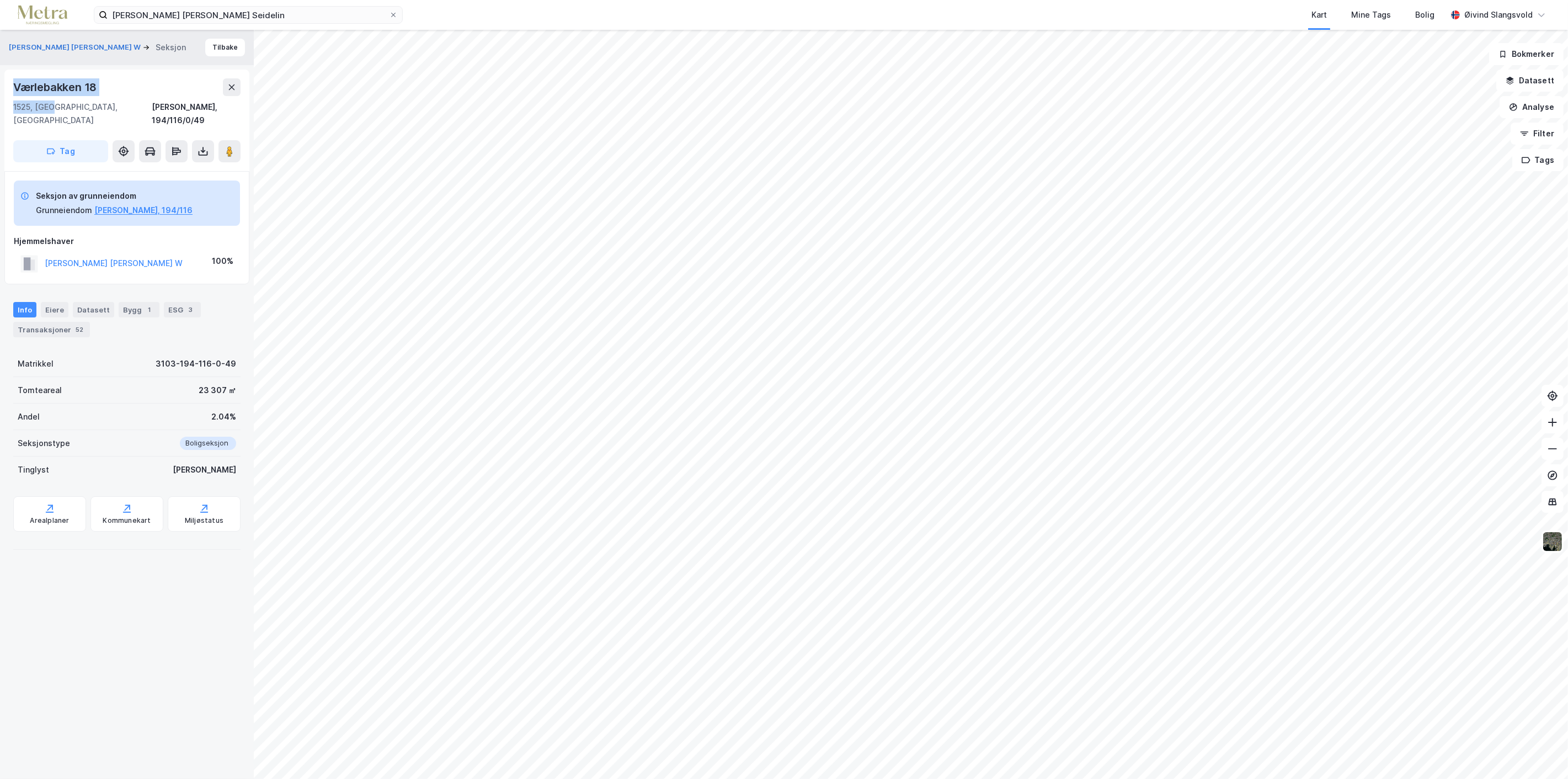
drag, startPoint x: 7, startPoint y: 80, endPoint x: 54, endPoint y: 113, distance: 57.4
click at [54, 113] on div "Værlebakken 18 1525, [GEOGRAPHIC_DATA], [GEOGRAPHIC_DATA][PERSON_NAME], 194/116…" at bounding box center [127, 120] width 245 height 102
click at [392, 12] on icon at bounding box center [393, 15] width 7 height 7
click at [389, 12] on input "[PERSON_NAME] [PERSON_NAME] Seidelin" at bounding box center [248, 15] width 281 height 16
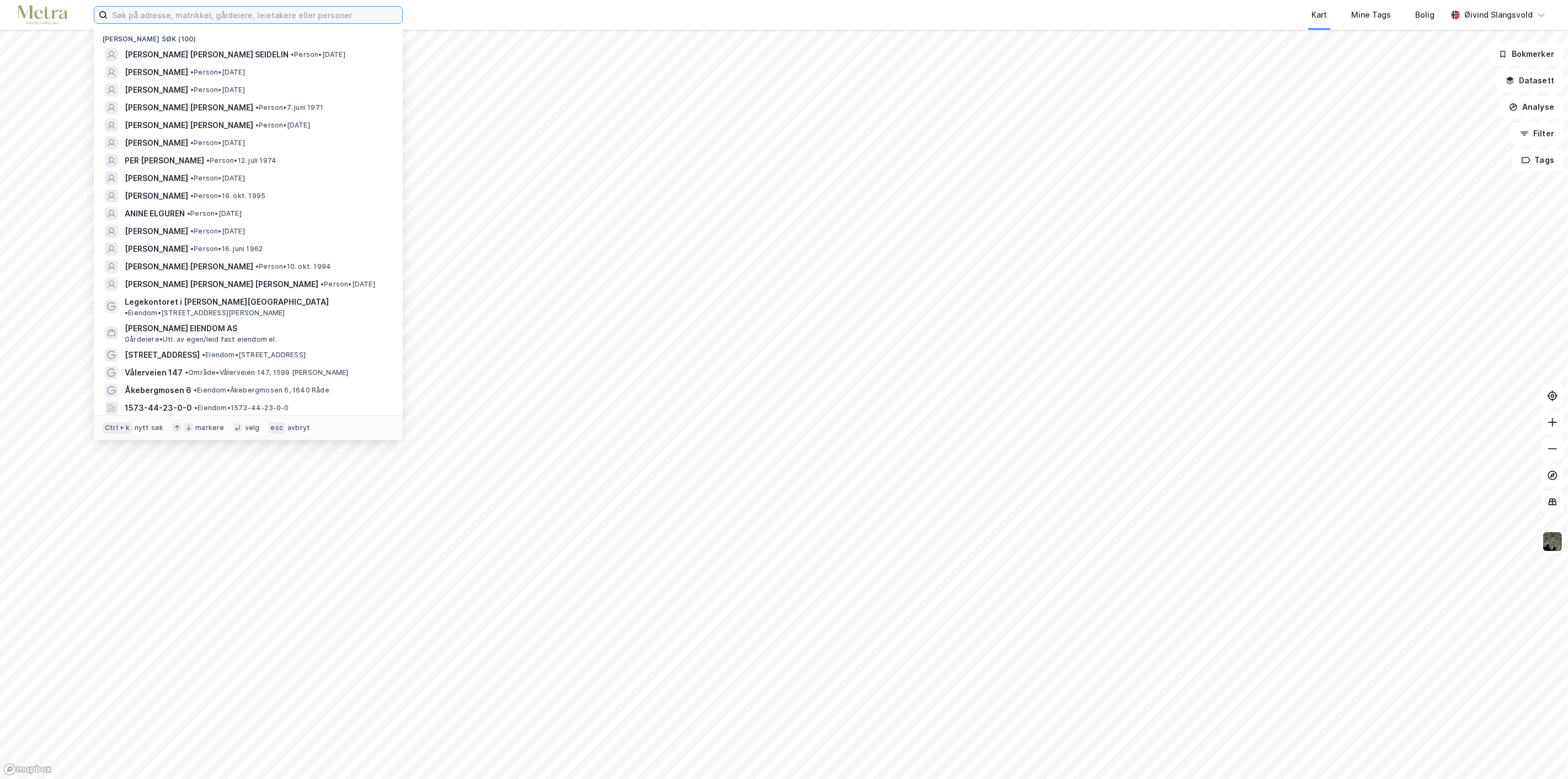
click at [284, 13] on input at bounding box center [255, 15] width 295 height 16
paste input "[PERSON_NAME]"
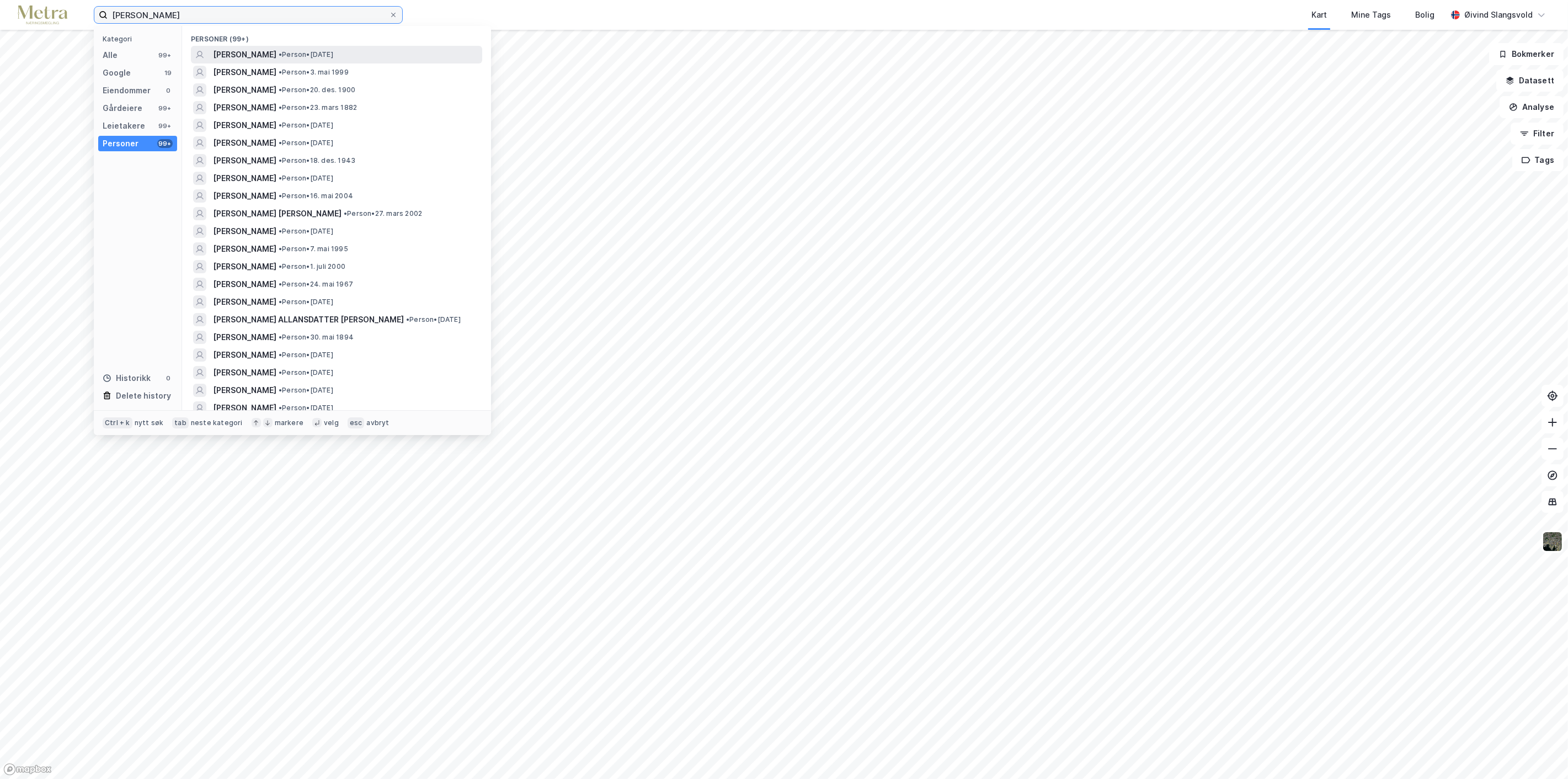
type input "[PERSON_NAME]"
click at [276, 55] on span "[PERSON_NAME]" at bounding box center [245, 55] width 63 height 13
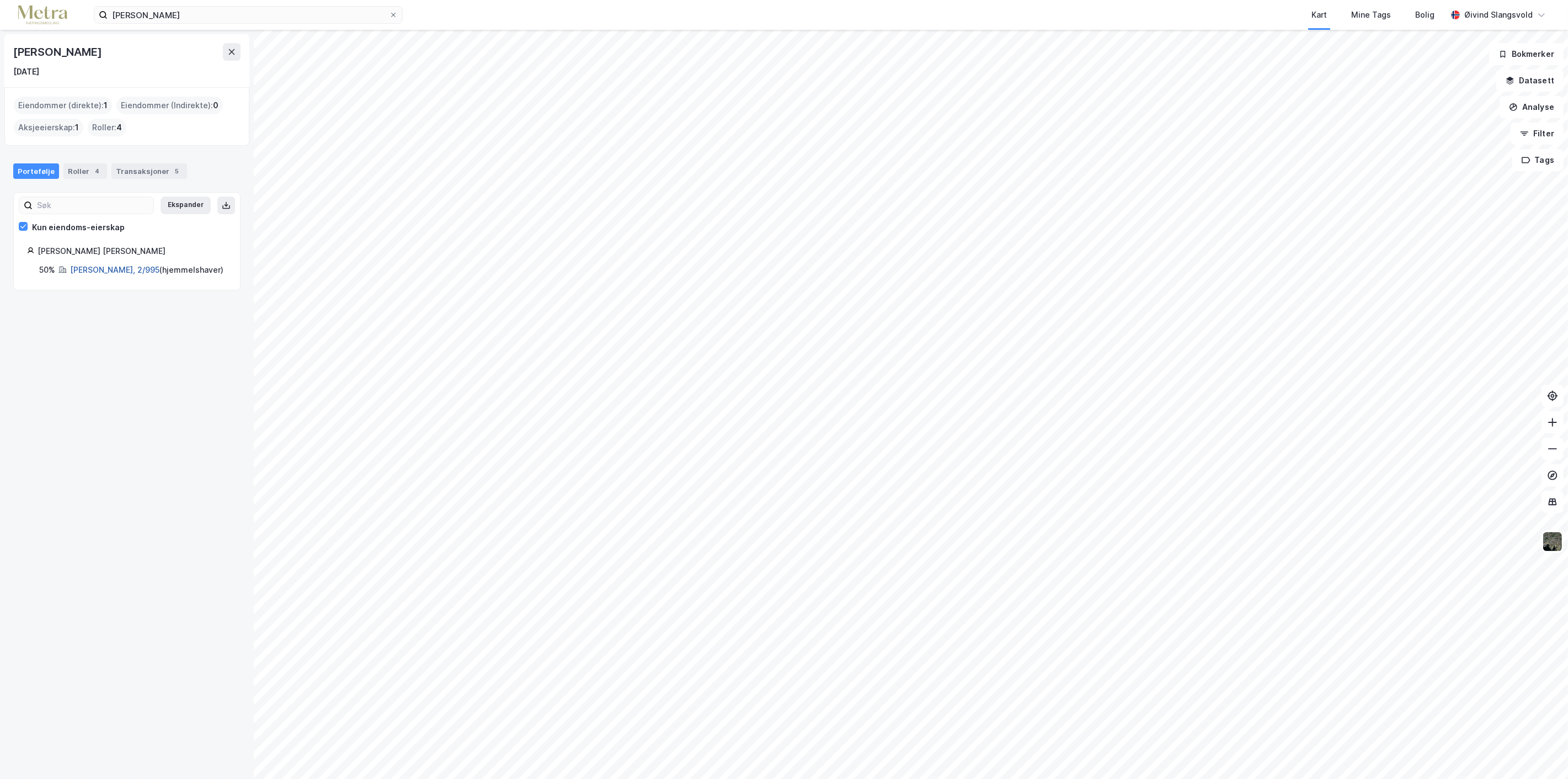
click at [105, 269] on link "[PERSON_NAME], 2/995" at bounding box center [114, 269] width 89 height 9
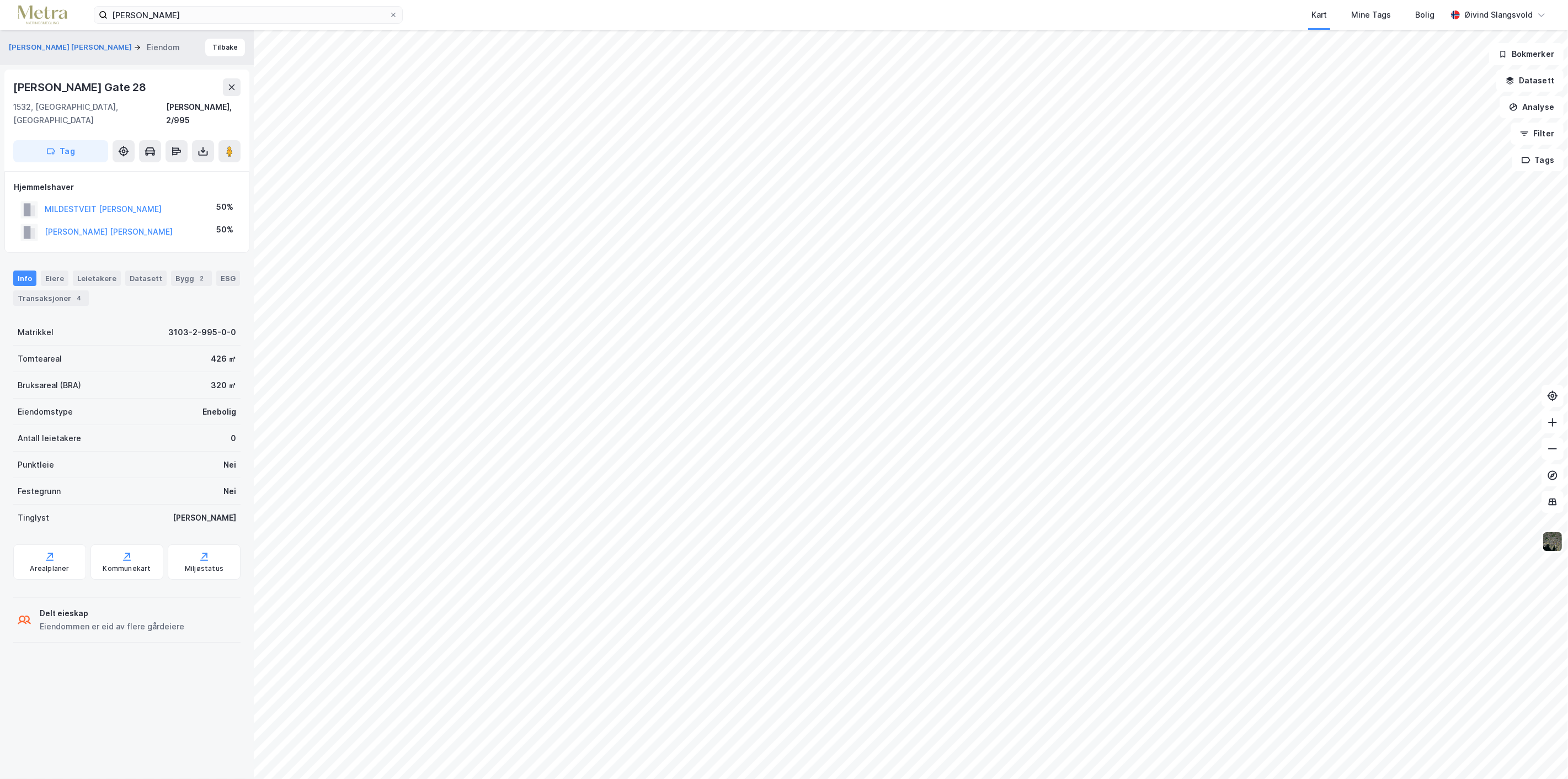
drag, startPoint x: 7, startPoint y: 80, endPoint x: 150, endPoint y: 91, distance: 143.4
click at [150, 91] on div "[PERSON_NAME] Gate 28 1532, [GEOGRAPHIC_DATA], [GEOGRAPHIC_DATA][PERSON_NAME], …" at bounding box center [127, 120] width 245 height 102
click at [394, 15] on icon at bounding box center [393, 15] width 4 height 4
click at [389, 15] on input "[PERSON_NAME]" at bounding box center [248, 15] width 281 height 16
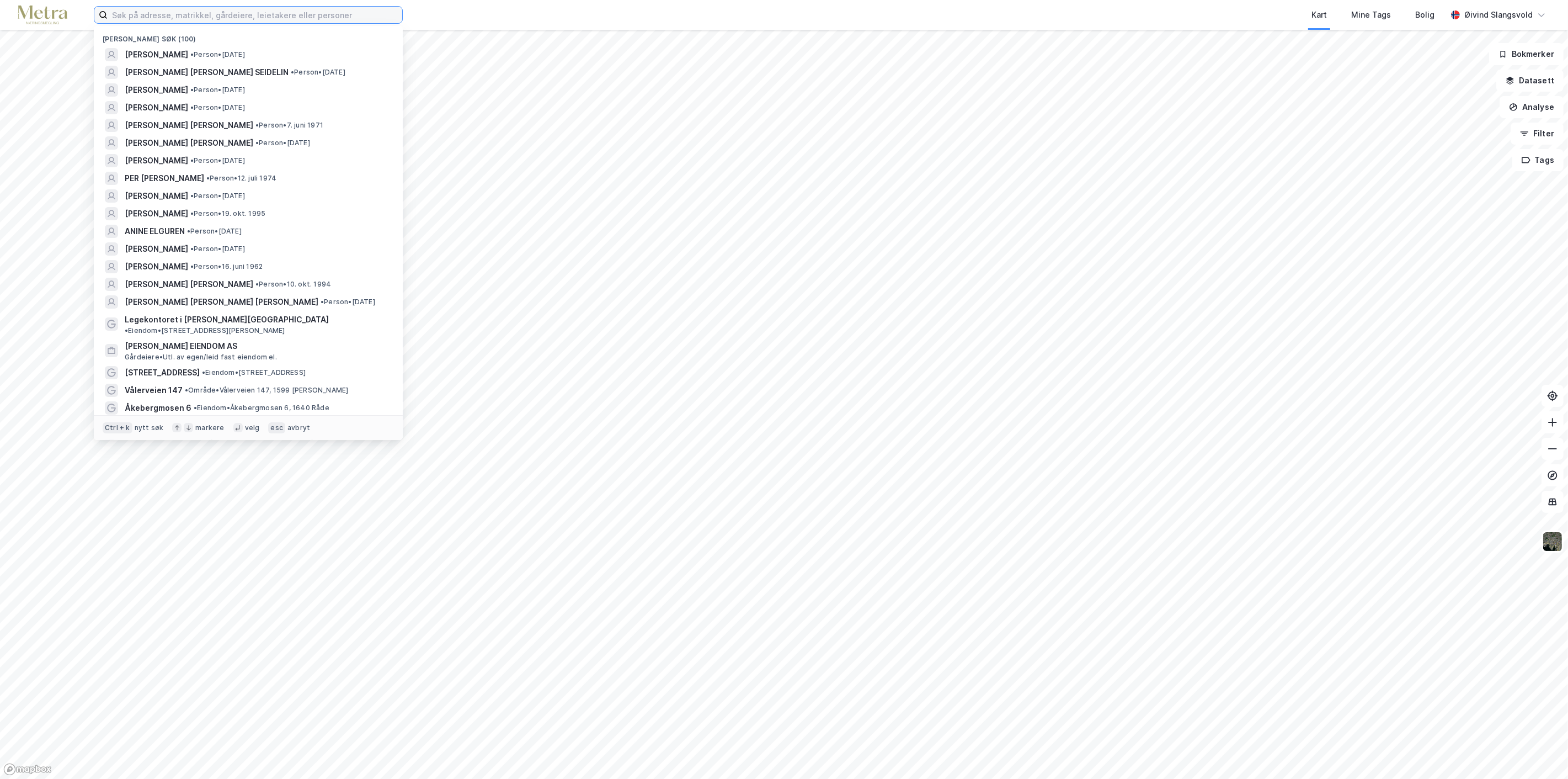
click at [280, 15] on input at bounding box center [255, 15] width 295 height 16
paste input "[PERSON_NAME]"
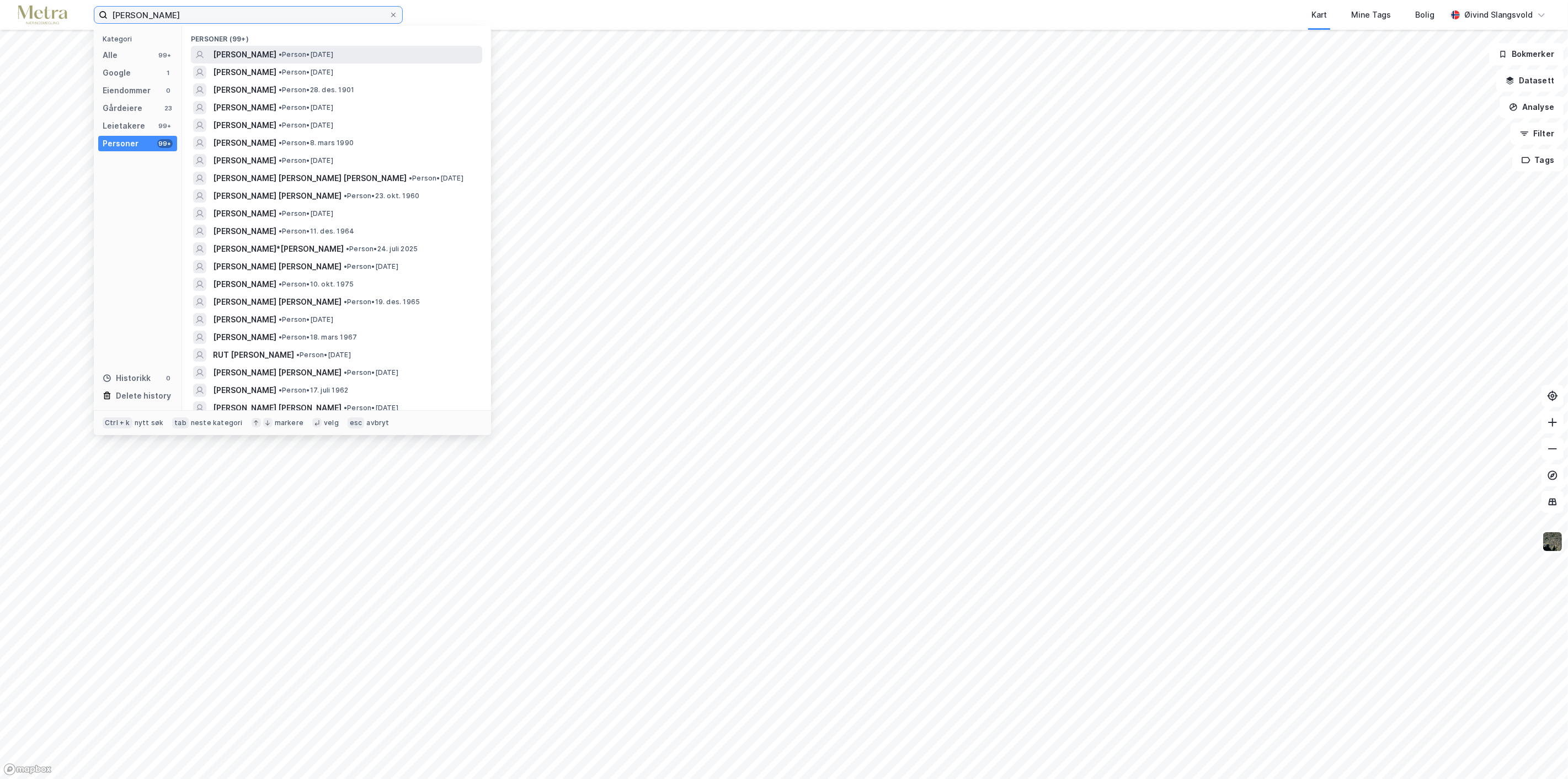
type input "[PERSON_NAME]"
click at [276, 53] on span "[PERSON_NAME]" at bounding box center [245, 55] width 63 height 13
